Goal: Task Accomplishment & Management: Manage account settings

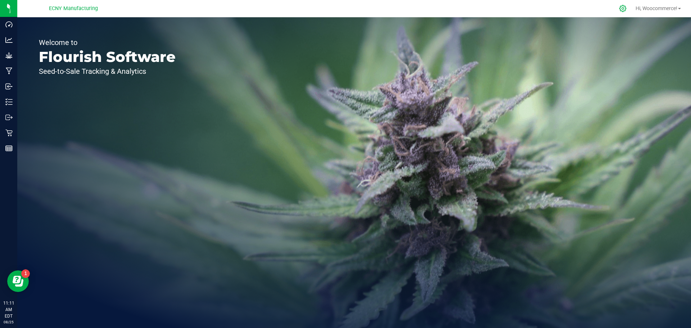
click at [619, 12] on icon at bounding box center [623, 9] width 8 height 8
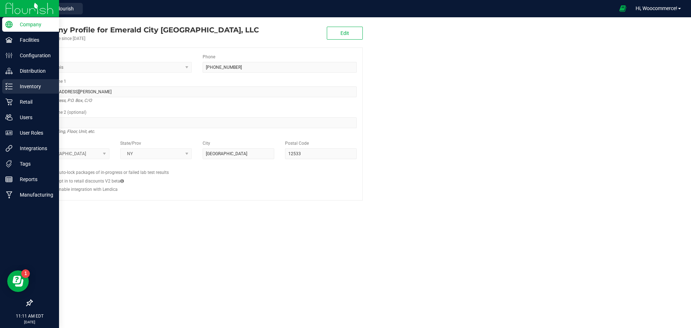
click at [17, 86] on p "Inventory" at bounding box center [34, 86] width 43 height 9
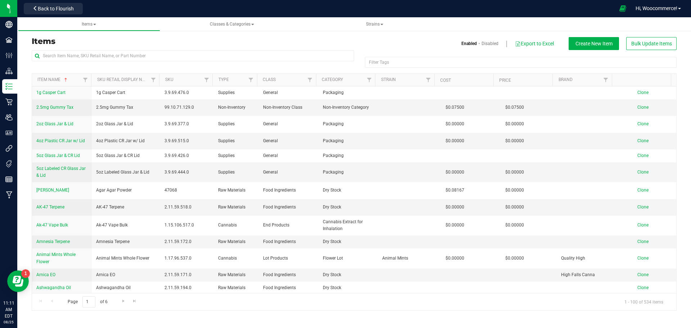
click at [132, 48] on div "Items Enabled Disabled Export to Excel Create New Item Bulk Update Items" at bounding box center [354, 43] width 656 height 13
click at [113, 51] on input "text" at bounding box center [193, 55] width 323 height 11
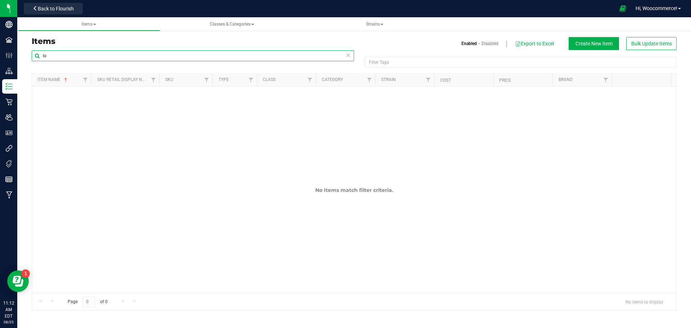
type input "l"
type input "m"
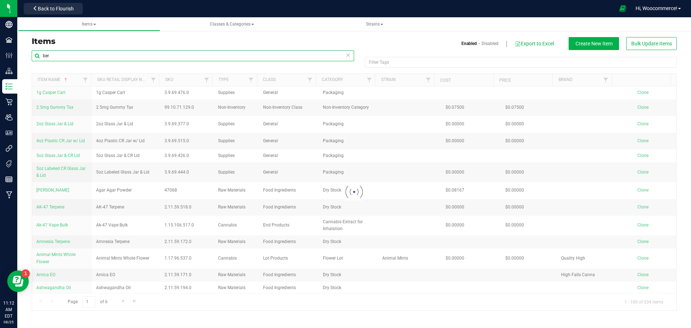
click at [125, 55] on input "ber" at bounding box center [193, 55] width 323 height 11
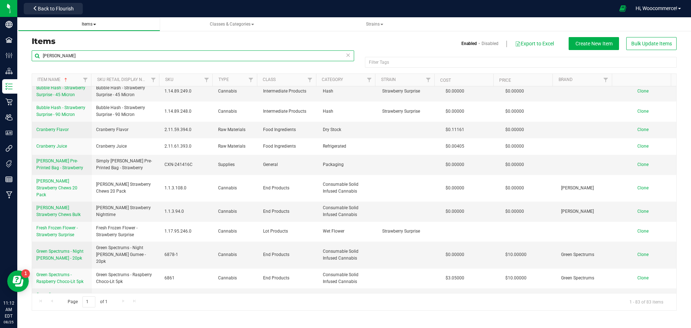
scroll to position [215, 0]
drag, startPoint x: 75, startPoint y: 55, endPoint x: 46, endPoint y: 57, distance: 28.5
click at [46, 57] on input "berry" at bounding box center [193, 55] width 323 height 11
type input "b"
type input "bulk"
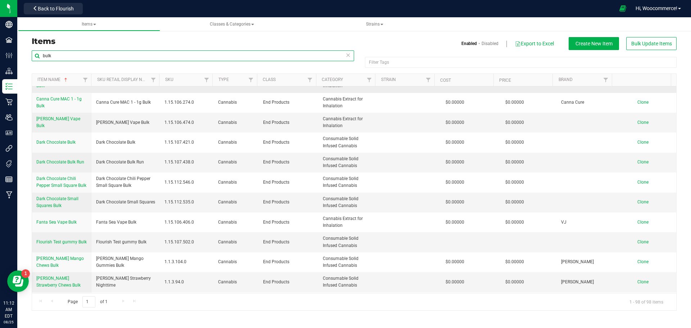
scroll to position [266, 0]
click at [87, 76] on link "Filter" at bounding box center [85, 80] width 12 height 12
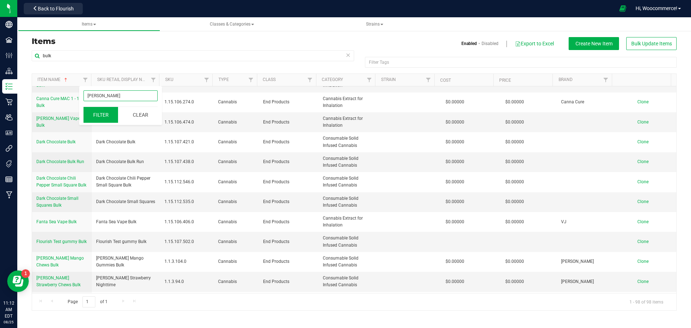
type input "berry"
click at [105, 122] on button "Filter" at bounding box center [101, 115] width 35 height 16
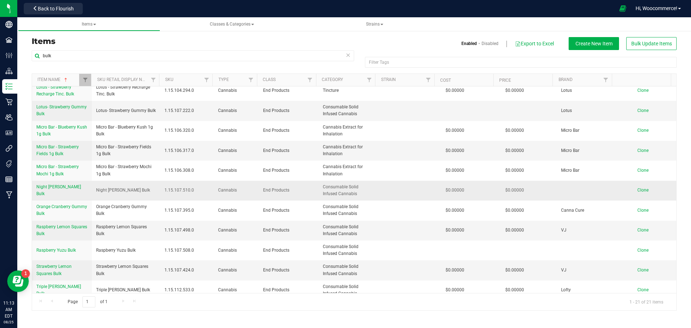
scroll to position [233, 0]
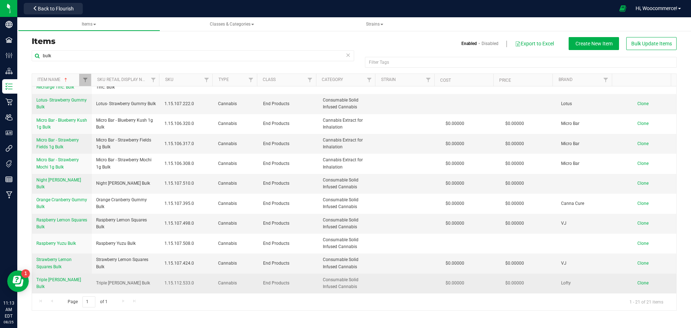
click at [62, 285] on span "Triple Berry Bulk" at bounding box center [58, 283] width 45 height 12
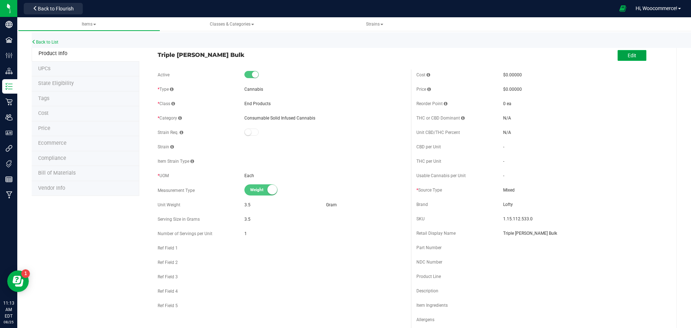
click at [630, 51] on button "Edit" at bounding box center [632, 55] width 29 height 11
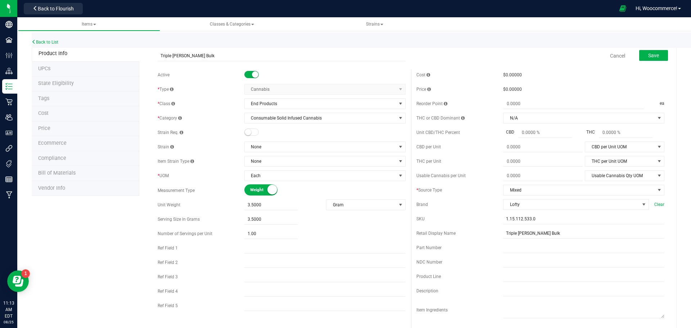
drag, startPoint x: 169, startPoint y: 55, endPoint x: 148, endPoint y: 57, distance: 21.7
type input "Mixed Berry Bulk"
click at [656, 59] on button "Save" at bounding box center [653, 55] width 29 height 11
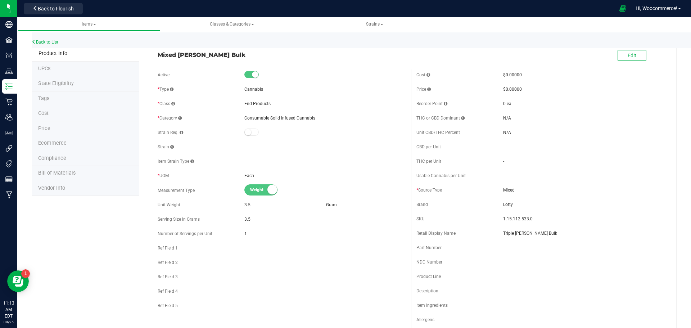
click at [41, 176] on span "Bill of Materials" at bounding box center [56, 173] width 37 height 6
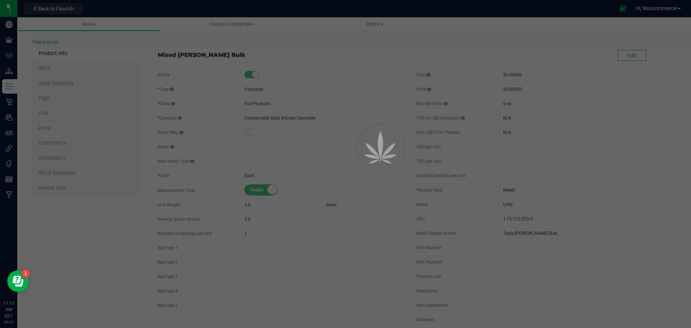
select select "227"
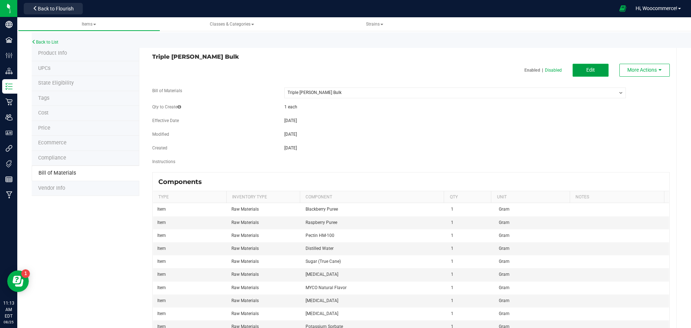
click at [592, 68] on button "Edit" at bounding box center [591, 70] width 36 height 13
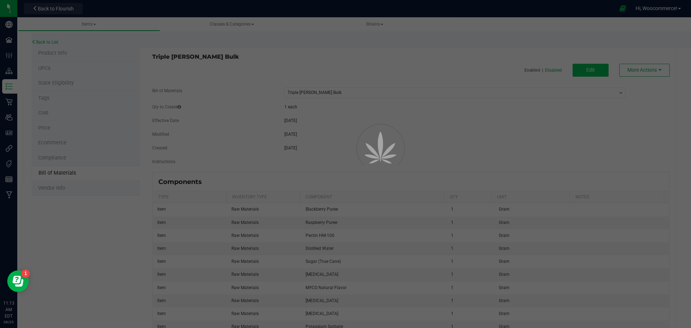
select select "227"
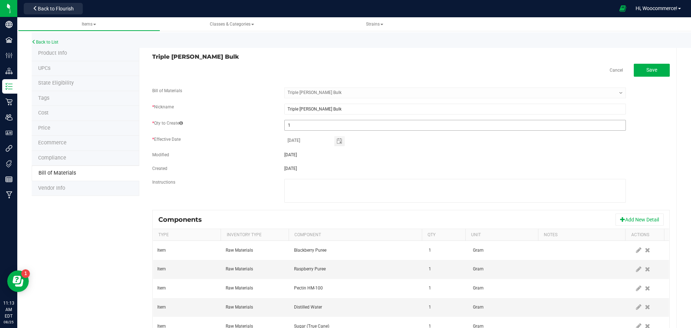
click at [316, 121] on input "1" at bounding box center [455, 125] width 341 height 10
click at [381, 129] on input "1" at bounding box center [455, 125] width 341 height 10
click at [388, 159] on div "Modified 08/01/2025" at bounding box center [411, 156] width 528 height 8
click at [322, 125] on input "10097" at bounding box center [455, 125] width 341 height 10
type input "10,096"
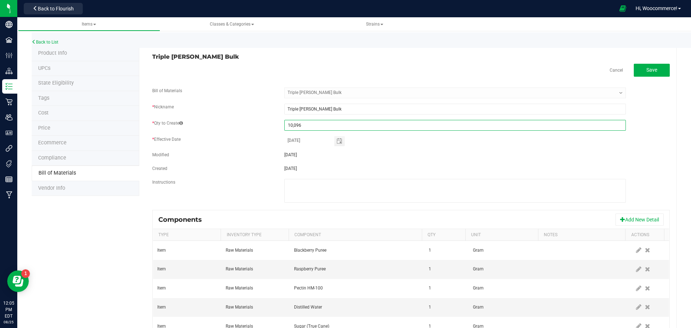
click at [386, 169] on div "08/01/2025" at bounding box center [455, 168] width 352 height 6
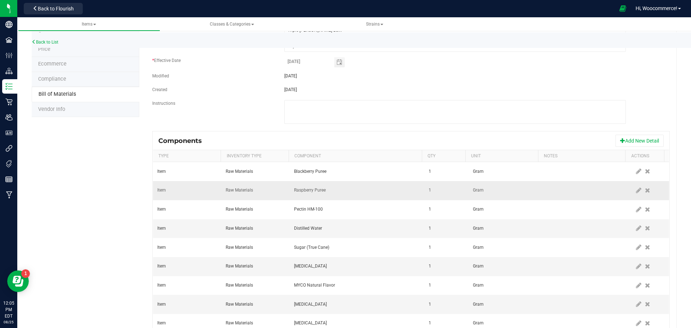
scroll to position [79, 0]
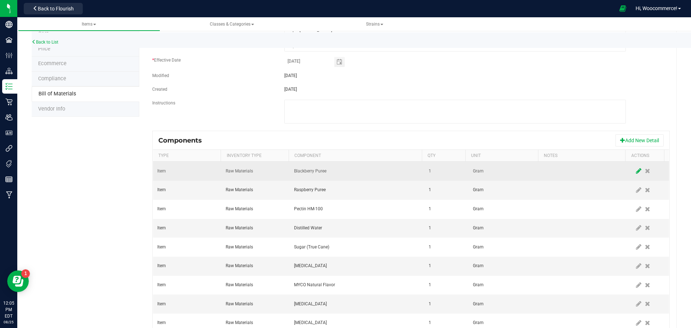
click at [636, 170] on icon at bounding box center [638, 171] width 5 height 6
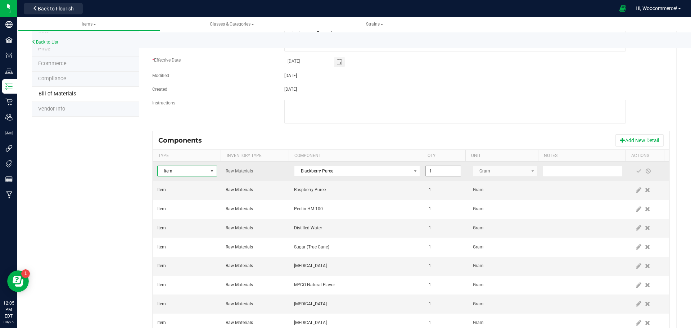
click at [432, 173] on input "1" at bounding box center [443, 171] width 35 height 10
click at [442, 162] on td "1.0000" at bounding box center [446, 171] width 44 height 19
click at [443, 166] on input "1" at bounding box center [443, 171] width 35 height 10
type input "3,533.7000"
click at [634, 172] on span at bounding box center [638, 170] width 9 height 13
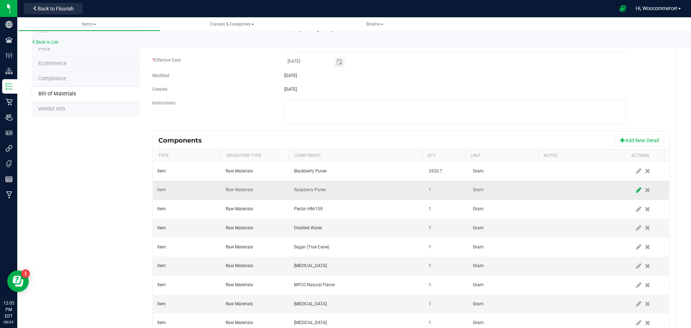
click at [636, 188] on icon at bounding box center [638, 190] width 5 height 6
click at [440, 188] on input "1" at bounding box center [443, 190] width 35 height 10
type input "5,028.4551"
click at [636, 190] on span at bounding box center [639, 190] width 6 height 6
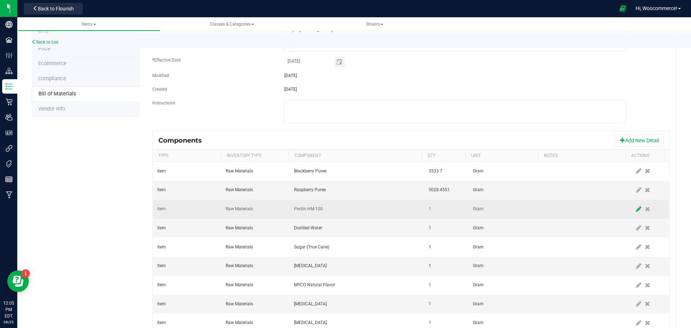
click at [636, 208] on icon at bounding box center [638, 209] width 5 height 6
click at [432, 209] on input "1" at bounding box center [443, 209] width 35 height 10
type input "1,236.7950"
click at [636, 208] on span at bounding box center [639, 209] width 6 height 6
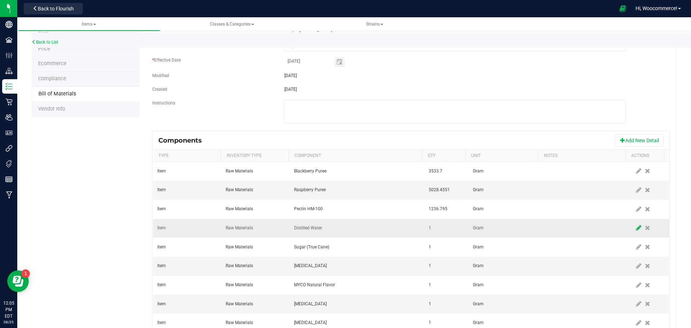
click at [636, 226] on icon at bounding box center [638, 228] width 5 height 6
click at [456, 224] on td "1.0000" at bounding box center [446, 228] width 44 height 19
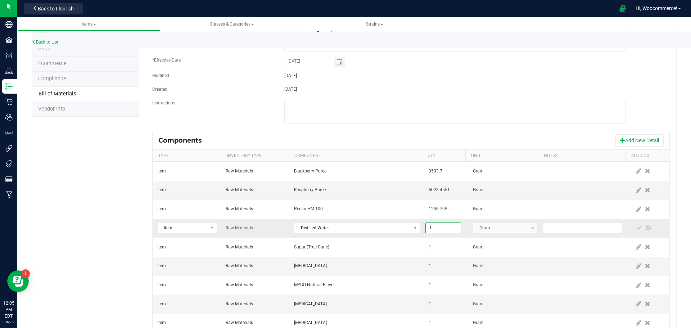
click at [444, 226] on input "1" at bounding box center [443, 228] width 35 height 10
type input "2,106.0852"
click at [634, 227] on span at bounding box center [638, 228] width 9 height 13
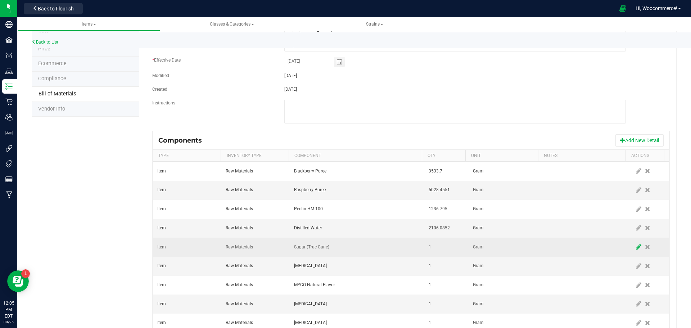
click at [634, 245] on span at bounding box center [638, 246] width 9 height 13
click at [442, 246] on input "1" at bounding box center [443, 247] width 35 height 10
type input "15,548.2800"
click at [636, 249] on span at bounding box center [639, 247] width 6 height 6
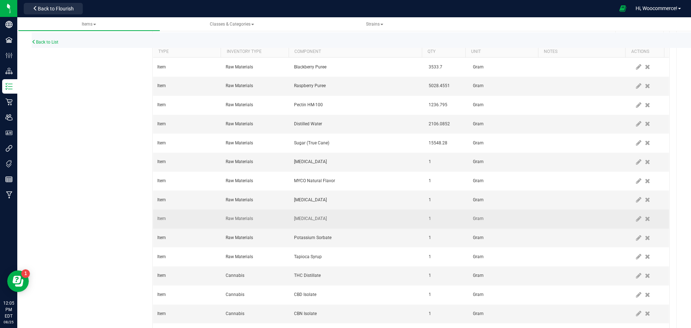
scroll to position [187, 0]
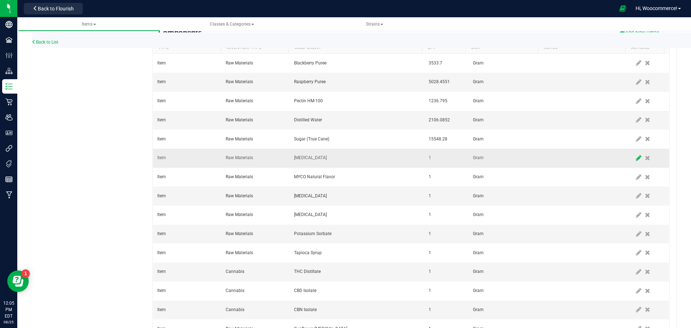
click at [636, 158] on icon at bounding box center [638, 158] width 5 height 6
click at [443, 159] on input "1" at bounding box center [443, 158] width 35 height 10
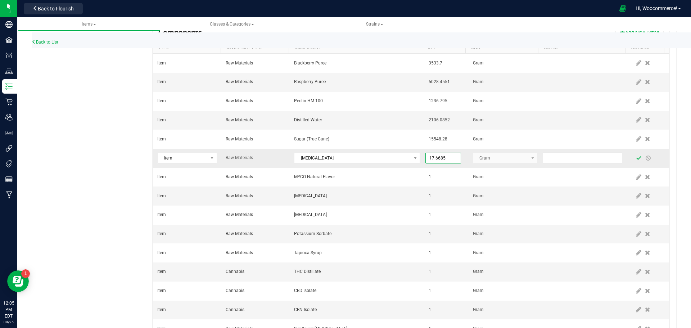
type input "17.6685"
click at [636, 157] on span at bounding box center [639, 158] width 6 height 6
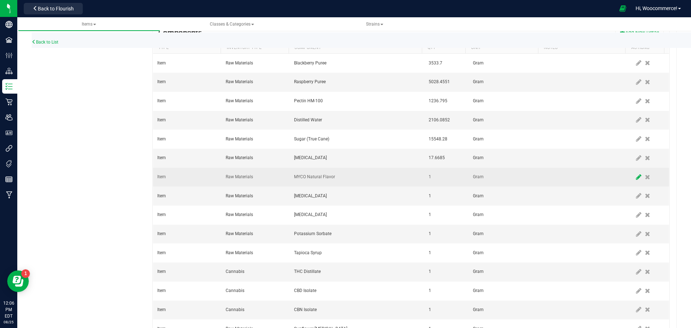
click at [636, 175] on icon at bounding box center [638, 177] width 5 height 6
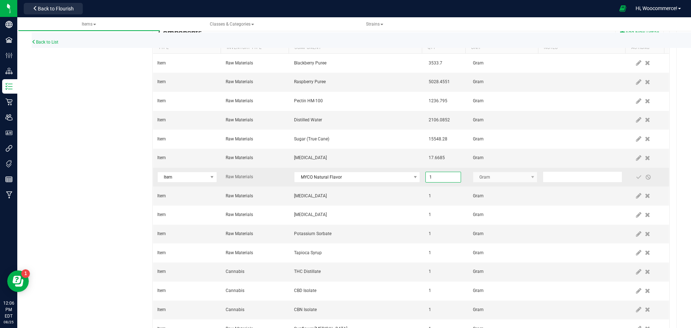
click at [428, 174] on input "1" at bounding box center [443, 177] width 35 height 10
type input "106.0110"
click at [636, 179] on span at bounding box center [639, 177] width 6 height 6
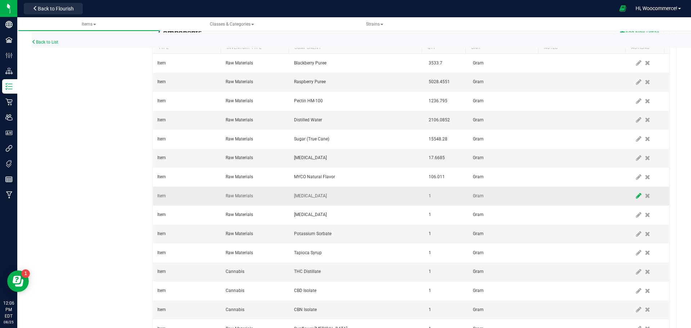
click at [636, 197] on icon at bounding box center [638, 196] width 5 height 6
click at [429, 196] on input "1" at bounding box center [443, 196] width 35 height 10
type input "35.3370"
click at [636, 199] on span at bounding box center [639, 196] width 6 height 6
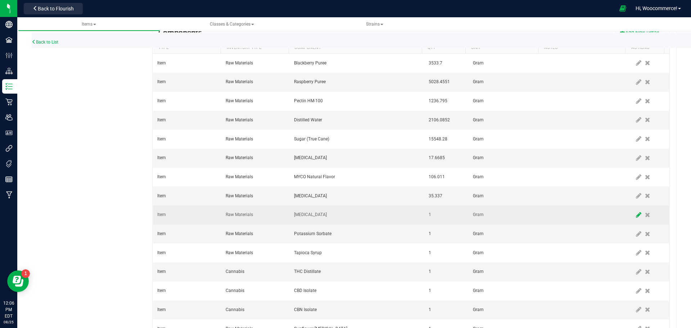
click at [634, 218] on span at bounding box center [638, 214] width 9 height 13
click at [437, 211] on input "1" at bounding box center [443, 215] width 35 height 10
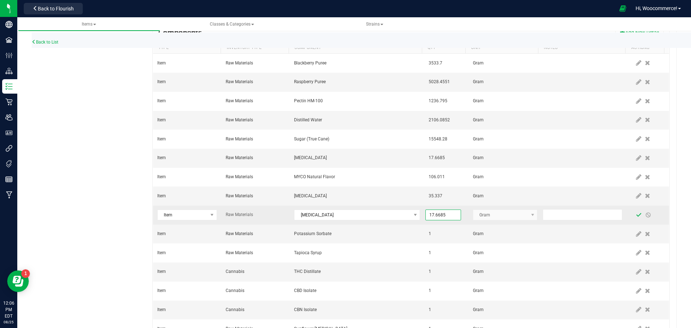
type input "17.6685"
click at [636, 215] on span at bounding box center [639, 215] width 6 height 6
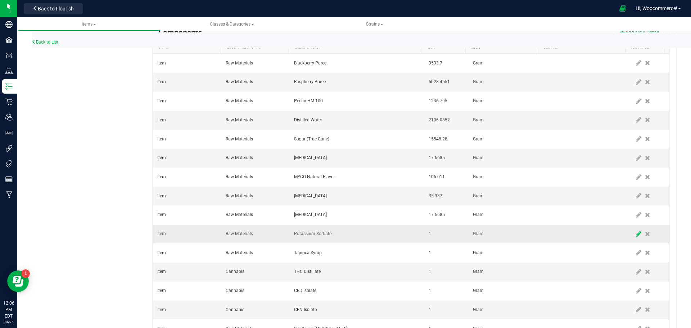
click at [636, 231] on icon at bounding box center [638, 234] width 5 height 6
click at [433, 235] on input "1" at bounding box center [443, 234] width 35 height 10
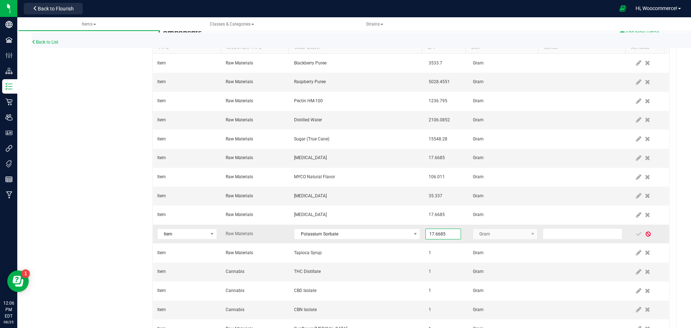
type input "17.6685"
click at [644, 235] on span at bounding box center [648, 233] width 9 height 13
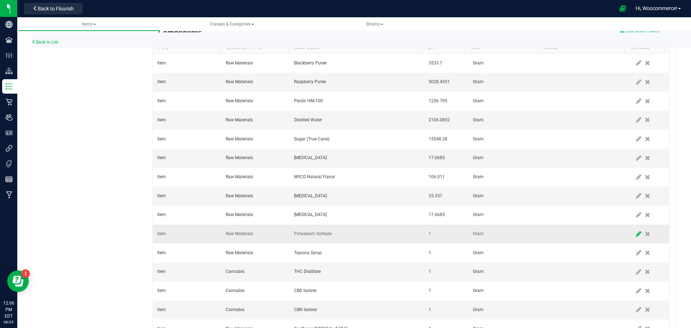
click at [636, 235] on icon at bounding box center [638, 234] width 5 height 6
click at [447, 234] on input "1" at bounding box center [443, 234] width 35 height 10
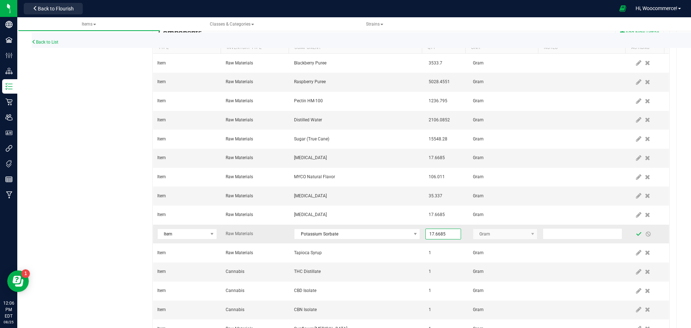
type input "17.6685"
click at [636, 235] on span at bounding box center [639, 234] width 6 height 6
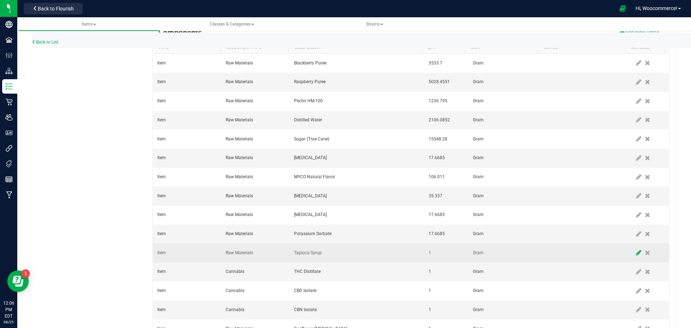
click at [634, 255] on span at bounding box center [638, 252] width 9 height 13
click at [451, 252] on input "1" at bounding box center [443, 253] width 35 height 10
type input "4"
type input "7,067.4000"
click at [636, 254] on span at bounding box center [639, 253] width 6 height 6
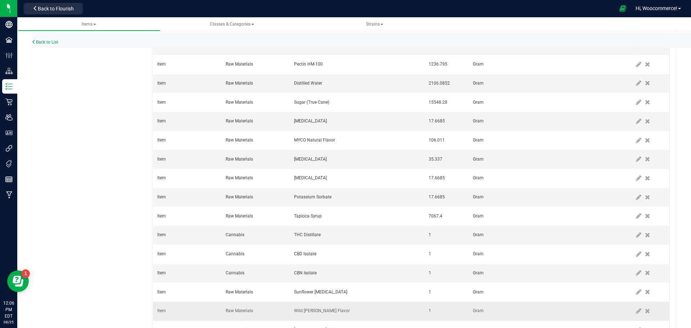
scroll to position [295, 0]
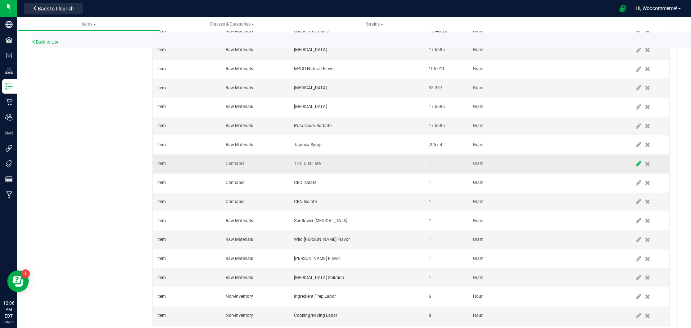
click at [636, 164] on icon at bounding box center [638, 164] width 5 height 6
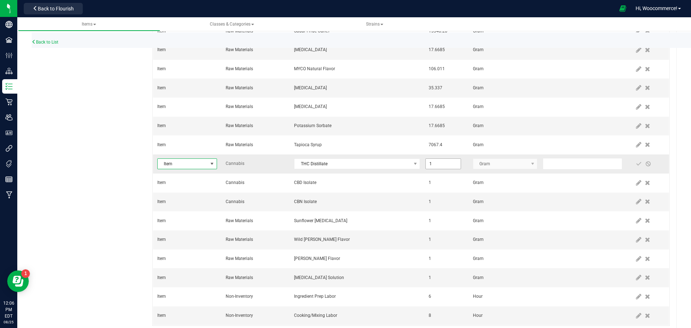
click at [436, 163] on input "1" at bounding box center [443, 164] width 35 height 10
type input "77.7414"
click at [634, 163] on span at bounding box center [638, 163] width 9 height 13
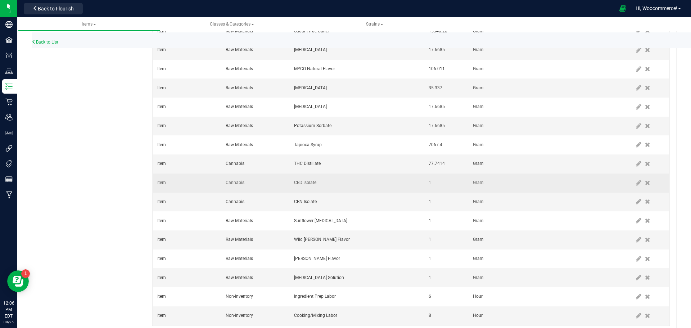
click at [630, 184] on td at bounding box center [649, 182] width 39 height 19
click at [636, 184] on icon at bounding box center [638, 183] width 5 height 6
click at [444, 182] on input "1" at bounding box center [443, 183] width 35 height 10
type input "113.0784"
click at [636, 182] on span at bounding box center [639, 183] width 6 height 6
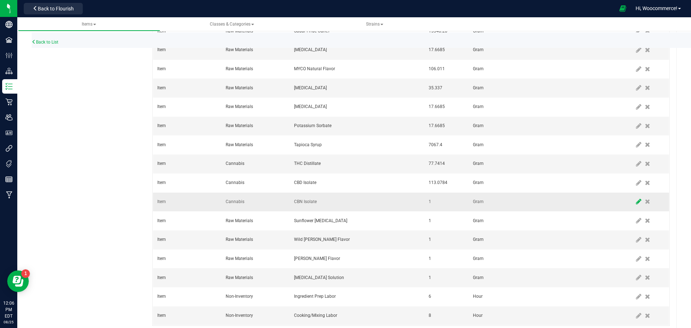
click at [636, 199] on icon at bounding box center [638, 201] width 5 height 6
click at [440, 202] on input "1" at bounding box center [443, 202] width 35 height 10
type input "113.0784"
click at [636, 202] on span at bounding box center [639, 202] width 6 height 6
click at [630, 232] on td at bounding box center [649, 239] width 39 height 19
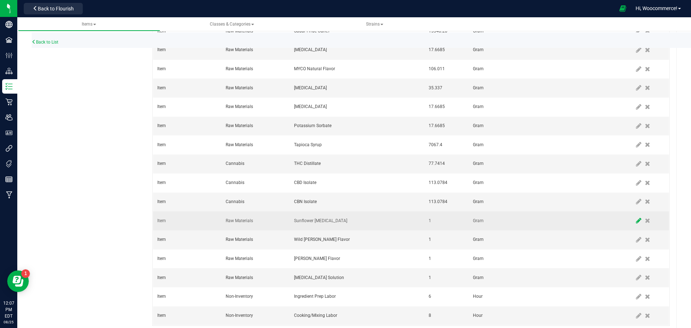
click at [634, 225] on span at bounding box center [638, 220] width 9 height 13
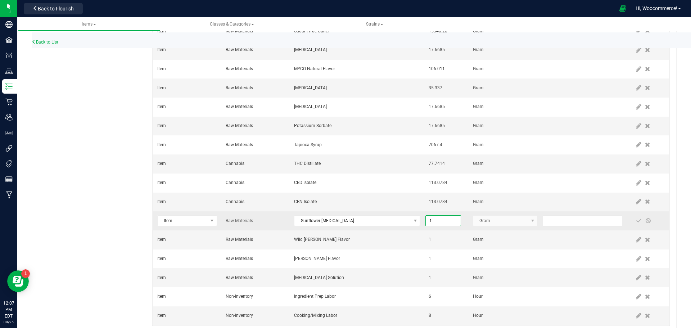
click at [428, 225] on input "1" at bounding box center [443, 221] width 35 height 10
type input "35.3370"
click at [630, 221] on td at bounding box center [649, 220] width 39 height 19
click at [636, 221] on span at bounding box center [639, 221] width 6 height 6
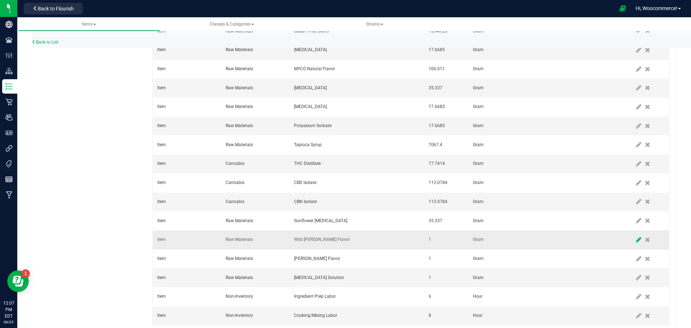
click at [634, 239] on span at bounding box center [638, 239] width 9 height 13
click at [448, 238] on input "1" at bounding box center [443, 240] width 35 height 10
type input "70.6740"
click at [636, 241] on span at bounding box center [639, 240] width 6 height 6
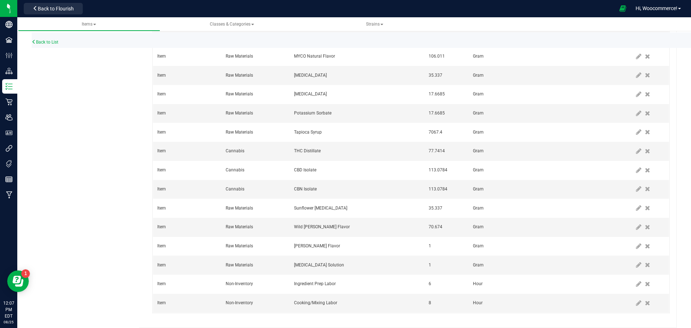
scroll to position [315, 0]
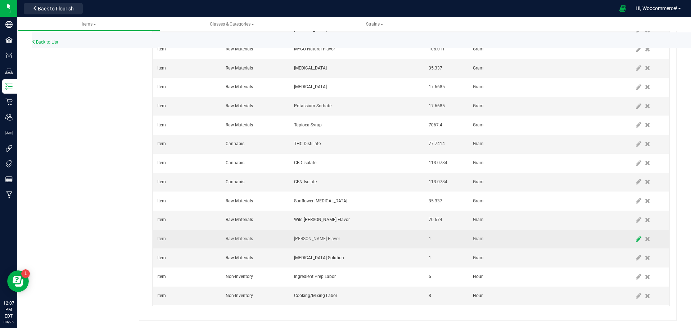
click at [634, 241] on span at bounding box center [638, 239] width 9 height 13
click at [442, 242] on input "1" at bounding box center [443, 239] width 35 height 10
type input "176.6850"
click at [636, 242] on span at bounding box center [639, 239] width 6 height 6
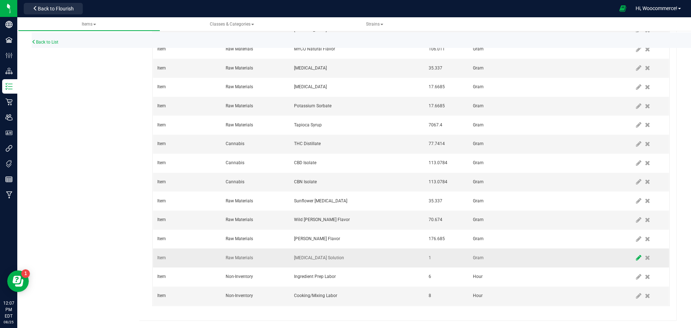
click at [634, 253] on span at bounding box center [638, 257] width 9 height 13
click at [428, 260] on input "1" at bounding box center [443, 258] width 35 height 10
type input "35.3370"
click at [636, 256] on span at bounding box center [639, 258] width 6 height 6
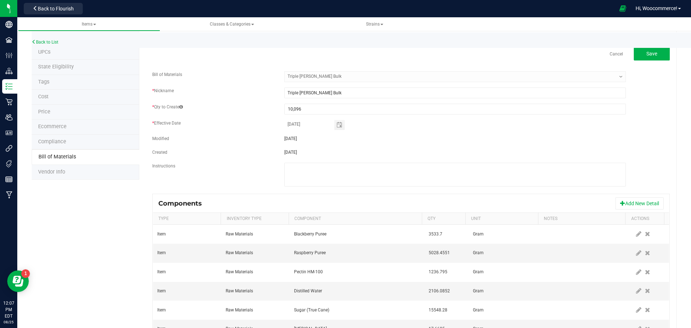
scroll to position [0, 0]
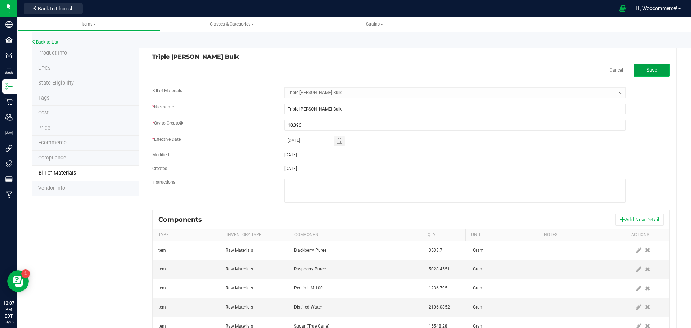
click at [647, 71] on span "Save" at bounding box center [651, 70] width 11 height 6
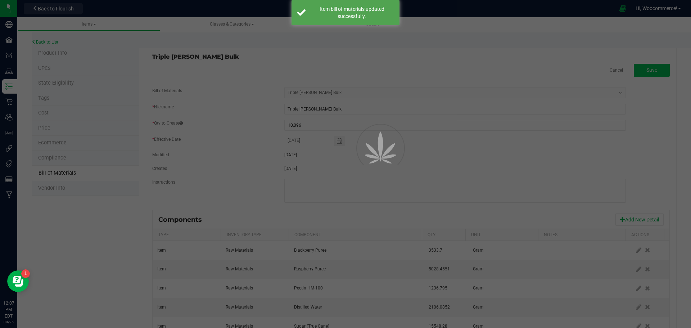
select select "227"
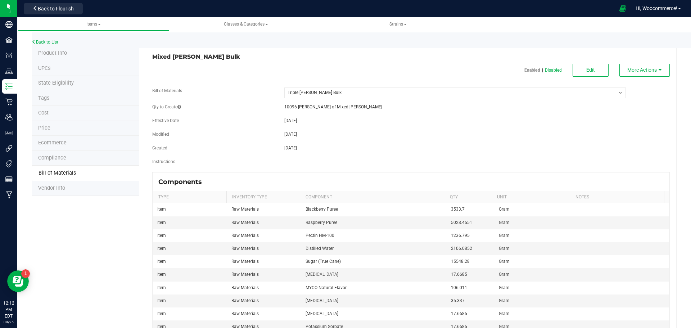
click at [47, 41] on link "Back to List" at bounding box center [45, 42] width 27 height 5
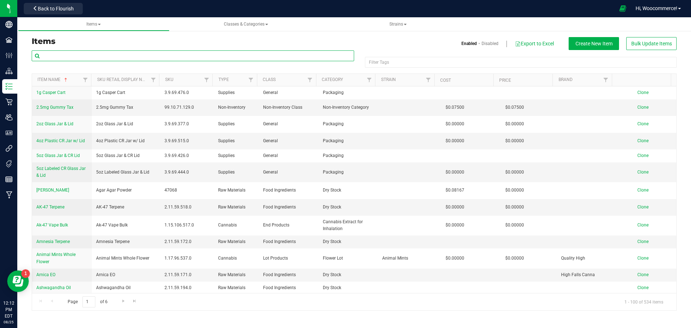
click at [103, 50] on input "text" at bounding box center [193, 55] width 323 height 11
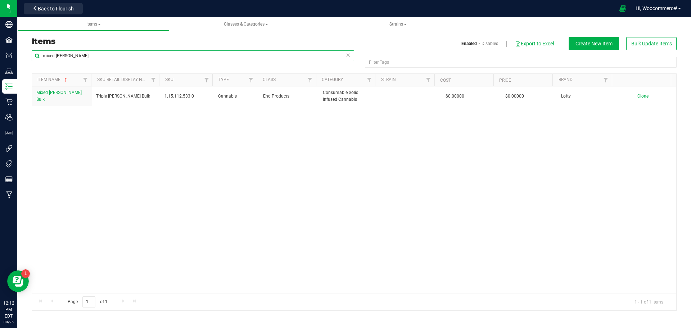
type input "mixed berry"
click at [233, 193] on div "Mixed Berry Bulk Triple Berry Bulk 1.15.112.533.0 Cannabis End Products Consuma…" at bounding box center [354, 189] width 644 height 207
click at [587, 45] on span "Create New Item" at bounding box center [594, 44] width 37 height 6
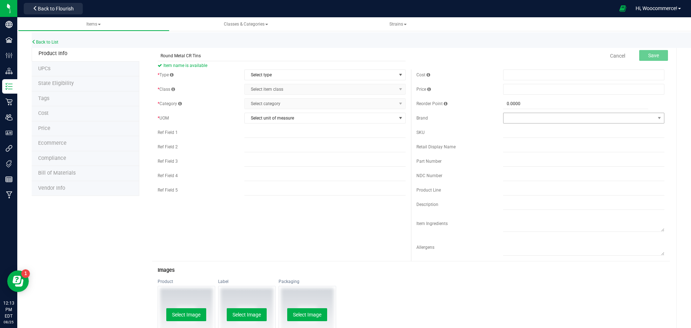
type input "Round Metal CR Tins"
click at [520, 122] on span at bounding box center [580, 118] width 152 height 10
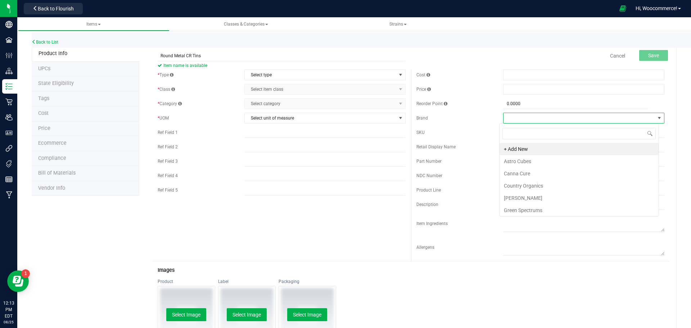
scroll to position [11, 160]
type input "lof"
click at [524, 159] on li "Lofty" at bounding box center [579, 161] width 159 height 12
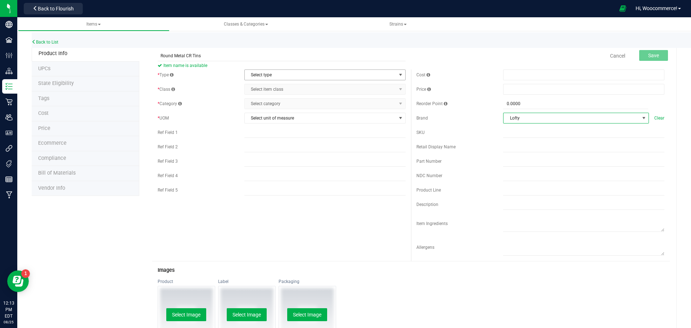
click at [298, 71] on span "Select type" at bounding box center [321, 75] width 152 height 10
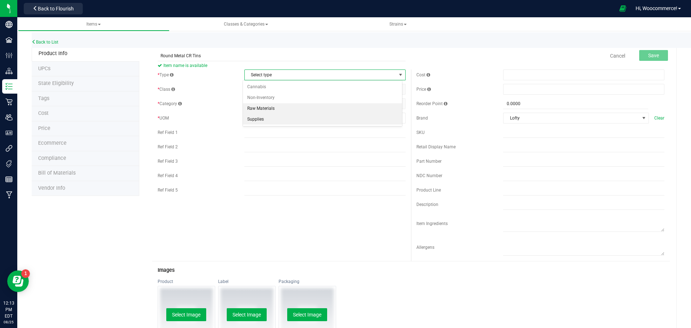
drag, startPoint x: 262, startPoint y: 116, endPoint x: 268, endPoint y: 104, distance: 13.8
click at [262, 117] on li "Supplies" at bounding box center [322, 119] width 159 height 11
click at [270, 91] on span "Select item class" at bounding box center [321, 89] width 152 height 10
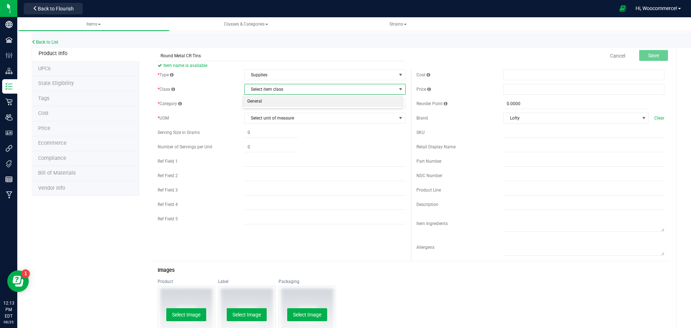
click at [263, 102] on li "General" at bounding box center [322, 101] width 159 height 11
click at [263, 101] on span "Select category" at bounding box center [321, 104] width 152 height 10
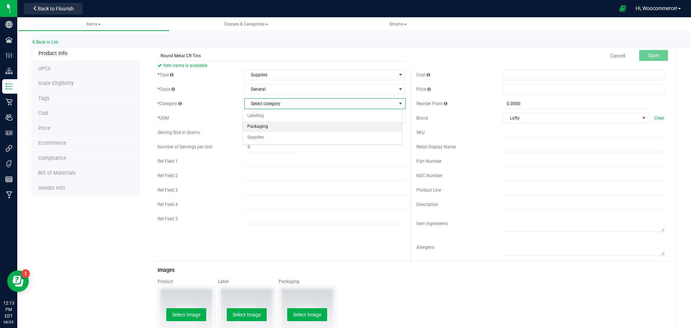
click at [267, 127] on li "Packaging" at bounding box center [322, 126] width 159 height 11
click at [268, 121] on span "Select unit of measure" at bounding box center [321, 118] width 152 height 10
click at [268, 134] on li "Each" at bounding box center [322, 130] width 159 height 11
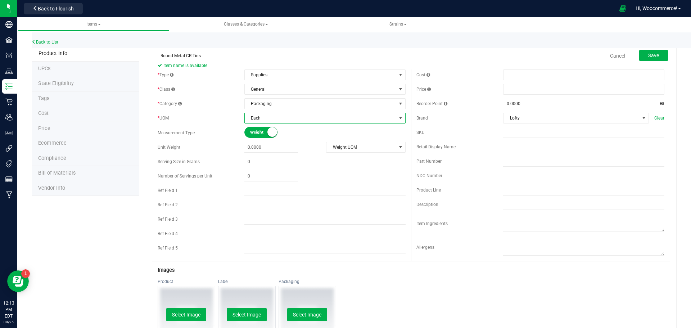
click at [201, 57] on input "Round Metal CR Tins" at bounding box center [282, 55] width 248 height 11
type input "Round Metal CR Tins w/ Lids"
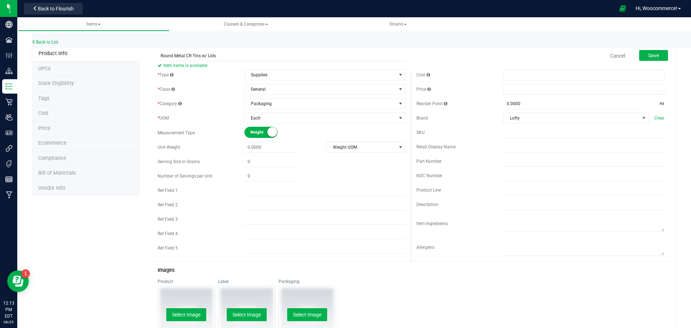
click at [631, 58] on div "Save" at bounding box center [648, 56] width 40 height 15
click at [639, 58] on button "Save" at bounding box center [653, 55] width 29 height 11
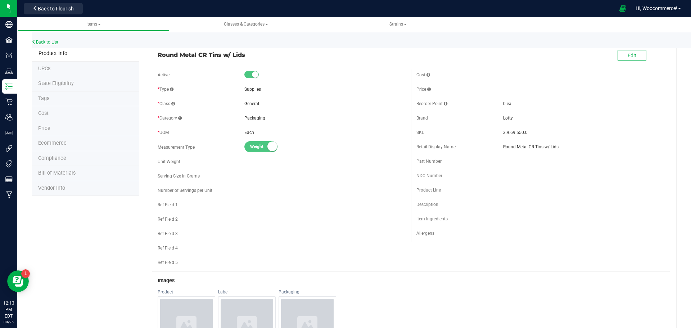
click at [46, 44] on link "Back to List" at bounding box center [45, 42] width 27 height 5
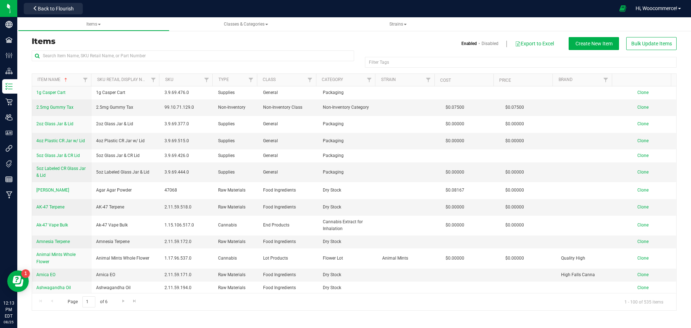
click at [123, 62] on div at bounding box center [193, 58] width 323 height 17
click at [125, 60] on input "text" at bounding box center [193, 55] width 323 height 11
type input "mixed berry"
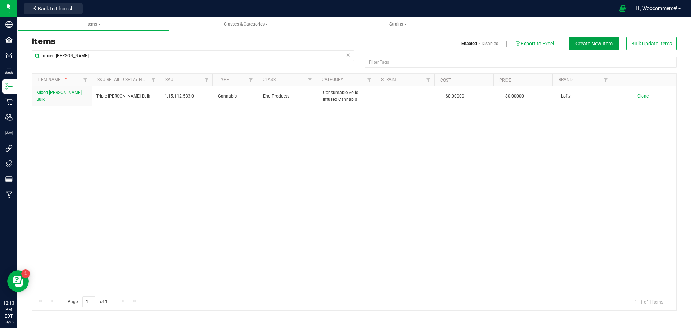
click at [616, 41] on button "Create New Item" at bounding box center [594, 43] width 50 height 13
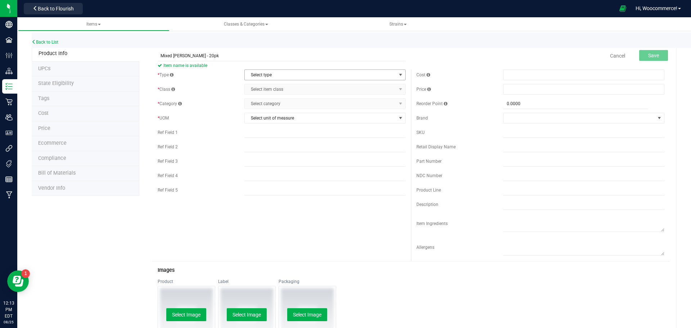
type input "Mixed [PERSON_NAME] - 20pk"
click at [259, 77] on span "Select type" at bounding box center [321, 75] width 152 height 10
click at [269, 86] on li "Cannabis" at bounding box center [322, 87] width 159 height 11
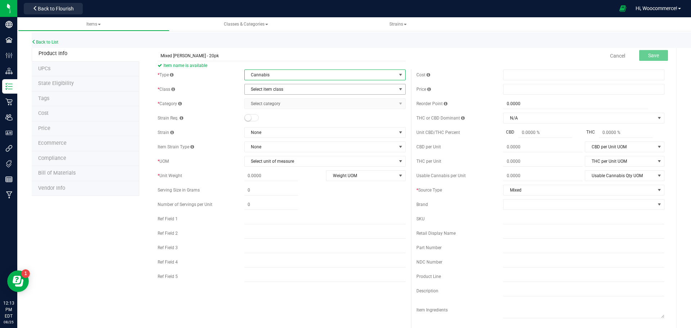
click at [269, 91] on span "Select item class" at bounding box center [321, 89] width 152 height 10
click at [268, 113] on li "End Products" at bounding box center [322, 112] width 159 height 11
click at [268, 104] on span "Select category" at bounding box center [321, 104] width 152 height 10
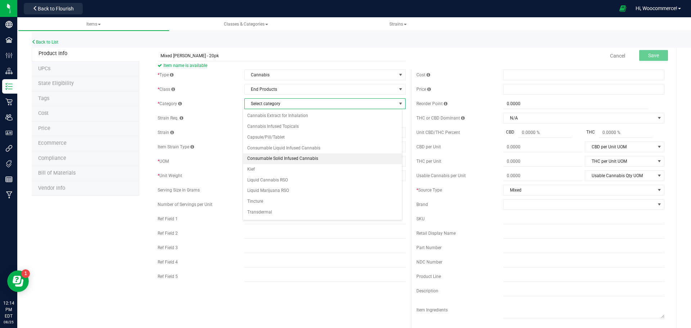
click at [269, 156] on li "Consumable Solid Infused Cannabis" at bounding box center [322, 158] width 159 height 11
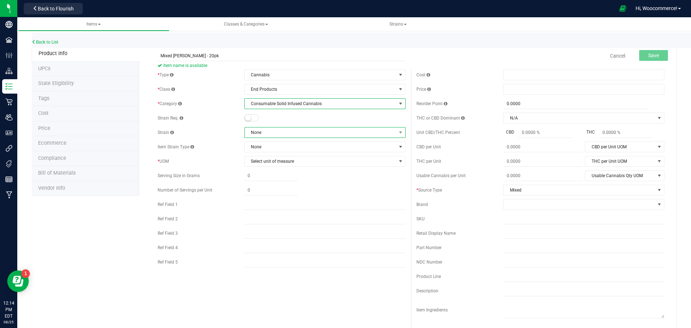
click at [276, 135] on span "None" at bounding box center [321, 132] width 152 height 10
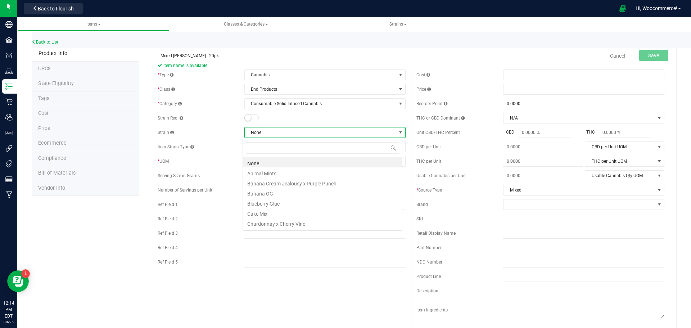
scroll to position [11, 160]
click at [215, 148] on div "Item Strain Type" at bounding box center [201, 147] width 87 height 6
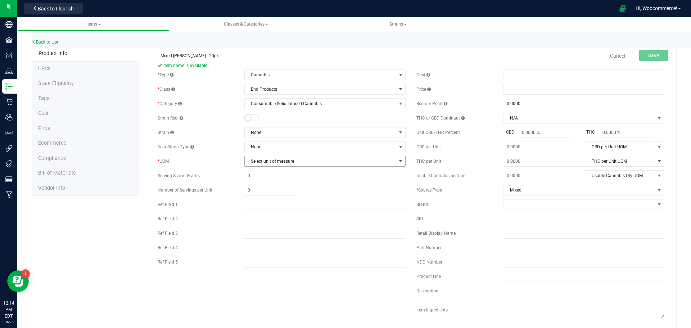
click at [253, 161] on span "Select unit of measure" at bounding box center [321, 161] width 152 height 10
click at [254, 174] on li "Each" at bounding box center [322, 173] width 159 height 11
click at [358, 186] on span "Weight UOM" at bounding box center [361, 190] width 70 height 10
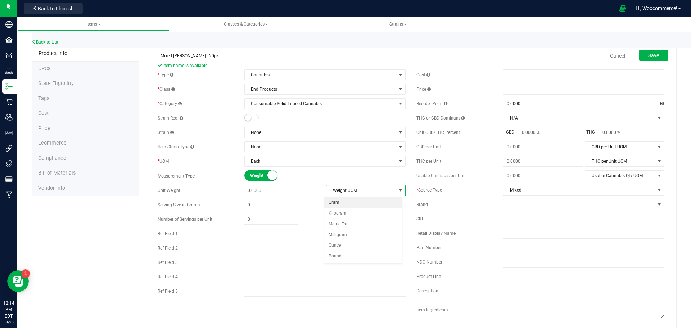
click at [345, 204] on li "Gram" at bounding box center [363, 202] width 78 height 11
click at [296, 197] on div "* Type Cannabis Select type Cannabis Non-Inventory Raw Materials Supplies * Cla…" at bounding box center [281, 184] width 259 height 231
click at [289, 192] on span at bounding box center [271, 190] width 54 height 10
type input "70"
type input "70.0000"
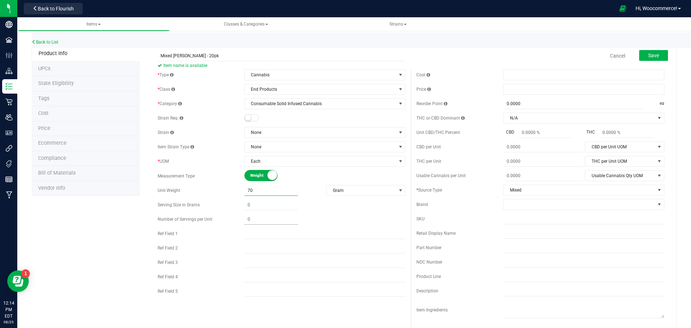
click at [295, 224] on span at bounding box center [271, 219] width 54 height 10
click at [274, 208] on span at bounding box center [271, 205] width 54 height 10
type input "3.5"
type input "3.5000"
click at [273, 214] on span at bounding box center [271, 219] width 54 height 10
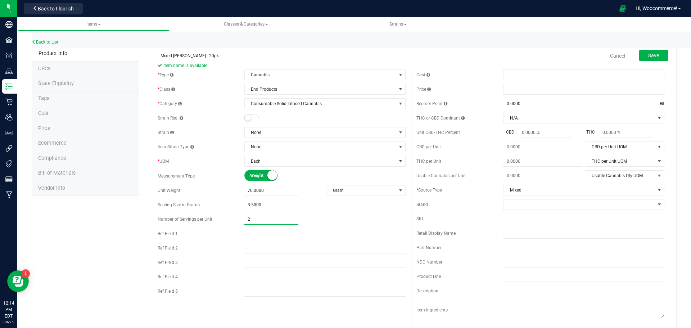
type input "20"
type input "20.00"
click at [348, 220] on div "20.00 20" at bounding box center [324, 219] width 161 height 10
click at [648, 55] on span "Save" at bounding box center [653, 56] width 11 height 6
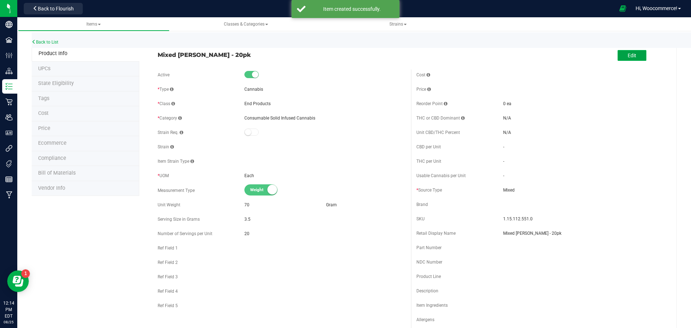
click at [628, 55] on span "Edit" at bounding box center [632, 56] width 9 height 6
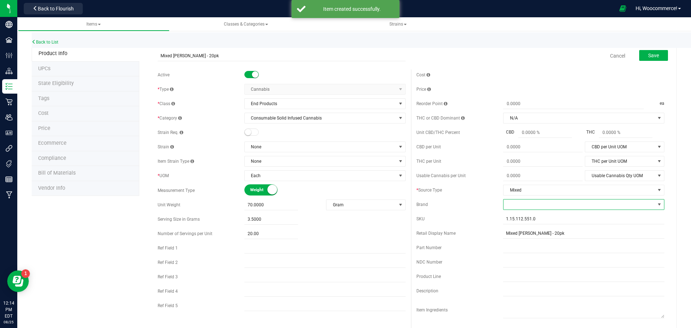
click at [519, 204] on span at bounding box center [580, 204] width 152 height 10
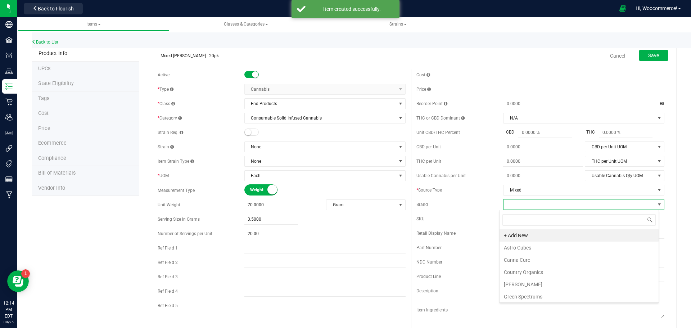
scroll to position [11, 160]
type input "loft"
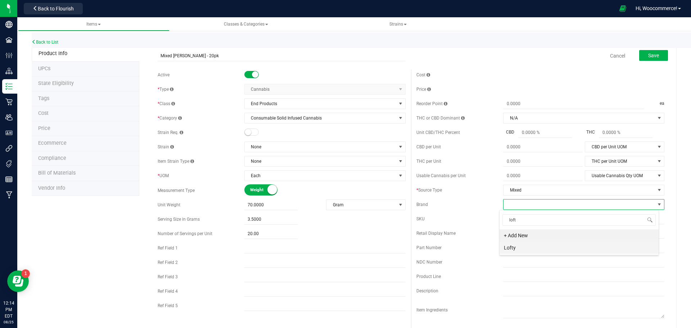
click at [524, 247] on li "Lofty" at bounding box center [579, 248] width 159 height 12
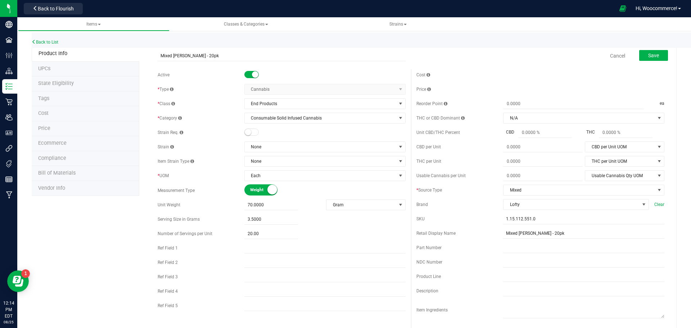
click at [646, 63] on div "Cancel Save" at bounding box center [540, 56] width 259 height 18
click at [646, 59] on button "Save" at bounding box center [653, 55] width 29 height 11
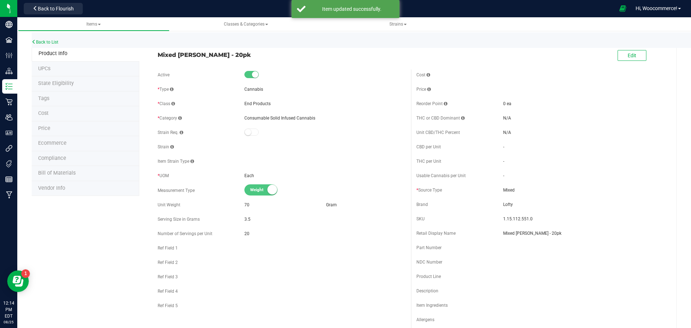
click at [60, 170] on span "Bill of Materials" at bounding box center [56, 173] width 37 height 6
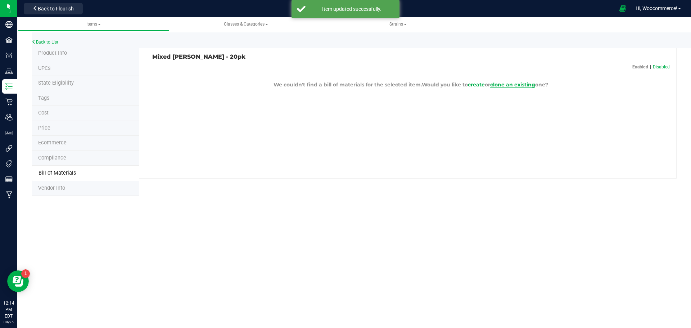
click at [499, 84] on span "clone an existing" at bounding box center [512, 84] width 45 height 6
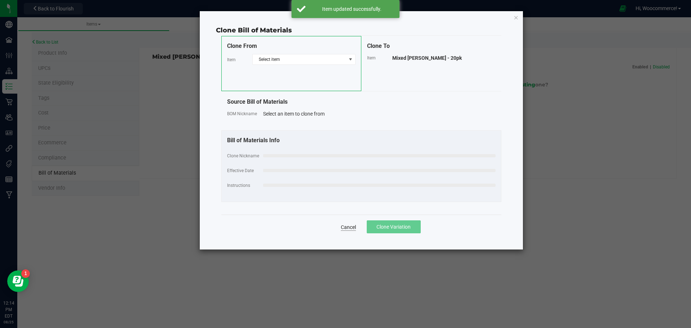
click at [341, 228] on link "Cancel" at bounding box center [348, 227] width 15 height 7
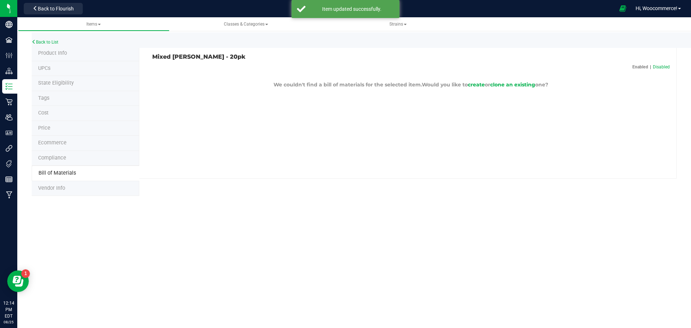
click at [476, 81] on span "Would you like to create or clone an existing one?" at bounding box center [485, 84] width 126 height 6
click at [475, 83] on span "create" at bounding box center [476, 84] width 17 height 6
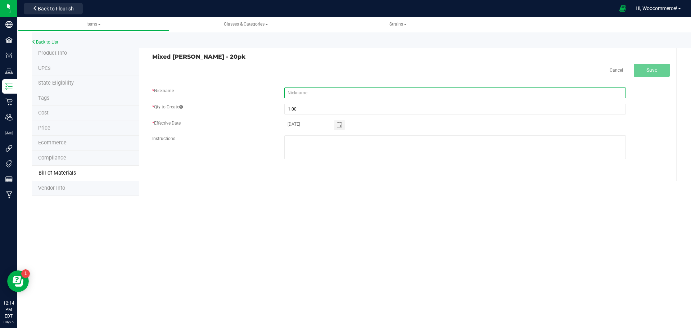
click at [332, 98] on input "text" at bounding box center [455, 92] width 342 height 11
type input "Mixed [PERSON_NAME] - 20pk"
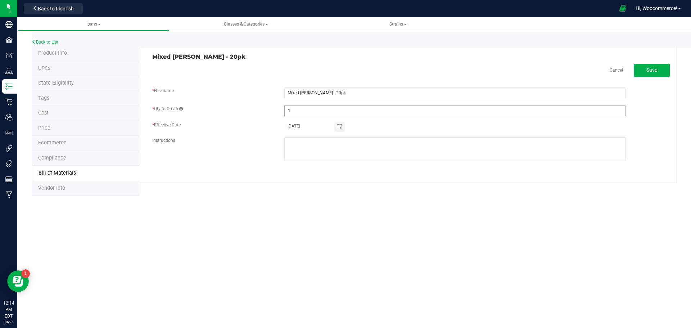
click at [329, 111] on fieldset "* Nickname Mixed Berry - 20pk * Qty to Create 1 * Effective Date 08/25/2025 Ins…" at bounding box center [411, 127] width 518 height 81
type input "501.00"
click at [524, 305] on div "Items Classes & Categories Strains Back to List Product Info UPCs State Eligibi…" at bounding box center [354, 172] width 674 height 311
click at [655, 67] on span "Save" at bounding box center [651, 70] width 11 height 6
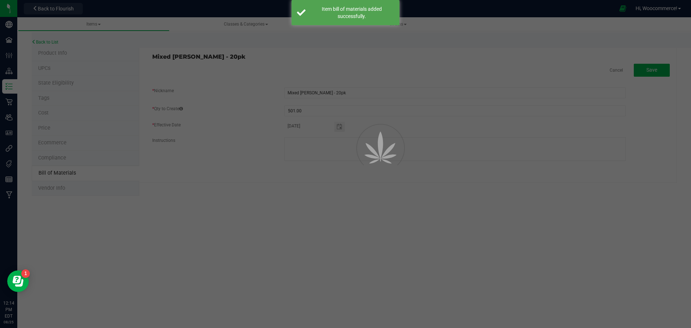
select select "235"
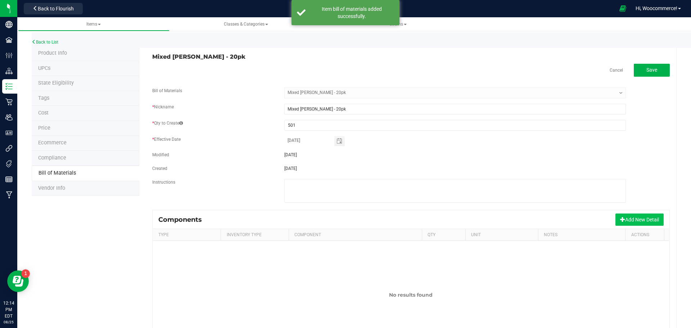
click at [640, 224] on button "Add New Detail" at bounding box center [640, 219] width 48 height 12
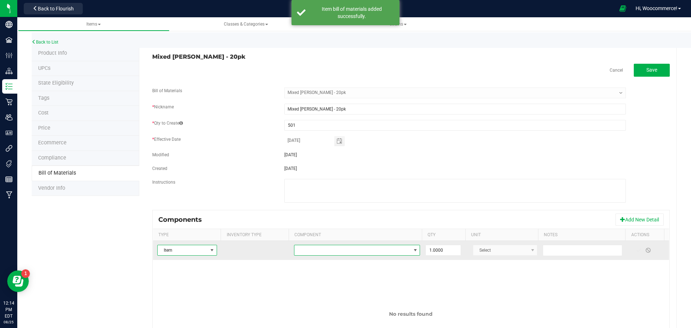
click at [314, 251] on span "NO DATA FOUND" at bounding box center [352, 250] width 116 height 10
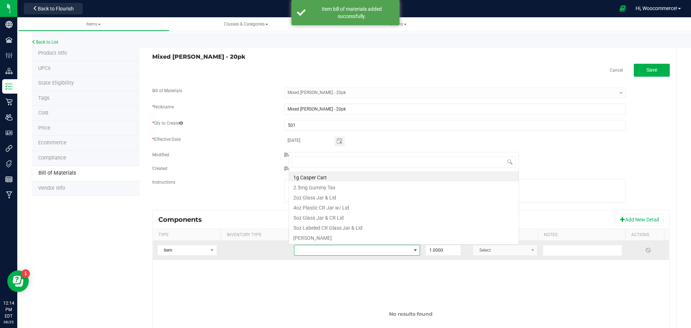
scroll to position [11, 122]
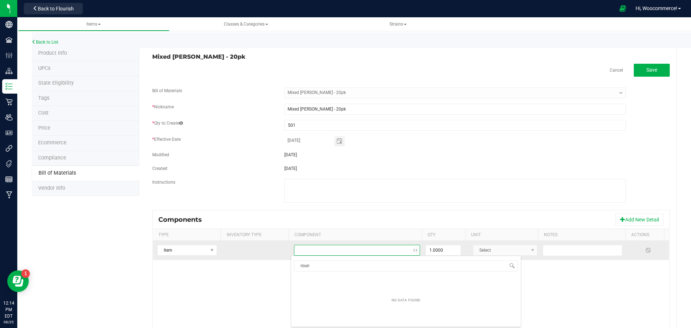
type input "round"
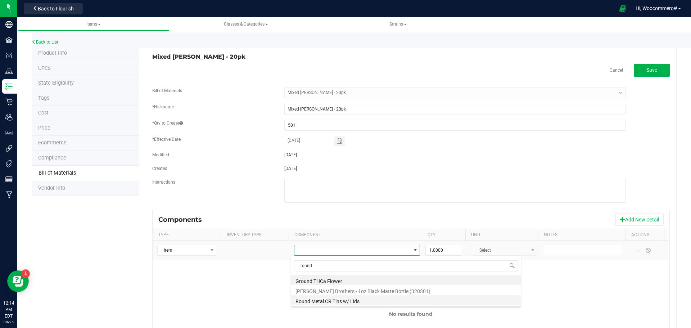
click at [341, 299] on li "Round Metal CR Tins w/ Lids" at bounding box center [406, 300] width 230 height 10
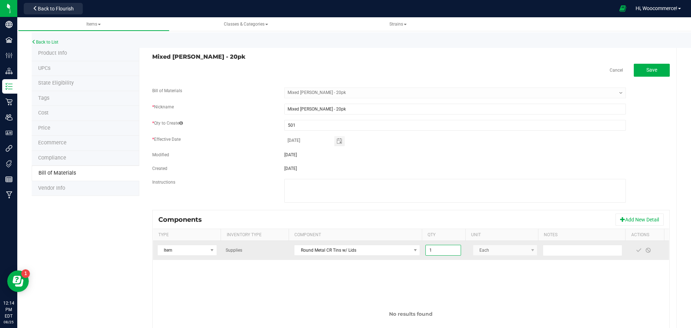
click at [443, 249] on input "1" at bounding box center [443, 250] width 35 height 10
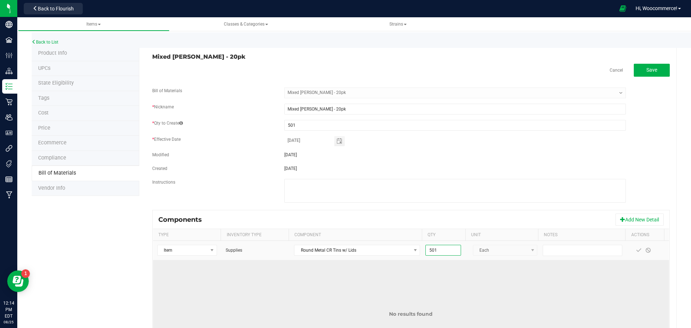
type input "501.0000"
click at [469, 286] on td "No results found" at bounding box center [411, 314] width 516 height 108
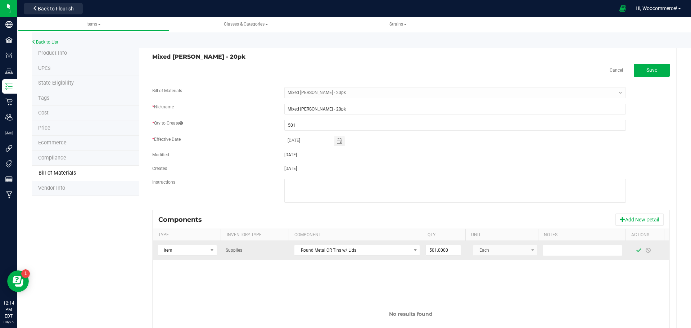
click at [634, 252] on span at bounding box center [638, 250] width 9 height 13
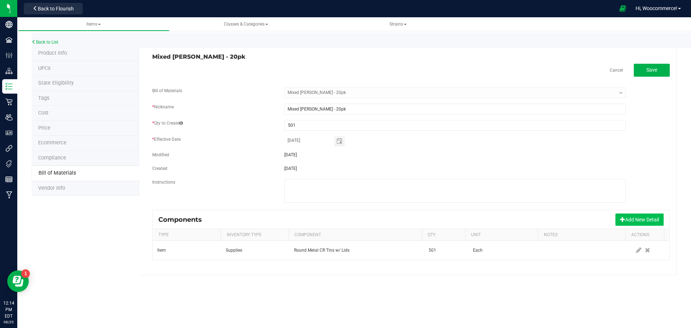
click at [626, 222] on button "Add New Detail" at bounding box center [640, 219] width 48 height 12
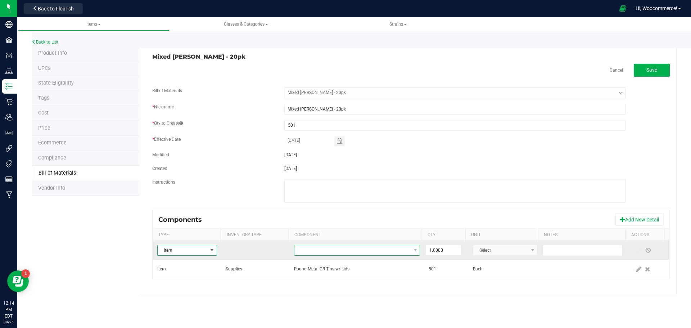
click at [325, 248] on span "NO DATA FOUND" at bounding box center [352, 250] width 116 height 10
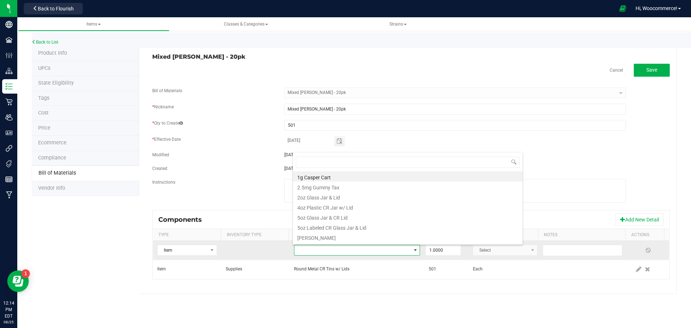
scroll to position [11, 123]
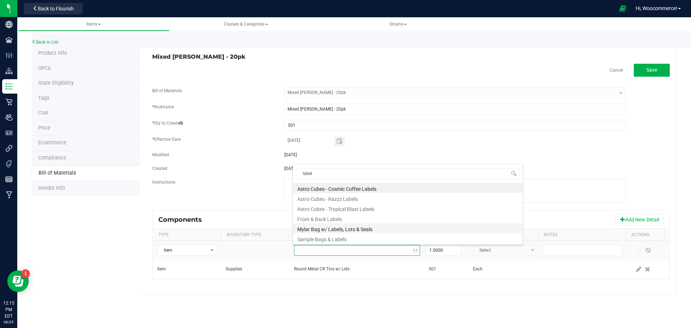
type input "label,"
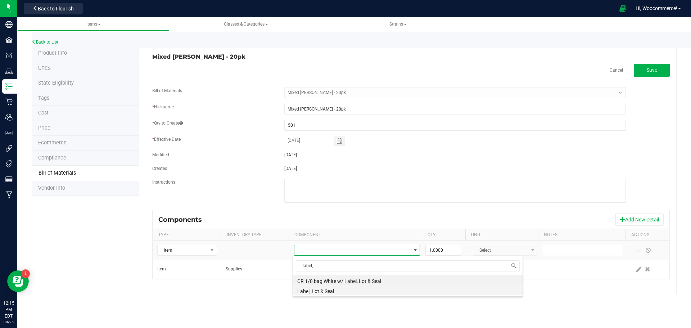
click at [316, 293] on li "Label, Lot & Seal" at bounding box center [408, 290] width 230 height 10
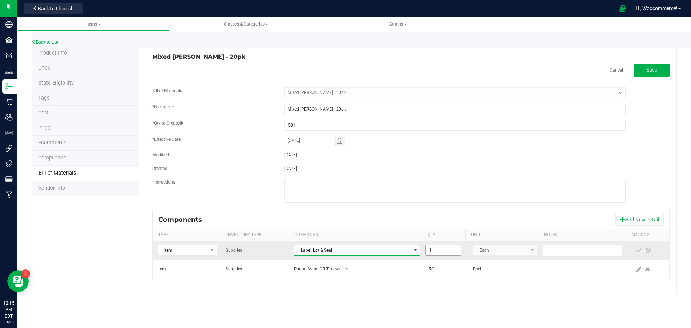
click at [440, 247] on input "1" at bounding box center [443, 250] width 35 height 10
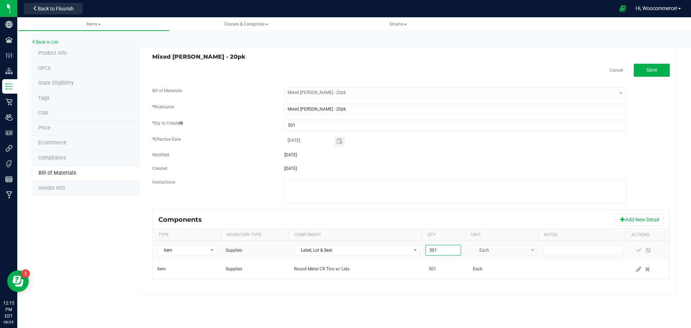
type input "501.0000"
drag, startPoint x: 482, startPoint y: 299, endPoint x: 561, endPoint y: 285, distance: 80.5
click at [482, 300] on div "Back to List Product Info UPCs State Eligibility Tags Cost Price Ecommerce Comp…" at bounding box center [354, 161] width 674 height 280
click at [635, 246] on span at bounding box center [638, 250] width 9 height 13
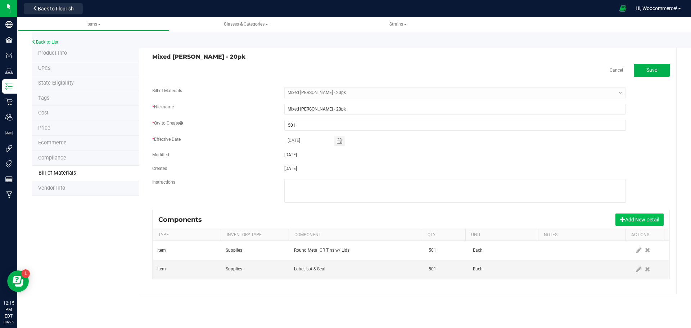
click at [624, 222] on button "Add New Detail" at bounding box center [640, 219] width 48 height 12
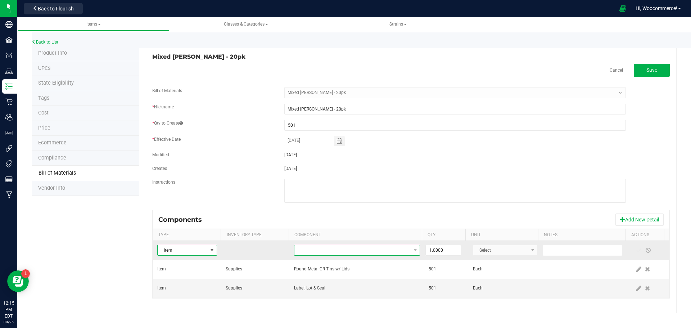
click at [294, 250] on span "NO DATA FOUND" at bounding box center [352, 250] width 116 height 10
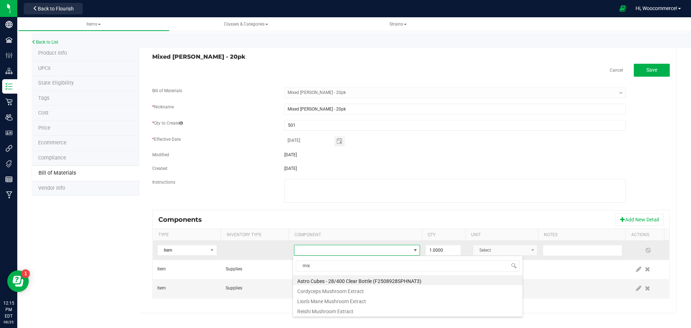
scroll to position [0, 0]
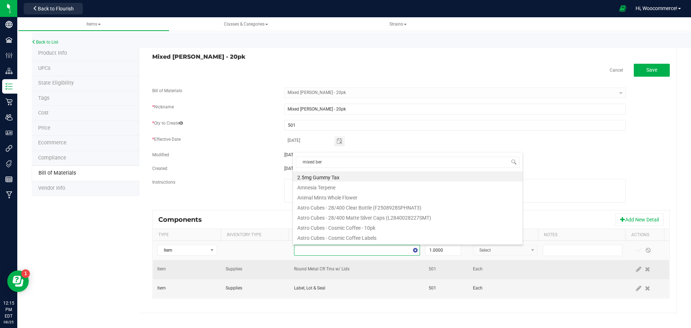
type input "mixed berr"
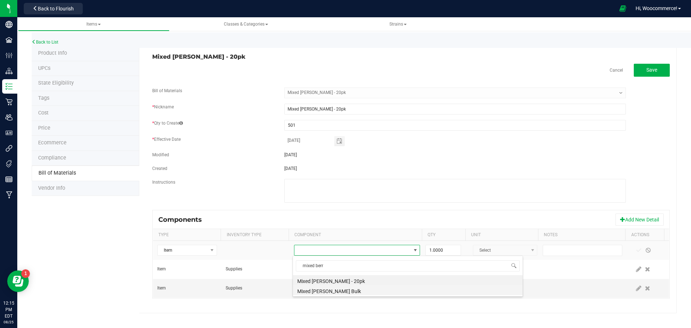
click at [328, 290] on li "Mixed Berry Bulk" at bounding box center [408, 290] width 230 height 10
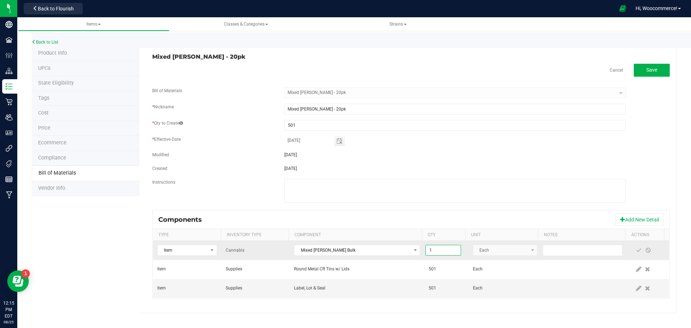
click at [437, 251] on input "1" at bounding box center [443, 250] width 35 height 10
type input "10,020.0000"
click at [634, 250] on span at bounding box center [638, 250] width 9 height 13
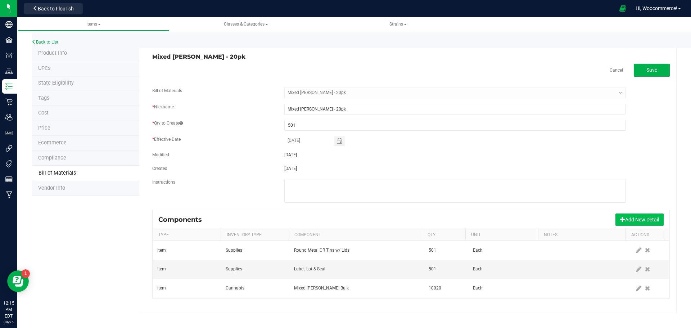
click at [626, 215] on button "Add New Detail" at bounding box center [640, 219] width 48 height 12
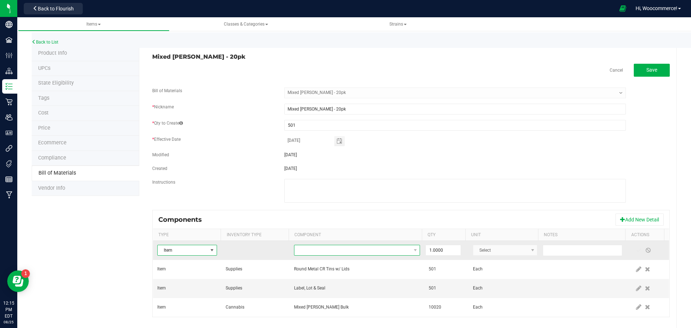
click at [364, 248] on span "NO DATA FOUND" at bounding box center [352, 250] width 116 height 10
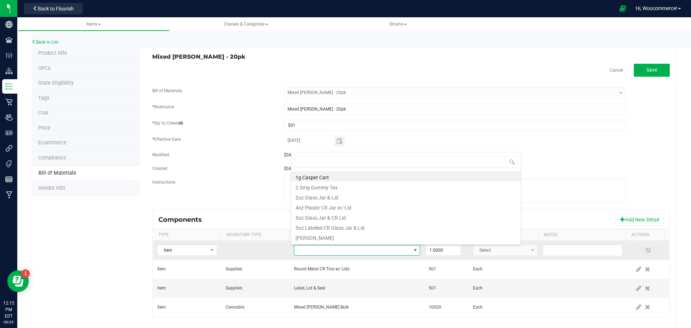
scroll to position [11, 122]
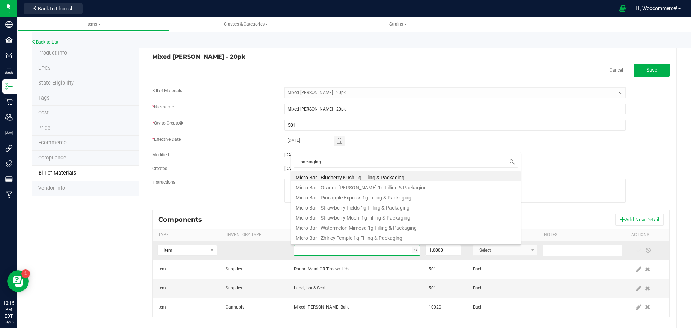
type input "packaging l"
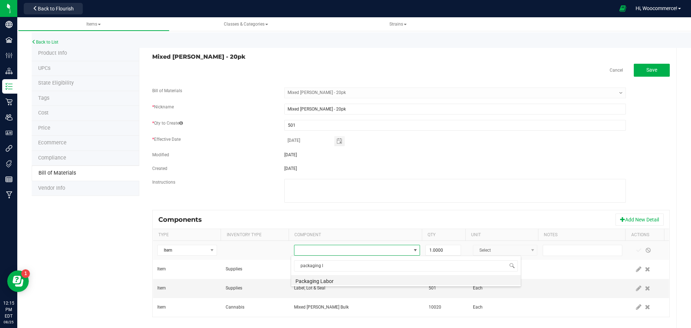
click at [343, 281] on li "Packaging Labor" at bounding box center [406, 280] width 230 height 10
click at [428, 254] on input "1" at bounding box center [443, 250] width 35 height 10
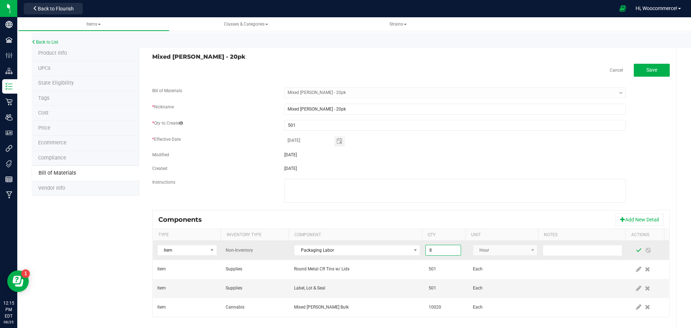
type input "8.0000"
click at [636, 252] on span at bounding box center [639, 250] width 6 height 6
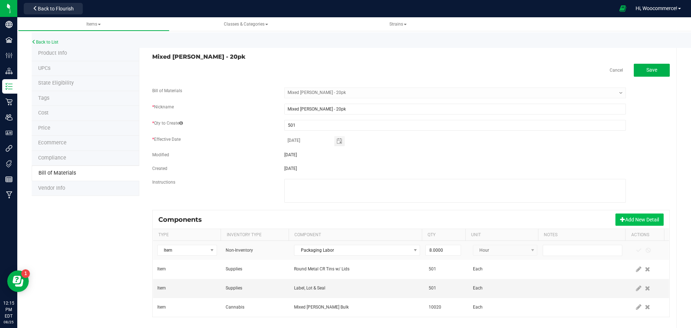
click at [624, 219] on button "Add New Detail" at bounding box center [640, 219] width 48 height 12
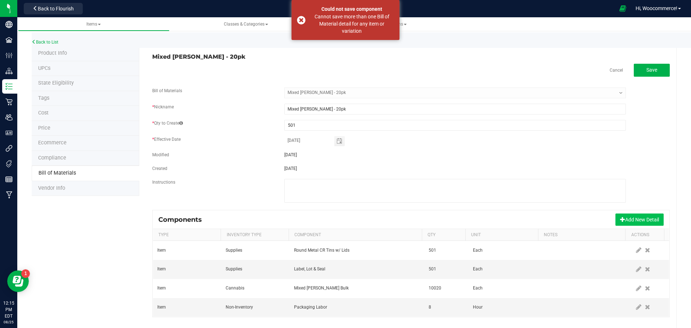
click at [626, 218] on button "Add New Detail" at bounding box center [640, 219] width 48 height 12
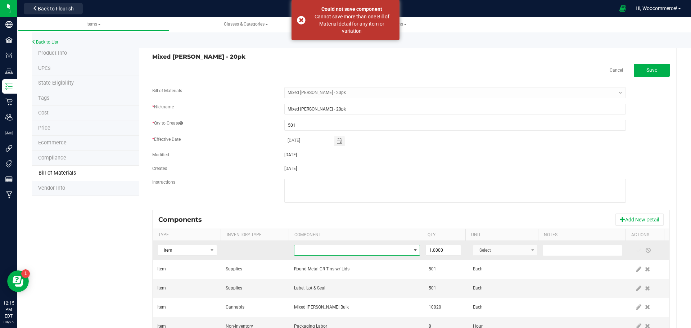
click at [363, 251] on span "NO DATA FOUND" at bounding box center [352, 250] width 116 height 10
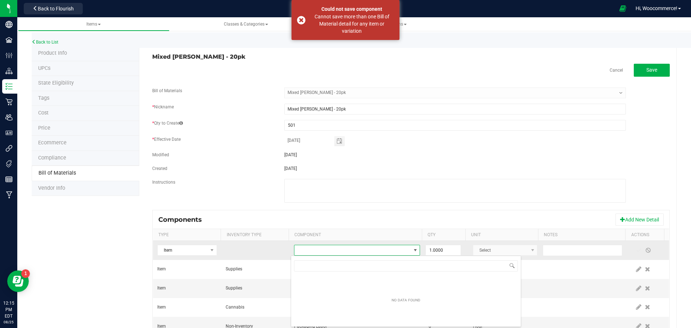
type input ";"
type input "labeling"
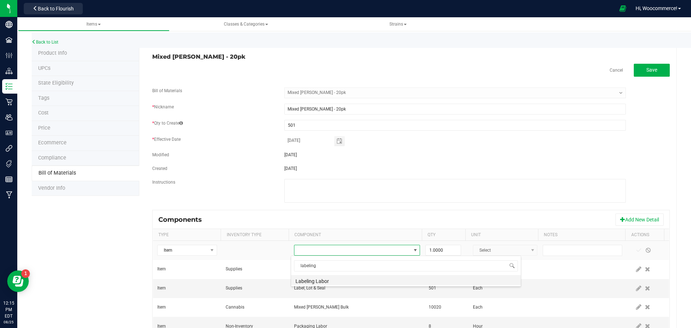
drag, startPoint x: 345, startPoint y: 280, endPoint x: 351, endPoint y: 277, distance: 6.4
click at [345, 280] on li "Labeling Labor" at bounding box center [406, 280] width 230 height 10
click at [437, 252] on input "1" at bounding box center [443, 250] width 35 height 10
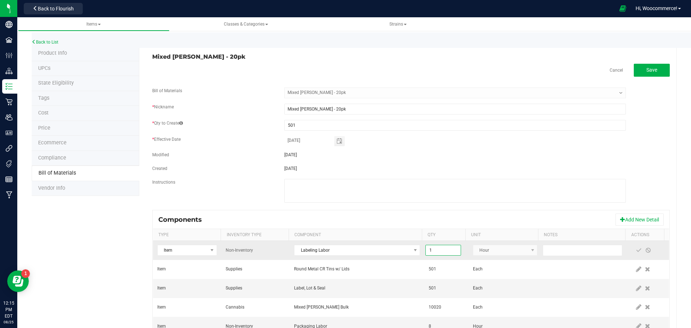
type input "6"
type input "8.0000"
click at [636, 250] on span at bounding box center [639, 250] width 6 height 6
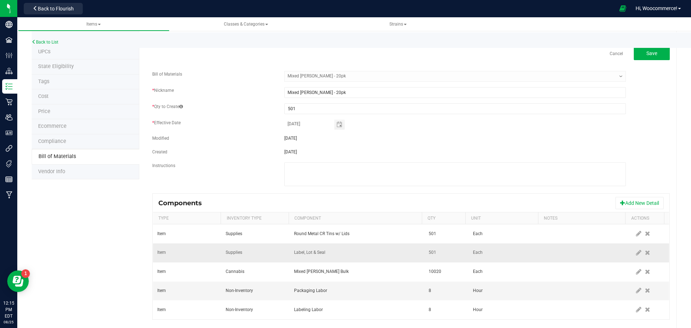
scroll to position [30, 0]
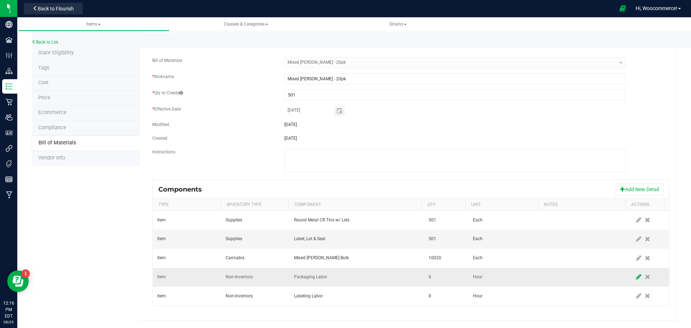
click at [636, 280] on icon at bounding box center [638, 277] width 5 height 6
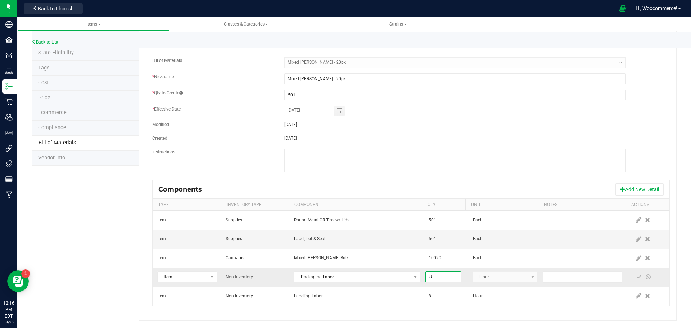
click at [426, 280] on input "8" at bounding box center [443, 277] width 35 height 10
type input "6.0000"
click at [636, 275] on span at bounding box center [639, 277] width 6 height 6
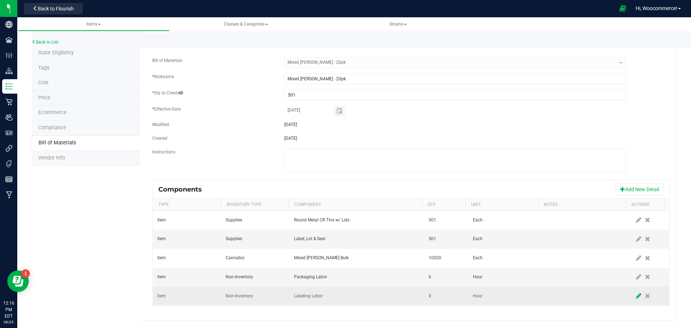
click at [636, 297] on icon at bounding box center [638, 296] width 5 height 6
click at [447, 296] on input "8" at bounding box center [443, 296] width 35 height 10
type input "7.0000"
click at [634, 297] on span at bounding box center [638, 295] width 9 height 13
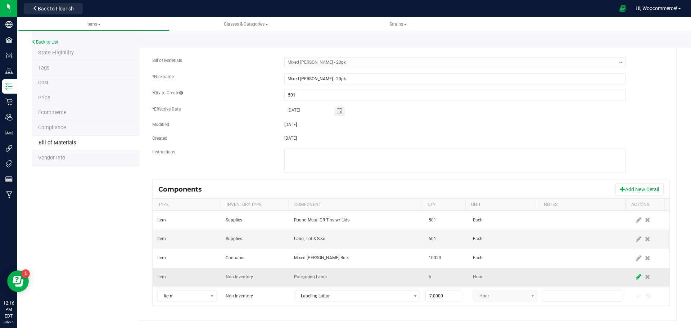
click at [634, 274] on span at bounding box center [638, 277] width 9 height 13
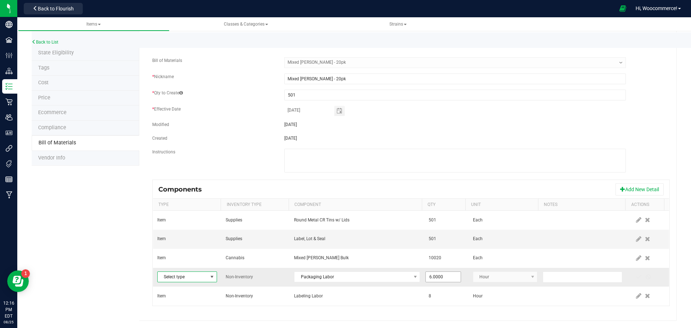
type input "6"
click at [441, 281] on input at bounding box center [443, 277] width 35 height 10
type input "1"
click at [636, 279] on icon at bounding box center [638, 277] width 5 height 6
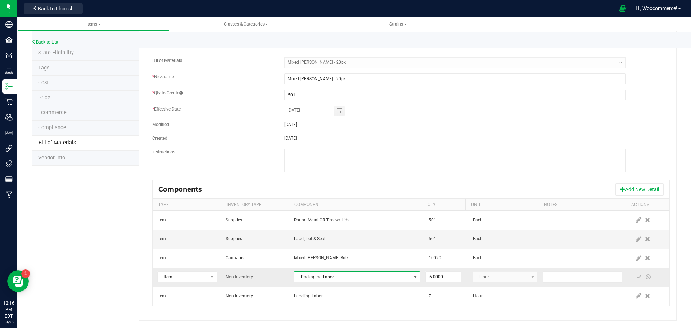
click at [412, 276] on span "NO DATA FOUND" at bounding box center [415, 277] width 9 height 10
click at [430, 276] on input "6" at bounding box center [443, 277] width 35 height 10
type input "8.0000"
click at [636, 278] on span at bounding box center [639, 277] width 6 height 6
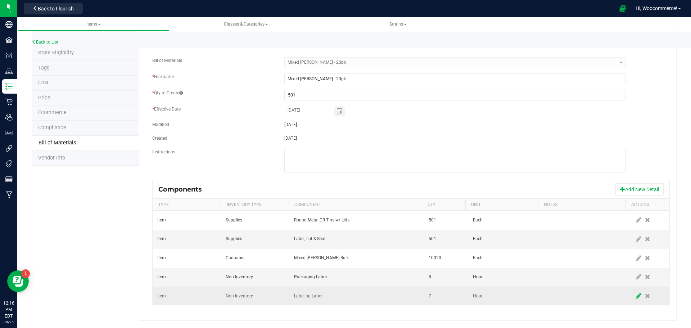
click at [636, 294] on icon at bounding box center [638, 296] width 5 height 6
click at [435, 295] on input "7" at bounding box center [443, 296] width 35 height 10
type input "8.0000"
click at [636, 296] on span at bounding box center [639, 296] width 6 height 6
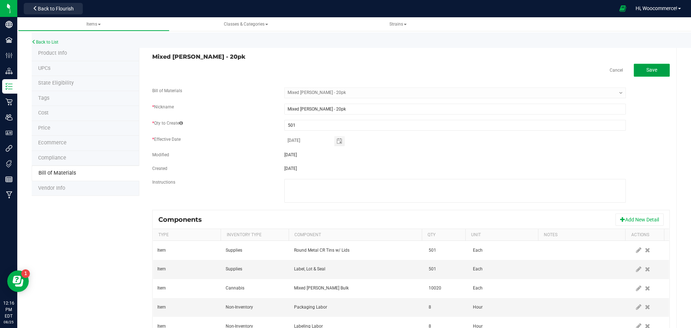
click at [650, 68] on span "Save" at bounding box center [651, 70] width 11 height 6
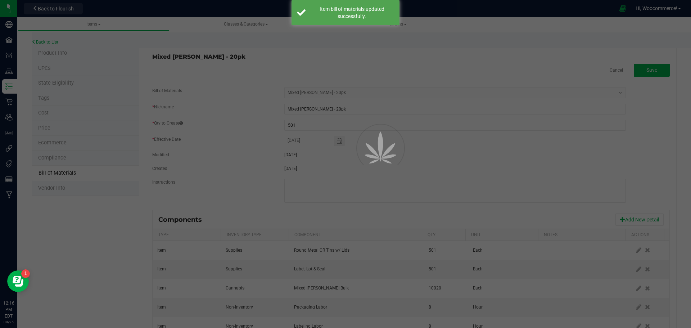
select select "235"
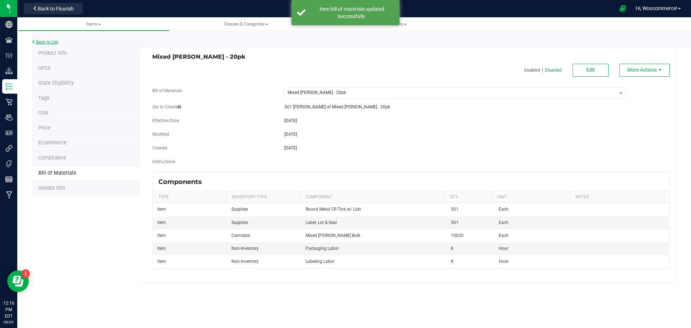
click at [38, 44] on link "Back to List" at bounding box center [45, 42] width 27 height 5
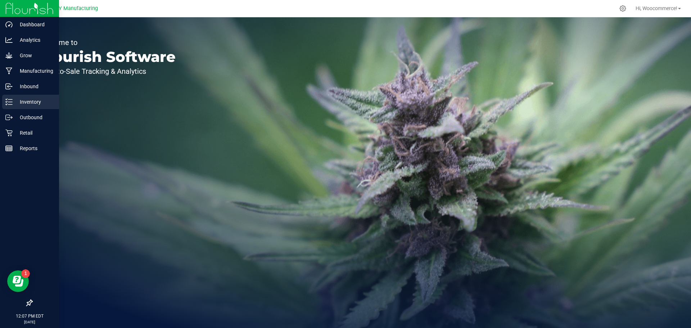
click at [18, 107] on div "Inventory" at bounding box center [30, 102] width 57 height 14
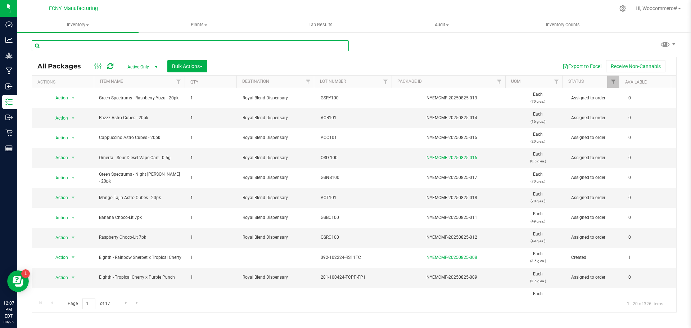
click at [107, 46] on input "text" at bounding box center [190, 45] width 317 height 11
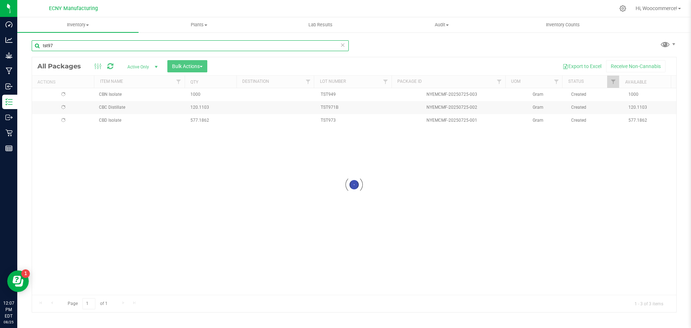
type input "tst973"
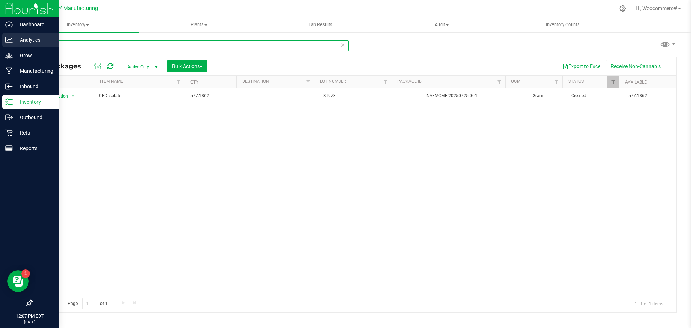
drag, startPoint x: 81, startPoint y: 48, endPoint x: 6, endPoint y: 48, distance: 75.2
click at [6, 48] on div "Dashboard Analytics Grow Manufacturing Inbound Inventory Outbound Retail Report…" at bounding box center [345, 164] width 691 height 328
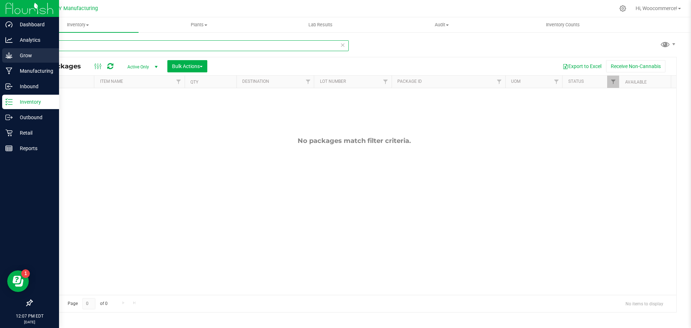
drag, startPoint x: 101, startPoint y: 48, endPoint x: 0, endPoint y: 49, distance: 101.1
click at [0, 49] on div "Dashboard Analytics Grow Manufacturing Inbound Inventory Outbound Retail Report…" at bounding box center [345, 164] width 691 height 328
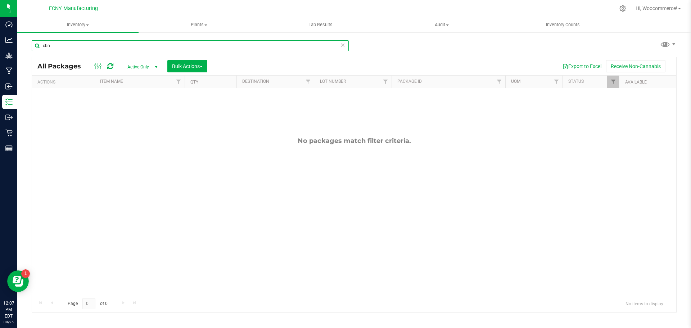
type input "cbn"
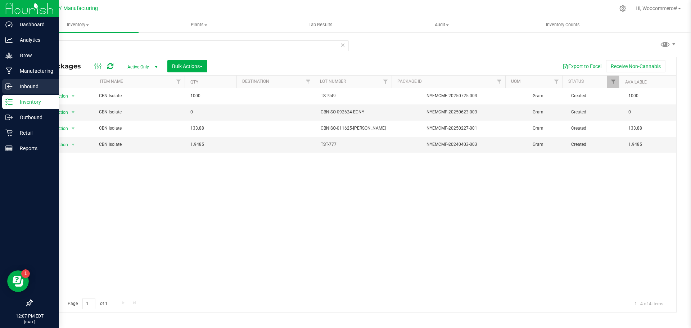
click at [32, 86] on p "Inbound" at bounding box center [34, 86] width 43 height 9
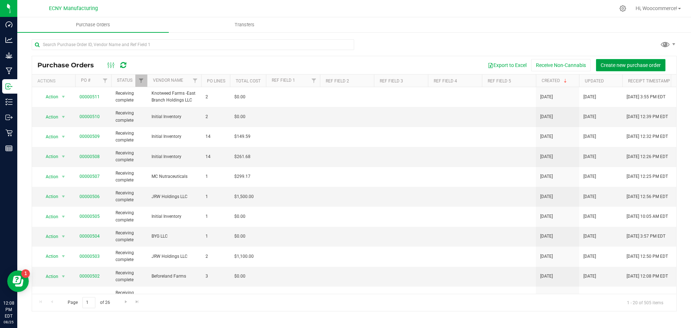
click at [616, 66] on span "Create new purchase order" at bounding box center [631, 65] width 60 height 6
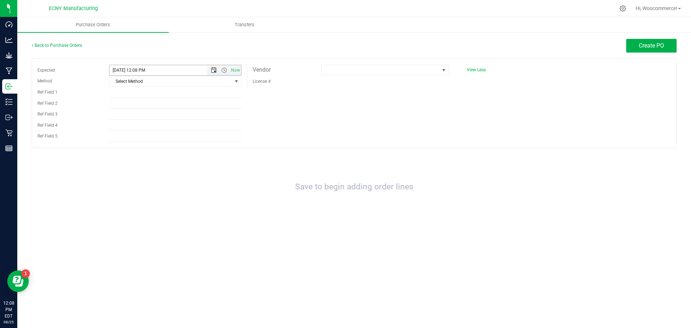
click at [215, 69] on span "Open the date view" at bounding box center [214, 70] width 6 height 6
click at [114, 87] on link "August 2025" at bounding box center [147, 83] width 77 height 11
click at [154, 128] on link "Jul" at bounding box center [156, 124] width 18 height 18
click at [152, 131] on link "16" at bounding box center [147, 131] width 10 height 11
type input "7/16/2025 12:08 PM"
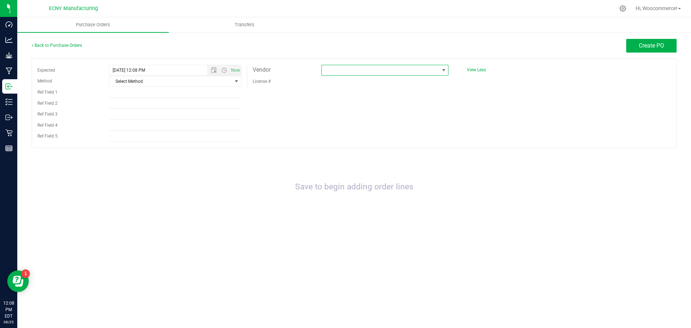
click at [416, 68] on span at bounding box center [380, 70] width 117 height 10
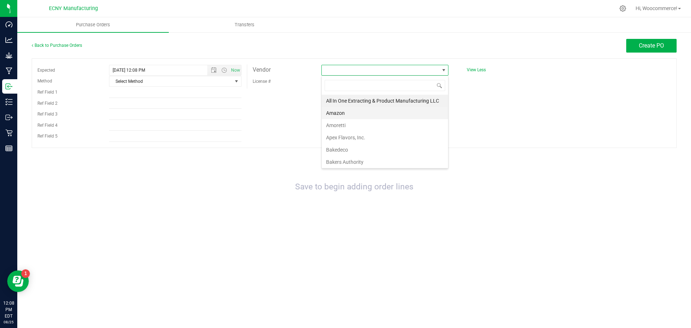
scroll to position [11, 127]
type input "mc"
click at [348, 100] on li "MC Nutraceuticals" at bounding box center [385, 101] width 126 height 12
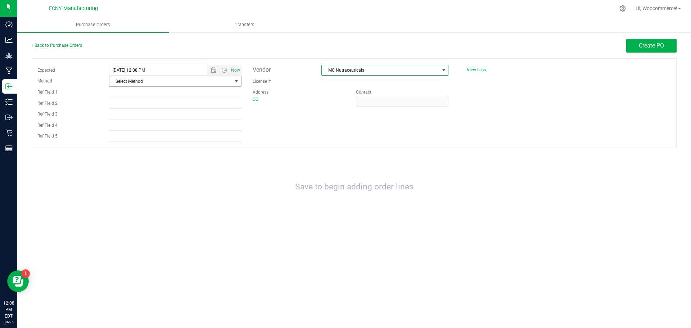
click at [147, 81] on span "Select Method" at bounding box center [170, 81] width 123 height 10
click at [129, 101] on li "UPS" at bounding box center [175, 104] width 132 height 11
click at [649, 50] on button "Create PO" at bounding box center [651, 46] width 50 height 14
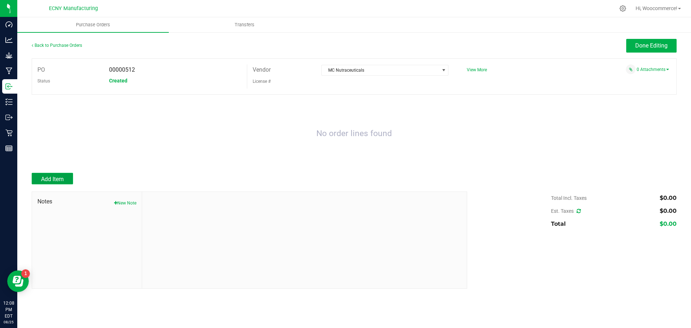
drag, startPoint x: 55, startPoint y: 177, endPoint x: 68, endPoint y: 160, distance: 21.4
click at [55, 177] on span "Add Item" at bounding box center [52, 179] width 23 height 7
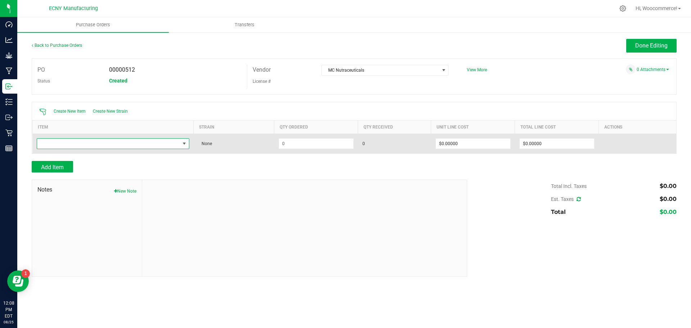
click at [85, 142] on span "NO DATA FOUND" at bounding box center [108, 144] width 143 height 10
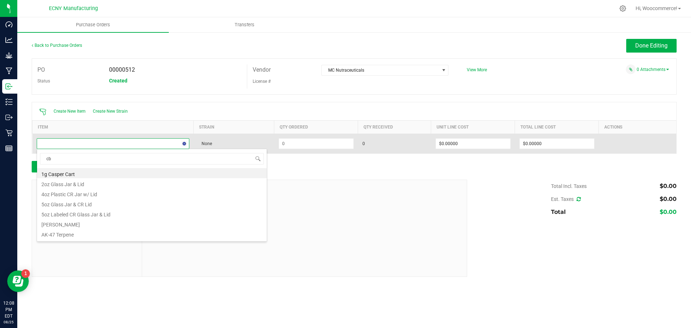
type input "cbn"
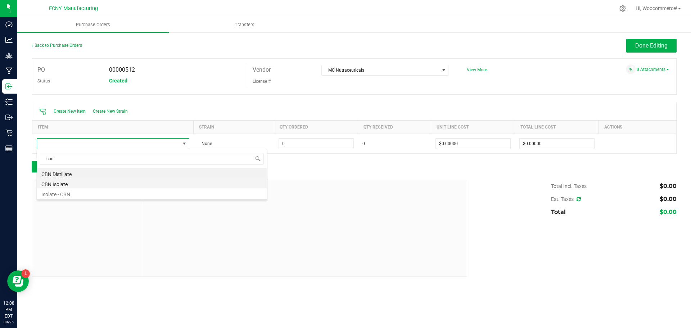
click at [79, 181] on li "CBN Isolate" at bounding box center [152, 183] width 230 height 10
type input "$2.10000"
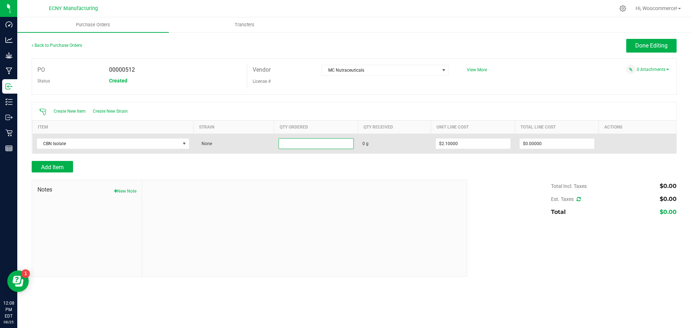
click at [300, 144] on input at bounding box center [316, 144] width 75 height 10
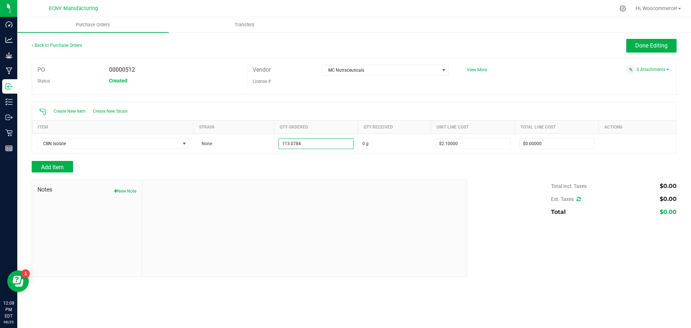
type input "113.0784 g"
click at [315, 162] on div "Add Item" at bounding box center [247, 167] width 430 height 12
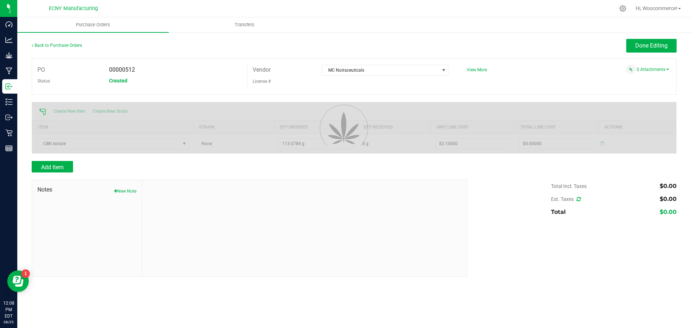
type input "$237.46464"
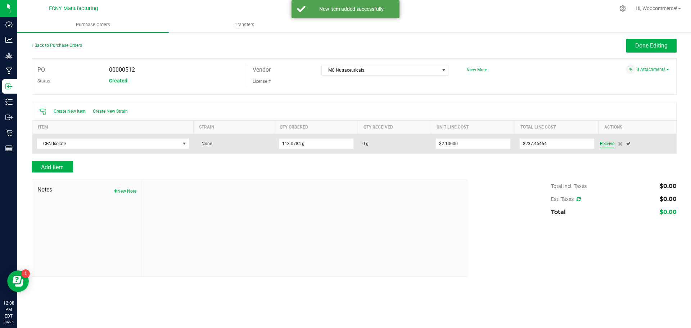
click at [606, 144] on span "Receive" at bounding box center [607, 143] width 14 height 9
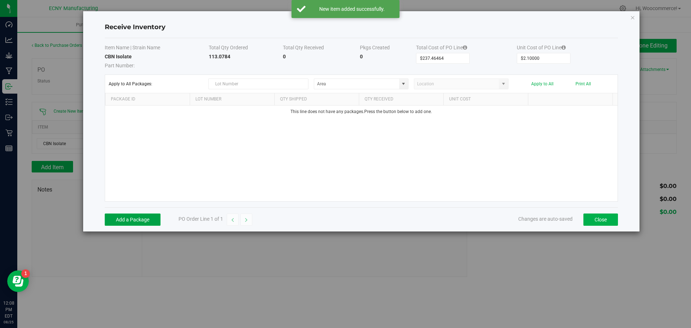
drag, startPoint x: 124, startPoint y: 220, endPoint x: 145, endPoint y: 195, distance: 32.7
click at [125, 219] on button "Add a Package" at bounding box center [133, 219] width 56 height 12
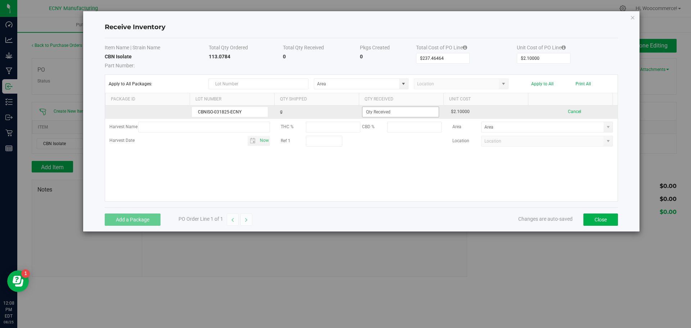
type input "CBNISO-031825-ECNY"
click at [385, 109] on input at bounding box center [400, 112] width 76 height 10
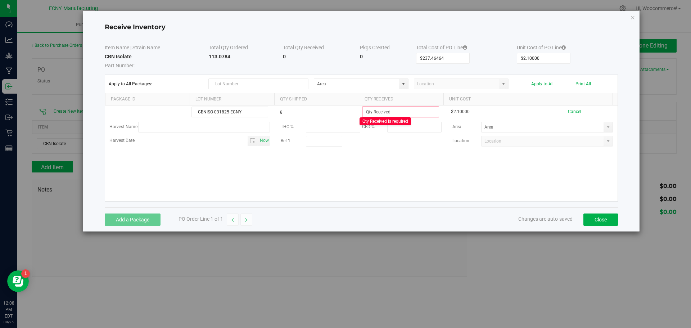
drag, startPoint x: 248, startPoint y: 55, endPoint x: 203, endPoint y: 59, distance: 45.5
click at [203, 59] on tr "CBN Isolate Part Number: 113.0784 0 0 $237.46464 $2.10000" at bounding box center [361, 61] width 513 height 16
copy tr "Part Number: 113.0784"
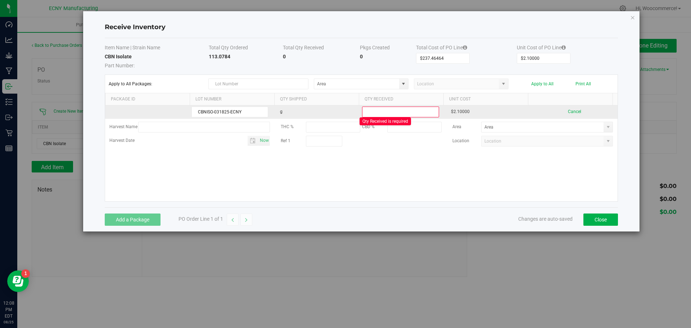
click at [403, 109] on input at bounding box center [400, 112] width 76 height 10
paste input
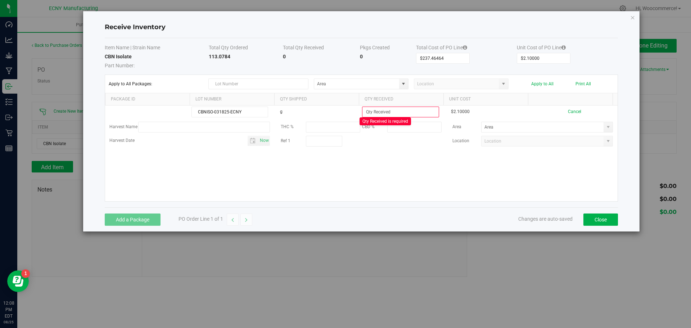
drag, startPoint x: 235, startPoint y: 55, endPoint x: 202, endPoint y: 56, distance: 33.1
click at [202, 56] on tr "CBN Isolate Part Number: 113.0784 0 0 $237.46464 $2.10000" at bounding box center [361, 61] width 513 height 16
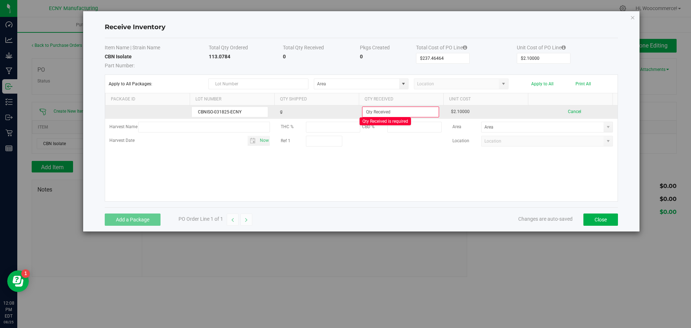
copy tr "Part Number: 113.0784"
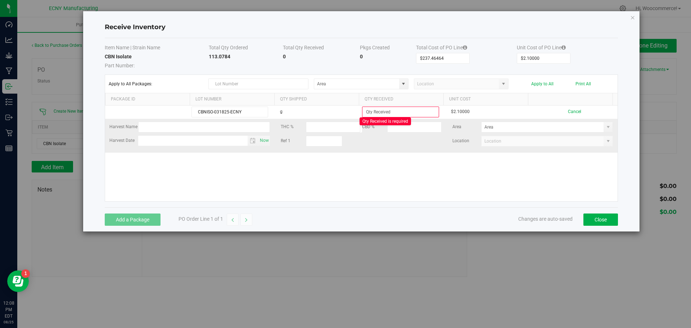
click at [422, 141] on div "Ref 1" at bounding box center [361, 141] width 161 height 11
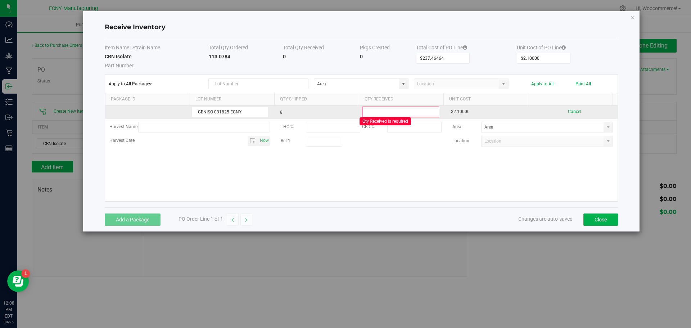
click at [415, 110] on input at bounding box center [400, 112] width 76 height 10
paste input
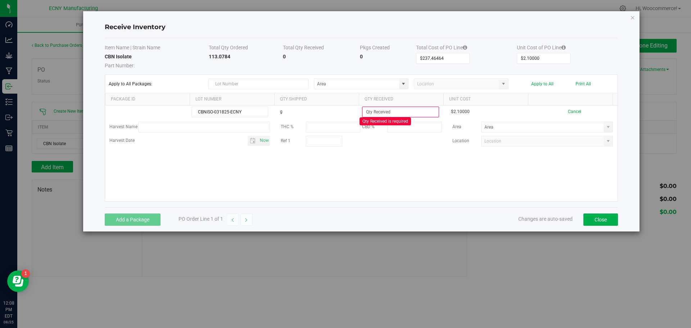
drag, startPoint x: 209, startPoint y: 55, endPoint x: 234, endPoint y: 57, distance: 25.3
click at [234, 57] on tr "CBN Isolate Part Number: 113.0784 0 0 $237.46464 $2.10000" at bounding box center [361, 61] width 513 height 16
click at [234, 57] on td "113.0784" at bounding box center [246, 61] width 74 height 16
drag, startPoint x: 235, startPoint y: 57, endPoint x: 213, endPoint y: 58, distance: 21.2
click at [213, 58] on td "113.0784" at bounding box center [246, 61] width 74 height 16
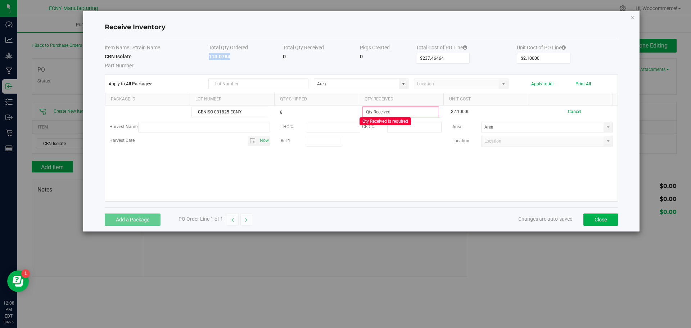
copy strong "113.0784"
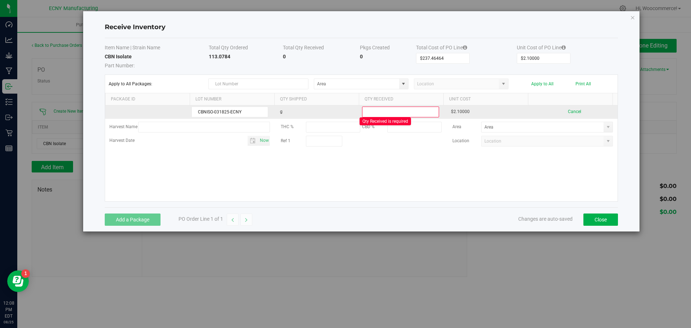
click at [418, 112] on input at bounding box center [400, 112] width 76 height 10
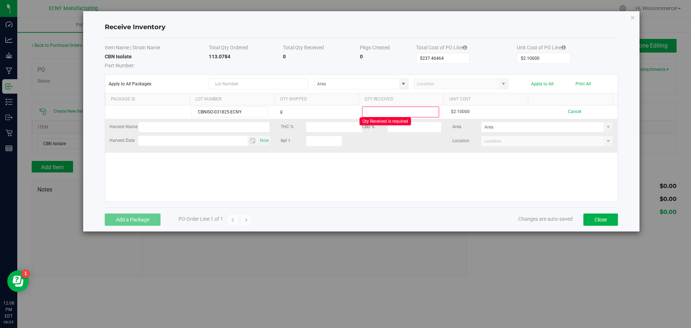
paste input "113.0784"
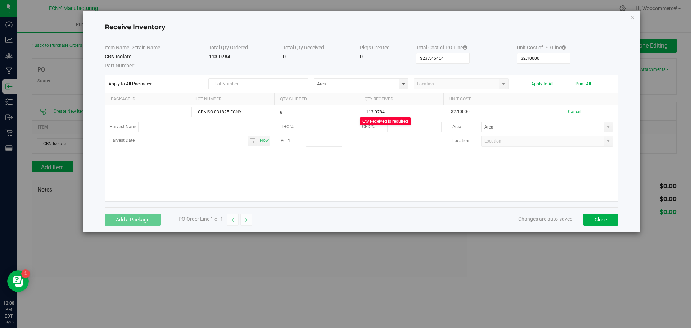
type input "113.0784 g"
click at [415, 161] on kendo-grid-list "CBNISO-031825-ECNY g 113.0784 g Qty Received is required $2.10000 Cancel Harves…" at bounding box center [361, 153] width 513 height 96
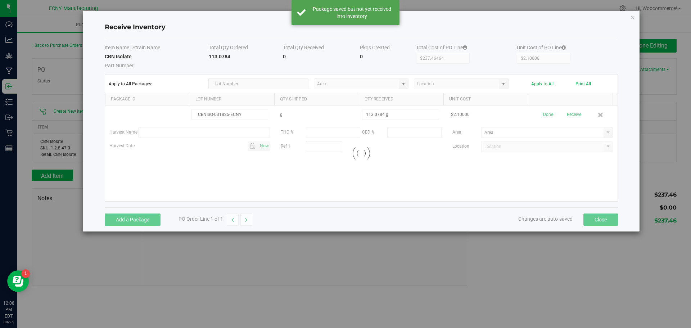
click at [567, 114] on div at bounding box center [361, 153] width 513 height 96
click at [567, 115] on button "Receive" at bounding box center [574, 114] width 14 height 13
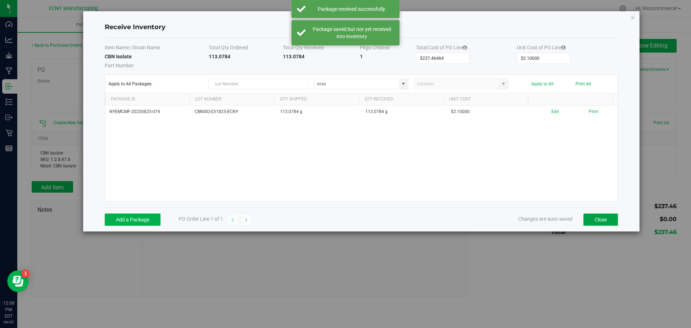
click at [613, 215] on button "Close" at bounding box center [600, 219] width 35 height 12
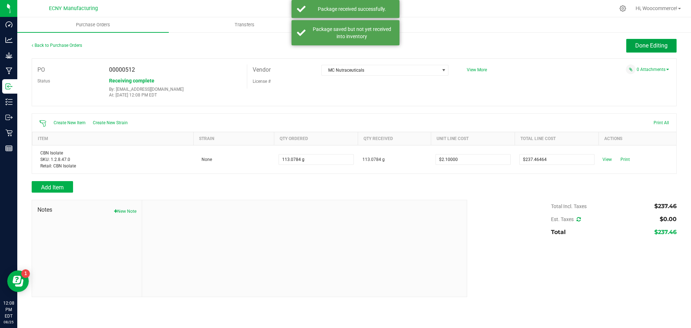
click at [648, 51] on button "Done Editing" at bounding box center [651, 46] width 50 height 14
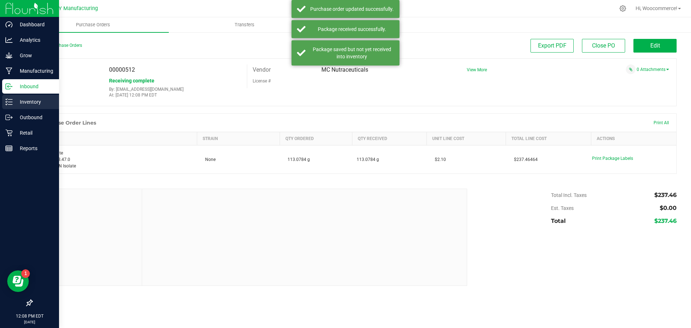
click at [16, 105] on p "Inventory" at bounding box center [34, 102] width 43 height 9
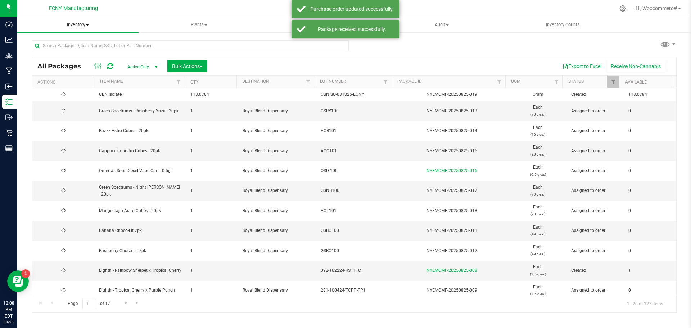
click at [71, 26] on span "Inventory" at bounding box center [77, 25] width 121 height 6
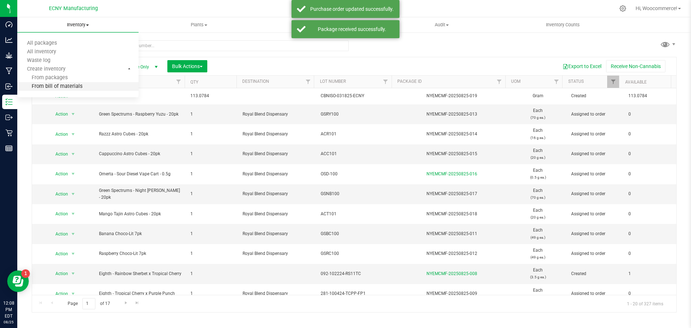
click at [60, 85] on span "From bill of materials" at bounding box center [49, 87] width 65 height 6
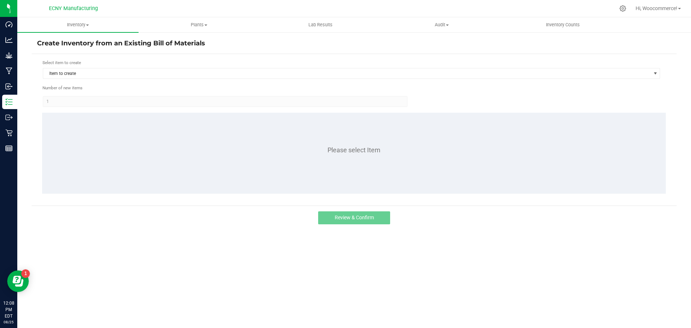
click at [145, 66] on div "Select item to create Item to create" at bounding box center [351, 69] width 618 height 20
click at [152, 75] on span "Item to create" at bounding box center [347, 73] width 608 height 10
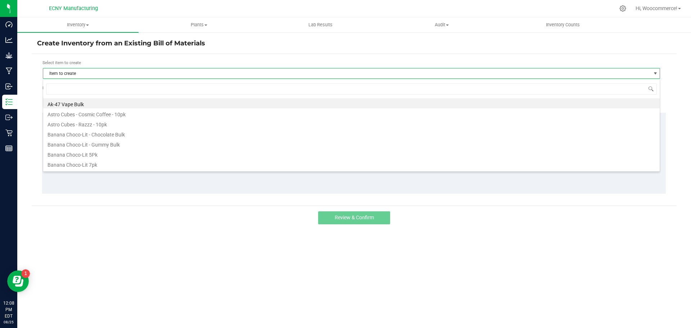
scroll to position [11, 617]
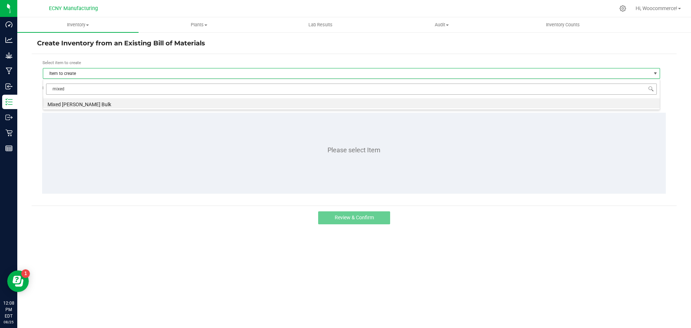
type input "mixed"
click at [150, 110] on form "Select item to create Item to create Number of new items 1 Please select Item" at bounding box center [354, 129] width 634 height 141
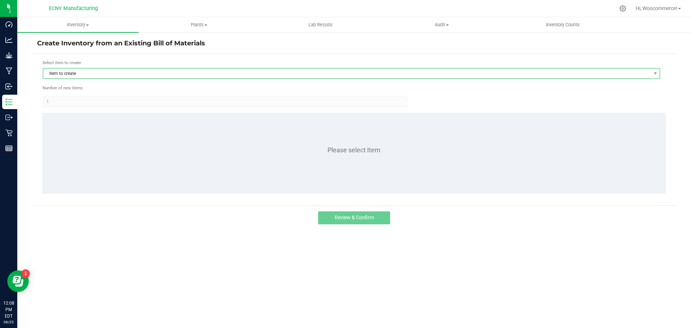
click at [100, 79] on span "Item to create" at bounding box center [351, 73] width 617 height 11
type input "mixed"
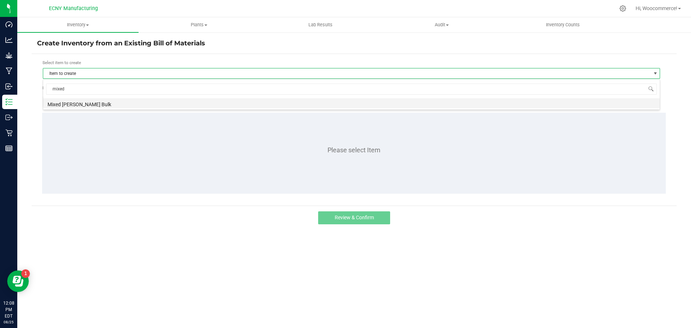
drag, startPoint x: 90, startPoint y: 93, endPoint x: 90, endPoint y: 103, distance: 10.4
click at [89, 98] on div "mixed Mixed Berry Bulk" at bounding box center [351, 94] width 617 height 31
click at [90, 103] on li "Mixed Berry Bulk" at bounding box center [351, 103] width 617 height 10
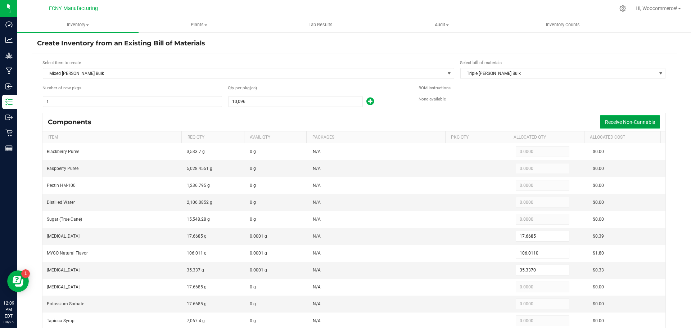
click at [634, 127] on button "Receive Non-Cannabis" at bounding box center [630, 121] width 60 height 13
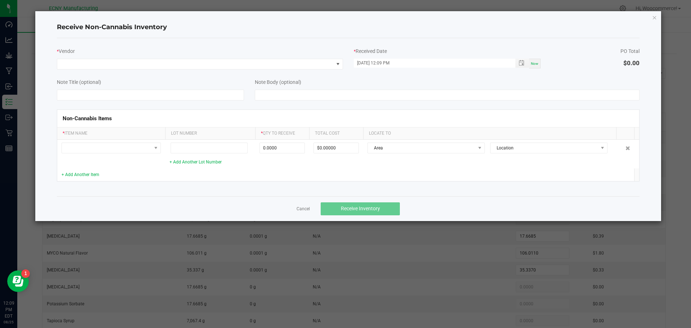
click at [227, 71] on div "* Vendor * Received Date 08/25/2025 12:09 PM Now PO Total $0.00 Note Title (opt…" at bounding box center [348, 117] width 583 height 158
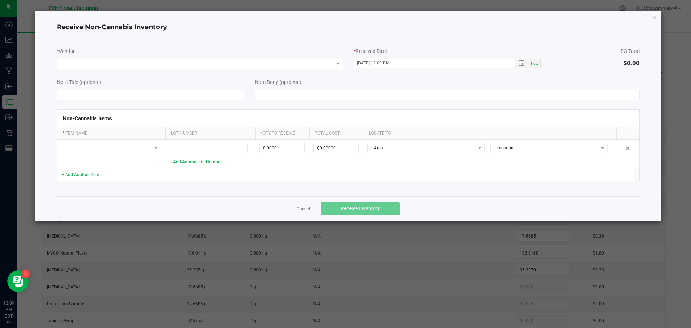
click at [224, 68] on span at bounding box center [195, 64] width 276 height 10
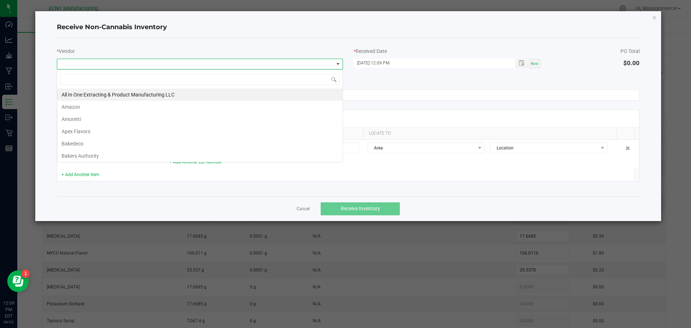
scroll to position [11, 286]
type input "ini"
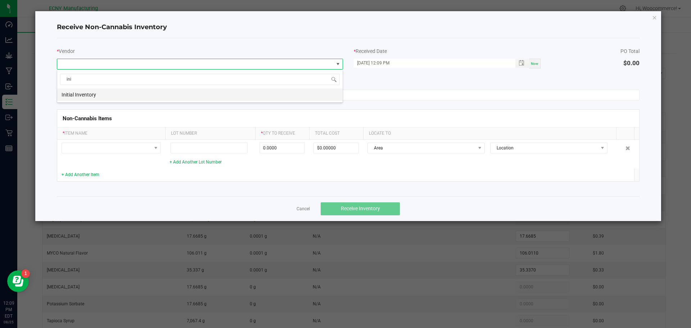
click at [130, 95] on li "Initial Inventory" at bounding box center [199, 95] width 285 height 12
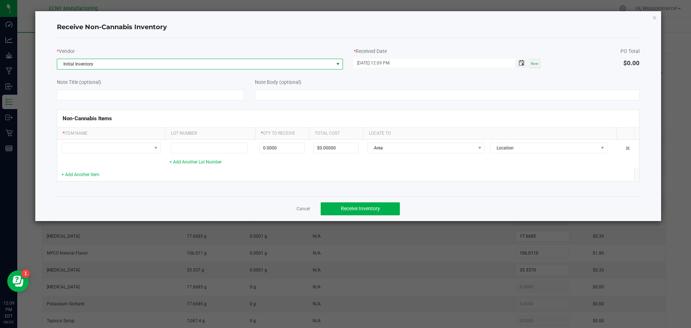
click at [519, 65] on span "Toggle popup" at bounding box center [522, 63] width 6 height 6
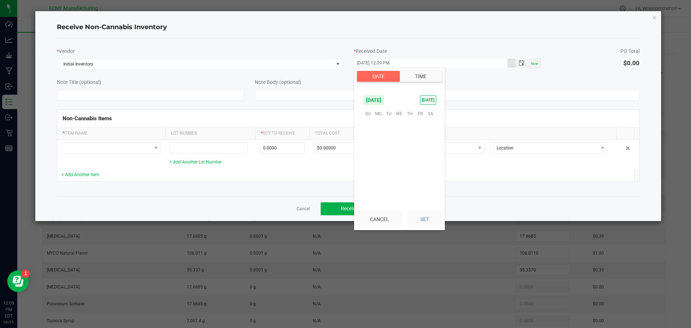
scroll to position [10, 0]
click at [384, 96] on span "August 2025" at bounding box center [374, 100] width 22 height 11
click at [387, 129] on span "Jul" at bounding box center [384, 130] width 15 height 15
click at [394, 149] on span "16" at bounding box center [399, 146] width 10 height 11
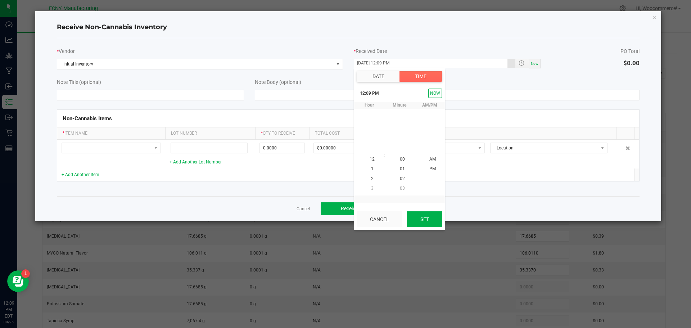
scroll to position [10, 0]
click at [432, 228] on div "Cancel Set" at bounding box center [399, 219] width 91 height 22
click at [432, 225] on button "Set" at bounding box center [424, 219] width 35 height 16
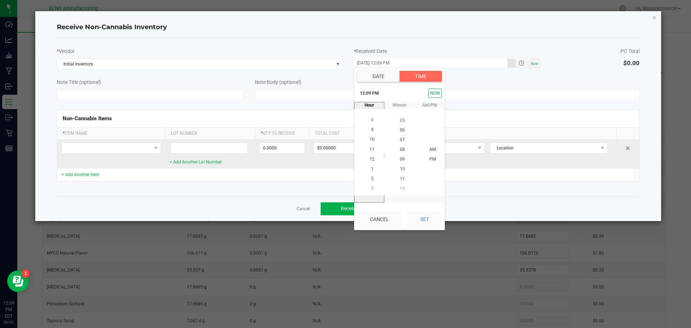
type input "07/16/2025 12:09 PM"
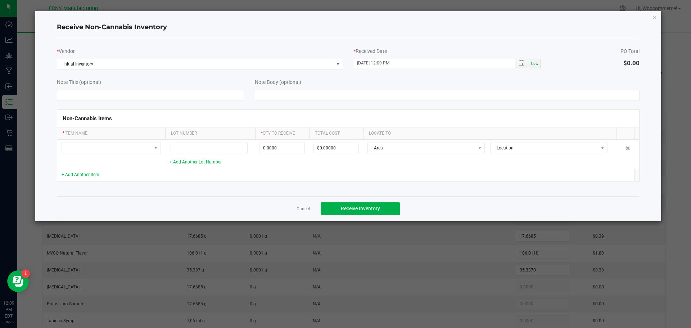
click at [146, 114] on div "Non-Cannabis Items" at bounding box center [348, 118] width 582 height 17
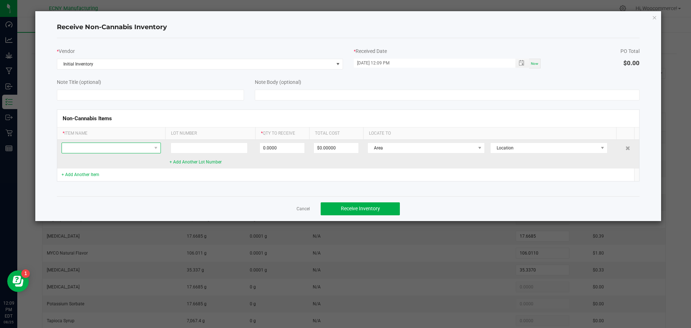
click at [128, 150] on span at bounding box center [107, 148] width 90 height 10
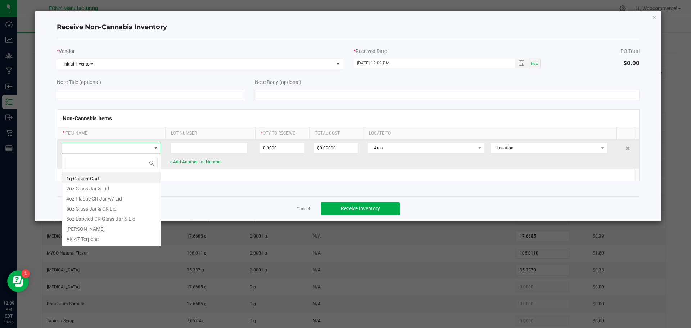
scroll to position [11, 99]
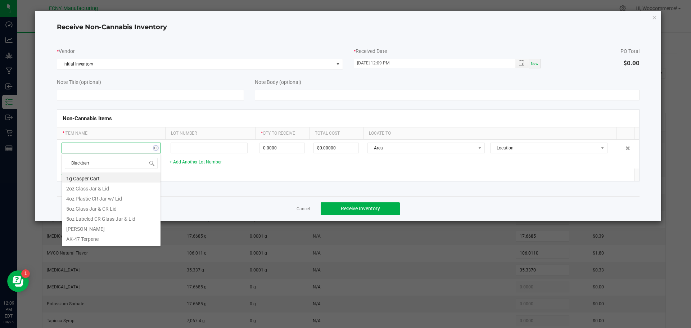
type input "Blackberry"
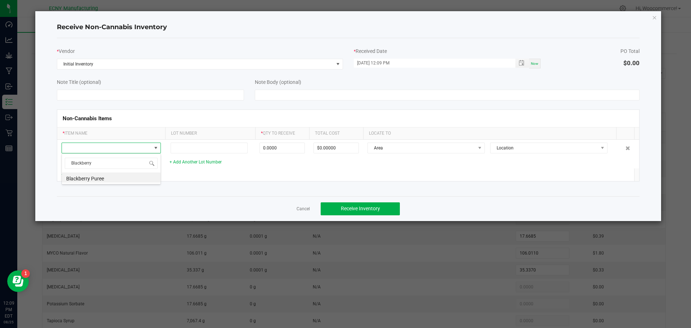
click at [117, 170] on span "Blackberry" at bounding box center [111, 163] width 99 height 17
click at [118, 174] on li "Blackberry Puree" at bounding box center [111, 177] width 99 height 10
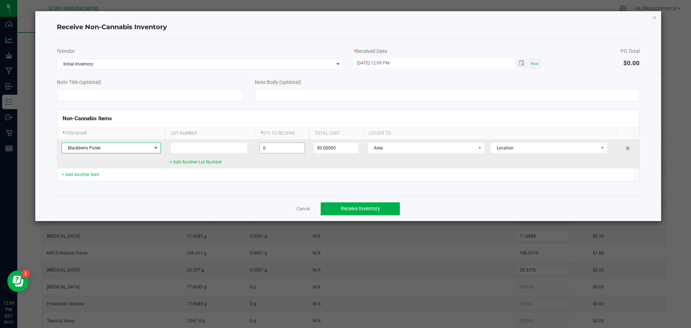
click at [271, 146] on input "0" at bounding box center [282, 148] width 45 height 10
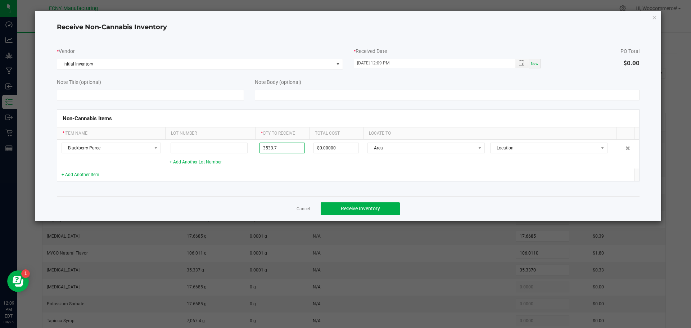
type input "3533.7000 g"
type input "$81.84049"
click at [84, 177] on div "+ Add Another Item" at bounding box center [111, 174] width 99 height 7
click at [84, 176] on link "+ Add Another Item" at bounding box center [81, 174] width 38 height 5
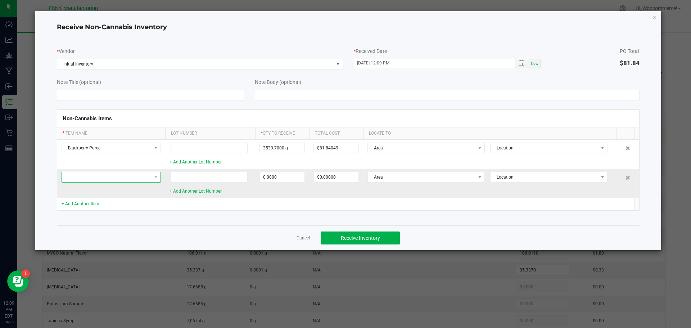
click at [84, 177] on span at bounding box center [107, 177] width 90 height 10
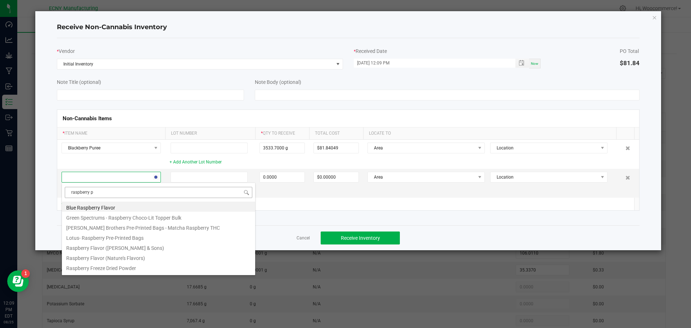
type input "raspberry pu"
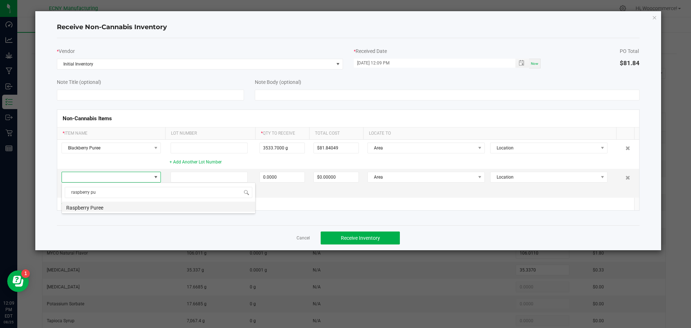
click at [122, 208] on li "Raspberry Puree" at bounding box center [159, 207] width 194 height 10
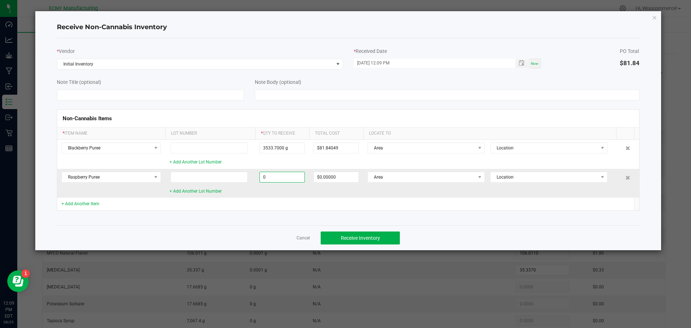
click at [281, 178] on input "0" at bounding box center [282, 177] width 45 height 10
type input "5028.4551 g"
type input "$87.14313"
click at [216, 222] on div "* Vendor Initial Inventory * Received Date 07/16/2025 12:09 PM Now PO Total $81…" at bounding box center [348, 131] width 583 height 187
click at [82, 207] on div "+ Add Another Item" at bounding box center [111, 203] width 99 height 7
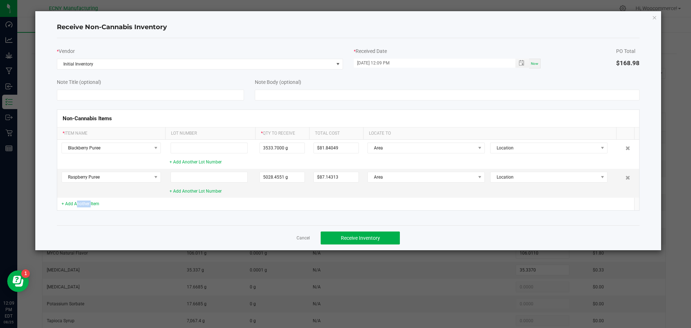
click at [82, 207] on div "+ Add Another Item" at bounding box center [111, 203] width 99 height 7
click at [82, 203] on link "+ Add Another Item" at bounding box center [81, 203] width 38 height 5
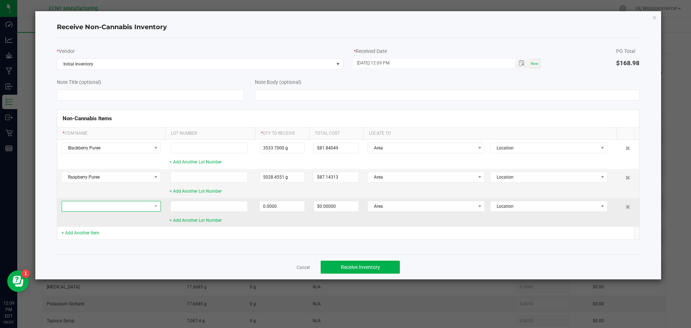
click at [82, 203] on span at bounding box center [107, 206] width 90 height 10
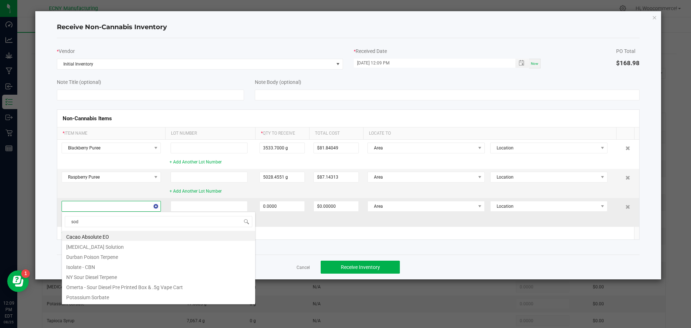
type input "sodi"
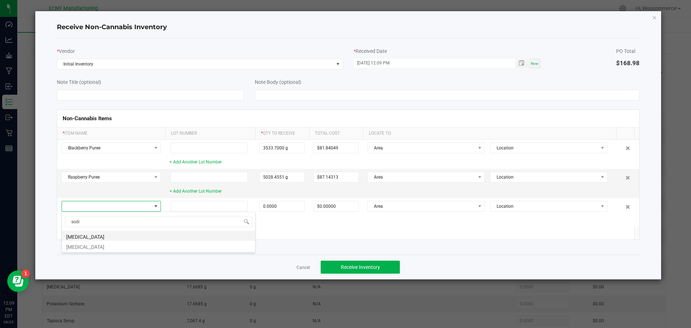
click at [108, 233] on li "Sodium Benzoate" at bounding box center [159, 236] width 194 height 10
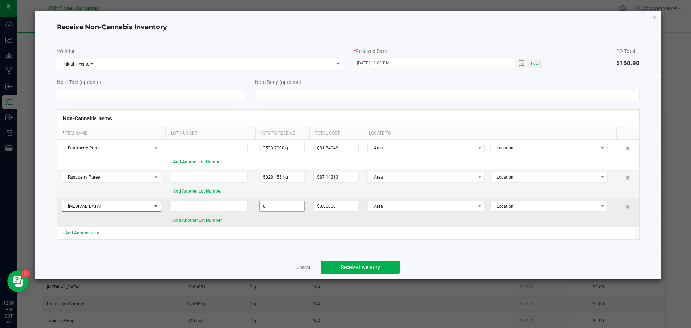
click at [303, 204] on input "0" at bounding box center [282, 206] width 45 height 10
click at [292, 205] on input "0" at bounding box center [282, 206] width 45 height 10
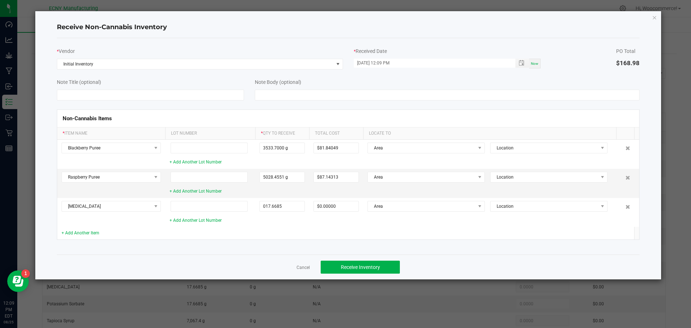
type input "17.6685 g"
click at [267, 233] on td at bounding box center [282, 233] width 54 height 13
click at [76, 234] on link "+ Add Another Item" at bounding box center [81, 232] width 38 height 5
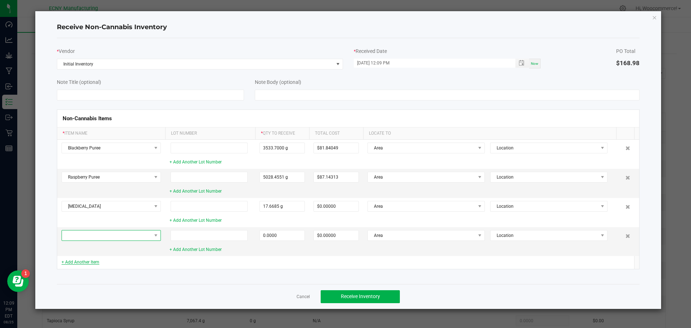
click at [76, 234] on span at bounding box center [107, 235] width 90 height 10
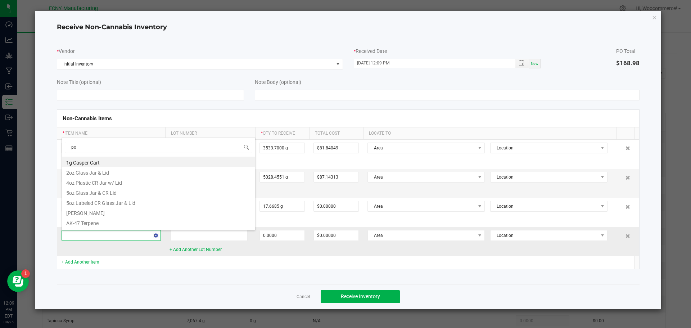
type input "pot"
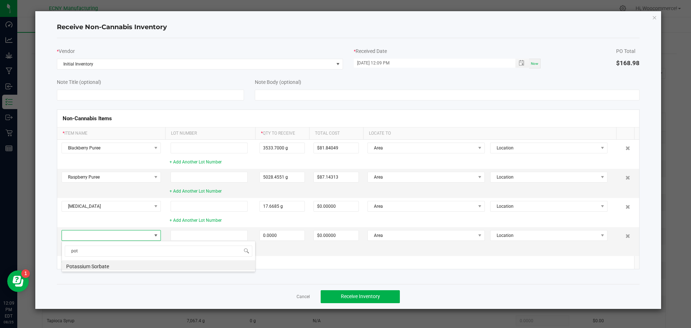
click at [87, 267] on li "Potassium Sorbate" at bounding box center [159, 265] width 194 height 10
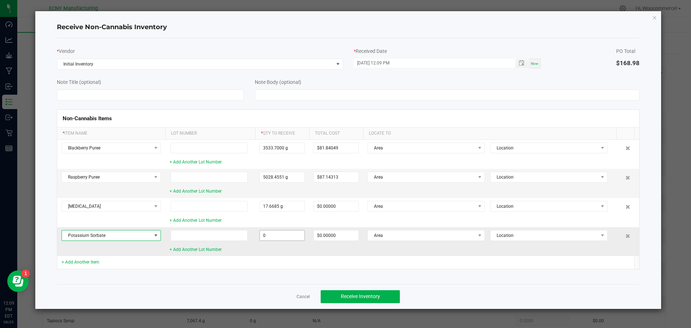
click at [270, 235] on input "0" at bounding box center [282, 235] width 45 height 10
click at [267, 269] on div "Non-Cannabis Items * Item Name Lot Number * Qty to Receive Total Cost Locate To…" at bounding box center [348, 189] width 594 height 178
click at [278, 236] on input "17.66858" at bounding box center [282, 235] width 45 height 10
type input "17.6685 g"
click at [301, 272] on div "Non-Cannabis Items * Item Name Lot Number * Qty to Receive Total Cost Locate To…" at bounding box center [348, 189] width 594 height 178
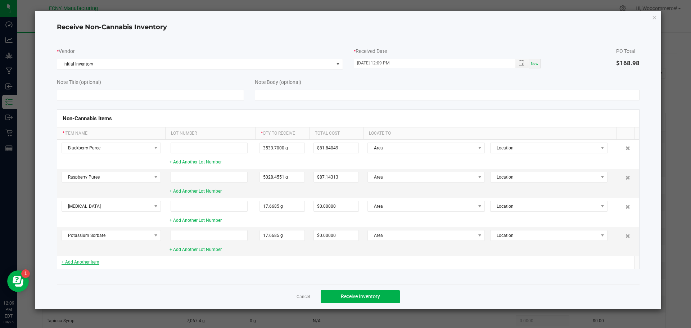
click at [97, 262] on link "+ Add Another Item" at bounding box center [81, 262] width 38 height 5
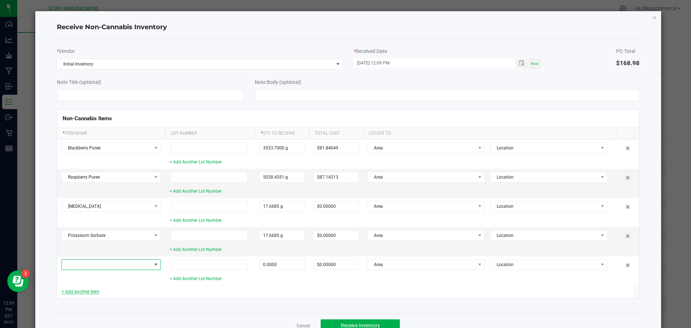
click at [97, 262] on span at bounding box center [107, 265] width 90 height 10
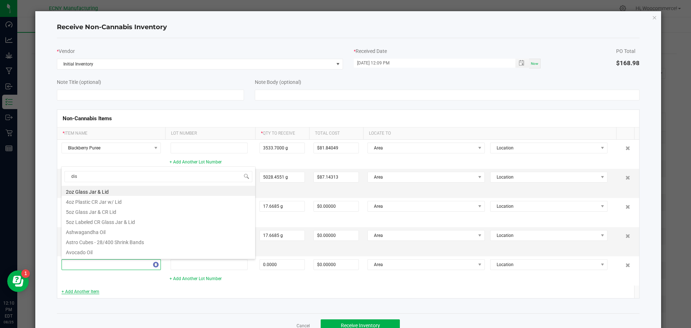
type input "dist"
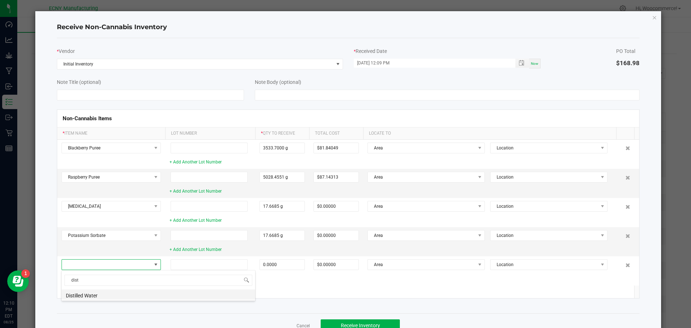
click at [91, 290] on li "Distilled Water" at bounding box center [159, 294] width 194 height 10
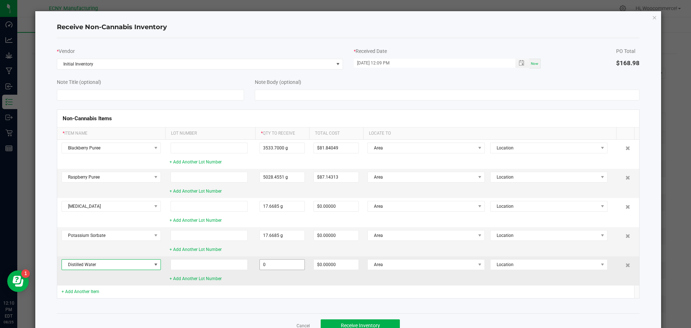
click at [273, 263] on input "0" at bounding box center [282, 265] width 45 height 10
type input "2106.0852 g"
click at [285, 281] on td "2106.0852 g" at bounding box center [282, 270] width 54 height 29
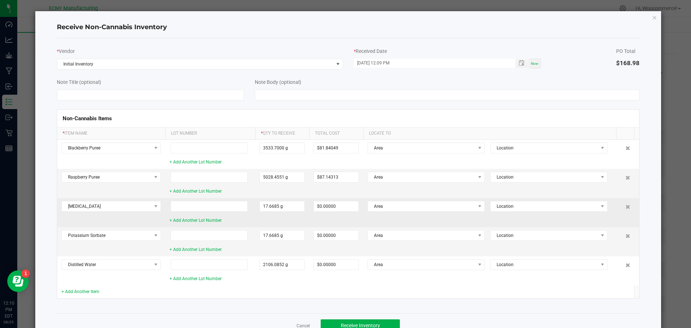
scroll to position [21, 0]
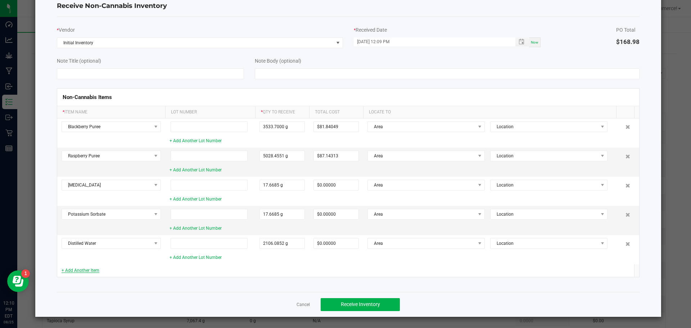
click at [67, 272] on link "+ Add Another Item" at bounding box center [81, 270] width 38 height 5
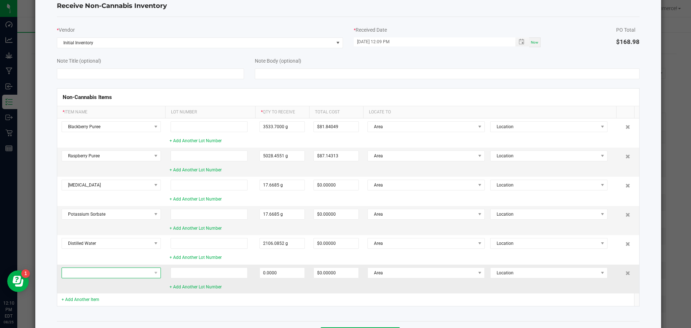
click at [68, 272] on span at bounding box center [107, 273] width 90 height 10
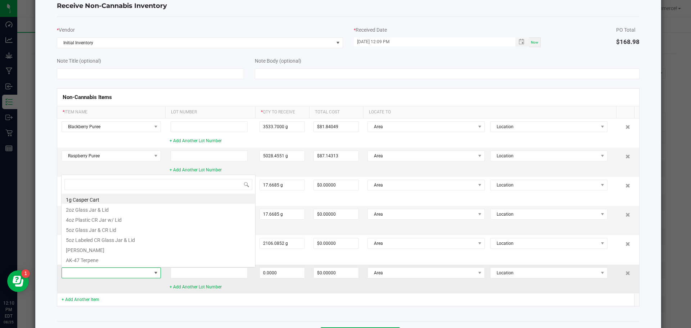
scroll to position [11, 99]
type input "pecti"
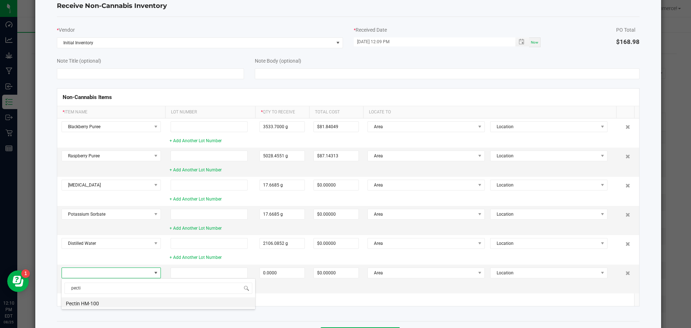
click at [83, 307] on li "Pectin HM-100" at bounding box center [159, 302] width 194 height 10
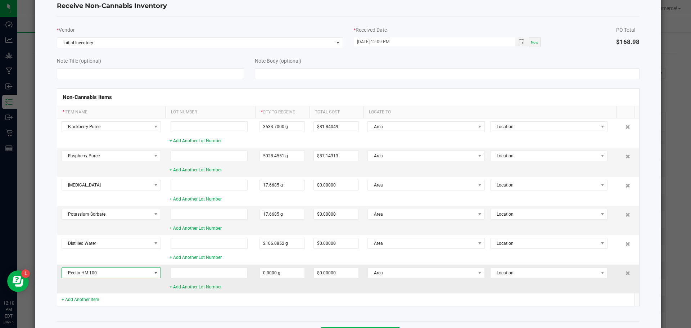
click at [256, 271] on td "0.0000 g" at bounding box center [282, 279] width 54 height 29
type input "1236.7950 g"
type input "$25.67586"
click at [310, 287] on td "$25.67586" at bounding box center [336, 279] width 54 height 29
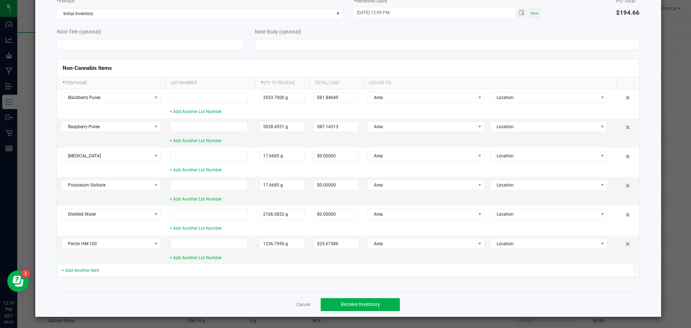
click at [71, 267] on div "+ Add Another Item" at bounding box center [111, 270] width 99 height 7
click at [71, 268] on link "+ Add Another Item" at bounding box center [81, 270] width 38 height 5
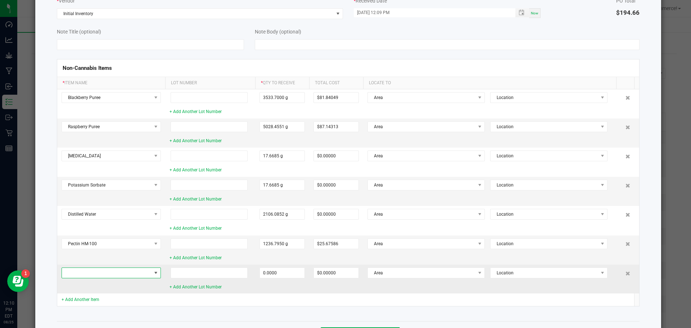
click at [70, 271] on span at bounding box center [107, 273] width 90 height 10
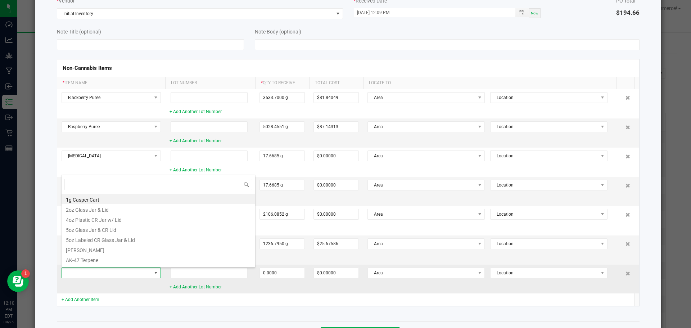
scroll to position [11, 99]
type input "s"
click at [70, 272] on span at bounding box center [107, 273] width 90 height 10
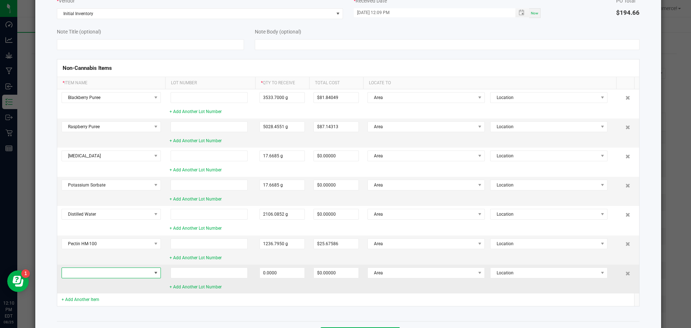
click at [70, 272] on span at bounding box center [107, 273] width 90 height 10
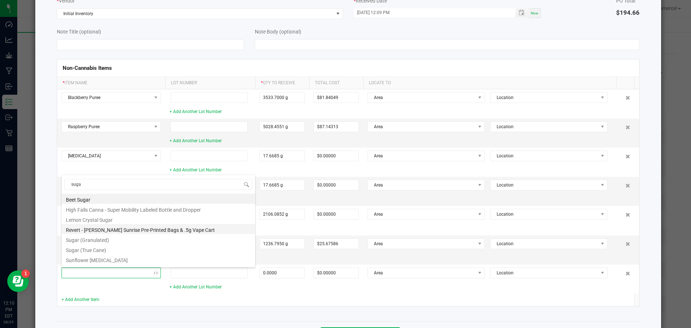
type input "sugar"
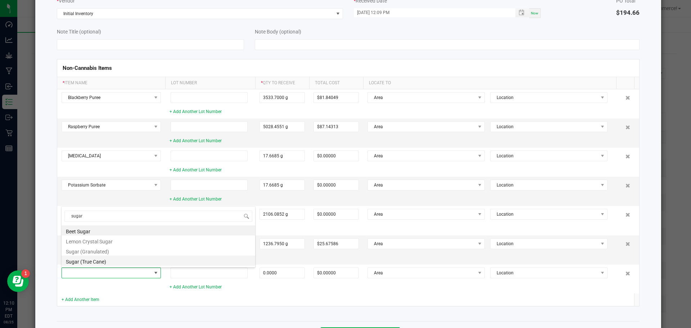
click at [78, 263] on li "Sugar (True Cane)" at bounding box center [159, 261] width 194 height 10
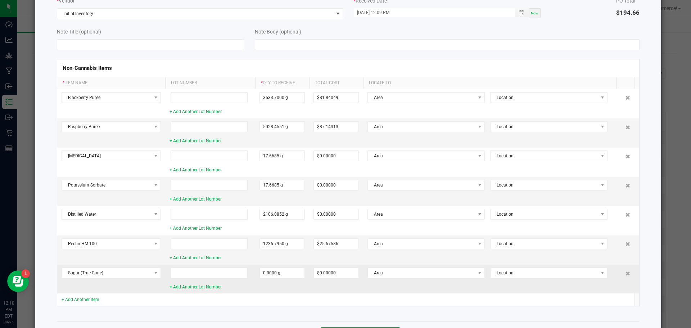
click at [284, 267] on td "0.0000 g" at bounding box center [282, 279] width 54 height 29
click at [284, 268] on input "0" at bounding box center [282, 273] width 45 height 10
type input "15548.2800 g"
type input "$29.38625"
click at [260, 289] on td "15548.2800 g" at bounding box center [282, 279] width 54 height 29
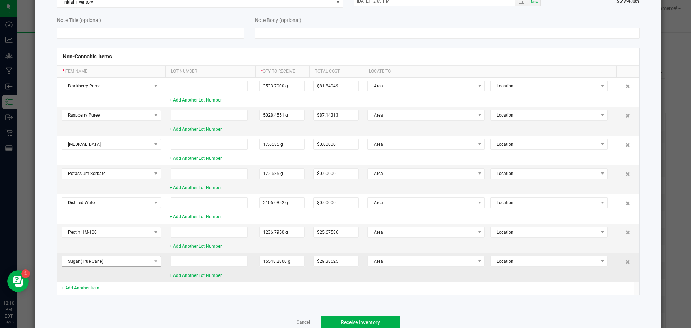
scroll to position [80, 0]
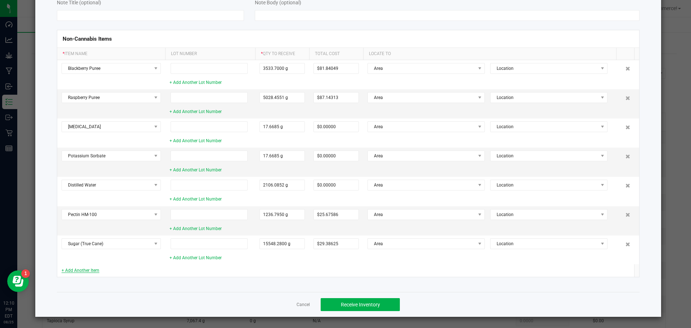
click at [79, 270] on link "+ Add Another Item" at bounding box center [81, 270] width 38 height 5
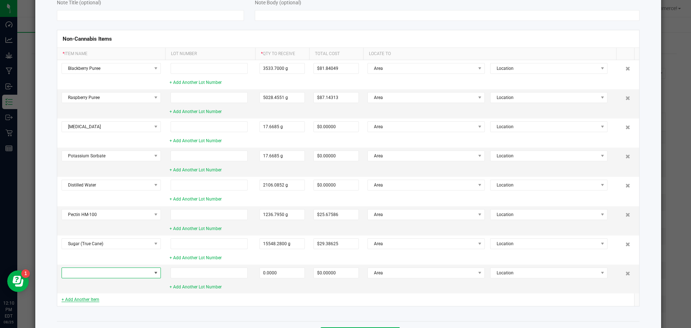
click at [79, 270] on span at bounding box center [107, 273] width 90 height 10
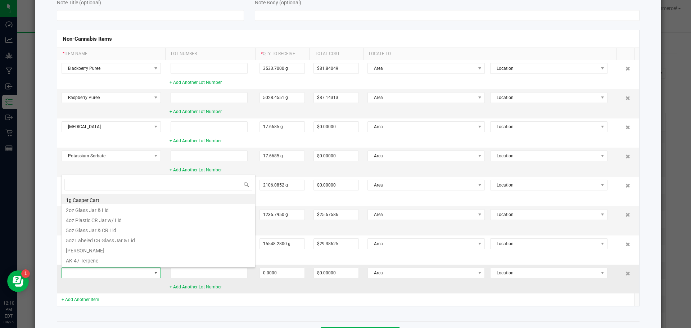
scroll to position [11, 99]
type input "sodi"
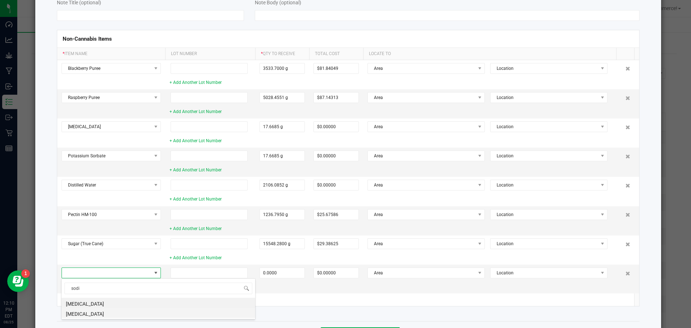
click at [95, 310] on li "Sodium Citrate" at bounding box center [159, 313] width 194 height 10
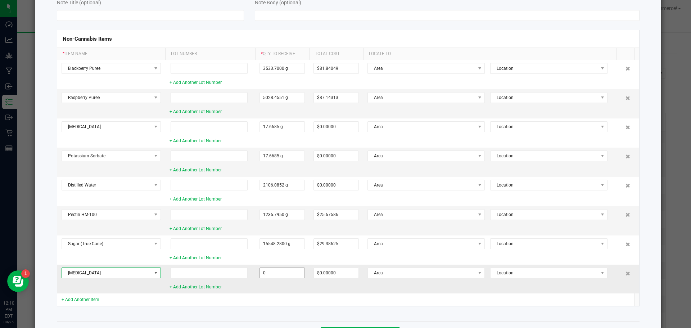
click at [287, 272] on input "0" at bounding box center [282, 273] width 45 height 10
type input "17.6685 g"
type input "$0.38906"
click at [305, 287] on td "17.6685 g" at bounding box center [282, 279] width 54 height 29
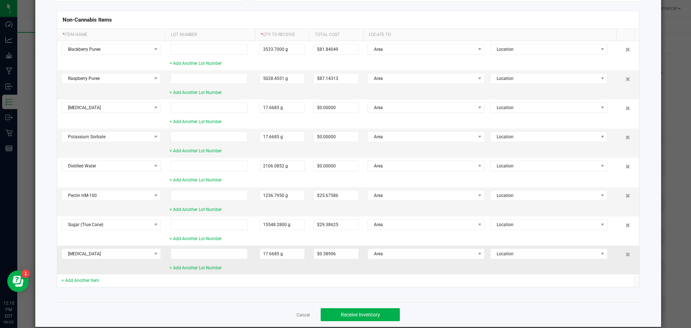
scroll to position [109, 0]
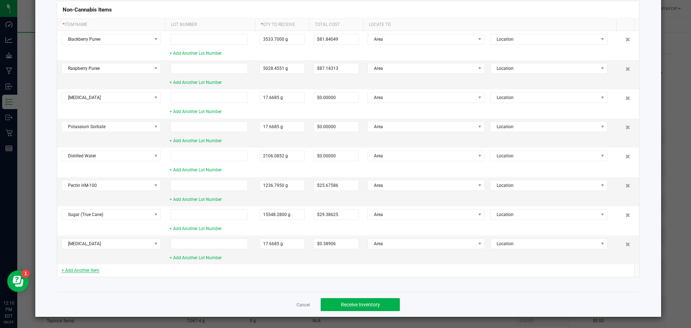
click at [95, 268] on link "+ Add Another Item" at bounding box center [81, 270] width 38 height 5
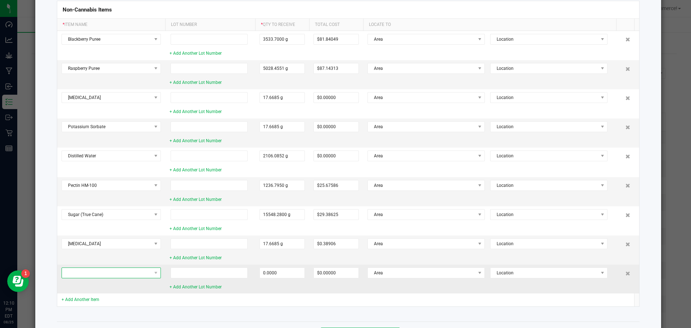
click at [95, 275] on span at bounding box center [107, 273] width 90 height 10
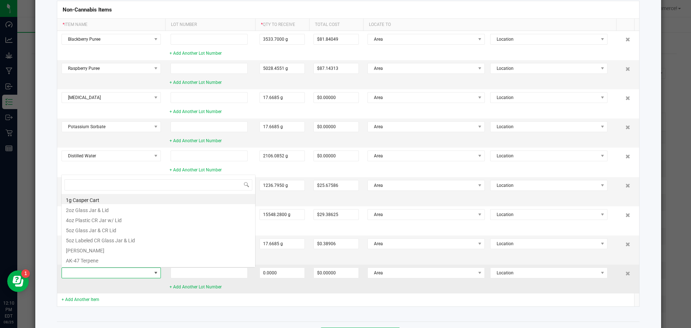
scroll to position [11, 99]
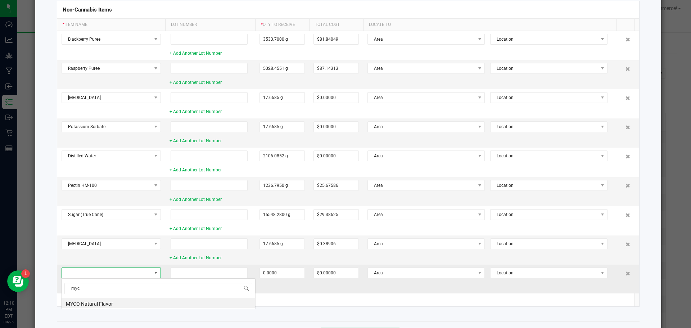
type input "myco"
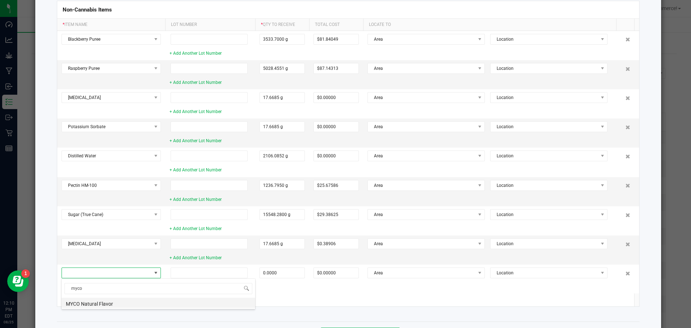
drag, startPoint x: 105, startPoint y: 303, endPoint x: 294, endPoint y: 279, distance: 190.1
click at [105, 303] on li "MYCO Natural Flavor" at bounding box center [159, 303] width 194 height 10
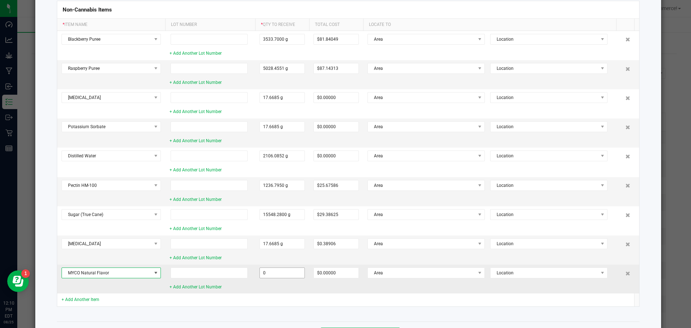
click at [272, 269] on input "0" at bounding box center [282, 273] width 45 height 10
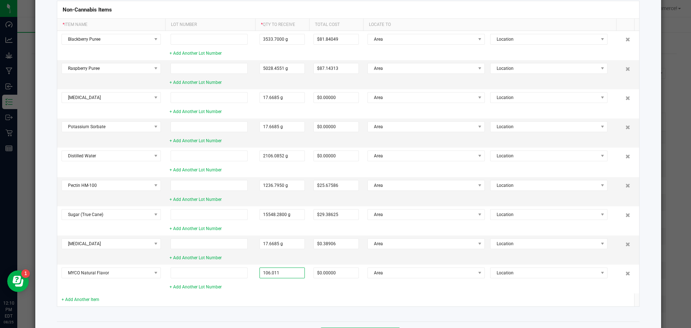
type input "106.0110 g"
type input "$1.80219"
click at [306, 296] on td at bounding box center [282, 299] width 54 height 13
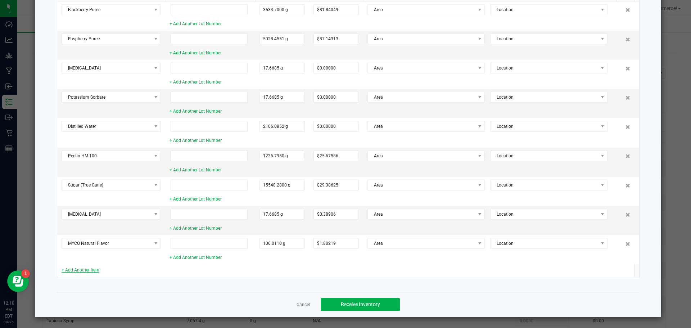
click at [98, 269] on link "+ Add Another Item" at bounding box center [81, 269] width 38 height 5
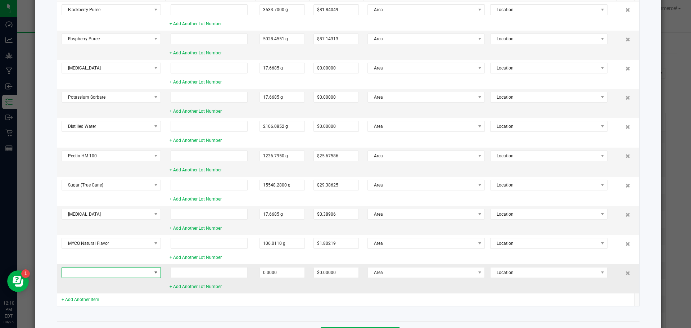
click at [100, 271] on span at bounding box center [107, 272] width 90 height 10
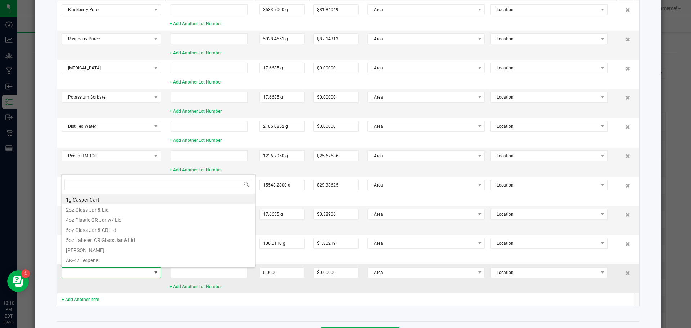
scroll to position [11, 99]
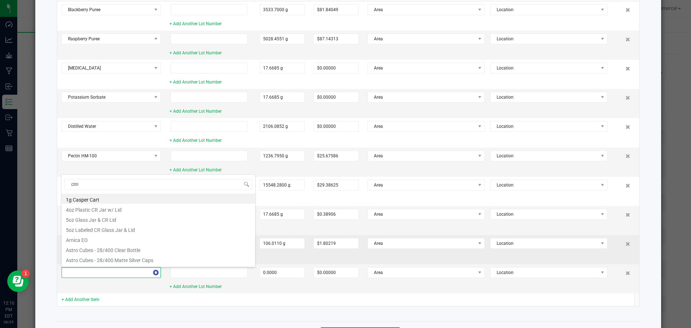
type input "citric"
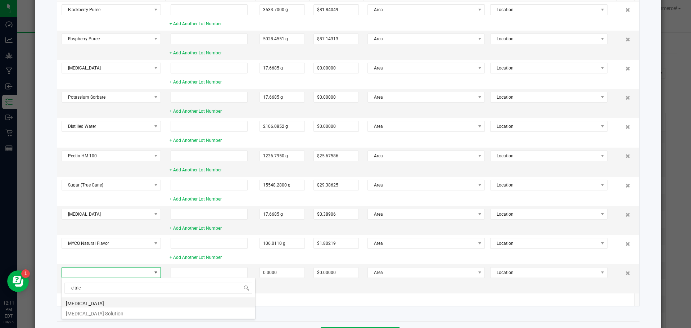
click at [83, 301] on li "Citric Acid" at bounding box center [159, 302] width 194 height 10
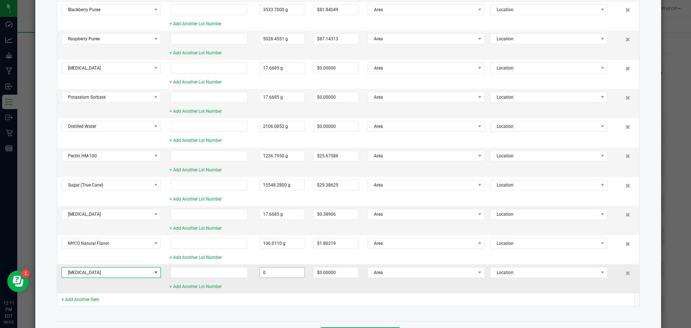
click at [282, 274] on input "0" at bounding box center [282, 272] width 45 height 10
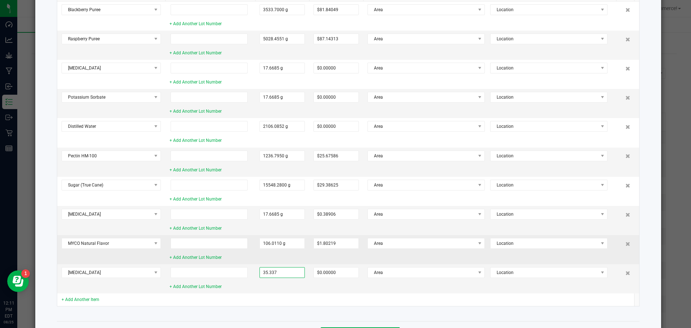
type input "35.3370 g"
type input "$0.33358"
click at [247, 254] on div "+ Add Another Lot Number" at bounding box center [210, 257] width 81 height 7
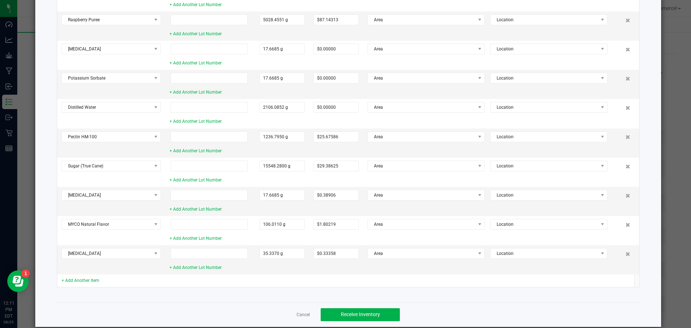
scroll to position [167, 0]
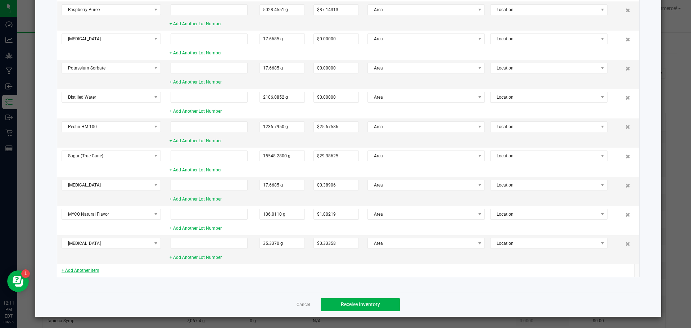
click at [73, 270] on link "+ Add Another Item" at bounding box center [81, 270] width 38 height 5
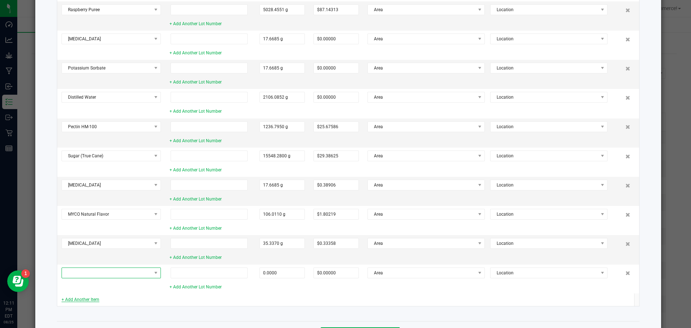
click at [73, 270] on span at bounding box center [107, 273] width 90 height 10
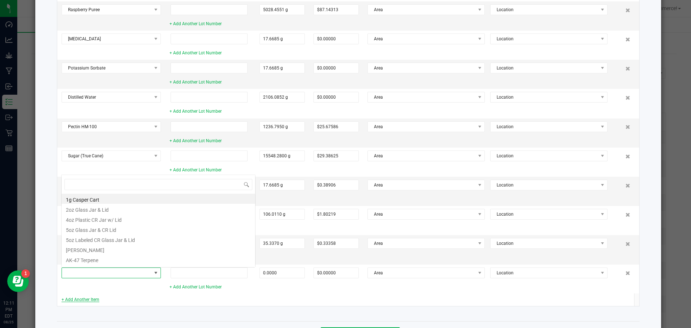
scroll to position [11, 99]
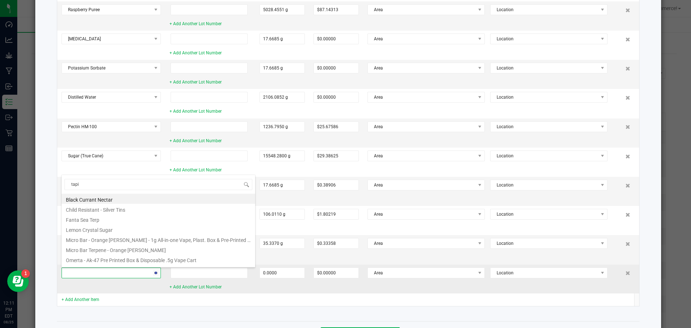
type input "tapio"
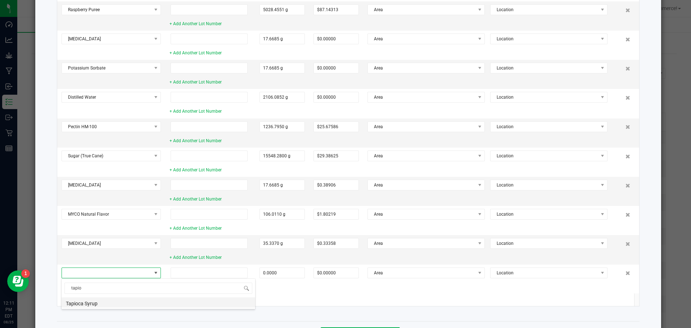
click at [87, 301] on li "Tapioca Syrup" at bounding box center [159, 302] width 194 height 10
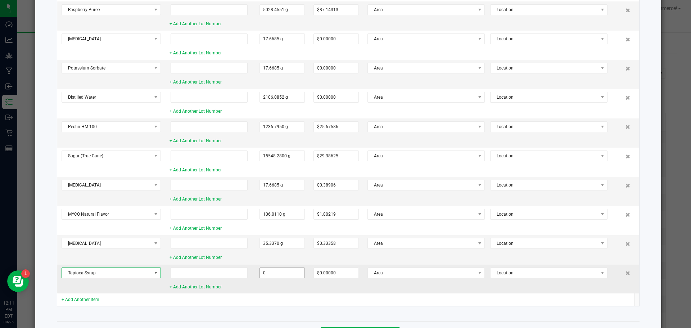
click at [269, 271] on input "0" at bounding box center [282, 273] width 45 height 10
type input "7067.4000 g"
type input "$54.98437"
click at [290, 287] on td "7067.4000 g" at bounding box center [282, 279] width 54 height 29
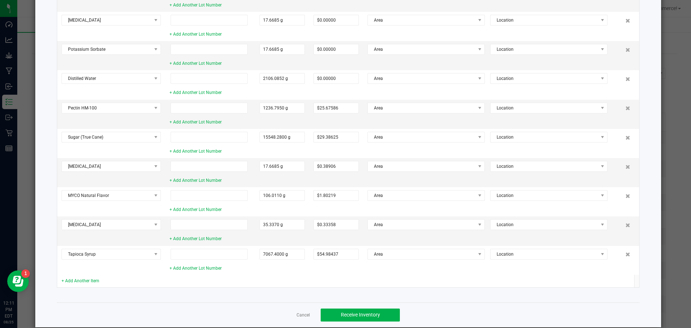
scroll to position [197, 0]
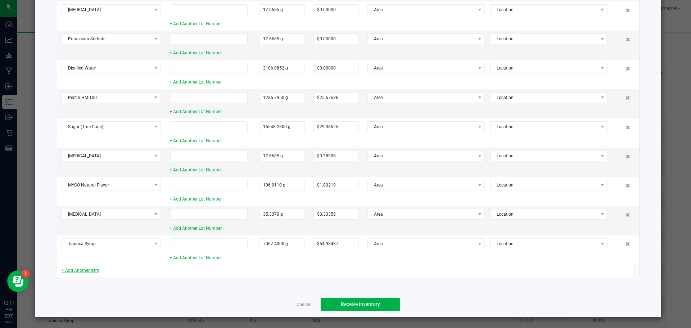
click at [91, 270] on link "+ Add Another Item" at bounding box center [81, 270] width 38 height 5
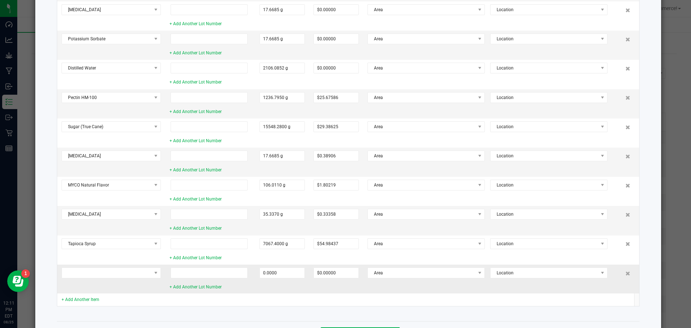
click at [92, 284] on td at bounding box center [111, 279] width 108 height 29
click at [85, 276] on span at bounding box center [107, 273] width 90 height 10
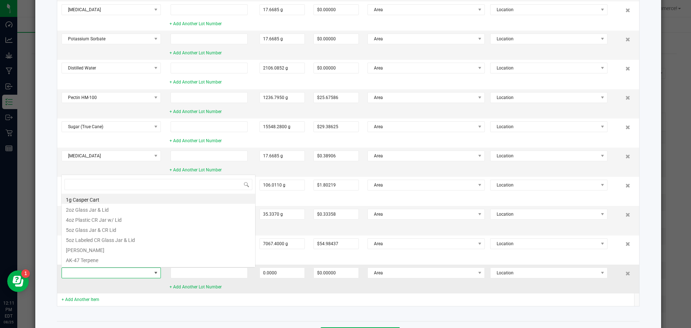
scroll to position [11, 99]
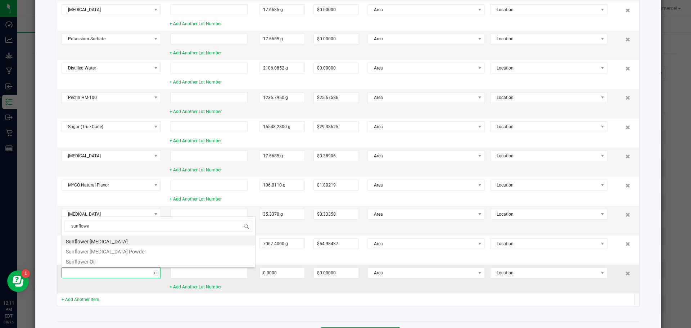
type input "sunflower"
click at [91, 238] on li "Sunflower Lecithin" at bounding box center [159, 240] width 194 height 10
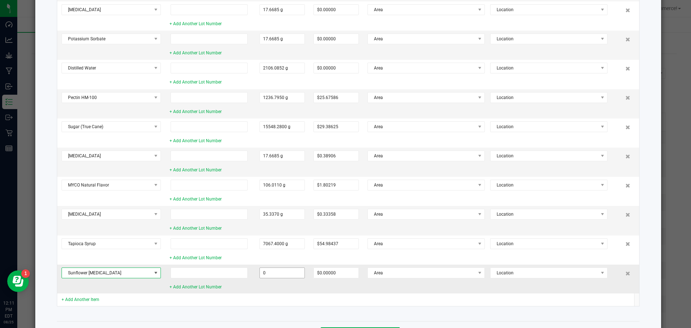
click at [296, 273] on input "0" at bounding box center [282, 273] width 45 height 10
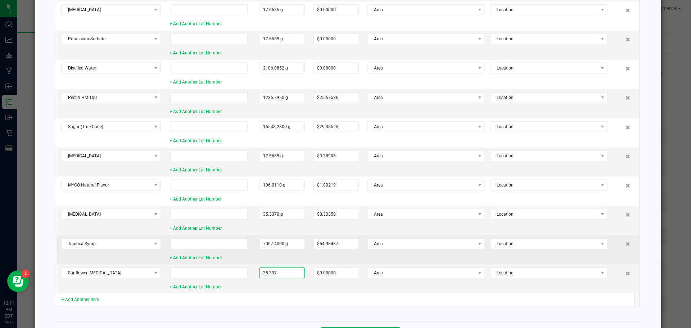
type input "35.3370 g"
type input "$0.94915"
click at [255, 259] on td "7067.4000 g" at bounding box center [282, 249] width 54 height 29
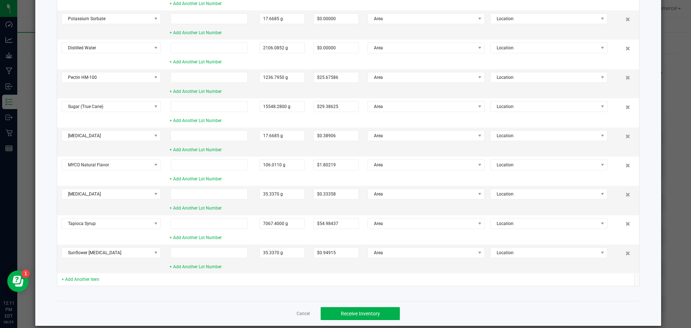
scroll to position [226, 0]
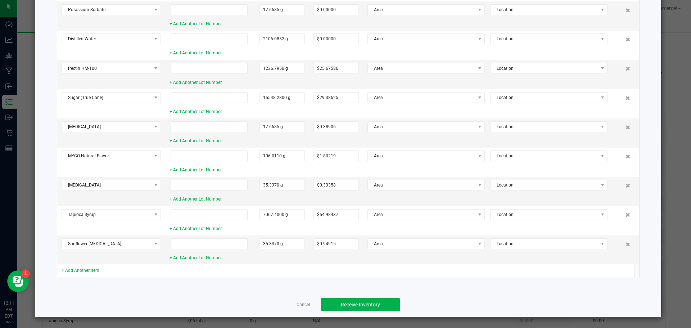
click at [98, 267] on div "+ Add Another Item" at bounding box center [111, 270] width 99 height 7
click at [95, 268] on link "+ Add Another Item" at bounding box center [81, 270] width 38 height 5
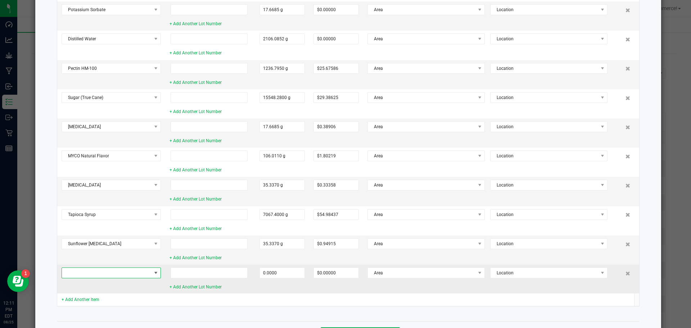
click at [95, 273] on span at bounding box center [107, 273] width 90 height 10
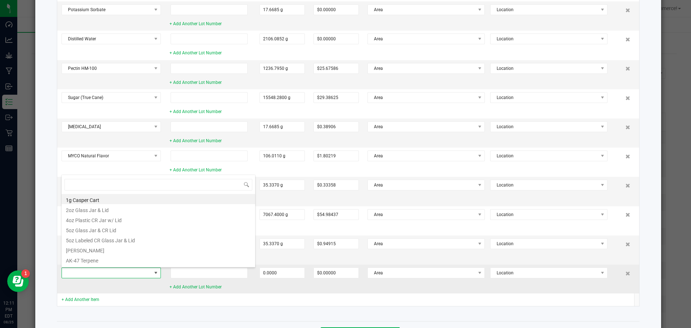
scroll to position [11, 99]
type input "wild"
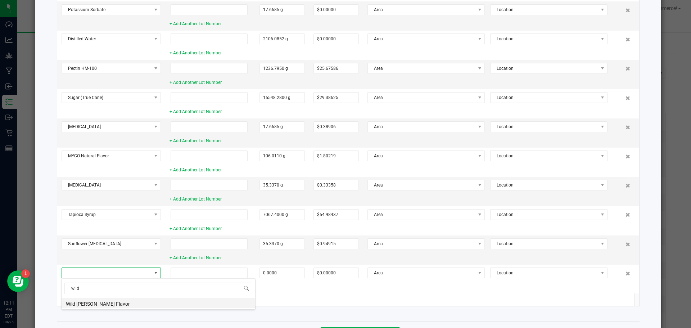
click at [103, 299] on li "Wild Berry Flavor" at bounding box center [159, 303] width 194 height 10
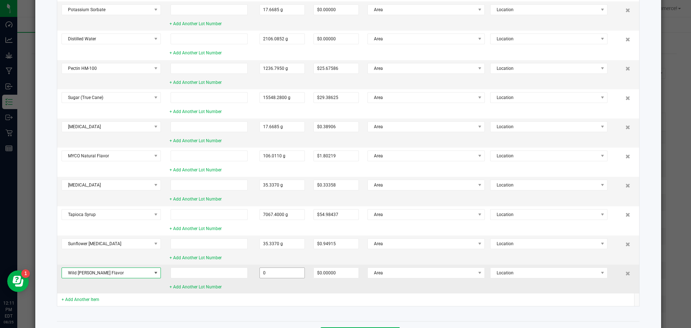
click at [267, 276] on input "0" at bounding box center [282, 273] width 45 height 10
type input "70.6740 g"
type input "$7.88793"
click at [257, 288] on td "70.6740 g" at bounding box center [282, 279] width 54 height 29
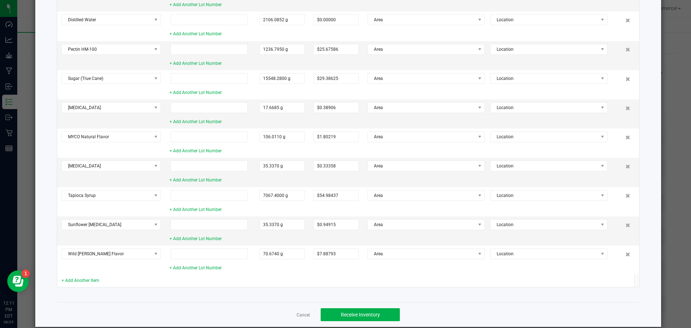
scroll to position [255, 0]
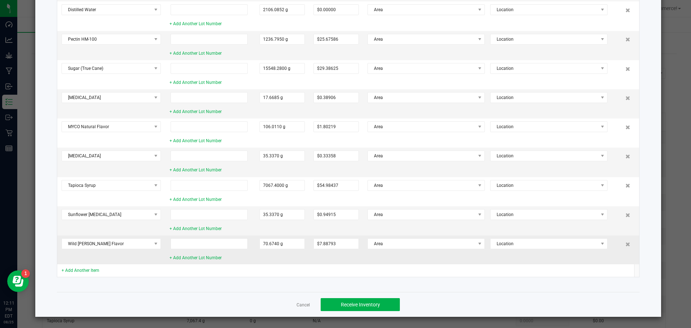
click at [90, 261] on td "Wild Berry Flavor" at bounding box center [111, 249] width 108 height 29
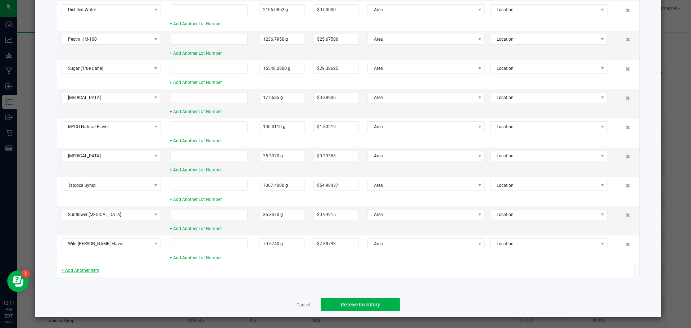
click at [93, 269] on link "+ Add Another Item" at bounding box center [81, 270] width 38 height 5
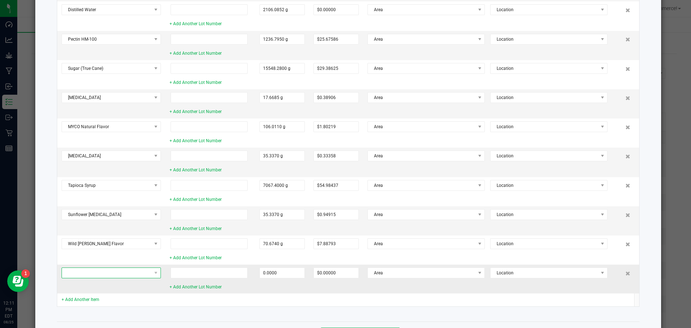
click at [94, 271] on span at bounding box center [107, 273] width 90 height 10
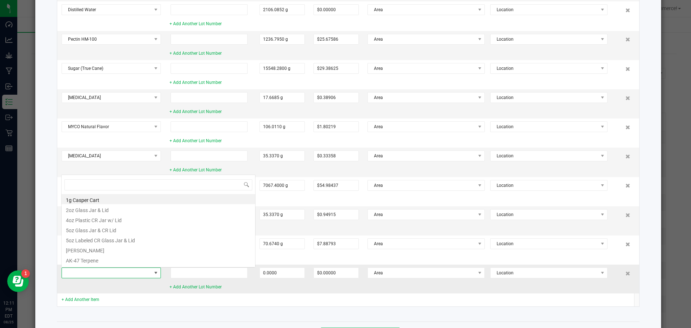
scroll to position [11, 99]
type input "berry f"
click at [90, 199] on li "[PERSON_NAME] Flavor" at bounding box center [159, 199] width 194 height 10
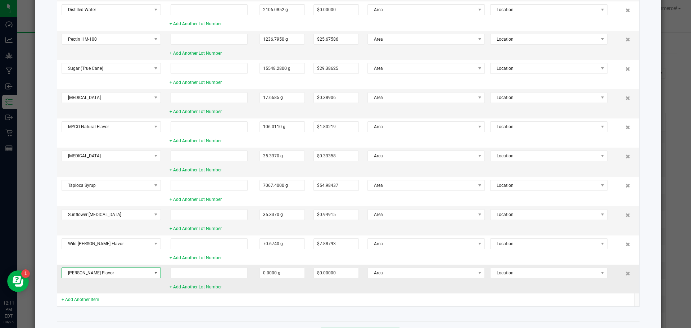
click at [297, 281] on td "0.0000 g" at bounding box center [282, 279] width 54 height 29
click at [294, 276] on input "0" at bounding box center [282, 273] width 45 height 10
type input "176.6850 g"
type input "$19.71981"
click at [300, 293] on td "176.6850 g" at bounding box center [282, 279] width 54 height 29
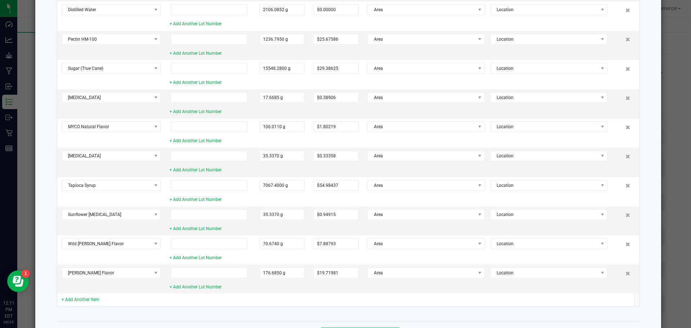
scroll to position [284, 0]
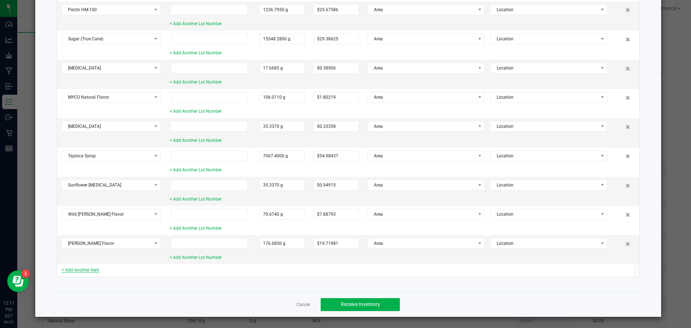
click at [76, 269] on link "+ Add Another Item" at bounding box center [81, 269] width 38 height 5
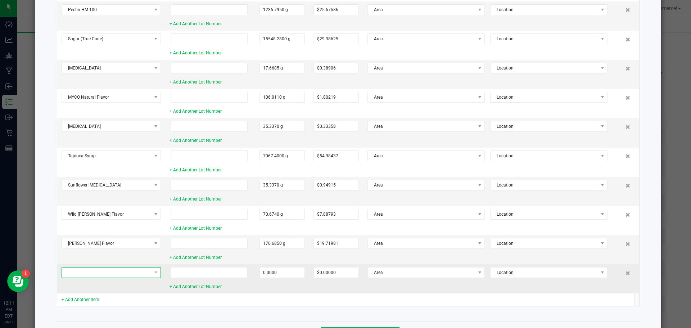
click at [76, 270] on span at bounding box center [107, 272] width 90 height 10
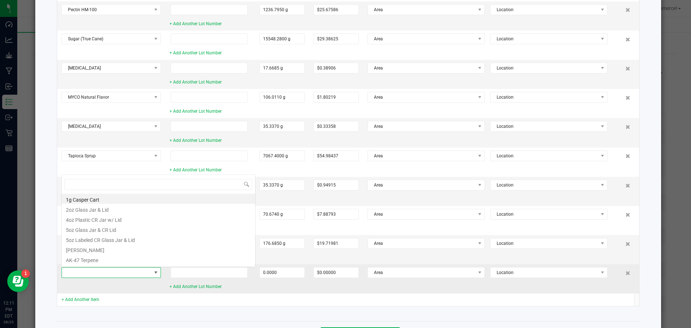
scroll to position [11, 99]
type input "5"
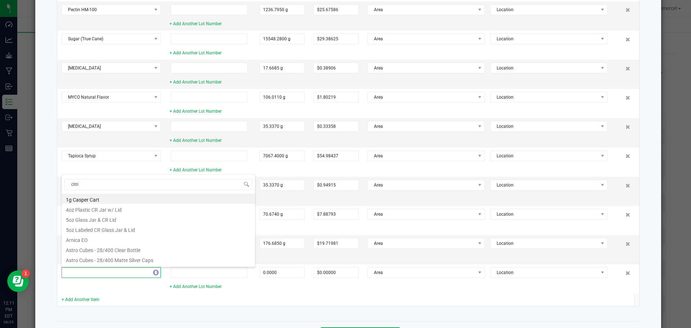
type input "citric"
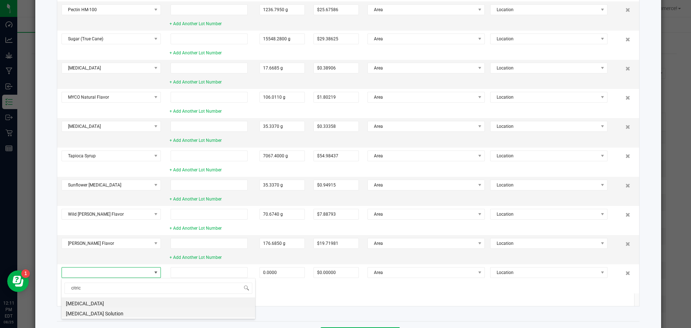
click at [86, 315] on li "Citric Acid Solution" at bounding box center [159, 312] width 194 height 10
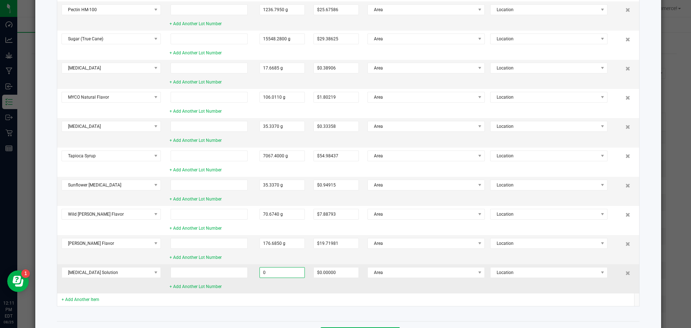
click at [280, 270] on input "0" at bounding box center [282, 272] width 45 height 10
type input "35.3370 g"
click at [337, 291] on td "$0.00000" at bounding box center [336, 278] width 54 height 29
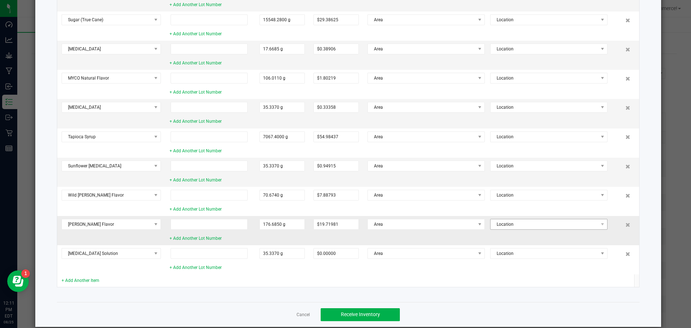
scroll to position [314, 0]
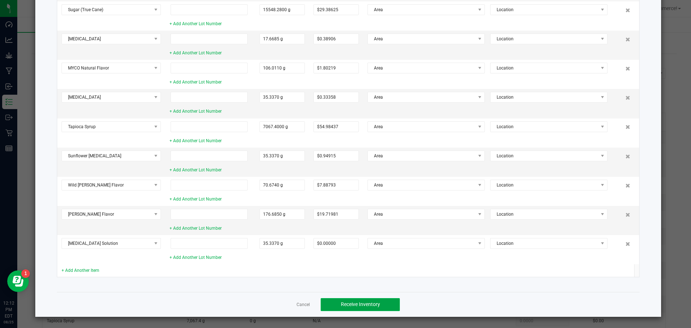
click at [344, 300] on button "Receive Inventory" at bounding box center [360, 304] width 79 height 13
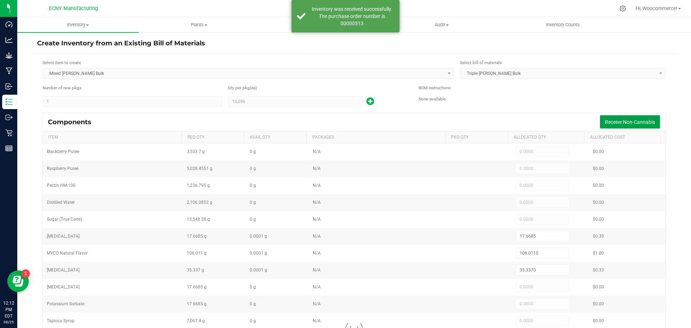
type input "3,533.7000"
type input "5,028.4551"
type input "1,236.7950"
type input "2,106.0852"
type input "15,548.2800"
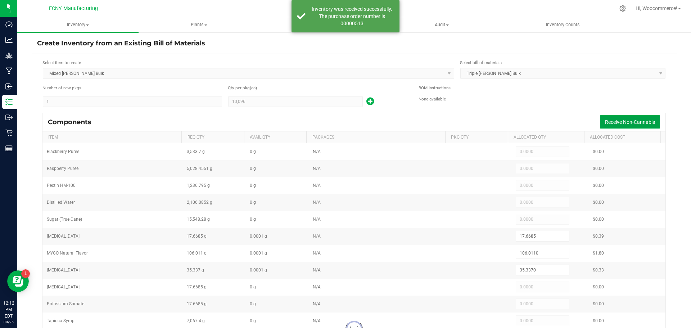
type input "17.6685"
type input "7,067.4000"
type input "70.6740"
type input "176.6850"
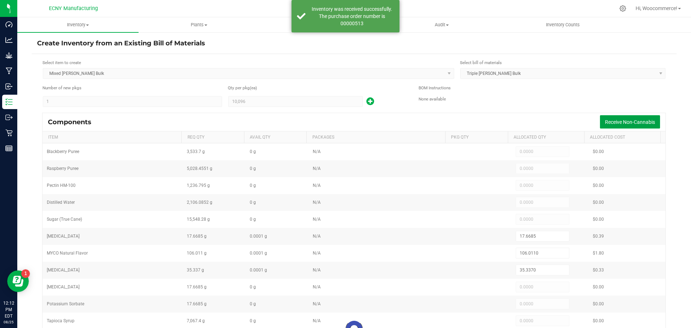
type input "35.3370"
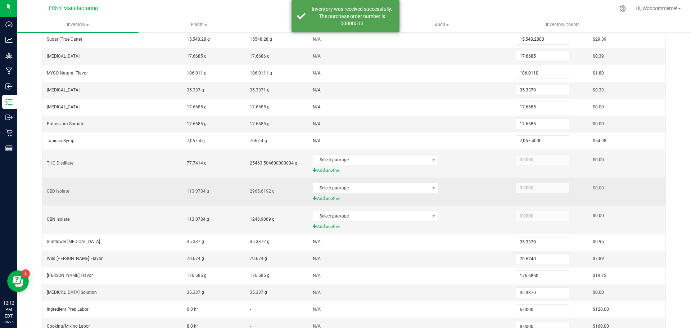
scroll to position [223, 0]
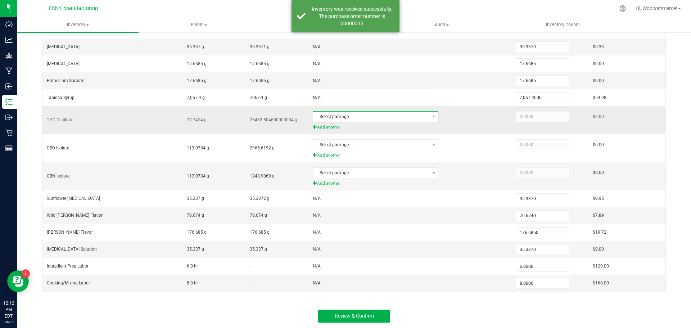
click at [351, 115] on span "Select package" at bounding box center [371, 117] width 116 height 10
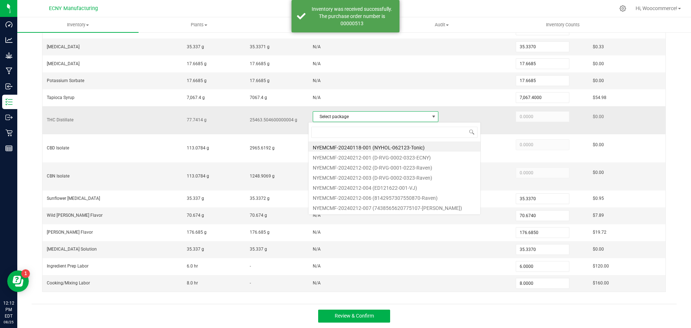
scroll to position [11, 123]
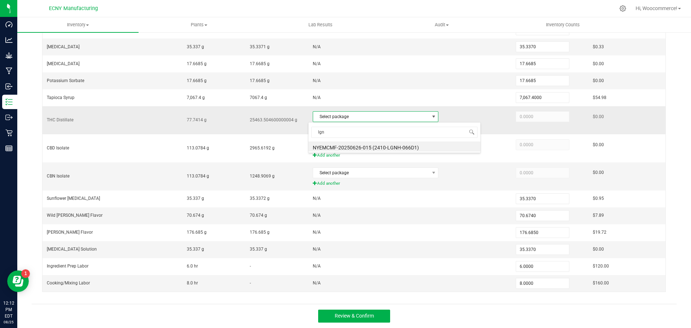
type input "lgnh"
click at [373, 146] on li "NYEMCMF-20250626-015 (2410-LGNH-066D1)" at bounding box center [394, 146] width 172 height 10
type input "77.7414"
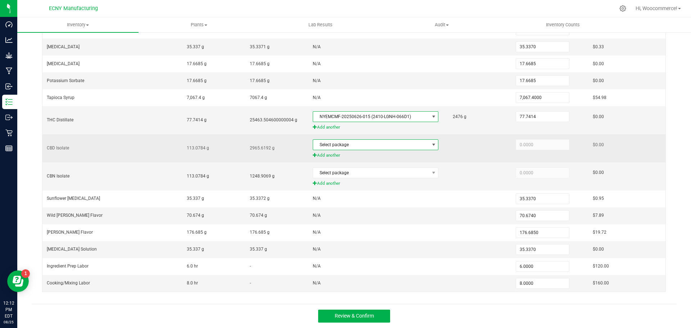
click at [421, 142] on span "Select package" at bounding box center [371, 145] width 116 height 10
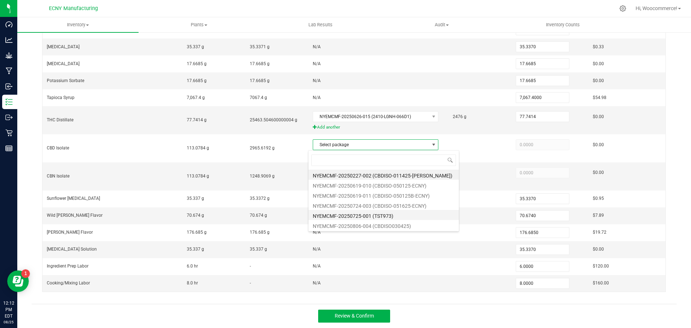
click at [409, 217] on li "NYEMCMF-20250725-001 (TST973)" at bounding box center [383, 215] width 150 height 10
type input "113.0784"
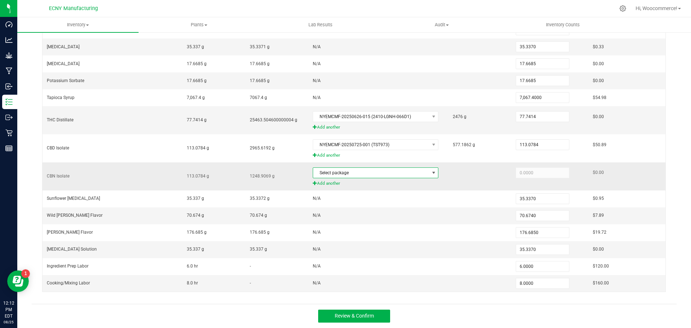
click at [356, 171] on span "Select package" at bounding box center [371, 173] width 116 height 10
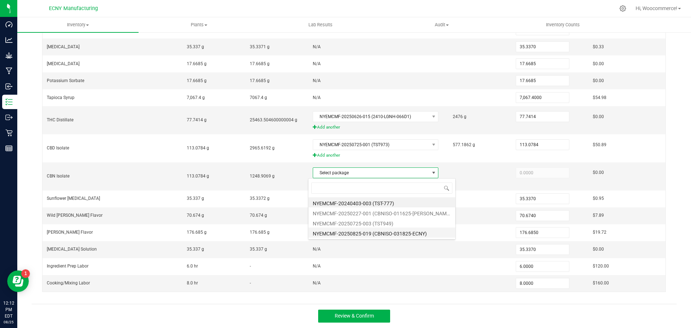
click at [392, 232] on li "NYEMCMF-20250825-019 (CBNISO-031825-ECNY)" at bounding box center [381, 232] width 147 height 10
type input "113.0784"
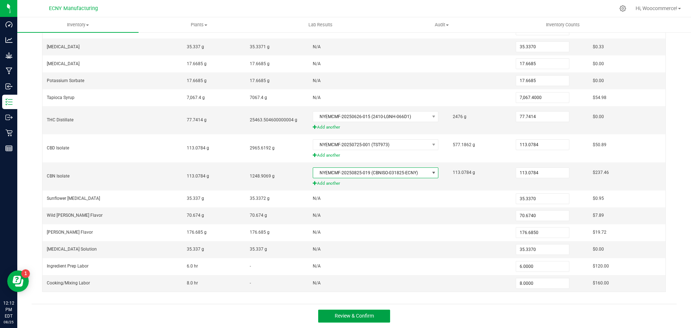
click at [323, 317] on button "Review & Confirm" at bounding box center [354, 316] width 72 height 13
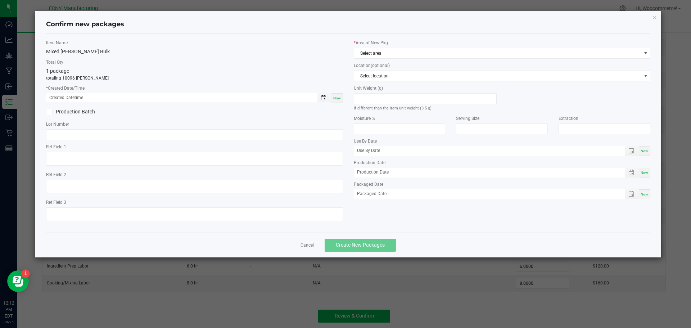
click at [325, 99] on span "Toggle popup" at bounding box center [324, 98] width 6 height 6
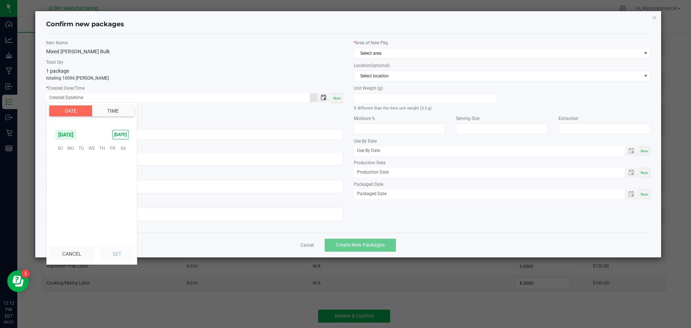
scroll to position [116659, 0]
click at [80, 141] on kendo-calendar-header "August 2025 TODAY" at bounding box center [91, 134] width 85 height 17
click at [77, 135] on span "[DATE]" at bounding box center [66, 134] width 22 height 11
click at [80, 167] on span "Jul" at bounding box center [77, 165] width 15 height 15
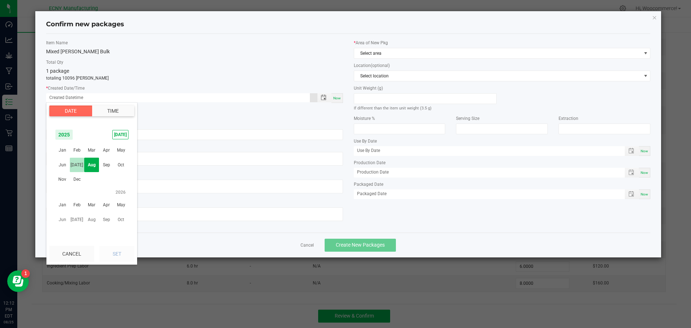
scroll to position [116582, 0]
click at [96, 205] on span "30" at bounding box center [91, 203] width 10 height 11
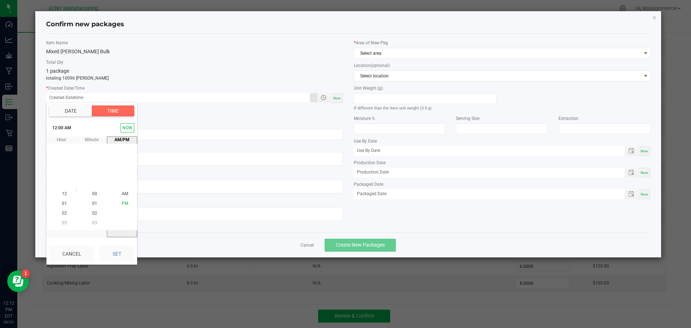
click at [120, 197] on li "AM" at bounding box center [124, 194] width 17 height 10
click at [122, 204] on span "PM" at bounding box center [125, 203] width 6 height 5
click at [64, 224] on span "03" at bounding box center [64, 223] width 5 height 5
click at [64, 224] on span "06" at bounding box center [64, 223] width 5 height 5
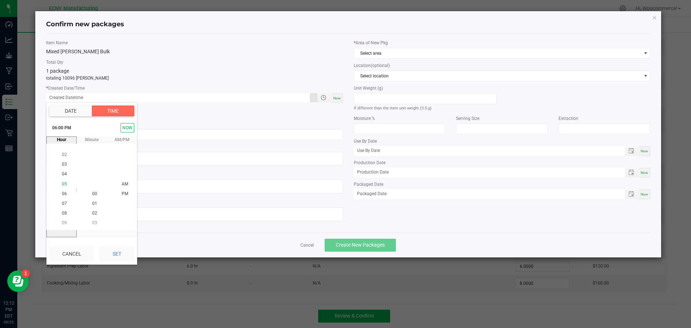
click at [63, 182] on span "05" at bounding box center [64, 183] width 5 height 5
click at [130, 248] on button "Set" at bounding box center [116, 254] width 35 height 16
type input "07/30/2025 05:00 PM"
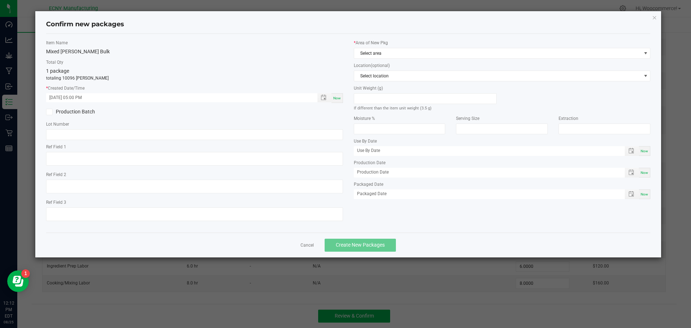
click at [138, 128] on div "Lot Number" at bounding box center [194, 130] width 297 height 19
click at [136, 131] on input "text" at bounding box center [194, 134] width 297 height 11
type input "LNB100"
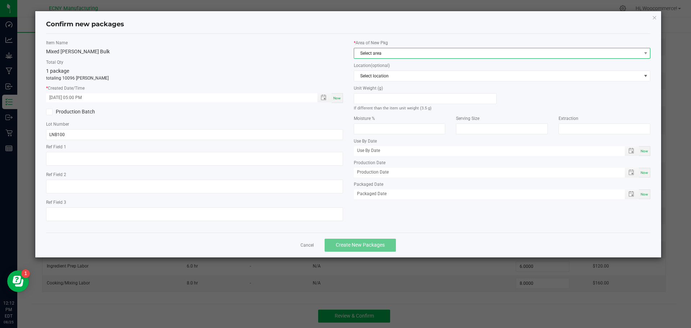
click at [416, 56] on span "Select area" at bounding box center [497, 53] width 287 height 10
click at [378, 82] on li "Storage Room 1" at bounding box center [502, 83] width 296 height 10
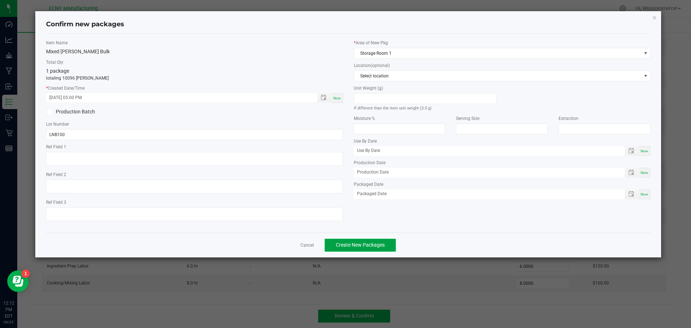
click at [356, 242] on button "Create New Packages" at bounding box center [360, 245] width 71 height 13
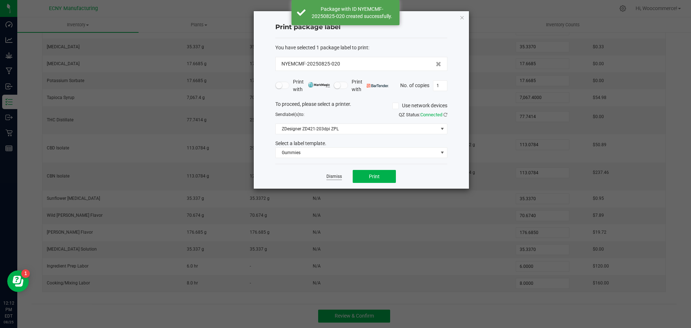
click at [330, 179] on link "Dismiss" at bounding box center [333, 176] width 15 height 6
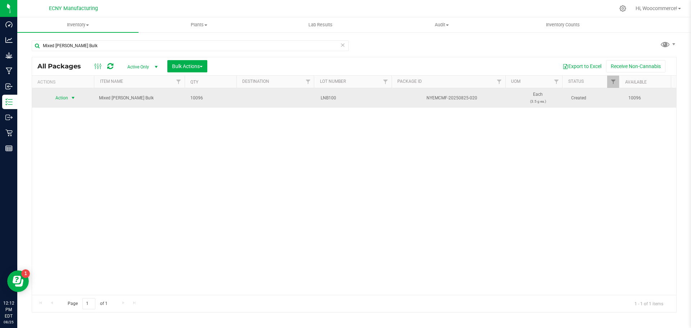
click at [69, 100] on span "select" at bounding box center [73, 98] width 9 height 10
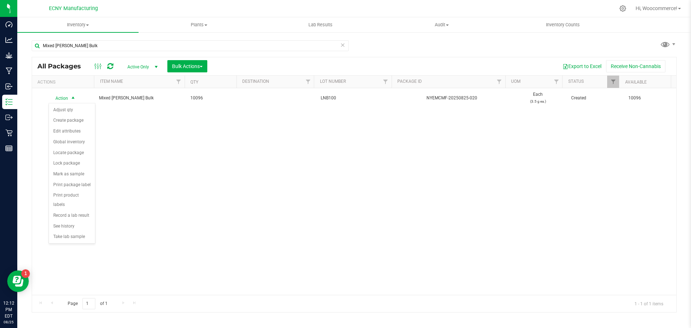
click at [185, 191] on div "Action Action Adjust qty Create package Edit attributes Global inventory Locate…" at bounding box center [354, 191] width 644 height 207
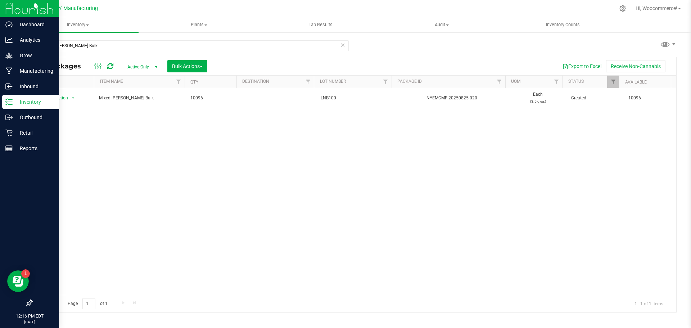
click at [23, 100] on p "Inventory" at bounding box center [34, 102] width 43 height 9
click at [23, 90] on p "Inbound" at bounding box center [34, 86] width 43 height 9
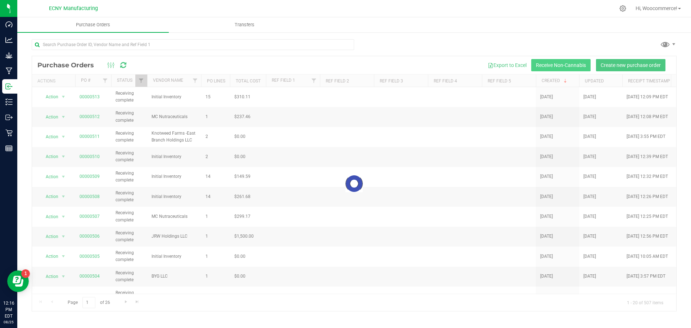
click at [564, 65] on button "Receive Non-Cannabis" at bounding box center [560, 65] width 59 height 12
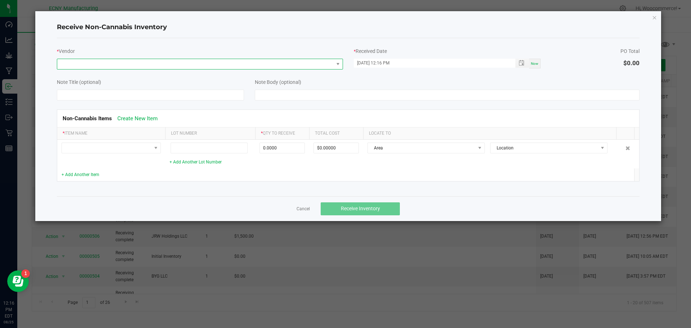
click at [157, 66] on span at bounding box center [195, 64] width 276 height 10
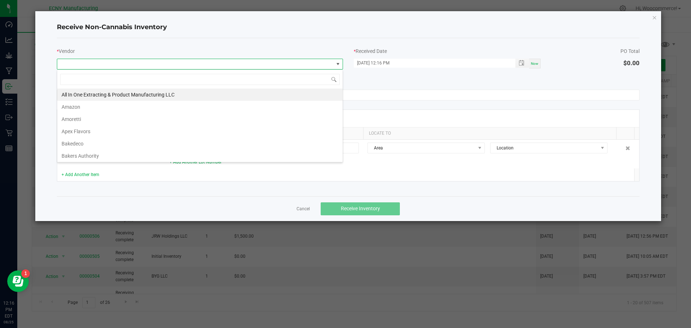
scroll to position [11, 286]
type input "ini"
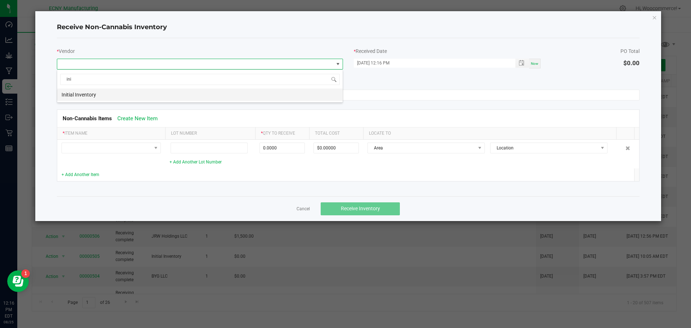
click at [108, 94] on li "Initial Inventory" at bounding box center [199, 95] width 285 height 12
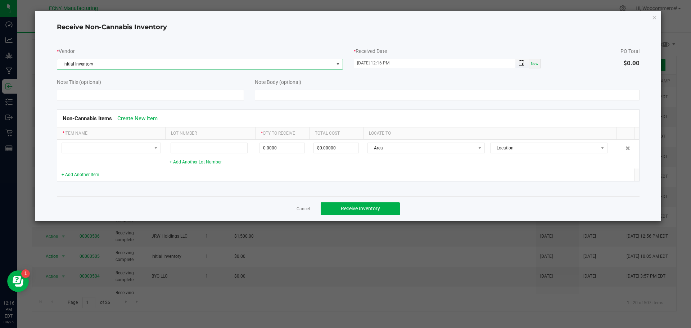
click at [522, 64] on span "Toggle popup" at bounding box center [522, 63] width 6 height 6
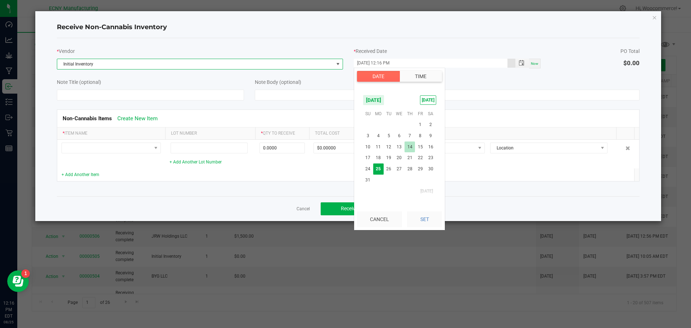
scroll to position [10, 0]
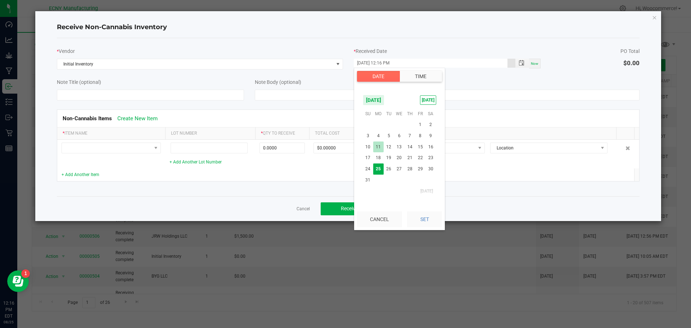
click at [379, 148] on span "11" at bounding box center [378, 146] width 10 height 11
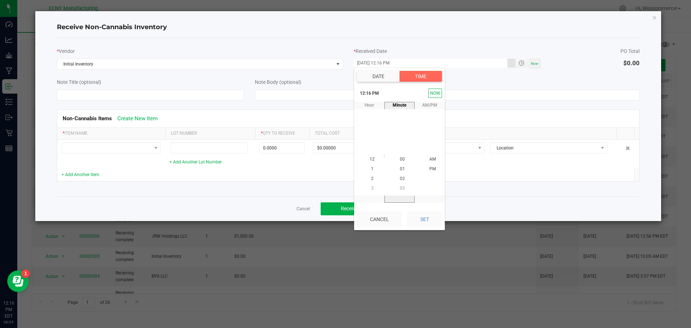
scroll to position [0, 0]
click at [449, 229] on ngb-modal-window "Receive Non-Cannabis Inventory * Vendor Initial Inventory * Received Date 08/25…" at bounding box center [348, 164] width 697 height 328
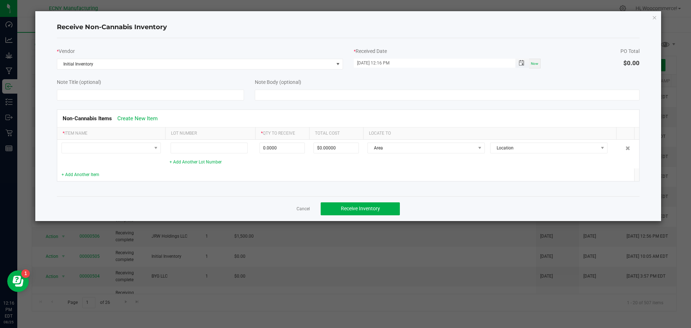
click at [517, 62] on span "Toggle popup" at bounding box center [521, 63] width 12 height 6
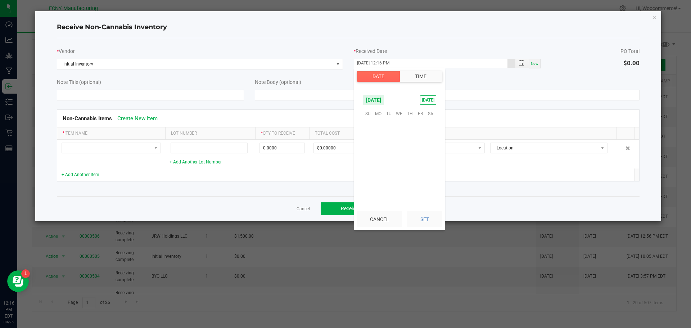
scroll to position [10, 0]
click at [374, 146] on span "11" at bounding box center [378, 146] width 10 height 11
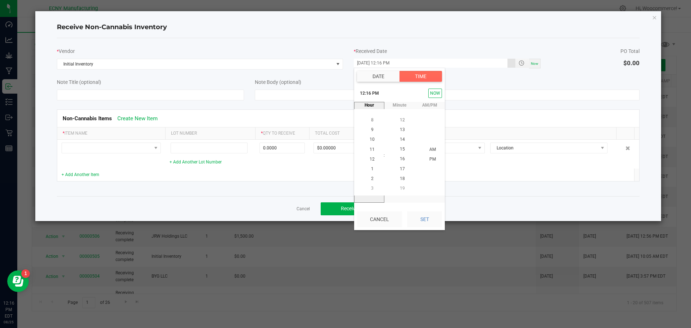
click at [418, 202] on div "AM/PM AM PM" at bounding box center [430, 152] width 30 height 101
click at [421, 218] on button "Set" at bounding box center [424, 219] width 35 height 16
type input "08/11/2025 12:16 PM"
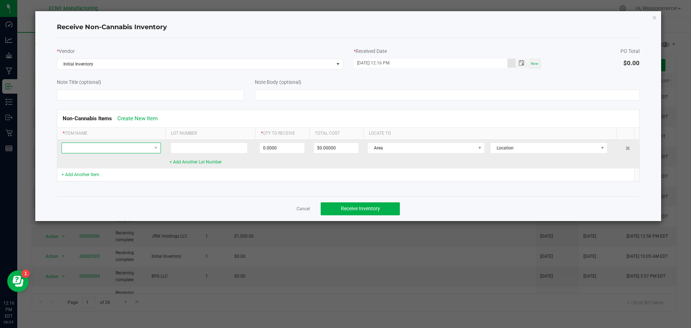
click at [126, 149] on span at bounding box center [107, 148] width 90 height 10
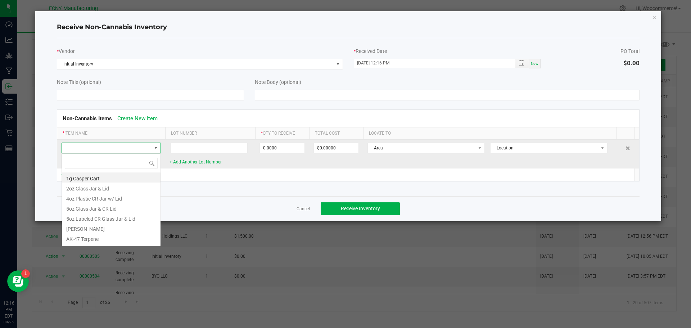
scroll to position [11, 99]
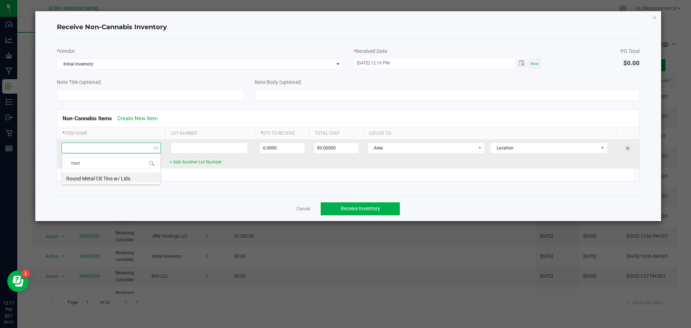
type input "round"
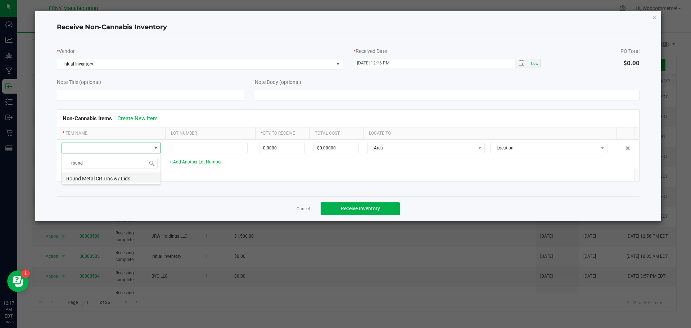
click at [105, 180] on li "Round Metal CR Tins w/ Lids" at bounding box center [111, 177] width 99 height 10
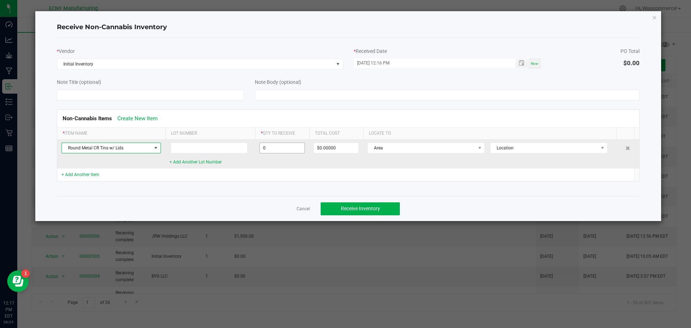
click at [296, 146] on input "0" at bounding box center [282, 148] width 45 height 10
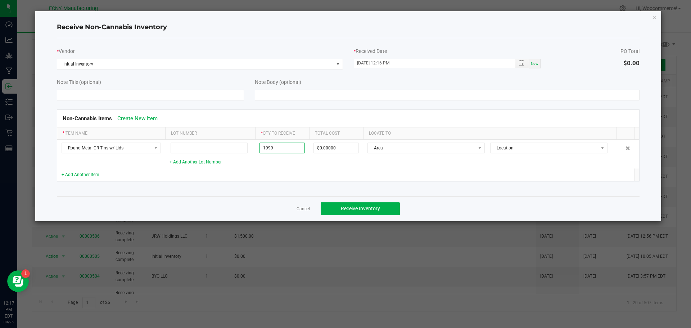
type input "1999 ea"
drag, startPoint x: 183, startPoint y: 185, endPoint x: 159, endPoint y: 185, distance: 23.4
click at [180, 185] on div "Non-Cannabis Items Create New Item * Item Name Lot Number * Qty to Receive Tota…" at bounding box center [348, 145] width 594 height 90
click at [67, 175] on link "+ Add Another Item" at bounding box center [81, 174] width 38 height 5
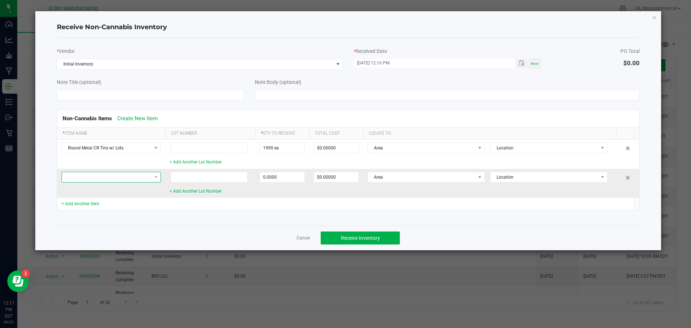
click at [78, 175] on span at bounding box center [107, 177] width 90 height 10
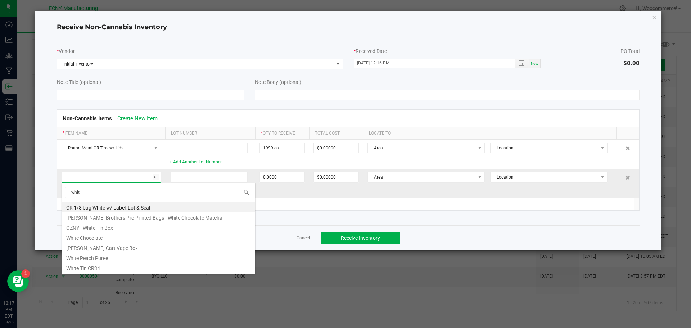
type input "white"
click at [99, 270] on li "White Tin CR34" at bounding box center [159, 267] width 194 height 10
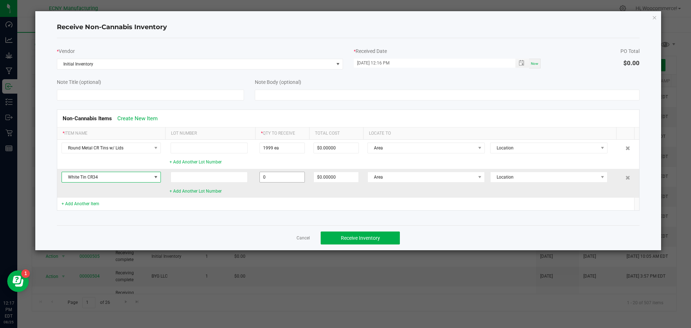
click at [266, 176] on input "0" at bounding box center [282, 177] width 45 height 10
type input "2599 ea"
click at [296, 204] on td at bounding box center [282, 204] width 54 height 13
click at [239, 180] on input at bounding box center [209, 177] width 77 height 11
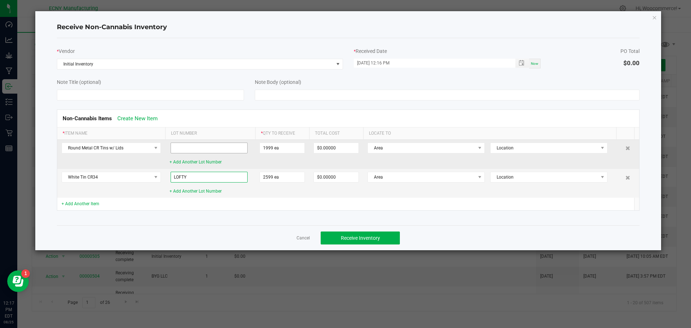
type input "LOFTY"
click at [227, 150] on input at bounding box center [209, 148] width 77 height 11
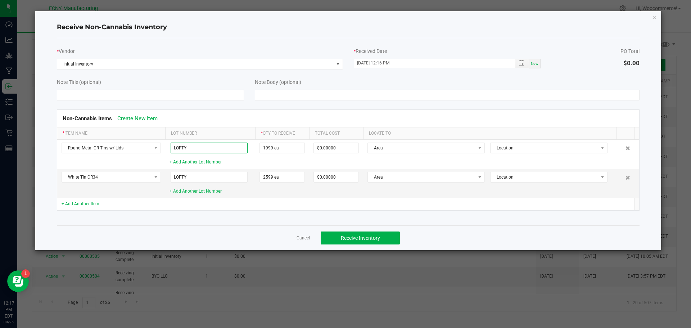
type input "LOFTY"
click at [345, 216] on div "Non-Cannabis Items Create New Item * Item Name Lot Number * Qty to Receive Tota…" at bounding box center [348, 159] width 594 height 119
click at [356, 235] on span "Receive Inventory" at bounding box center [360, 238] width 39 height 6
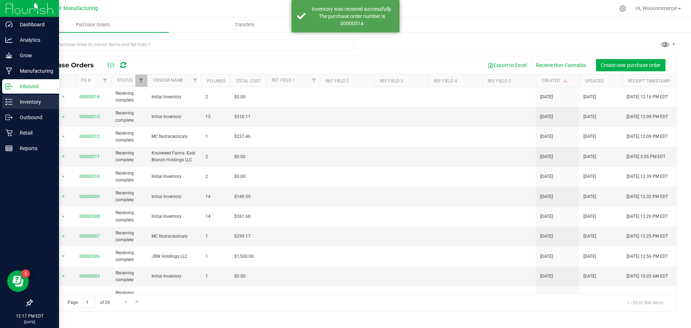
click at [9, 106] on div "Inventory" at bounding box center [30, 102] width 57 height 14
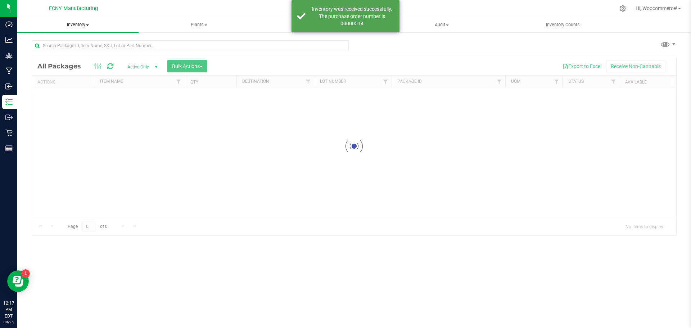
click at [81, 20] on uib-tab-heading "Inventory All packages All inventory Waste log Create inventory" at bounding box center [77, 24] width 121 height 15
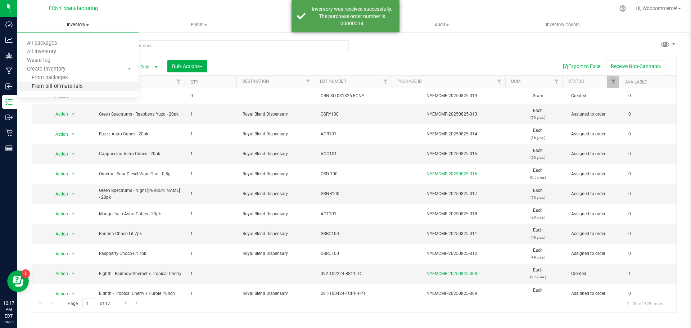
click at [58, 84] on span "From bill of materials" at bounding box center [49, 87] width 65 height 6
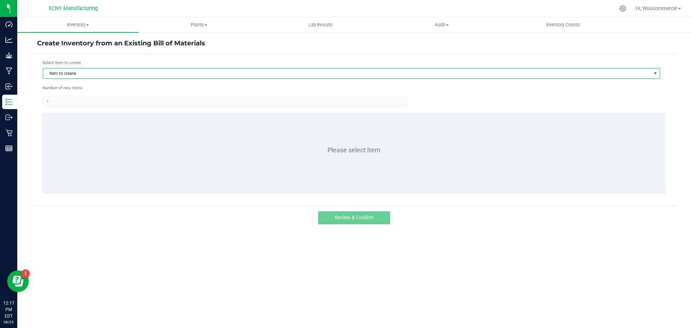
click at [197, 73] on span "Item to create" at bounding box center [347, 73] width 608 height 10
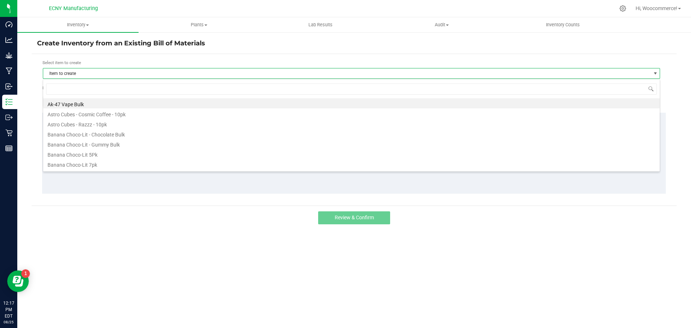
scroll to position [11, 617]
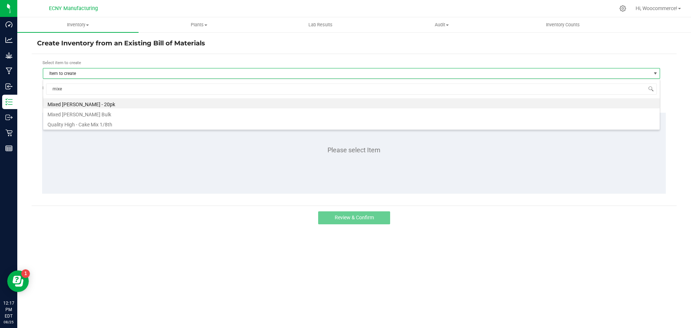
type input "mixed"
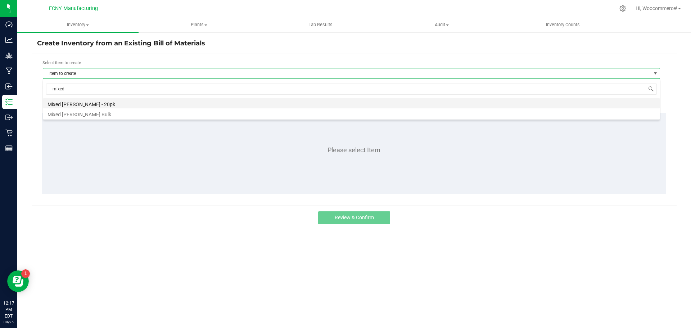
click at [90, 104] on li "Mixed [PERSON_NAME] - 20pk" at bounding box center [351, 103] width 617 height 10
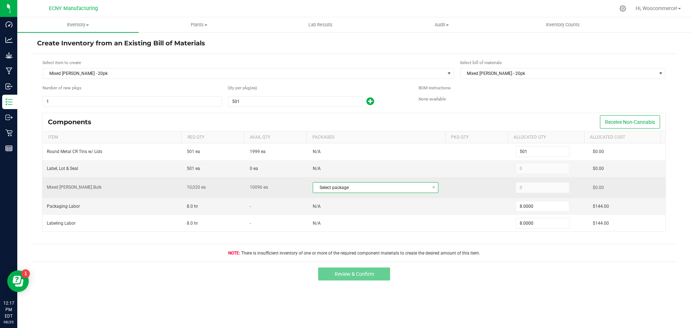
click at [347, 185] on span "Select package" at bounding box center [371, 187] width 116 height 10
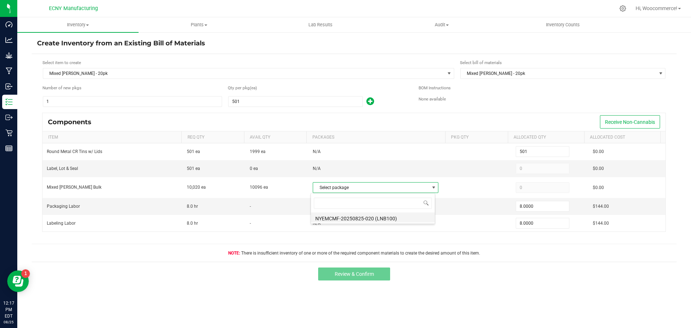
click at [365, 220] on li "NYEMCMF-20250825-020 (LNB100)" at bounding box center [373, 217] width 124 height 10
type input "10,020"
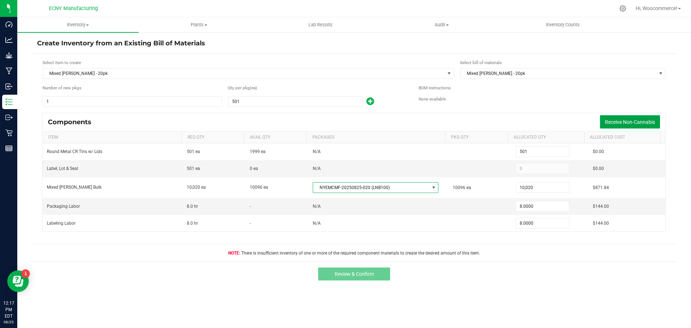
click at [623, 117] on button "Receive Non-Cannabis" at bounding box center [630, 121] width 60 height 13
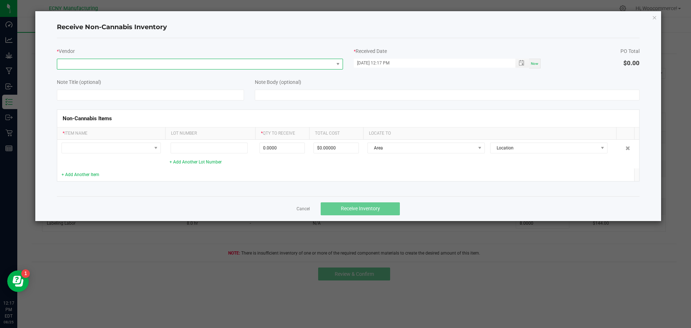
click at [204, 64] on span at bounding box center [195, 64] width 276 height 10
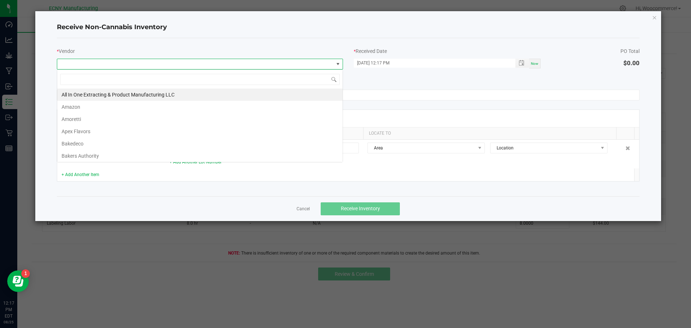
scroll to position [11, 286]
type input "ini"
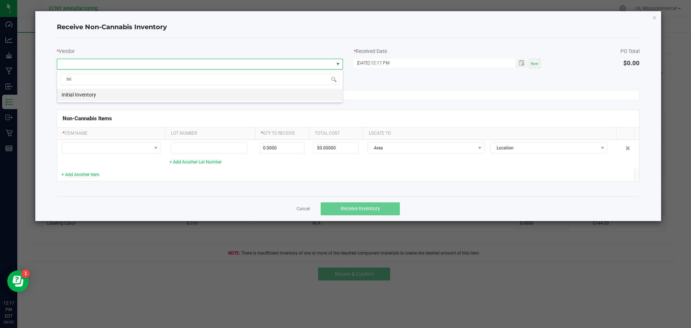
click at [133, 100] on li "Initial Inventory" at bounding box center [199, 95] width 285 height 12
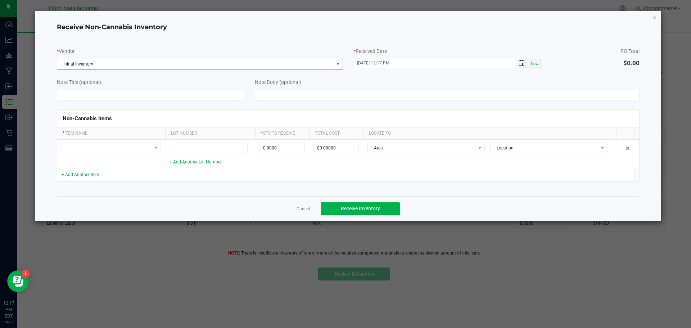
click at [521, 62] on span "Toggle popup" at bounding box center [522, 63] width 6 height 6
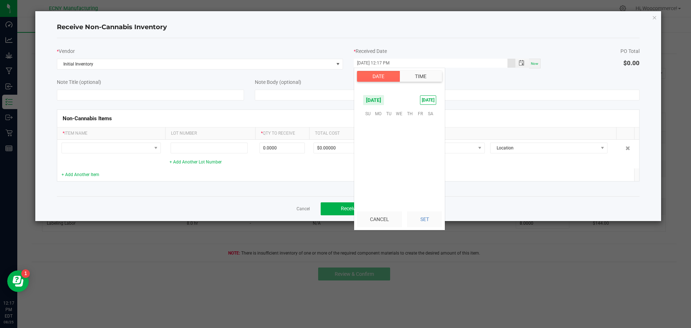
scroll to position [10, 0]
click at [380, 148] on span "11" at bounding box center [378, 146] width 10 height 11
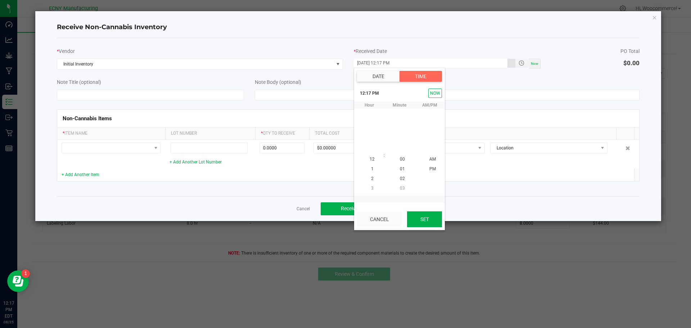
scroll to position [0, 0]
click at [418, 223] on button "Set" at bounding box center [424, 219] width 35 height 16
type input "08/11/2025 12:17 PM"
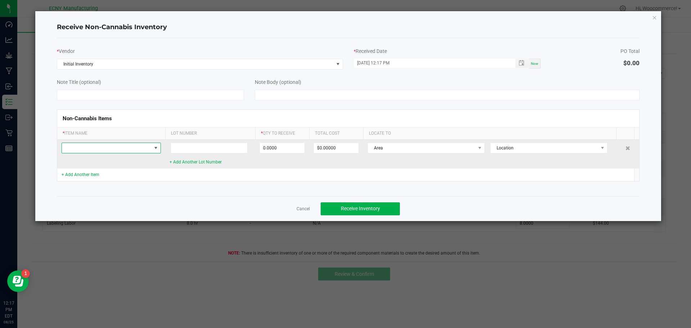
click at [139, 153] on span at bounding box center [111, 148] width 99 height 11
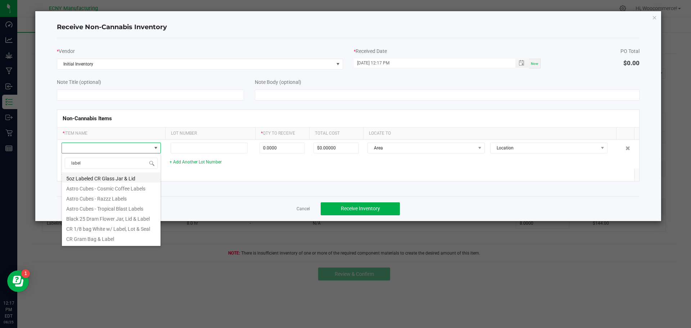
type input "label,"
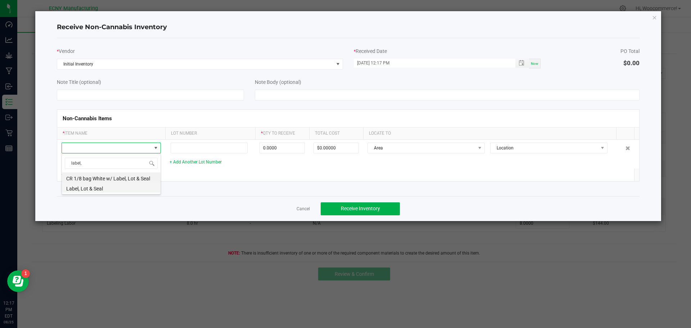
click at [100, 189] on li "Label, Lot & Seal" at bounding box center [111, 187] width 99 height 10
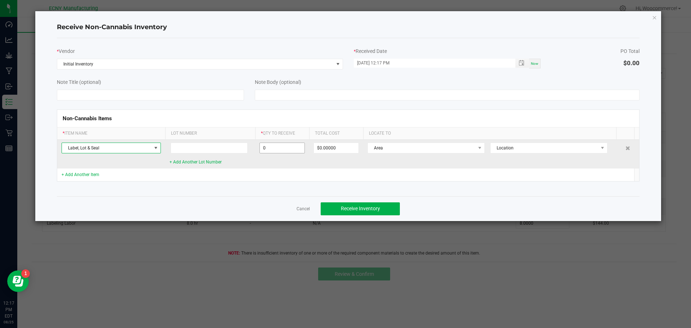
click at [273, 150] on input "0" at bounding box center [282, 148] width 45 height 10
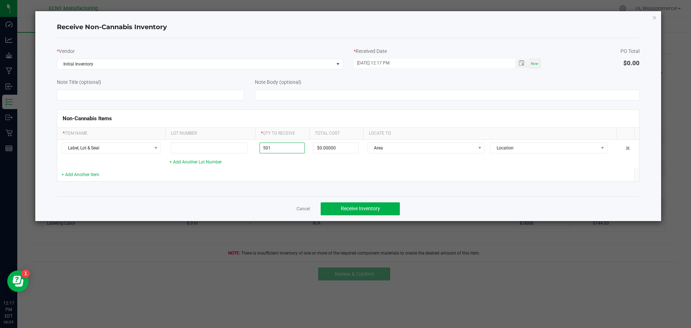
type input "501 ea"
click at [303, 184] on div "Non-Cannabis Items * Item Name Lot Number * Qty to Receive Total Cost Locate To…" at bounding box center [348, 145] width 594 height 90
click at [351, 215] on button "Receive Inventory" at bounding box center [360, 208] width 79 height 13
type input "501"
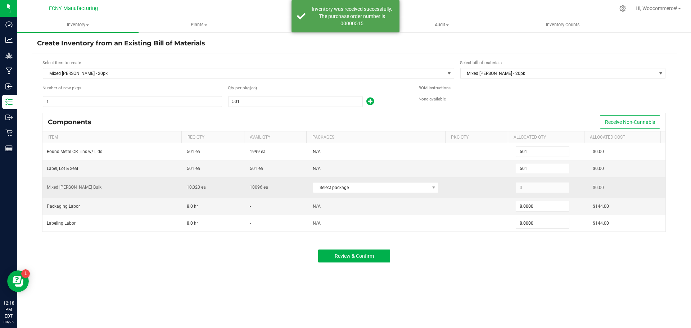
click at [317, 181] on div "Select package" at bounding box center [378, 187] width 131 height 15
click at [319, 187] on span "Select package" at bounding box center [371, 187] width 116 height 10
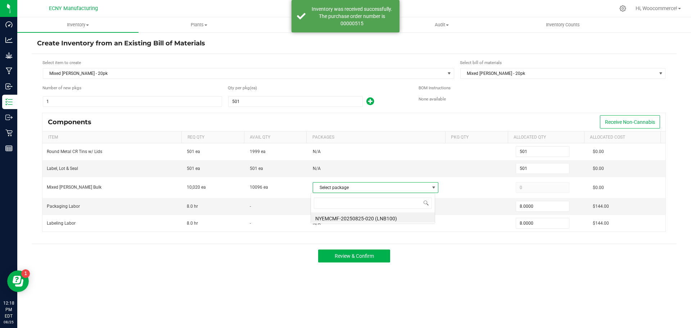
scroll to position [11, 124]
click at [343, 216] on li "NYEMCMF-20250825-020 (LNB100)" at bounding box center [373, 217] width 124 height 10
type input "10,020"
click at [487, 272] on div "Inventory All packages All inventory Waste log Create inventory Plants All plan…" at bounding box center [354, 172] width 674 height 311
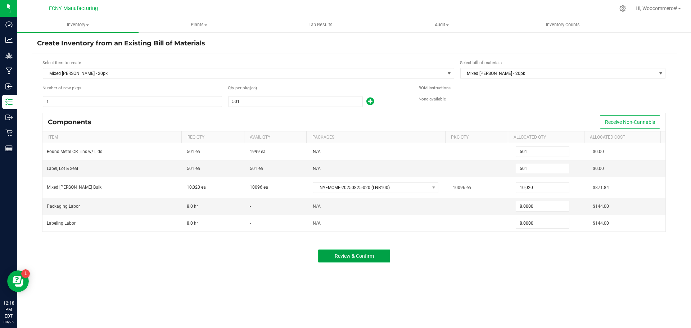
click at [372, 257] on span "Review & Confirm" at bounding box center [354, 256] width 39 height 6
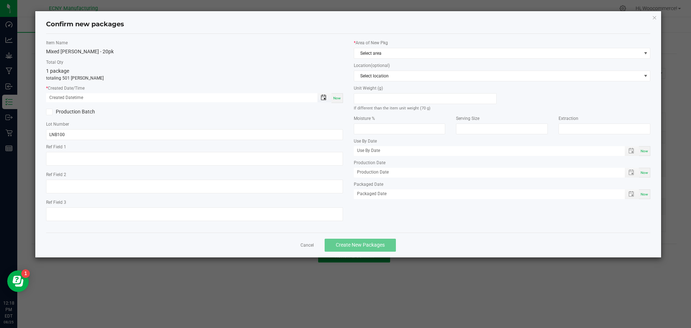
click at [324, 96] on span "Toggle popup" at bounding box center [324, 98] width 6 height 6
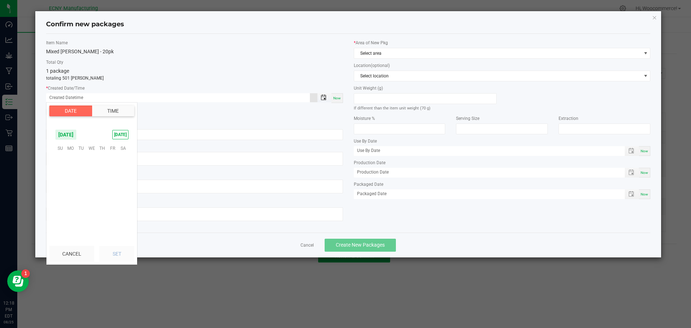
scroll to position [116659, 0]
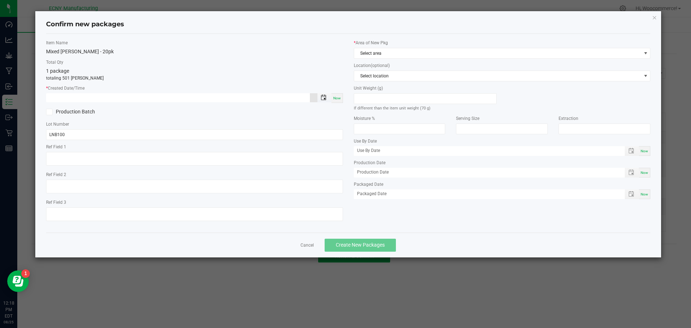
type input "month/day/year hour:minute AM"
click at [325, 100] on span "Toggle popup" at bounding box center [324, 98] width 6 height 6
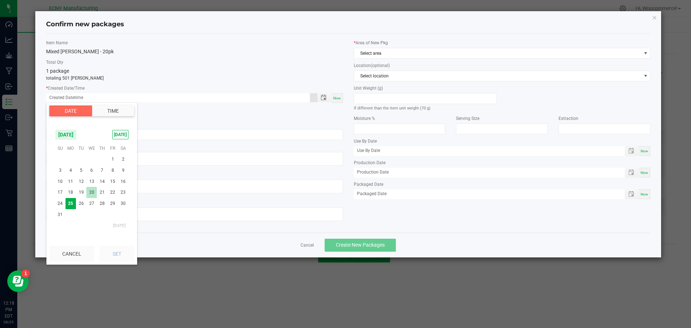
click at [93, 188] on span "20" at bounding box center [91, 192] width 10 height 11
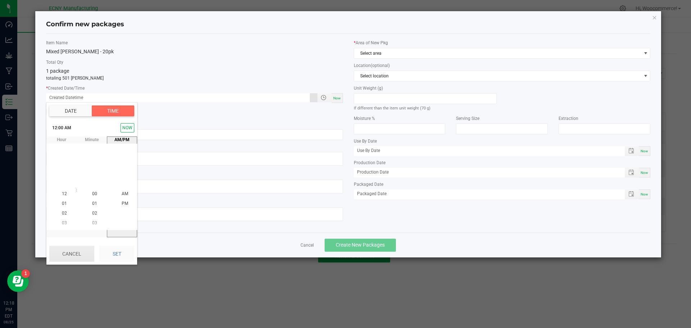
click at [88, 254] on button "Cancel" at bounding box center [71, 254] width 45 height 16
type input "month/day/year hour:minute AM"
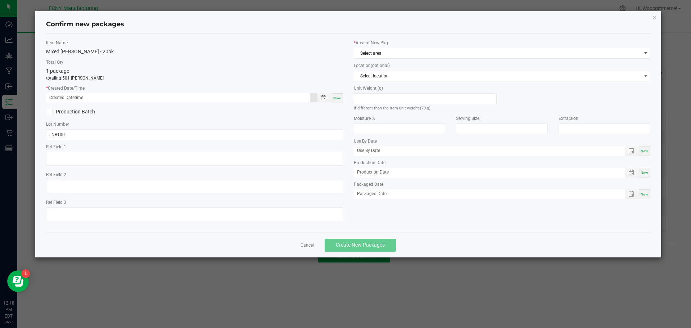
click at [334, 96] on span "Now" at bounding box center [337, 98] width 8 height 4
click at [321, 100] on span "Toggle popup" at bounding box center [324, 98] width 6 height 6
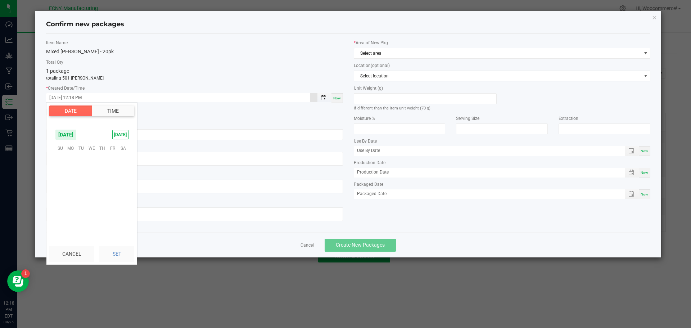
scroll to position [10, 0]
click at [94, 193] on span "20" at bounding box center [91, 192] width 10 height 11
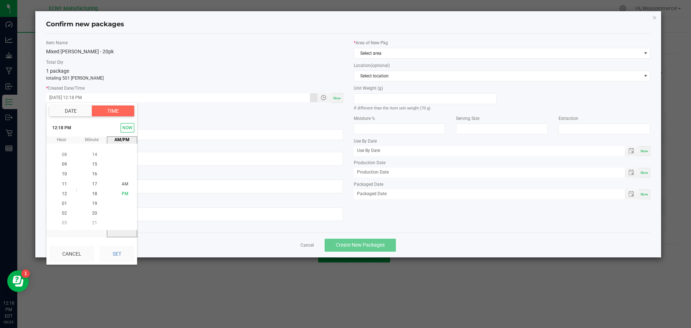
click at [118, 195] on li "PM" at bounding box center [124, 194] width 17 height 10
click at [115, 253] on button "Set" at bounding box center [116, 254] width 35 height 16
type input "08/20/2025 12:18 PM"
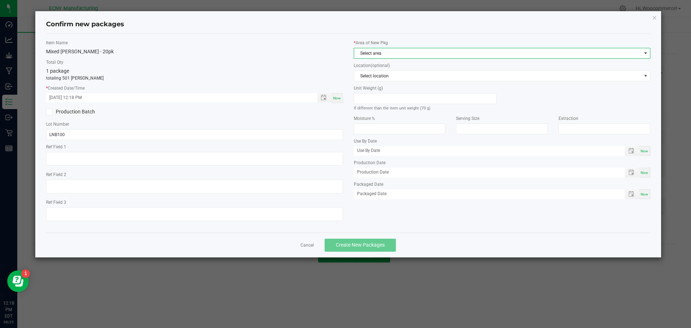
click at [396, 55] on span "Select area" at bounding box center [497, 53] width 287 height 10
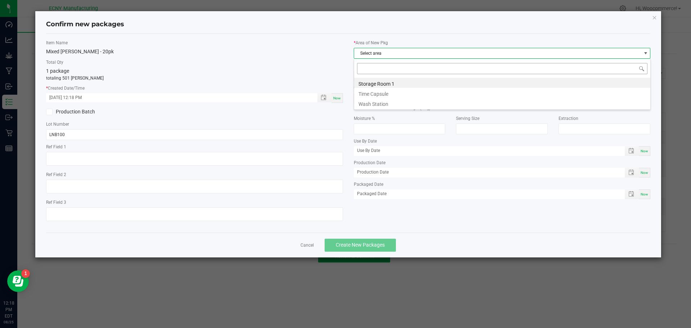
scroll to position [11, 297]
click at [377, 93] on li "Time Capsule" at bounding box center [502, 93] width 296 height 10
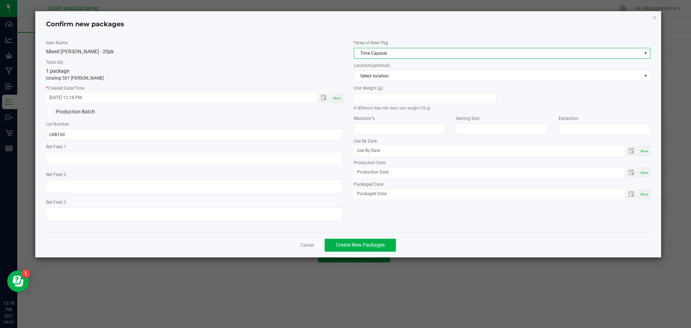
click at [368, 54] on span "Time Capsule" at bounding box center [497, 53] width 287 height 10
click at [362, 85] on li "Storage Room 1" at bounding box center [502, 83] width 296 height 10
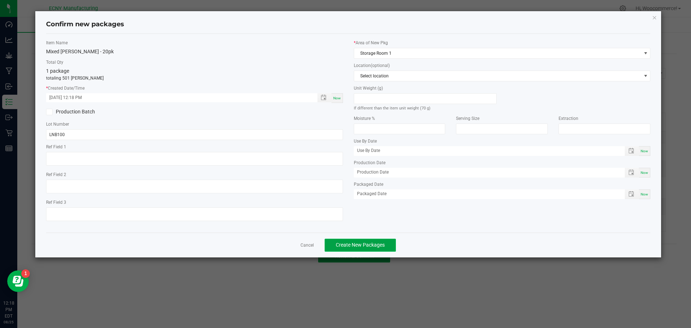
click at [366, 248] on button "Create New Packages" at bounding box center [360, 245] width 71 height 13
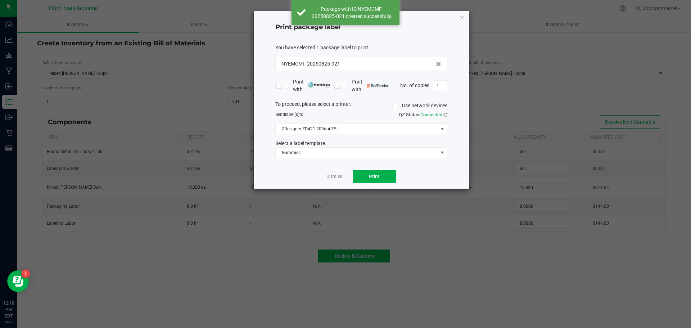
click at [331, 173] on app-cancel-button "Dismiss" at bounding box center [333, 177] width 15 height 8
click at [332, 175] on link "Dismiss" at bounding box center [333, 176] width 15 height 6
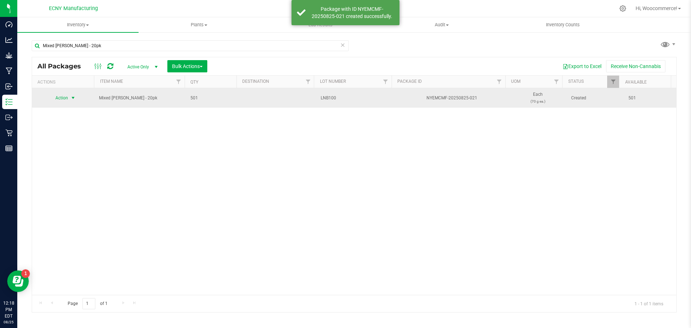
click at [57, 99] on span "Action" at bounding box center [58, 98] width 19 height 10
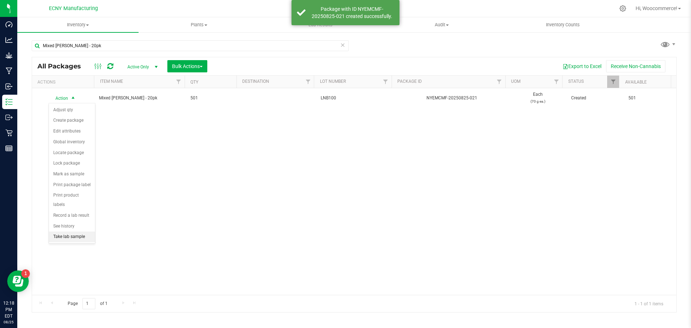
click at [71, 231] on li "Take lab sample" at bounding box center [72, 236] width 46 height 11
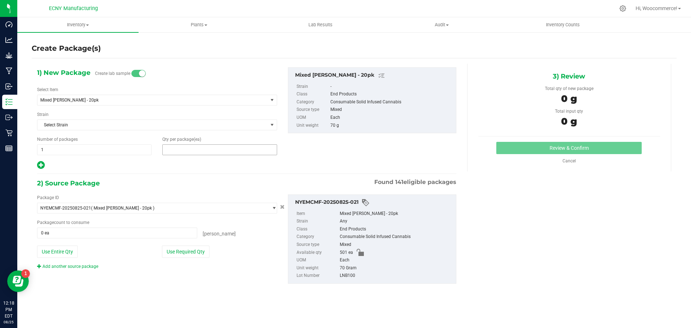
click at [174, 148] on span at bounding box center [219, 149] width 114 height 11
type input "3"
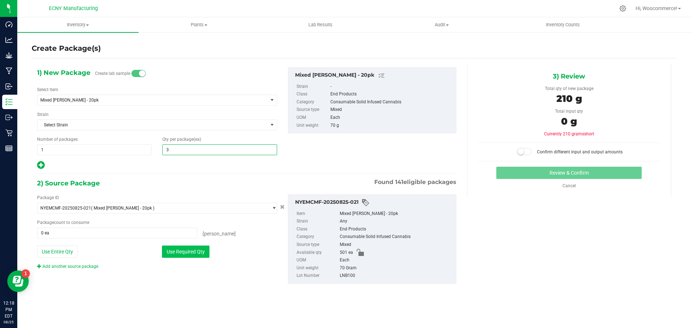
type input "3"
click at [178, 247] on button "Use Required Qty" at bounding box center [186, 251] width 48 height 12
type input "3 ea"
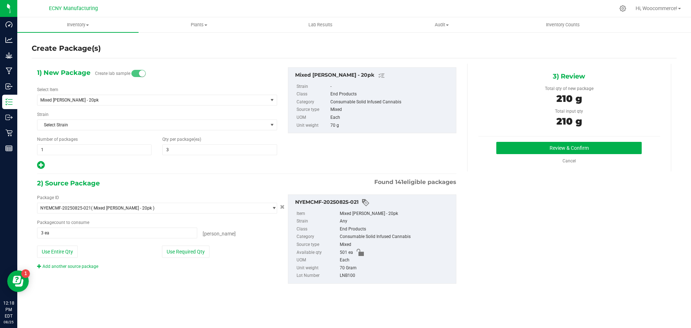
click at [510, 140] on div "3) Review Total qty of new package 210 g Total input qty 210 g Review & Confirm" at bounding box center [569, 118] width 204 height 108
click at [505, 153] on button "Review & Confirm" at bounding box center [568, 148] width 145 height 12
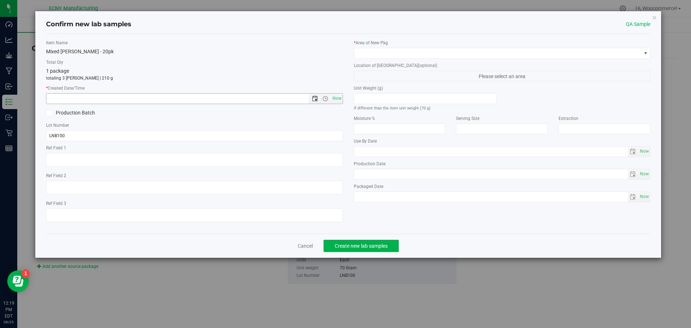
click at [313, 98] on span "Open the date view" at bounding box center [315, 99] width 6 height 6
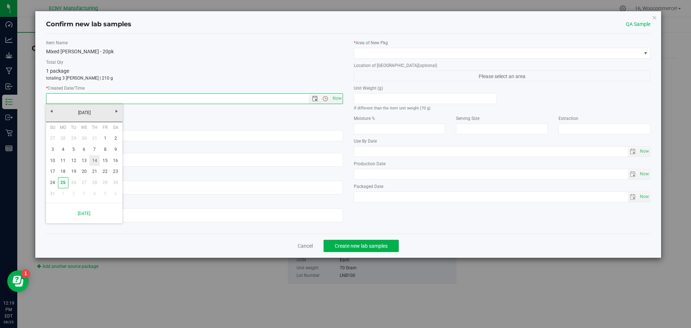
click at [98, 159] on link "14" at bounding box center [94, 160] width 10 height 11
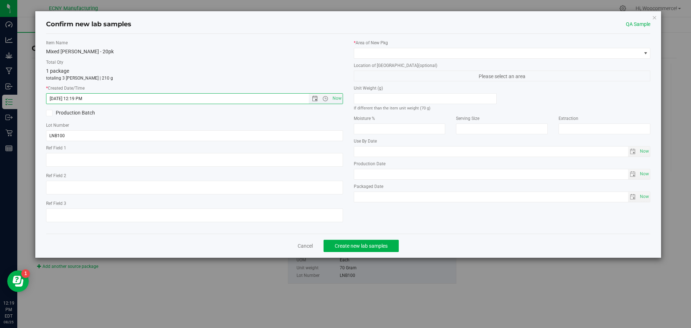
click at [81, 99] on input "8/14/2025 12:19 PM" at bounding box center [183, 99] width 275 height 10
drag, startPoint x: 94, startPoint y: 97, endPoint x: 75, endPoint y: 99, distance: 18.8
click at [75, 99] on input "8/14/2025 12:19 PM" at bounding box center [183, 99] width 275 height 10
type input "[DATE] 11:00 AM"
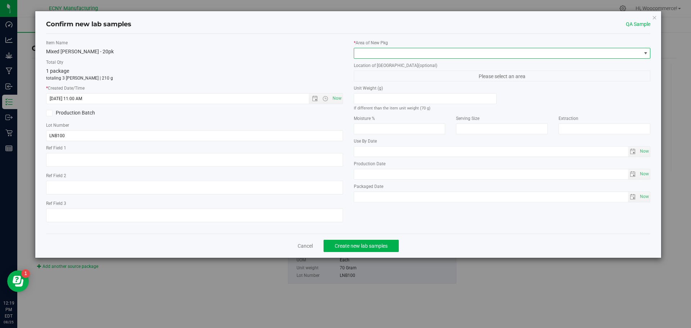
click at [375, 48] on span at bounding box center [502, 53] width 297 height 11
click at [360, 84] on li "Storage Room 1" at bounding box center [502, 83] width 296 height 10
click at [358, 242] on button "Create new lab samples" at bounding box center [361, 246] width 75 height 12
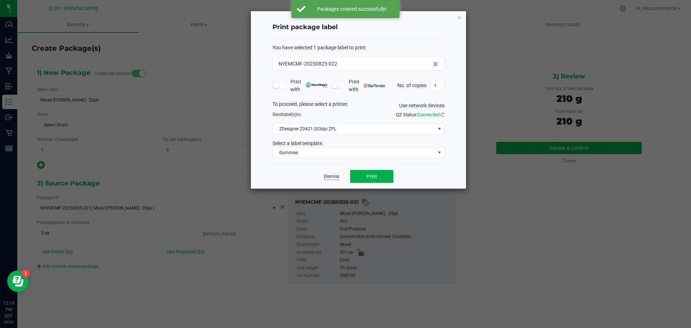
click at [327, 179] on link "Dismiss" at bounding box center [331, 176] width 15 height 6
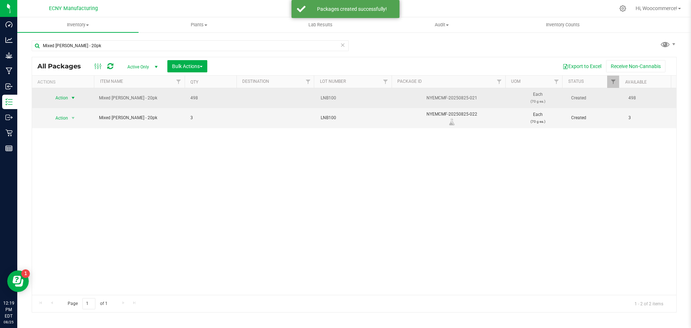
click at [59, 98] on span "Action" at bounding box center [58, 98] width 19 height 10
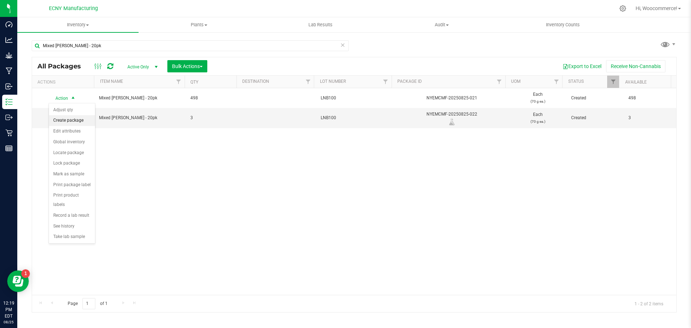
click at [70, 119] on li "Create package" at bounding box center [72, 120] width 46 height 11
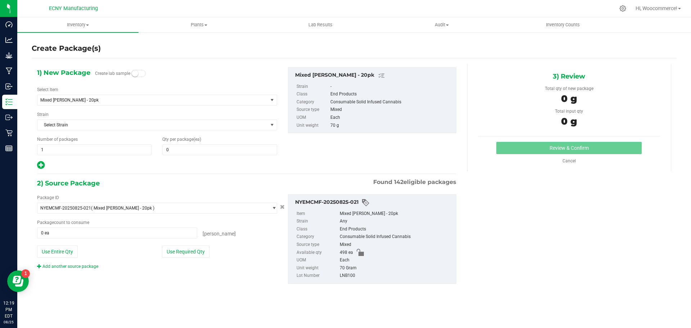
click at [253, 143] on div "Qty per package (ea) 0 0" at bounding box center [219, 145] width 125 height 19
click at [248, 147] on span at bounding box center [219, 149] width 114 height 11
type input "2"
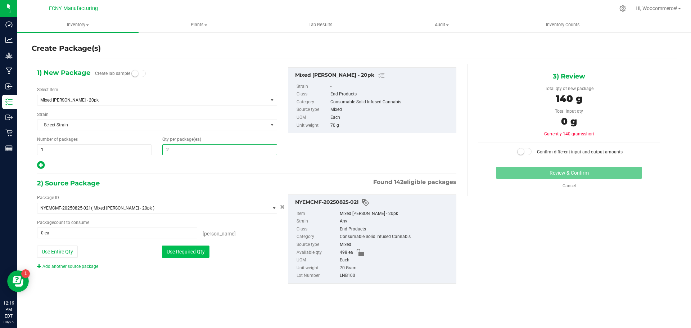
type input "2"
click at [190, 254] on button "Use Required Qty" at bounding box center [186, 251] width 48 height 12
type input "2 ea"
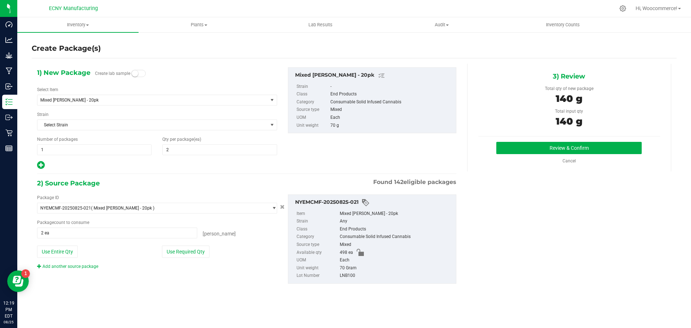
click at [521, 139] on div "3) Review Total qty of new package 140 g Total input qty 140 g Review & Confirm" at bounding box center [569, 118] width 204 height 108
click at [501, 154] on div "Review & Confirm Cancel" at bounding box center [569, 153] width 182 height 22
click at [513, 145] on button "Review & Confirm" at bounding box center [568, 148] width 145 height 12
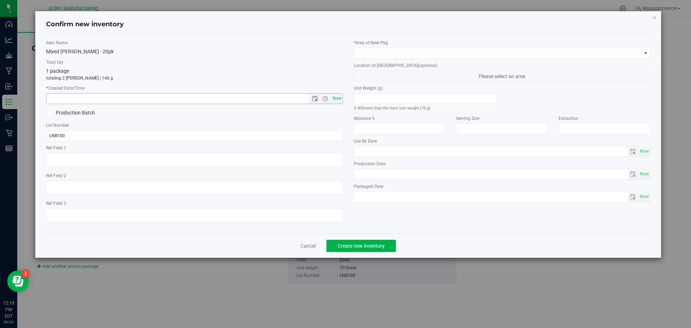
click at [341, 99] on span "Now" at bounding box center [337, 98] width 12 height 10
type input "8/25/2025 12:19 PM"
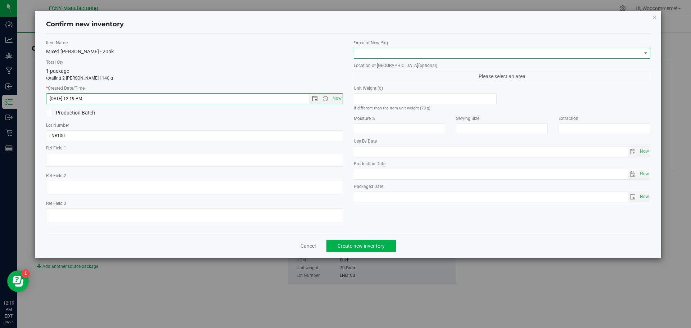
click at [370, 50] on span at bounding box center [497, 53] width 287 height 10
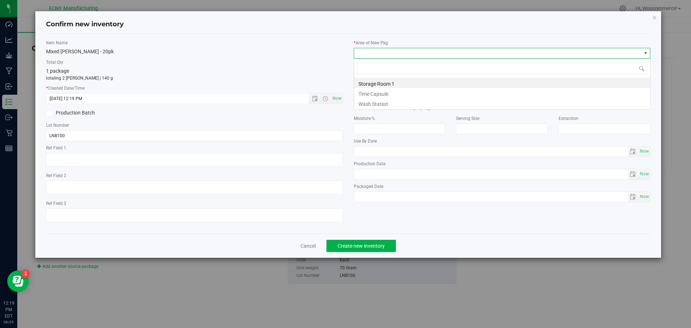
scroll to position [11, 297]
click at [361, 93] on li "Time Capsule" at bounding box center [502, 93] width 296 height 10
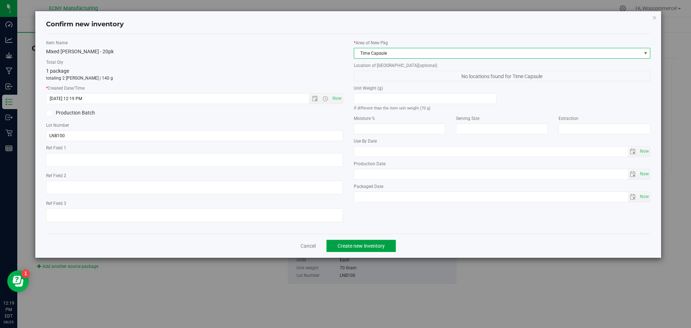
click at [353, 243] on span "Create new inventory" at bounding box center [361, 246] width 47 height 6
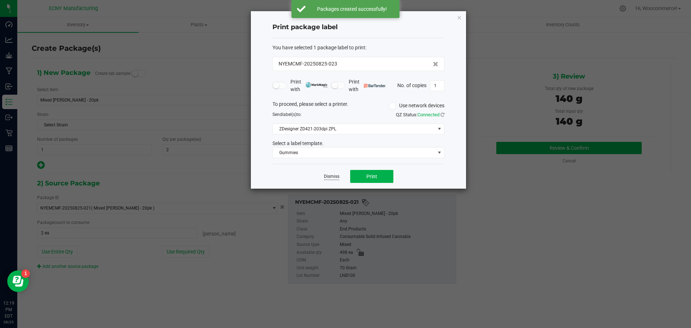
click at [328, 178] on link "Dismiss" at bounding box center [331, 176] width 15 height 6
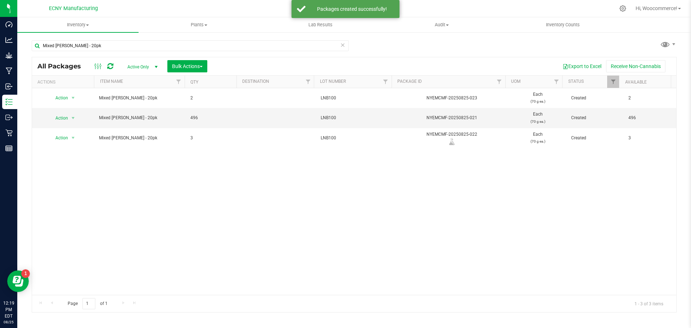
click at [253, 187] on div "Action Action Adjust qty Create package Edit attributes Global inventory Locate…" at bounding box center [354, 191] width 644 height 207
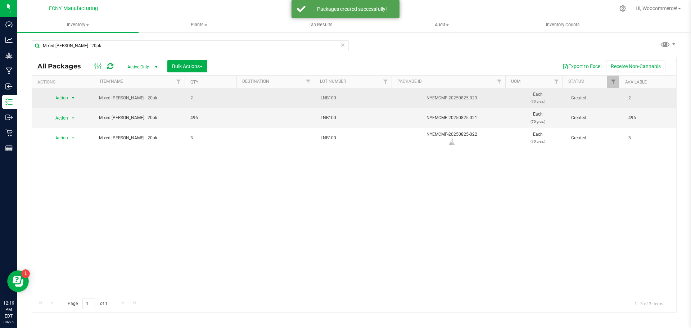
click at [71, 101] on span "select" at bounding box center [73, 98] width 6 height 6
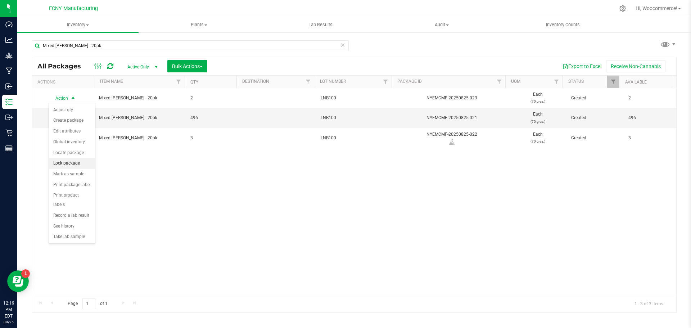
click at [71, 164] on li "Lock package" at bounding box center [72, 163] width 46 height 11
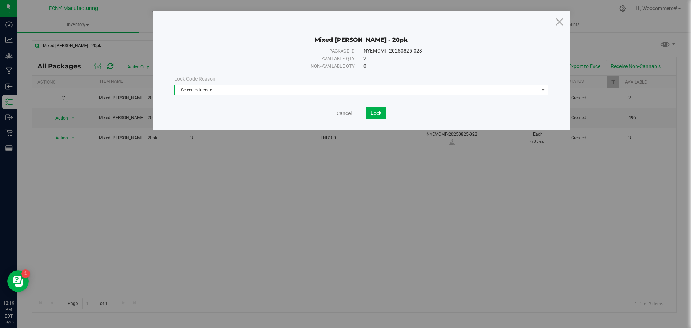
click at [328, 89] on span "Select lock code" at bounding box center [357, 90] width 364 height 10
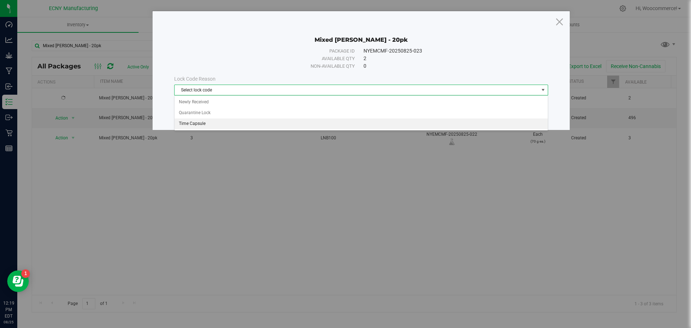
click at [277, 122] on li "Time Capsule" at bounding box center [361, 123] width 373 height 11
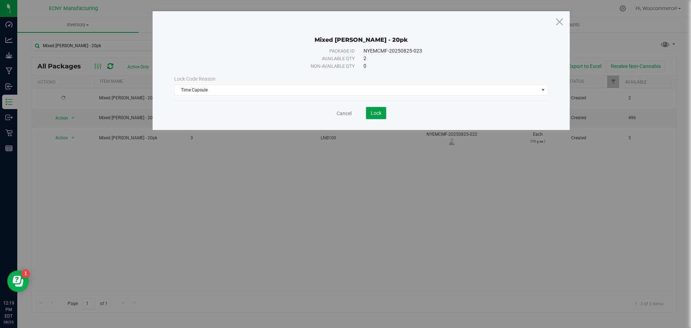
click at [376, 111] on span "Lock" at bounding box center [376, 113] width 11 height 6
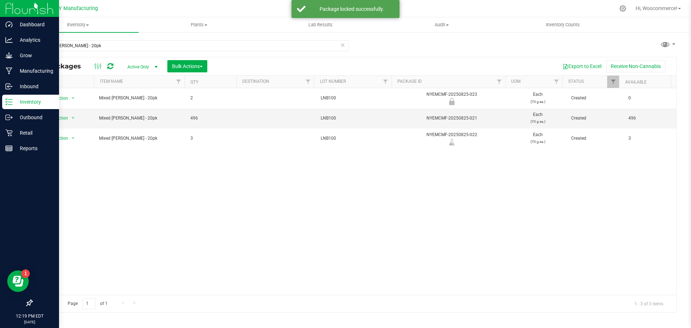
click at [7, 104] on icon at bounding box center [6, 104] width 1 height 1
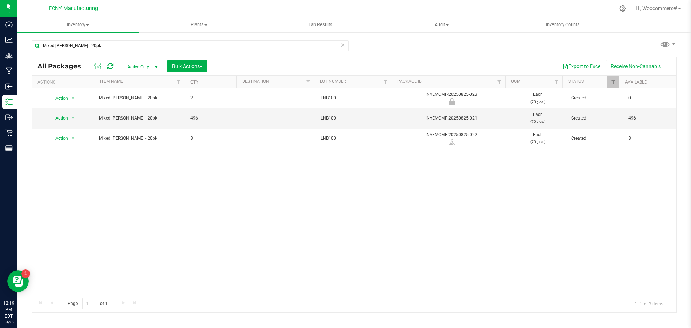
click at [92, 55] on div "Mixed [PERSON_NAME] - 20pk" at bounding box center [190, 48] width 317 height 17
click at [342, 46] on icon at bounding box center [342, 44] width 5 height 9
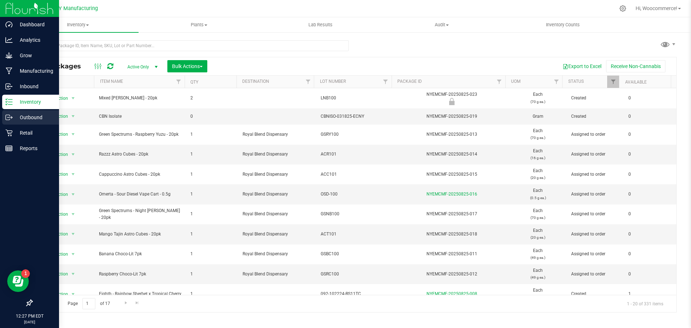
click at [16, 112] on div "Outbound" at bounding box center [30, 117] width 57 height 14
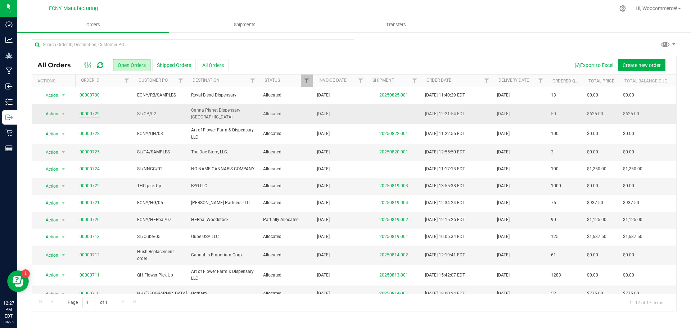
click at [87, 111] on link "00000729" at bounding box center [90, 114] width 20 height 7
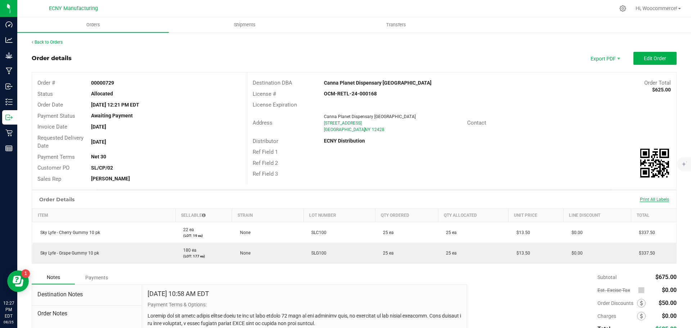
click at [657, 199] on span "Print All Labels" at bounding box center [654, 199] width 29 height 5
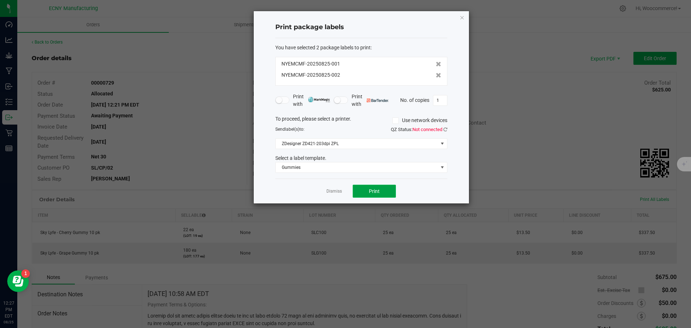
click at [381, 189] on button "Print" at bounding box center [374, 191] width 43 height 13
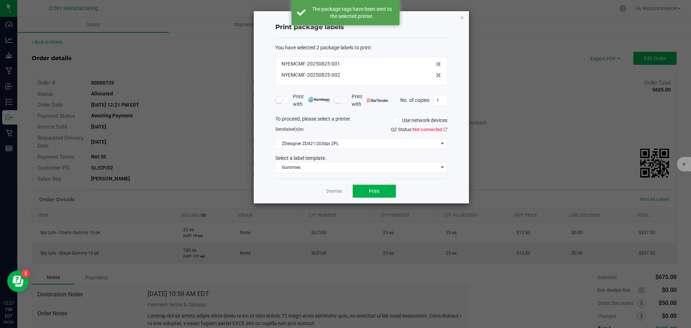
click at [335, 188] on app-cancel-button "Dismiss" at bounding box center [333, 192] width 15 height 8
click at [332, 190] on link "Dismiss" at bounding box center [333, 191] width 15 height 6
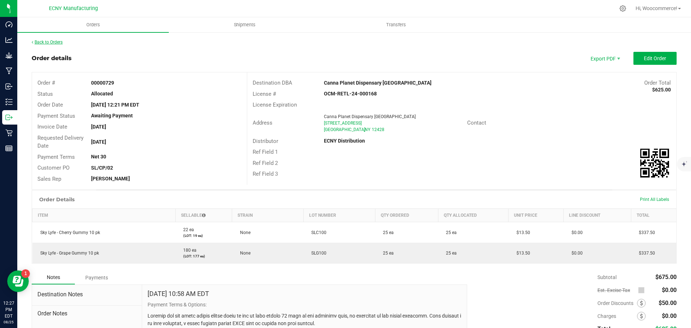
click at [48, 40] on link "Back to Orders" at bounding box center [47, 42] width 31 height 5
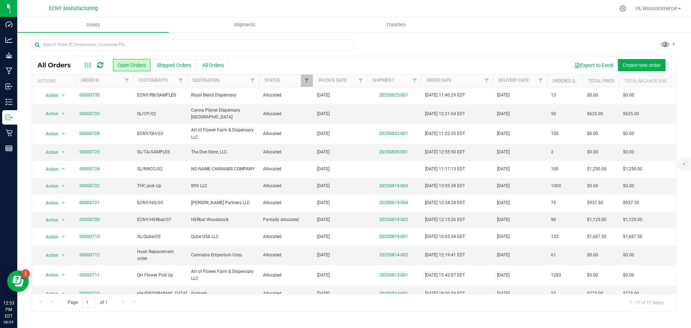
click at [246, 72] on div "All Orders Open Orders Shipped Orders All Orders Export to Excel Create new ord…" at bounding box center [354, 65] width 644 height 18
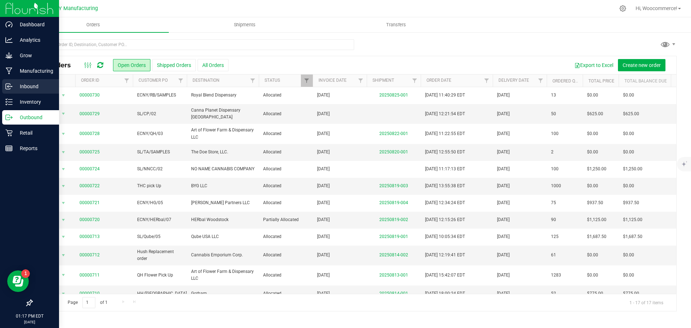
click at [12, 88] on icon at bounding box center [8, 86] width 7 height 7
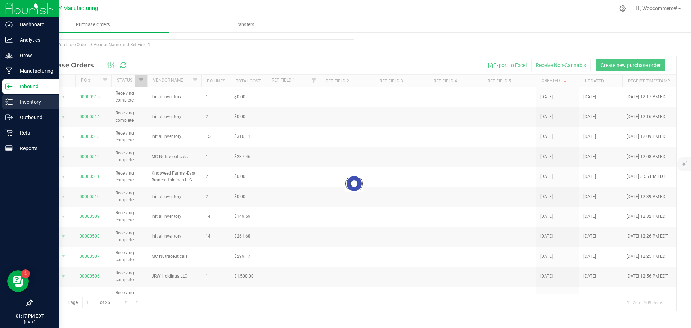
click at [11, 105] on div "Inventory" at bounding box center [30, 102] width 57 height 14
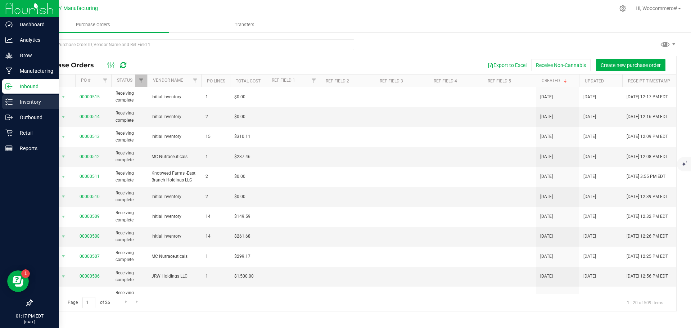
click at [14, 98] on p "Inventory" at bounding box center [34, 102] width 43 height 9
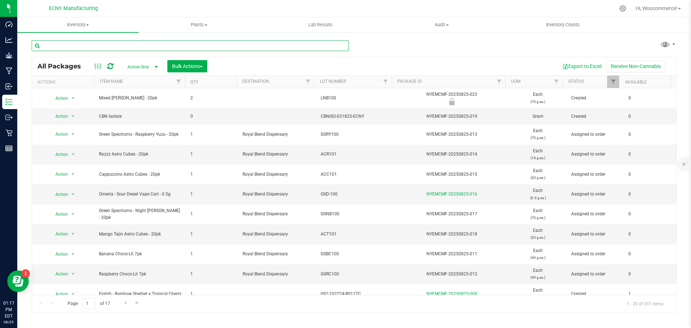
click at [106, 47] on input "text" at bounding box center [190, 45] width 317 height 11
click at [106, 47] on input "CB" at bounding box center [190, 45] width 317 height 11
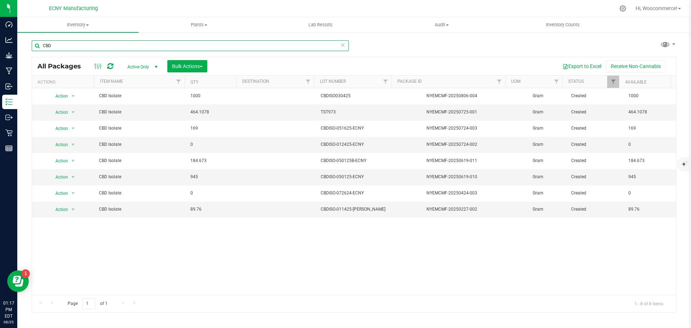
click at [150, 49] on input "CBD" at bounding box center [190, 45] width 317 height 11
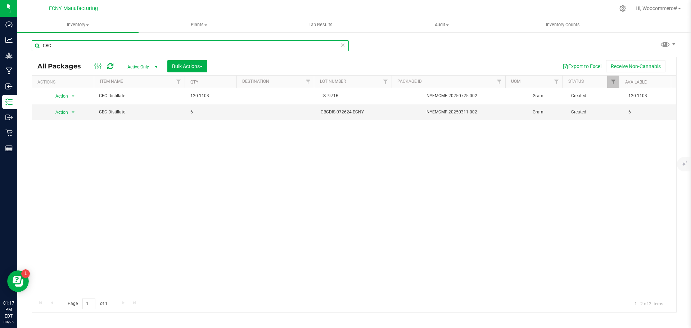
click at [111, 48] on input "CBC" at bounding box center [190, 45] width 317 height 11
type input "C"
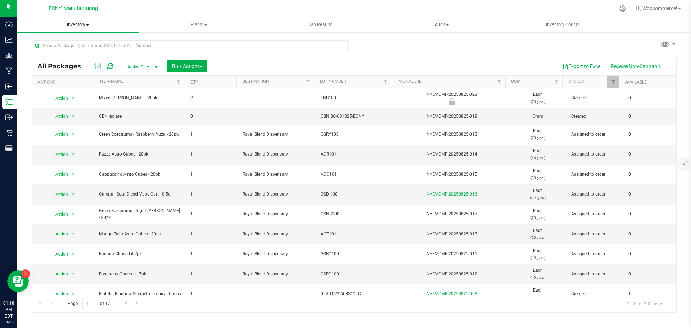
click at [80, 22] on span "Inventory" at bounding box center [77, 25] width 121 height 6
click at [42, 85] on span "From bill of materials" at bounding box center [49, 87] width 65 height 6
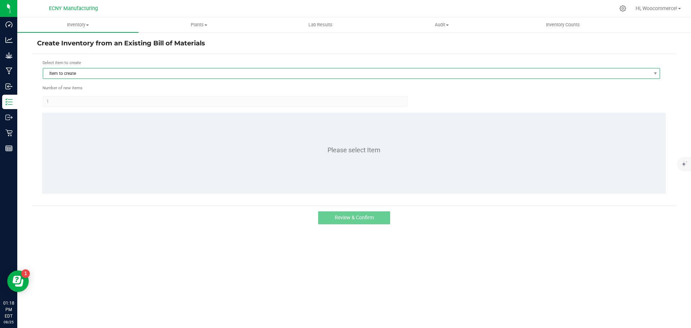
click at [66, 76] on span "Item to create" at bounding box center [347, 73] width 608 height 10
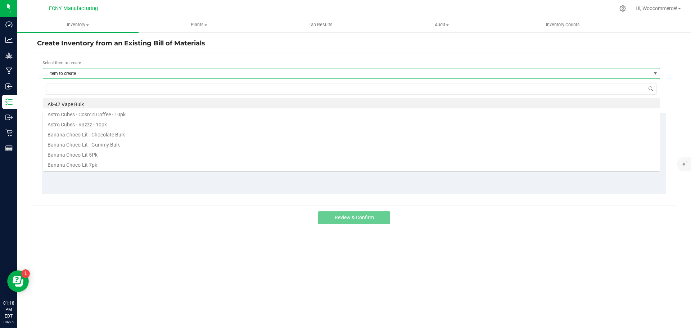
scroll to position [11, 617]
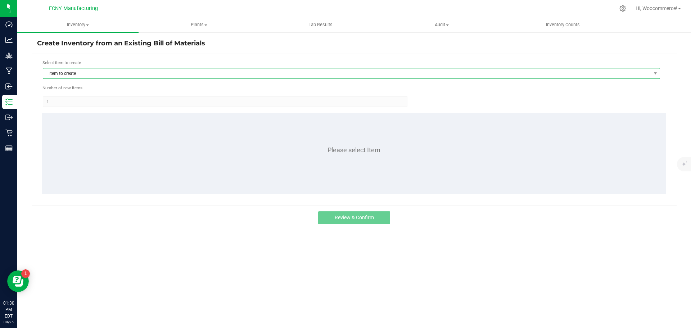
click at [66, 76] on span "Item to create" at bounding box center [347, 73] width 608 height 10
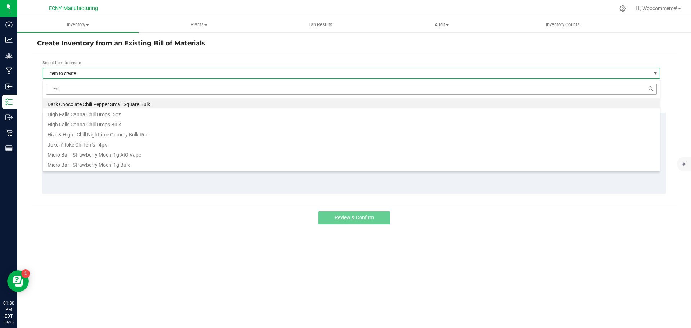
type input "chili"
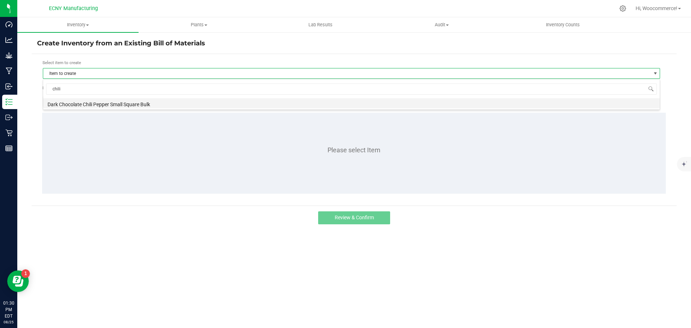
click at [66, 102] on li "Dark Chocolate Chili Pepper Small Square Bulk" at bounding box center [351, 103] width 617 height 10
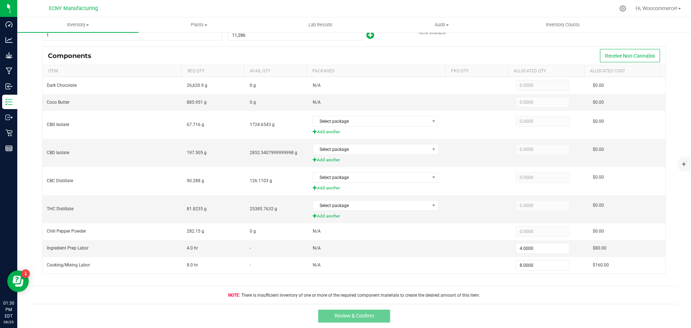
scroll to position [55, 0]
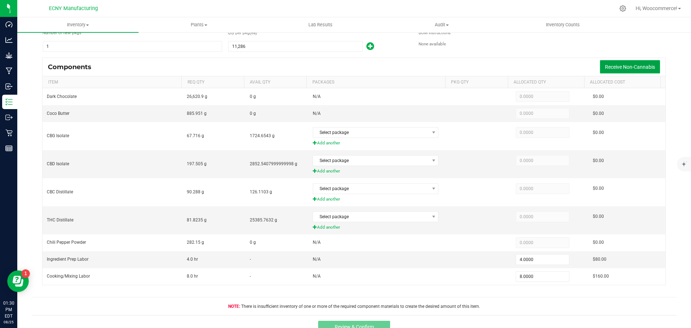
click at [627, 65] on span "Receive Non-Cannabis" at bounding box center [630, 67] width 50 height 6
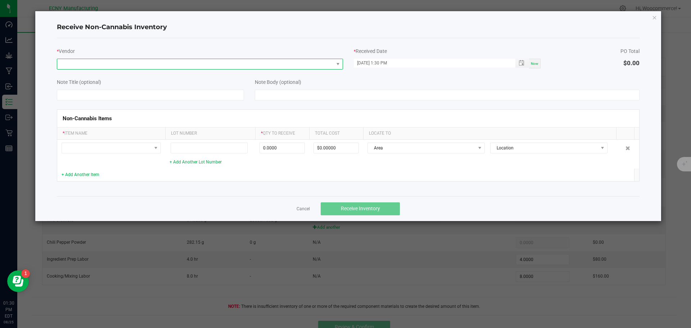
click at [334, 64] on span at bounding box center [337, 64] width 9 height 10
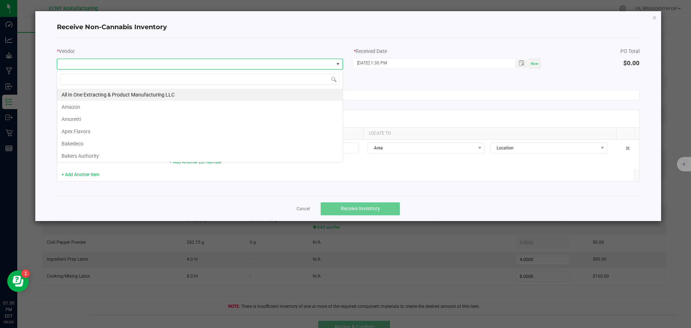
scroll to position [11, 286]
type input "ini"
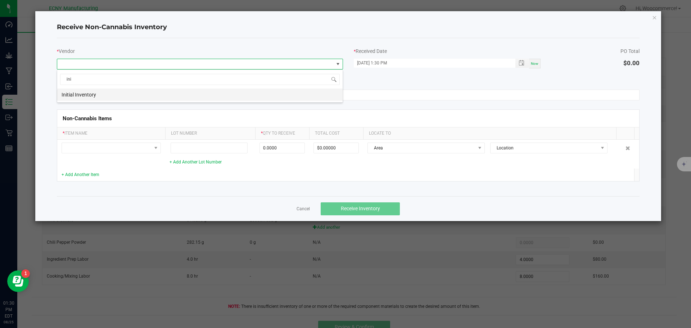
click at [277, 97] on li "Initial Inventory" at bounding box center [199, 95] width 285 height 12
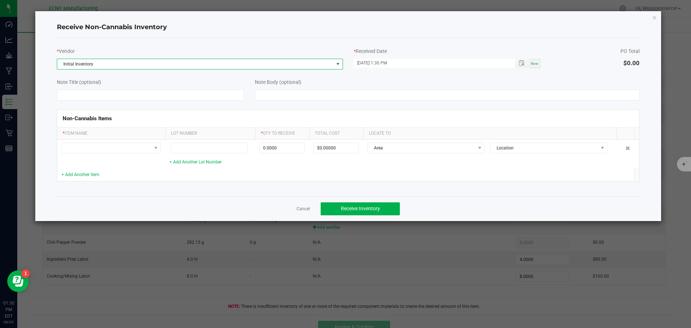
click at [529, 54] on div "* Received Date" at bounding box center [447, 52] width 187 height 8
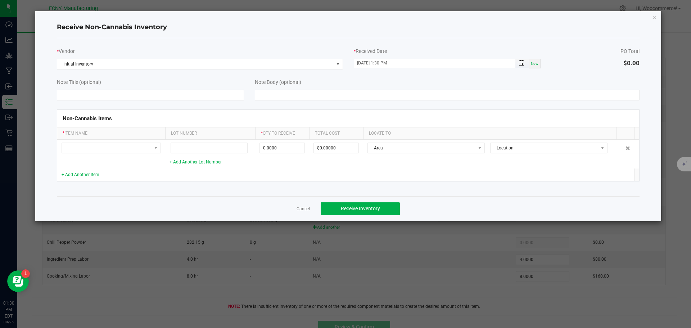
click at [523, 60] on span "Toggle popup" at bounding box center [522, 63] width 6 height 6
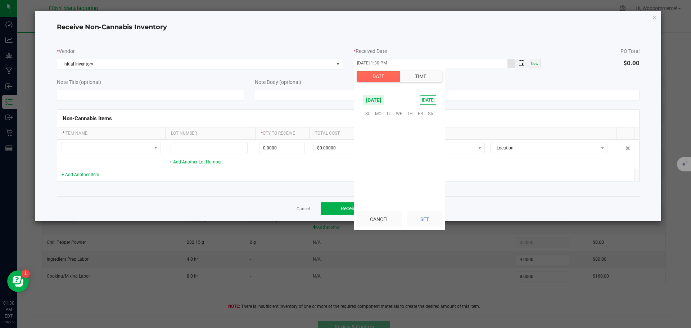
scroll to position [10, 0]
click at [396, 138] on span "6" at bounding box center [399, 135] width 10 height 11
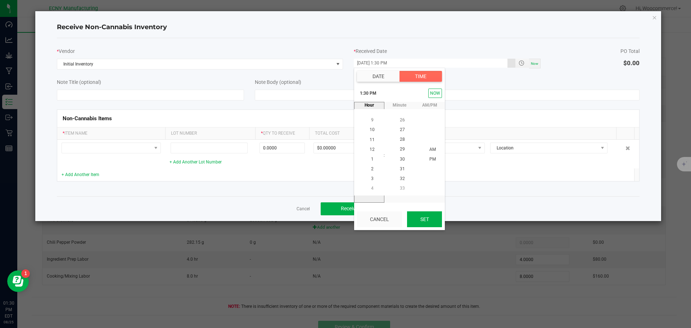
click at [416, 223] on button "Set" at bounding box center [424, 219] width 35 height 16
type input "08/06/2025 1:30 PM"
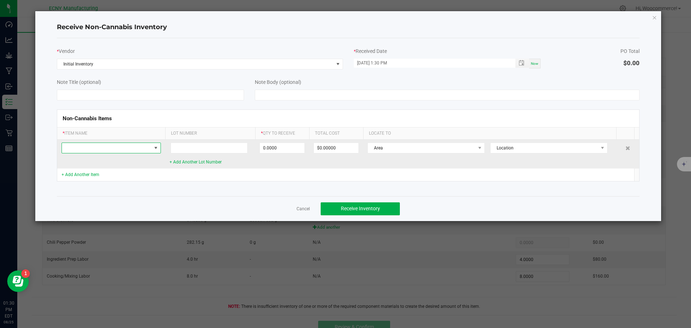
click at [116, 151] on span at bounding box center [107, 148] width 90 height 10
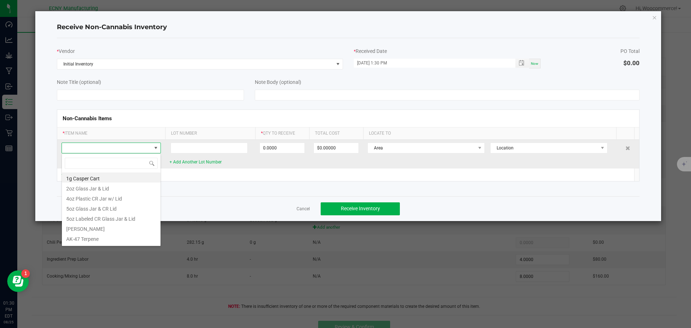
scroll to position [11, 99]
type input "dark choc"
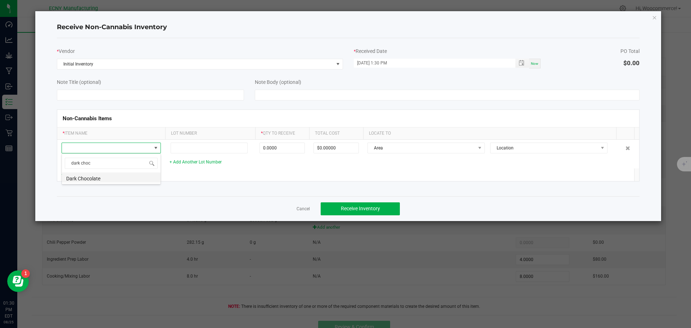
click at [88, 179] on li "Dark Chocolate" at bounding box center [111, 177] width 99 height 10
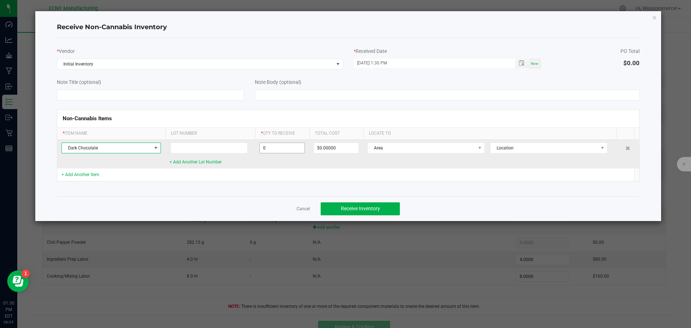
click at [270, 147] on input "0" at bounding box center [282, 148] width 45 height 10
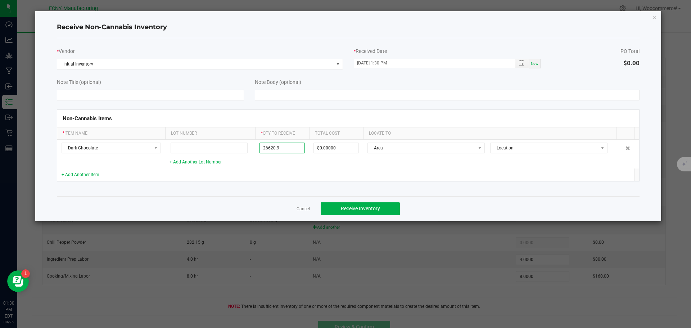
type input "26620.9000 g"
type input "$282.98017"
click at [238, 198] on div "Cancel Receive Inventory" at bounding box center [348, 208] width 583 height 25
click at [90, 173] on link "+ Add Another Item" at bounding box center [81, 174] width 38 height 5
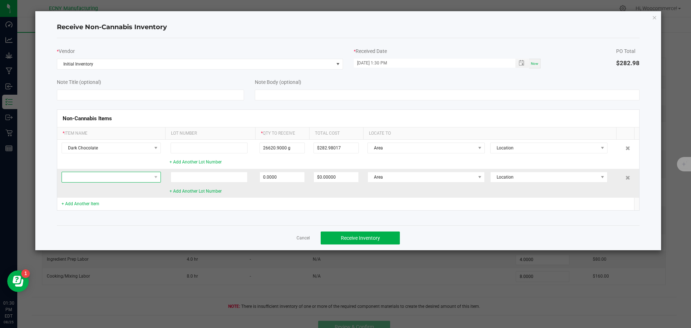
click at [82, 175] on span at bounding box center [107, 177] width 90 height 10
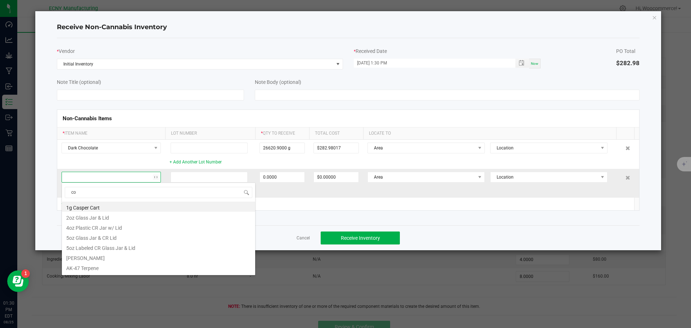
type input "coc"
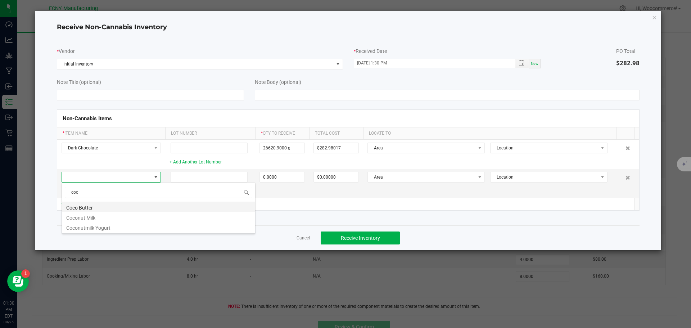
click at [72, 209] on li "Coco Butter" at bounding box center [159, 207] width 194 height 10
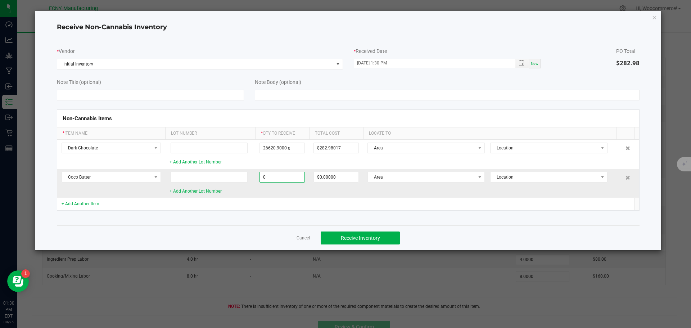
click at [278, 180] on input "0" at bounding box center [282, 177] width 45 height 10
type input "885.9510 g"
click at [248, 209] on td at bounding box center [210, 204] width 90 height 13
click at [82, 206] on link "+ Add Another Item" at bounding box center [81, 203] width 38 height 5
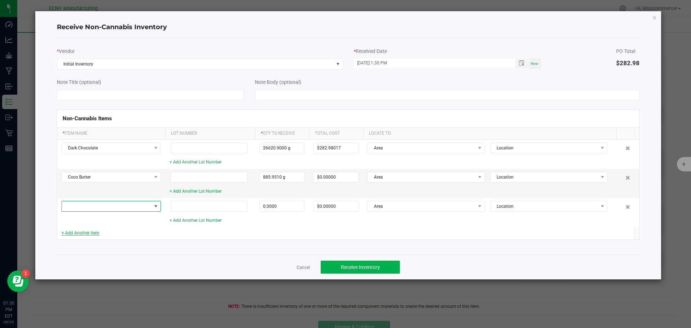
click at [82, 206] on span at bounding box center [107, 206] width 90 height 10
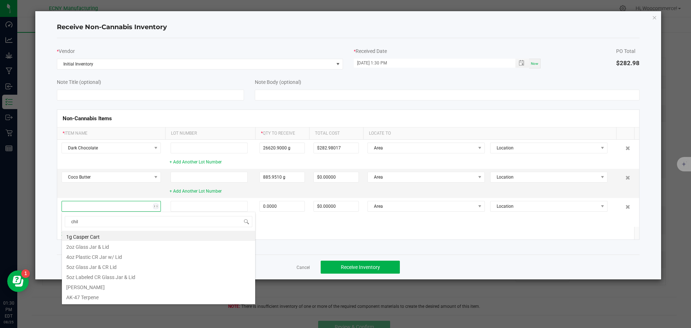
type input "chili"
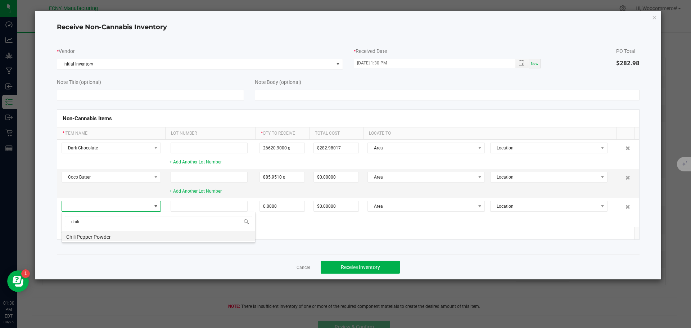
click at [66, 239] on li "Chili Pepper Powder" at bounding box center [159, 236] width 194 height 10
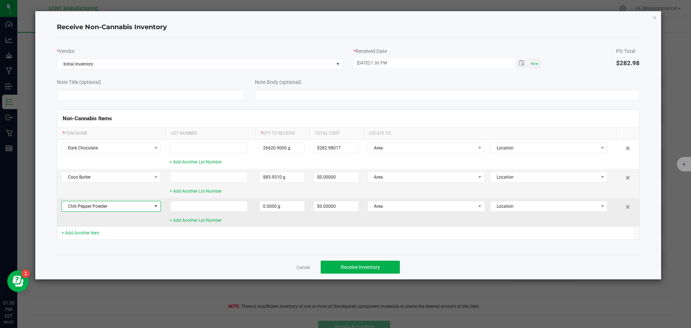
click at [305, 207] on td "0.0000 g" at bounding box center [282, 212] width 54 height 29
click at [303, 207] on input "0" at bounding box center [282, 206] width 45 height 10
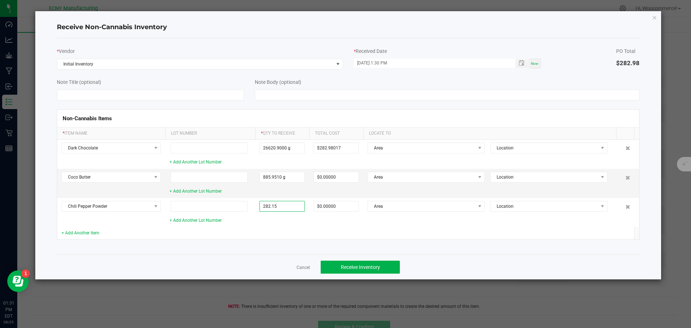
type input "282.1500 g"
click at [297, 235] on td at bounding box center [282, 233] width 54 height 13
click at [358, 263] on button "Receive Inventory" at bounding box center [360, 267] width 79 height 13
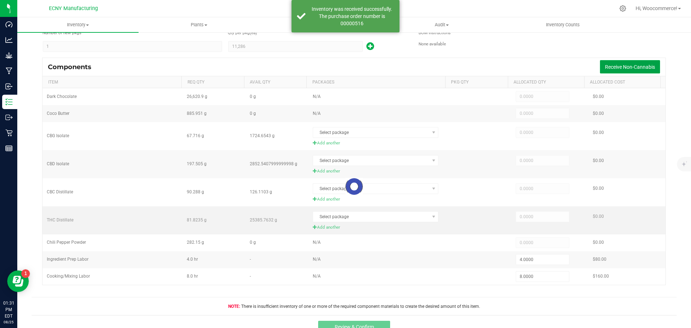
type input "26,620.9000"
type input "885.9510"
type input "282.1500"
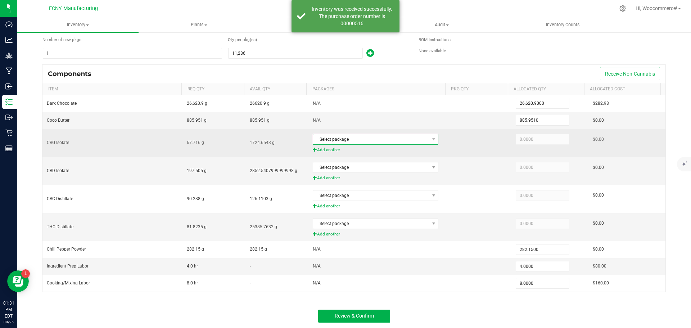
click at [346, 142] on span "Select package" at bounding box center [371, 139] width 116 height 10
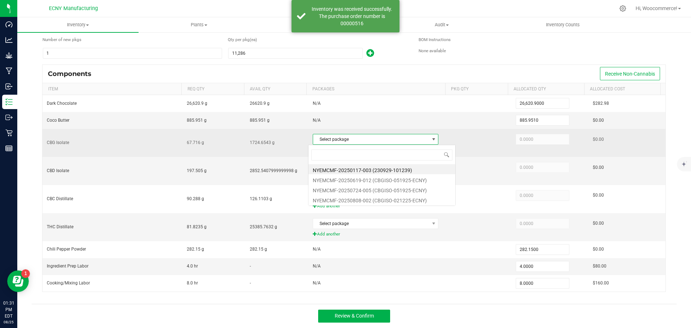
scroll to position [11, 123]
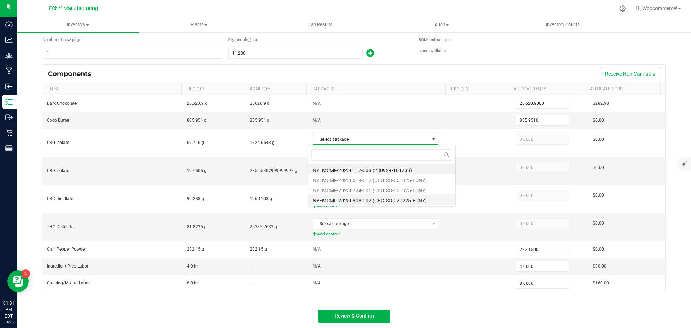
click at [351, 199] on li "NYEMCMF-20250808-002 (CBGISO-021225-ECNY)" at bounding box center [381, 199] width 147 height 10
type input "67.7160"
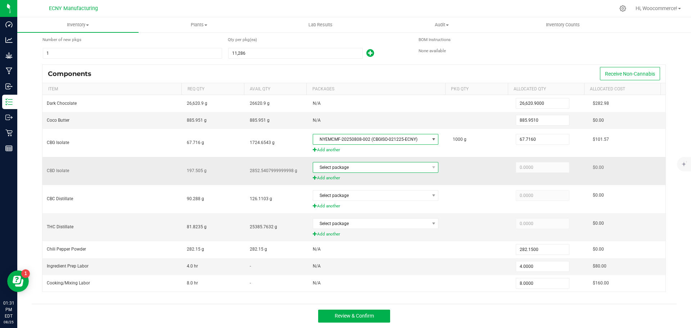
click at [352, 170] on span "Select package" at bounding box center [371, 167] width 116 height 10
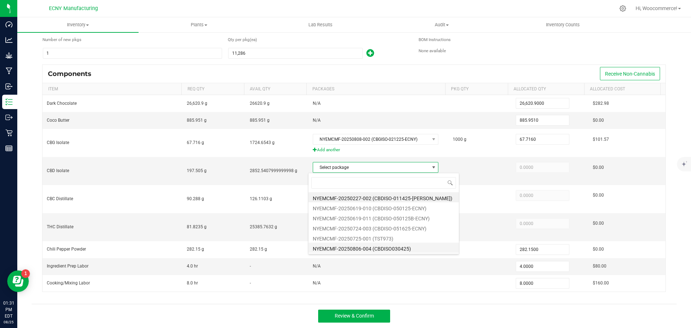
click at [348, 249] on li "NYEMCMF-20250806-004 (CBDISO030425)" at bounding box center [383, 248] width 150 height 10
type input "197.5050"
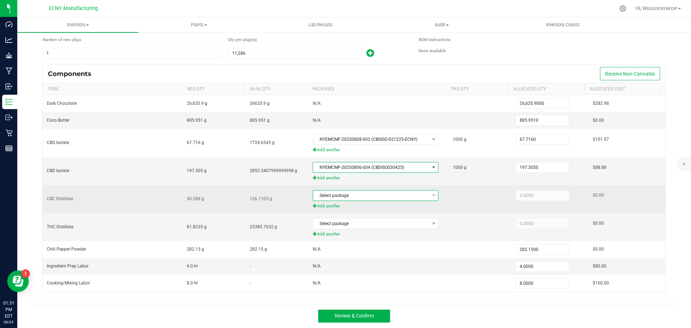
click at [350, 191] on span "Select package" at bounding box center [371, 195] width 116 height 10
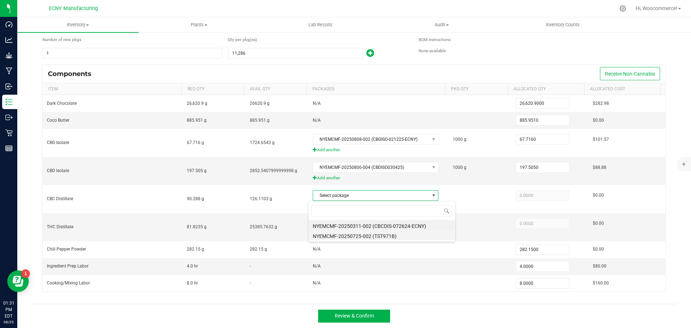
click at [338, 237] on li "NYEMCMF-20250725-002 (TST971B)" at bounding box center [381, 235] width 147 height 10
type input "90.2880"
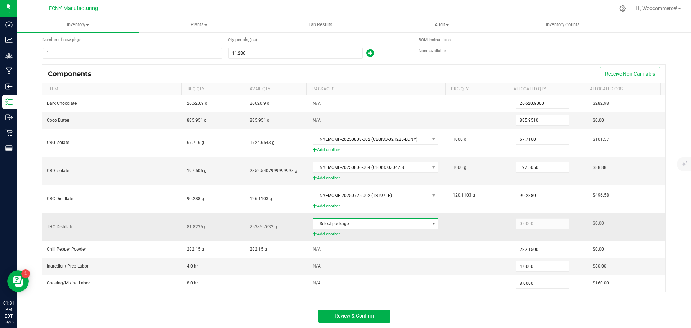
click at [343, 220] on span "Select package" at bounding box center [371, 223] width 116 height 10
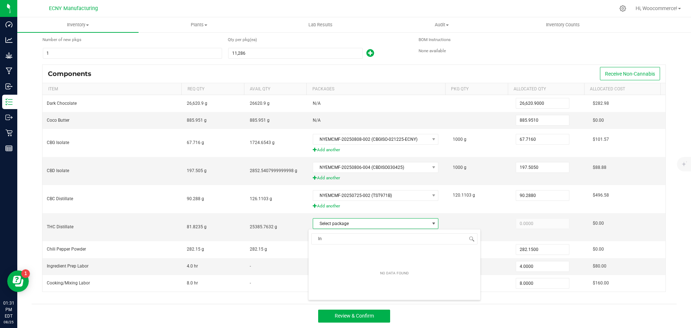
type input "l"
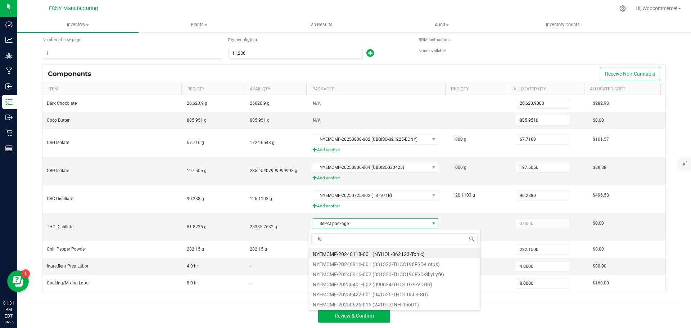
type input "lgn"
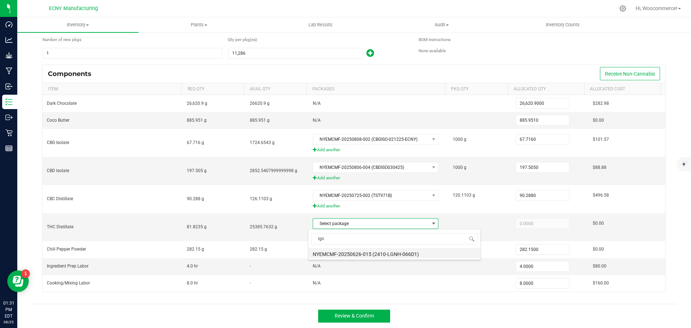
click at [359, 251] on li "NYEMCMF-20250626-015 (2410-LGNH-066D1)" at bounding box center [394, 253] width 172 height 10
type input "81.8235"
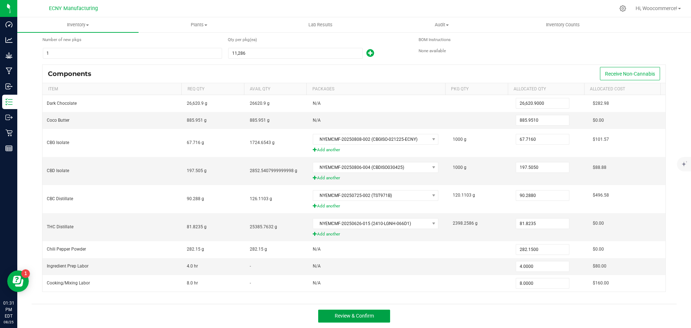
click at [333, 311] on button "Review & Confirm" at bounding box center [354, 316] width 72 height 13
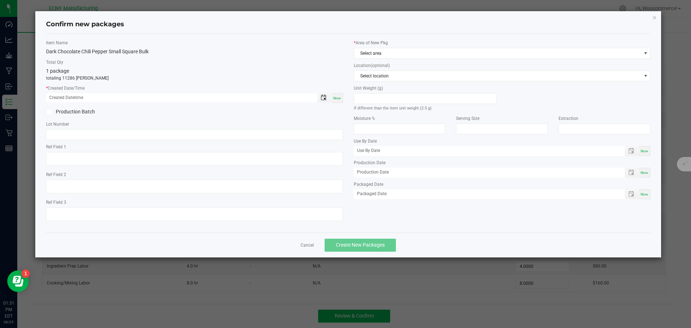
click at [324, 95] on span "Toggle popup" at bounding box center [324, 98] width 6 height 6
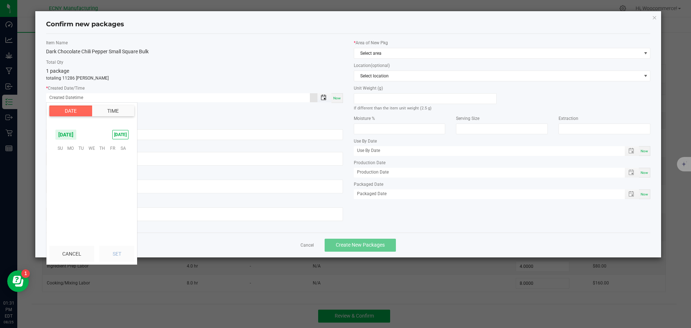
scroll to position [116659, 0]
click at [72, 192] on span "18" at bounding box center [71, 192] width 10 height 11
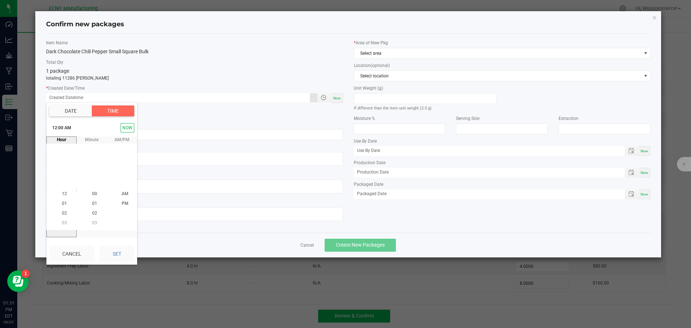
click at [74, 114] on button "Date" at bounding box center [70, 110] width 43 height 11
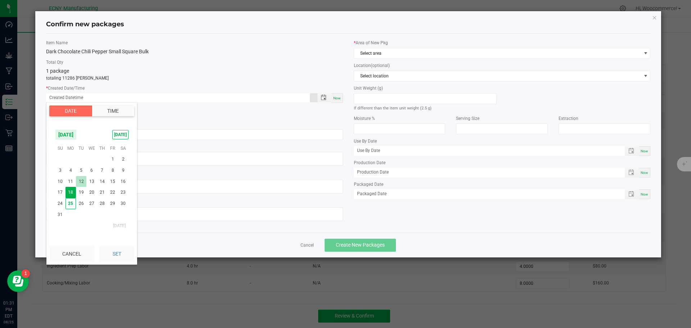
click at [80, 182] on span "12" at bounding box center [81, 181] width 10 height 11
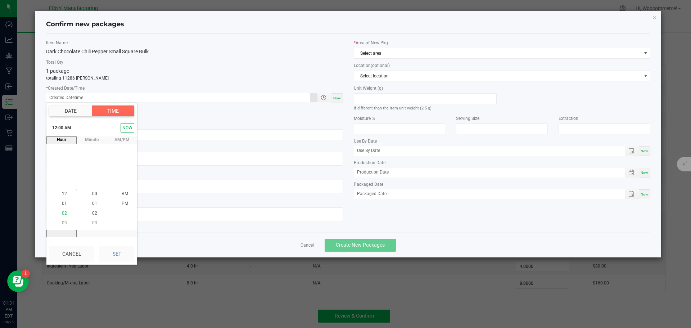
click at [64, 216] on span "02" at bounding box center [64, 213] width 5 height 5
click at [123, 201] on span "PM" at bounding box center [125, 203] width 6 height 5
click at [109, 256] on button "Set" at bounding box center [116, 254] width 35 height 16
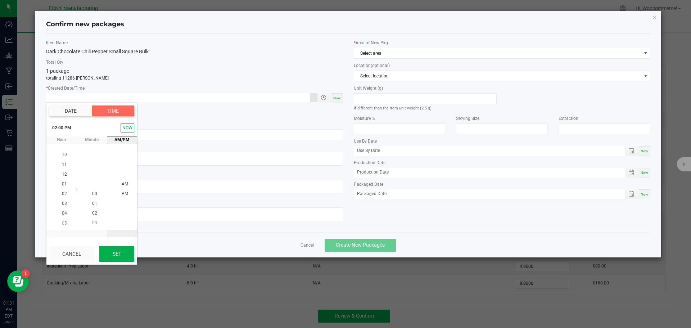
type input "08/12/2025 02:00 PM"
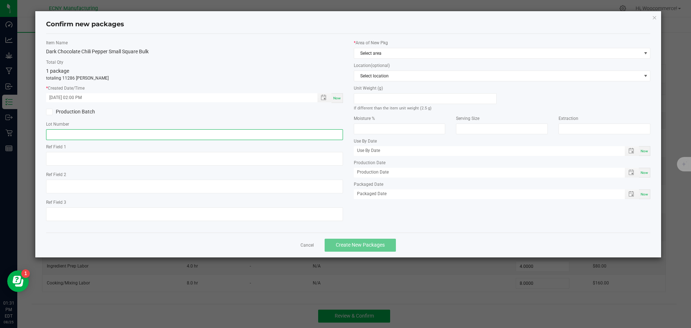
click at [131, 138] on input "text" at bounding box center [194, 134] width 297 height 11
type input "LDCP100"
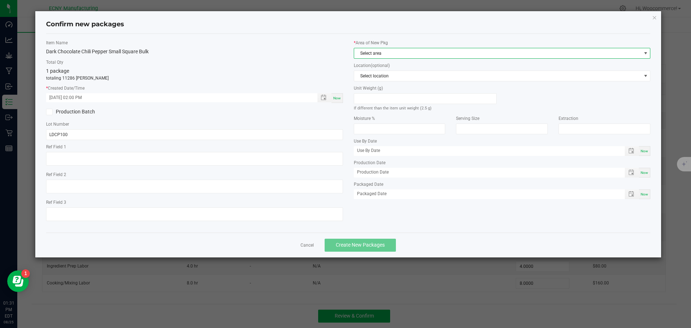
click at [373, 48] on span "Select area" at bounding box center [497, 53] width 287 height 10
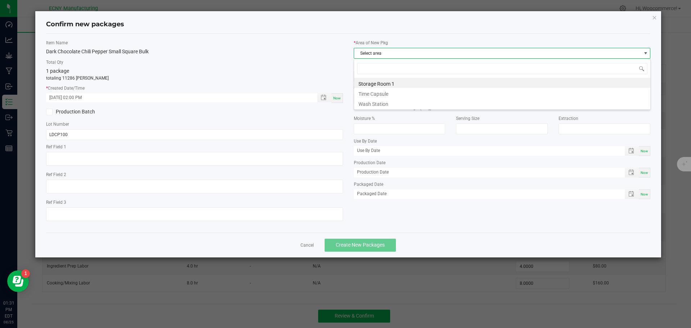
scroll to position [11, 297]
click at [359, 83] on li "Storage Room 1" at bounding box center [502, 83] width 296 height 10
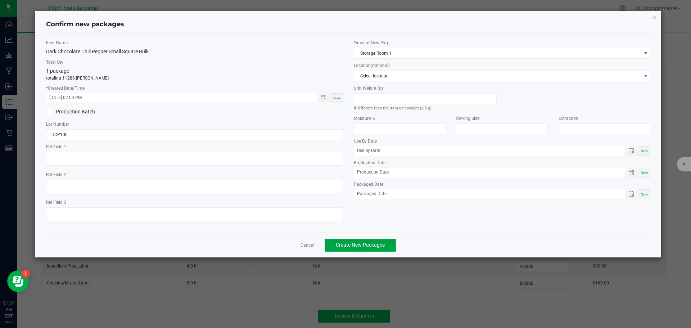
click at [343, 251] on button "Create New Packages" at bounding box center [360, 245] width 71 height 13
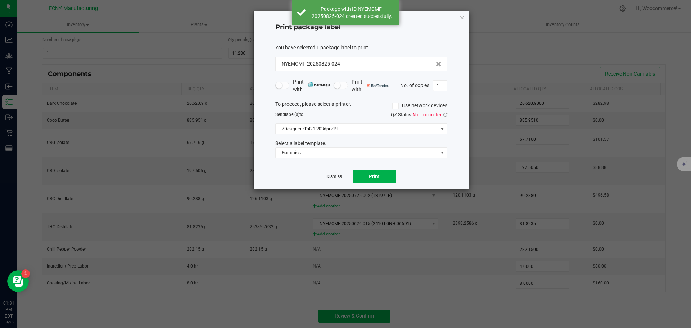
click at [330, 177] on link "Dismiss" at bounding box center [333, 176] width 15 height 6
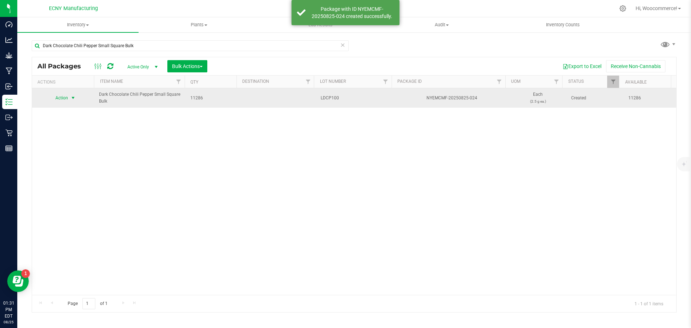
click at [67, 100] on span "Action" at bounding box center [58, 98] width 19 height 10
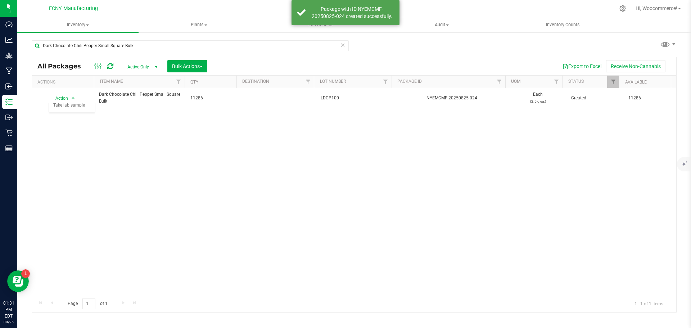
click at [74, 35] on div "Dark Chocolate Chili Pepper Small Square Bulk" at bounding box center [193, 45] width 323 height 23
click at [75, 26] on span "Inventory" at bounding box center [77, 25] width 121 height 6
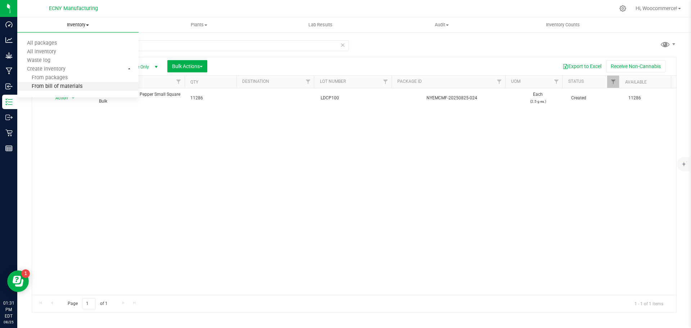
click at [66, 88] on span "From bill of materials" at bounding box center [49, 87] width 65 height 6
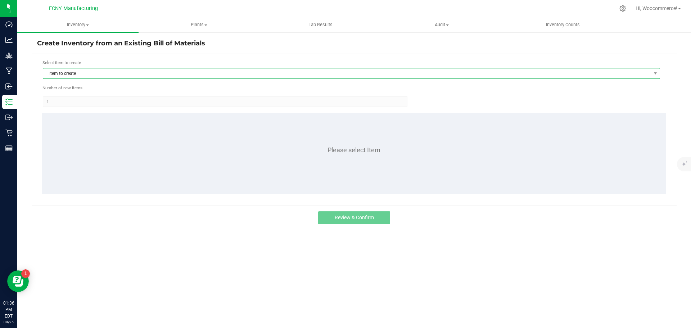
click at [63, 70] on span "Item to create" at bounding box center [347, 73] width 608 height 10
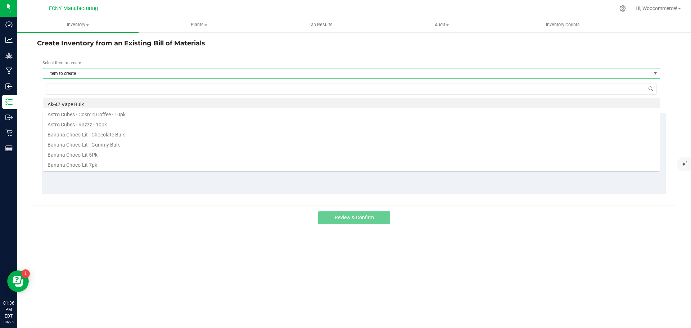
scroll to position [11, 617]
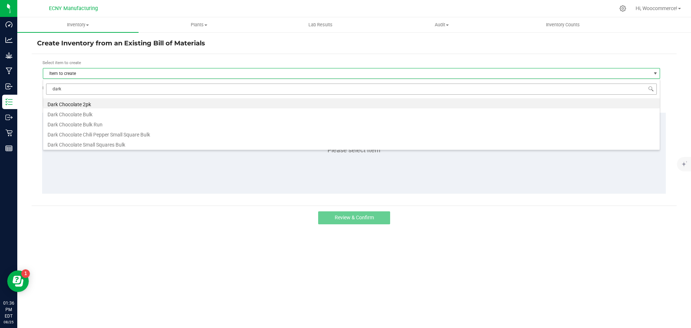
type input "dark"
drag, startPoint x: 100, startPoint y: 90, endPoint x: 48, endPoint y: 87, distance: 52.3
click at [48, 87] on input "dark" at bounding box center [351, 89] width 611 height 11
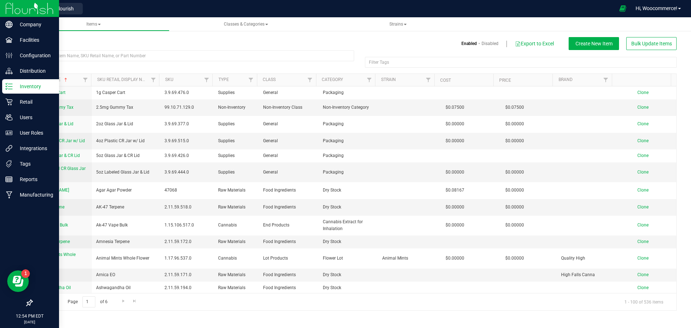
click at [10, 86] on line at bounding box center [10, 86] width 4 height 0
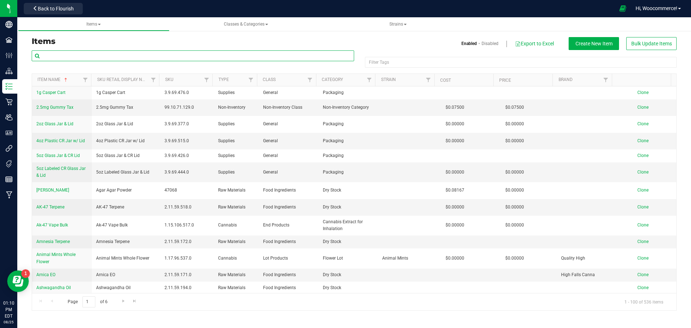
click at [104, 52] on input "text" at bounding box center [193, 55] width 323 height 11
type input "chili"
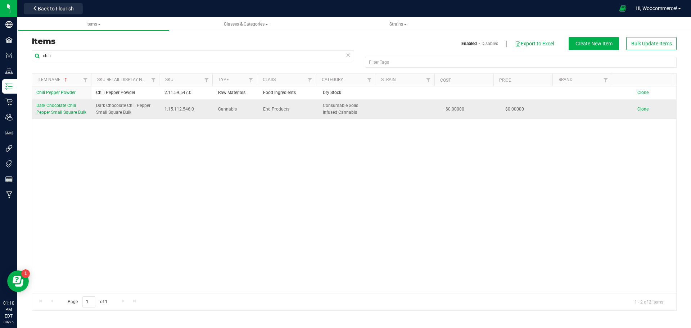
click at [61, 114] on span "Dark Chocolate Chili Pepper Small Square Bulk" at bounding box center [61, 109] width 50 height 12
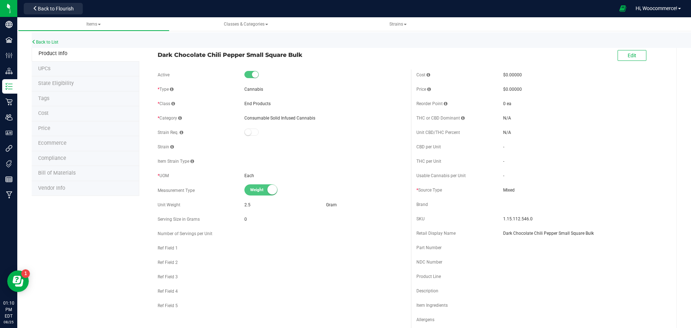
click at [53, 173] on span "Bill of Materials" at bounding box center [56, 173] width 37 height 6
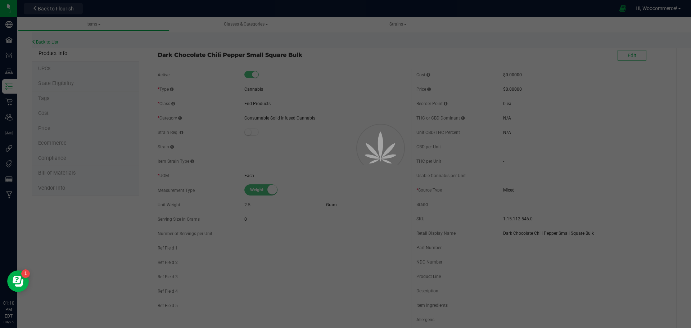
select select "234"
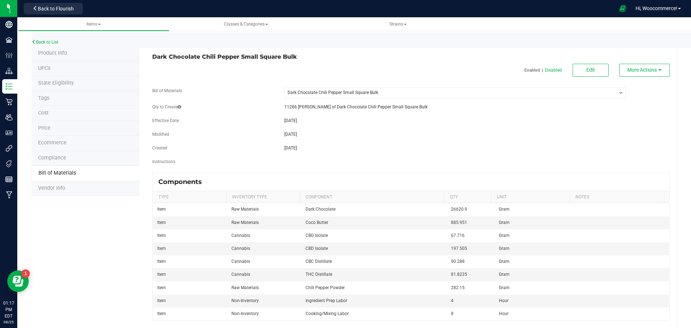
scroll to position [15, 0]
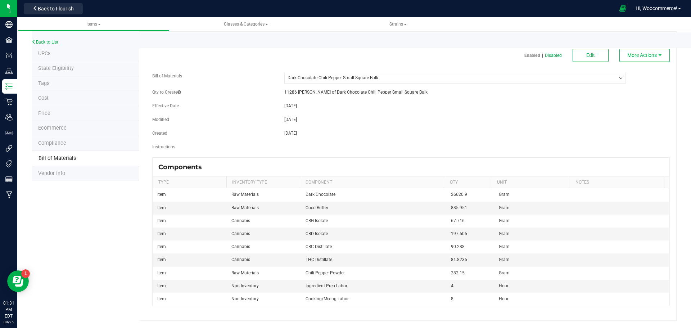
click at [32, 41] on icon at bounding box center [34, 42] width 4 height 4
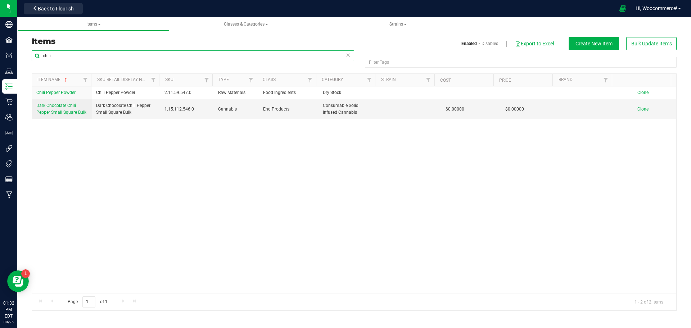
click at [171, 54] on input "chili" at bounding box center [193, 55] width 323 height 11
click at [588, 41] on span "Create New Item" at bounding box center [594, 44] width 37 height 6
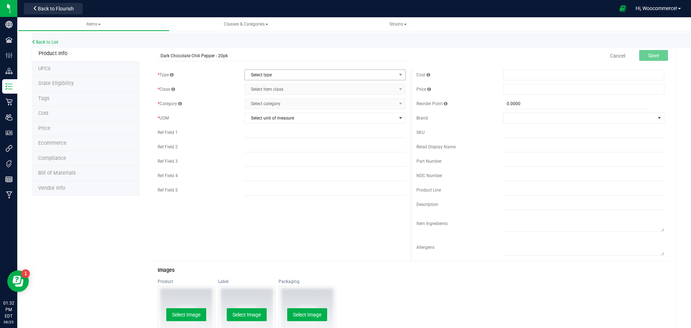
type input "Dark Chocolate Chili Pepper - 20pk"
click at [282, 78] on span "Select type" at bounding box center [321, 75] width 152 height 10
click at [258, 88] on li "Cannabis" at bounding box center [322, 87] width 159 height 11
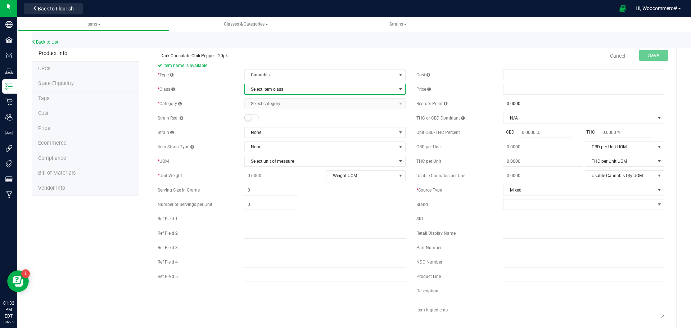
click at [258, 88] on span "Select item class" at bounding box center [321, 89] width 152 height 10
click at [255, 115] on li "End Products" at bounding box center [322, 112] width 159 height 11
click at [254, 105] on span "Select category" at bounding box center [321, 104] width 152 height 10
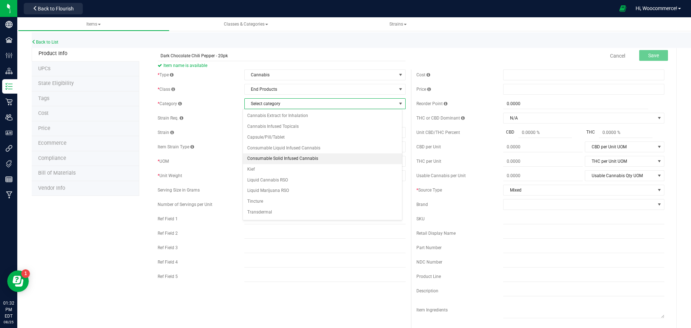
click at [261, 157] on li "Consumable Solid Infused Cannabis" at bounding box center [322, 158] width 159 height 11
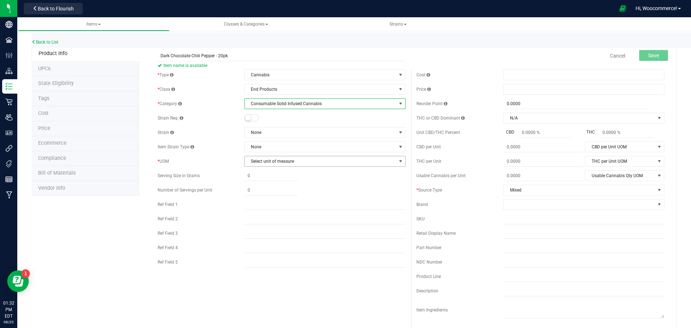
click at [260, 161] on span "Select unit of measure" at bounding box center [321, 161] width 152 height 10
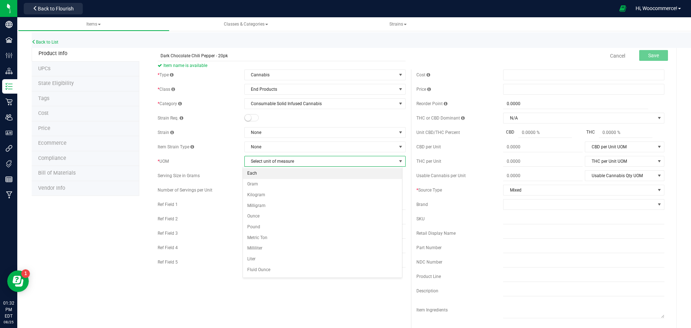
click at [252, 176] on li "Each" at bounding box center [322, 173] width 159 height 11
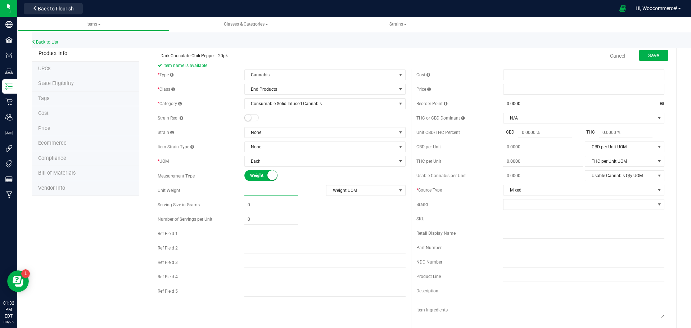
click at [260, 191] on span at bounding box center [271, 190] width 54 height 10
type input "50"
type input "50.0000"
click at [251, 200] on span at bounding box center [271, 205] width 54 height 10
type input "2.5"
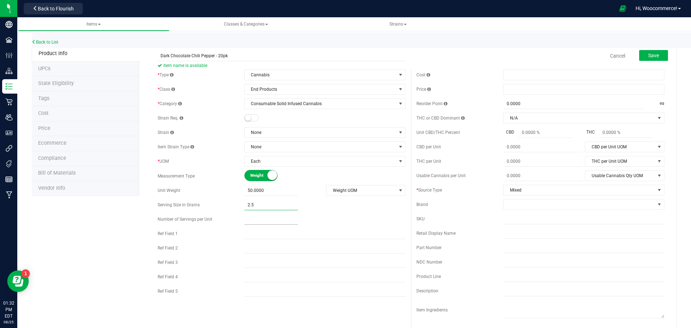
type input "2.5000"
click at [247, 216] on span at bounding box center [271, 219] width 54 height 10
type input "20"
type input "20.00"
click at [353, 212] on div "* Type Cannabis Select type Cannabis Non-Inventory Raw Materials Supplies * Cla…" at bounding box center [281, 184] width 259 height 231
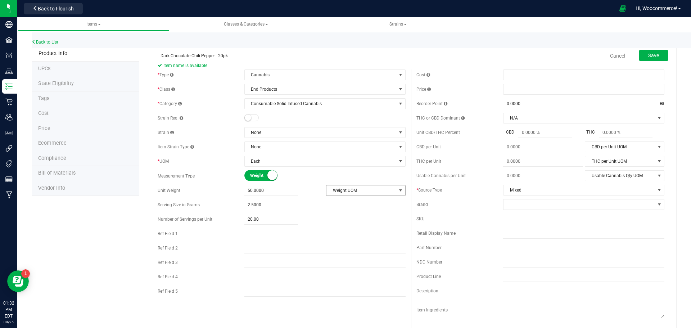
click at [350, 194] on span "Weight UOM" at bounding box center [361, 190] width 70 height 10
click at [343, 203] on li "Gram" at bounding box center [363, 202] width 78 height 11
click at [504, 206] on span at bounding box center [580, 204] width 152 height 10
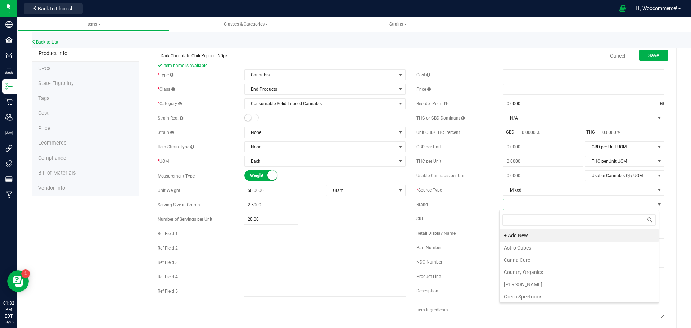
scroll to position [11, 160]
type input "lofty"
click at [504, 248] on li "Lofty" at bounding box center [579, 248] width 159 height 12
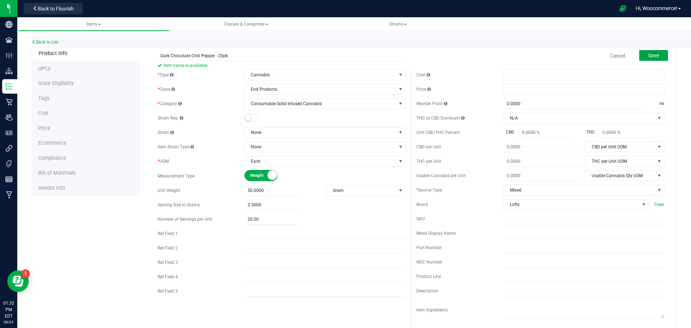
click at [639, 56] on button "Save" at bounding box center [653, 55] width 29 height 11
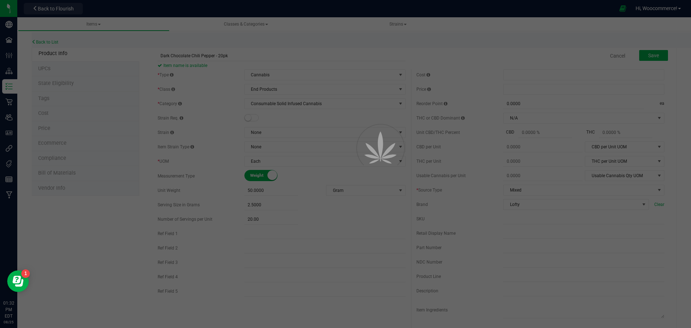
click at [158, 142] on div at bounding box center [345, 164] width 691 height 328
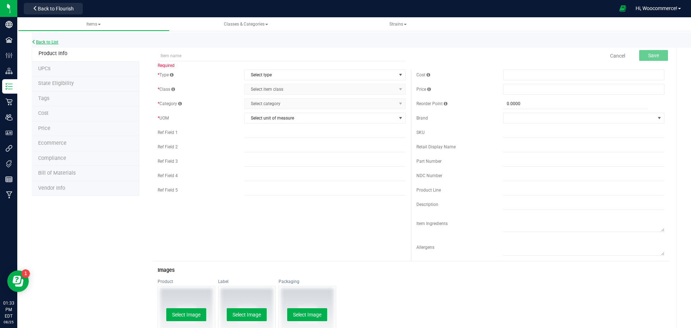
click at [57, 42] on link "Back to List" at bounding box center [45, 42] width 27 height 5
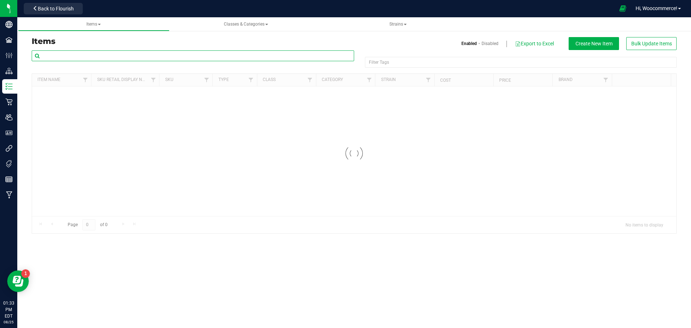
click at [133, 52] on input "text" at bounding box center [193, 55] width 323 height 11
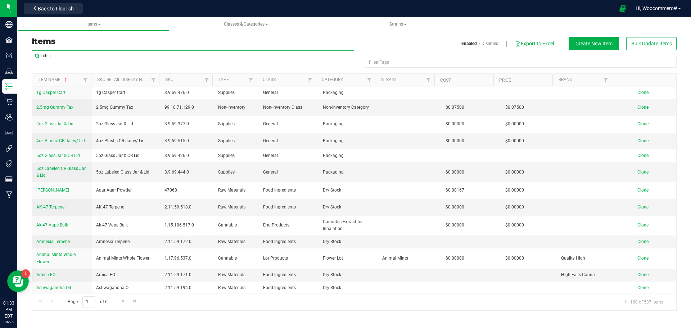
type input "chili"
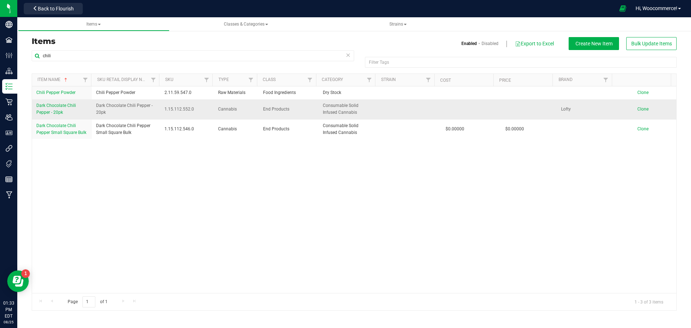
click at [53, 105] on span "Dark Chocolate Chili Pepper - 20pk" at bounding box center [56, 109] width 40 height 12
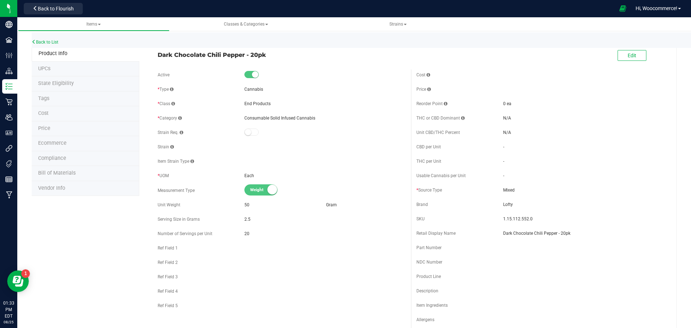
click at [62, 174] on span "Bill of Materials" at bounding box center [56, 173] width 37 height 6
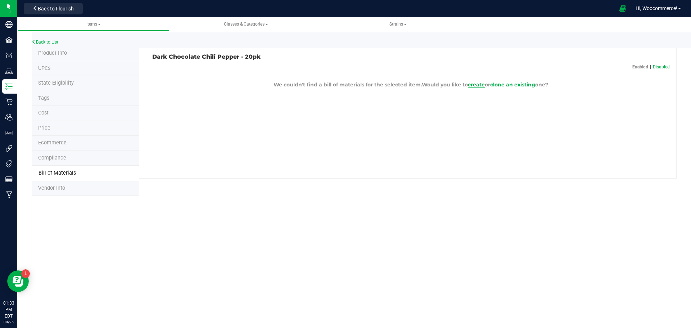
click at [471, 85] on span "create" at bounding box center [476, 84] width 17 height 6
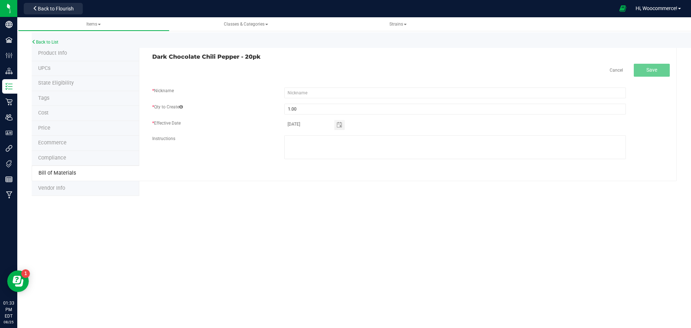
click at [297, 87] on div "Cancel Save * Nickname * Qty to Create 1.00 * Effective Date 08/25/2025 Instruc…" at bounding box center [411, 115] width 518 height 103
click at [294, 90] on input "text" at bounding box center [455, 92] width 342 height 11
drag, startPoint x: 290, startPoint y: 58, endPoint x: 152, endPoint y: 58, distance: 138.2
click at [152, 58] on h3 "Dark Chocolate Chili Pepper - 20pk" at bounding box center [278, 57] width 253 height 6
copy h3 "Dark Chocolate Chili Pepper - 20pk"
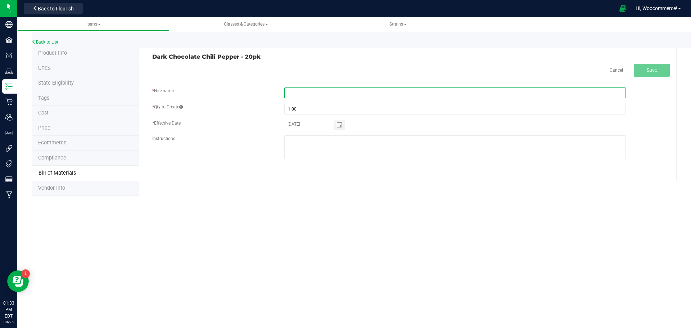
click at [298, 97] on input "text" at bounding box center [455, 92] width 342 height 11
paste input "Dark Chocolate Chili Pepper - 20pk"
type input "Dark Chocolate Chili Pepper - 20pk"
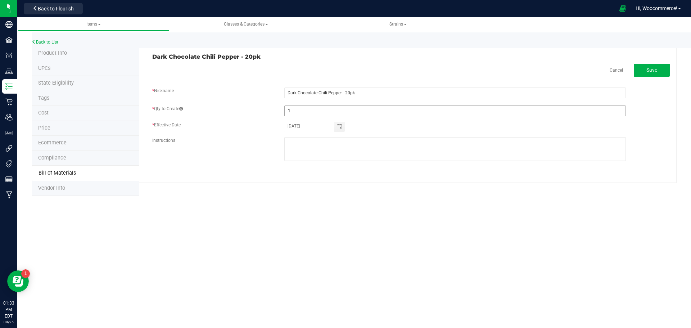
click at [299, 111] on fieldset "* Nickname Dark Chocolate Chili Pepper - 20pk * Qty to Create 1 * Effective Dat…" at bounding box center [411, 127] width 518 height 81
type input "555.00"
click at [358, 198] on div "Back to List Product Info UPCs State Eligibility Tags Cost Price Ecommerce Comp…" at bounding box center [354, 112] width 674 height 182
click at [670, 60] on div "Dark Chocolate Chili Pepper - 20pk Cancel Save * Nickname Dark Chocolate Chili …" at bounding box center [407, 114] width 537 height 137
click at [659, 66] on button "Save" at bounding box center [652, 70] width 36 height 13
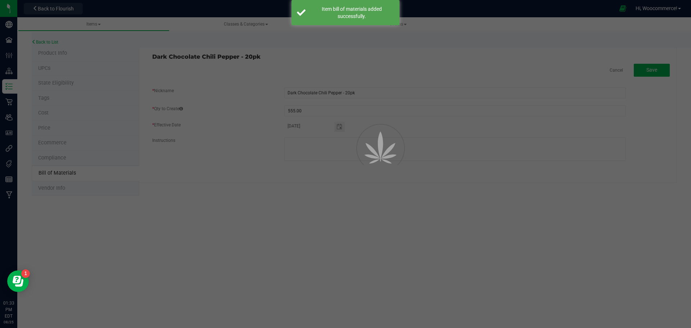
select select "236"
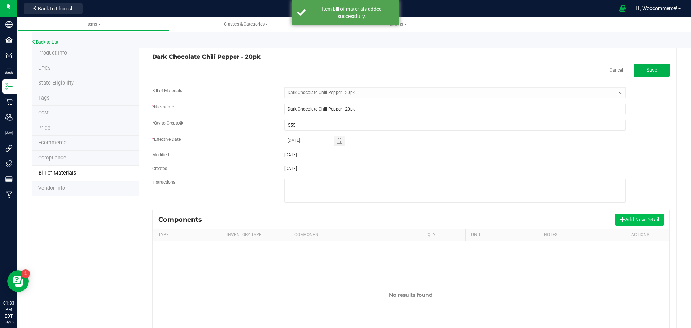
click at [630, 218] on button "Add New Detail" at bounding box center [640, 219] width 48 height 12
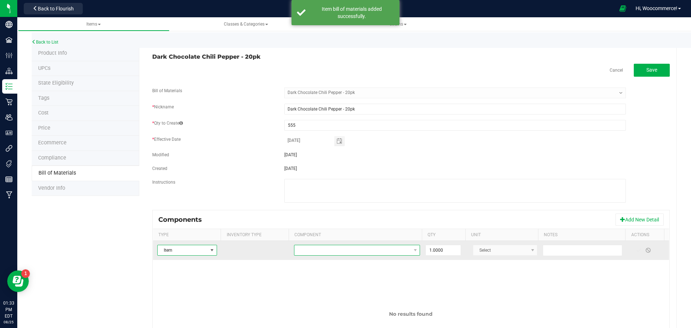
click at [382, 249] on span "NO DATA FOUND" at bounding box center [352, 250] width 116 height 10
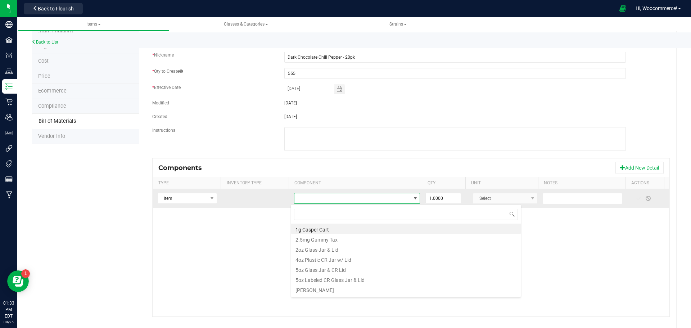
scroll to position [51, 0]
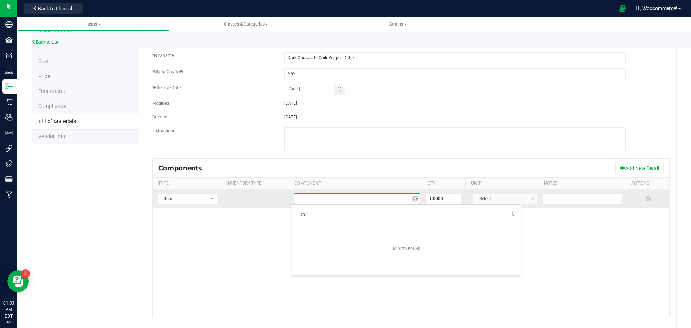
type input "chili"
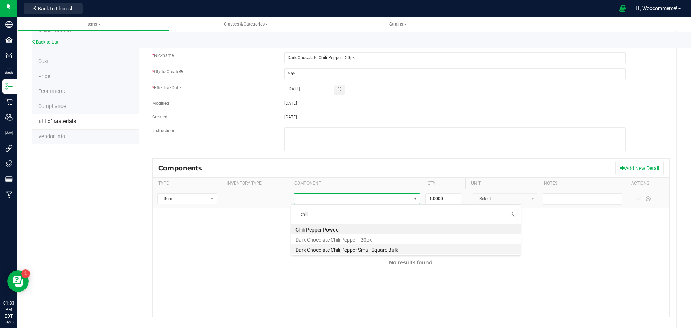
click at [323, 248] on li "Dark Chocolate Chili Pepper Small Square Bulk" at bounding box center [406, 249] width 230 height 10
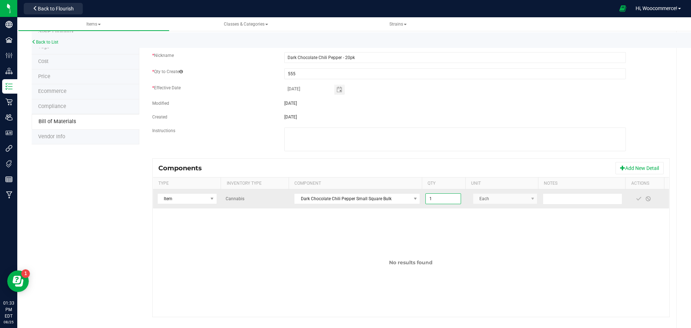
click at [429, 199] on input "1" at bounding box center [443, 199] width 35 height 10
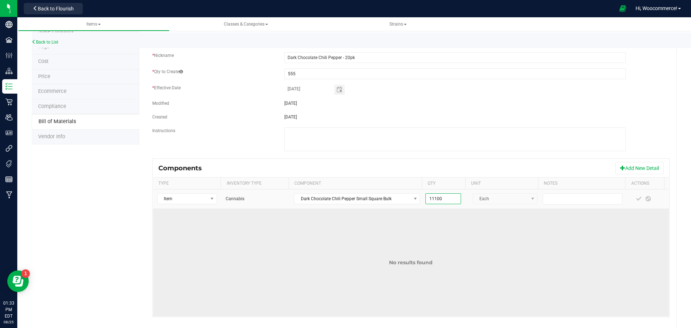
type input "11,100.0000"
click at [474, 249] on td "No results found" at bounding box center [411, 262] width 516 height 108
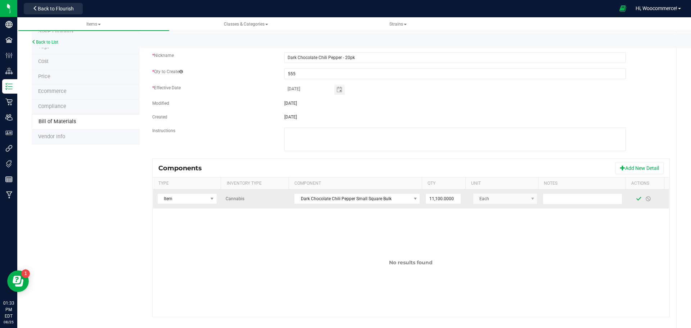
click at [636, 198] on span at bounding box center [639, 199] width 6 height 6
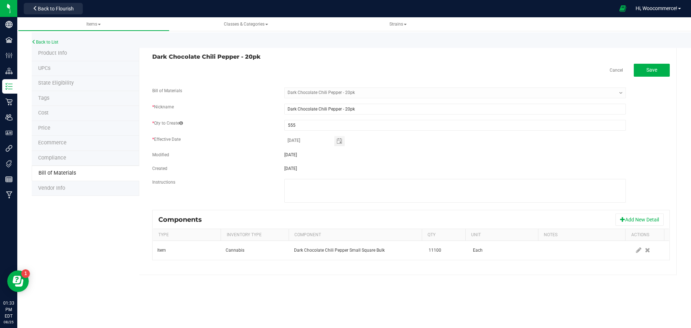
scroll to position [0, 0]
click at [629, 213] on button "Add New Detail" at bounding box center [640, 219] width 48 height 12
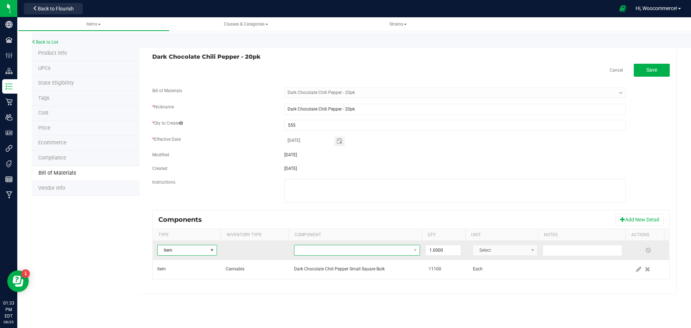
click at [403, 248] on span "NO DATA FOUND" at bounding box center [352, 250] width 116 height 10
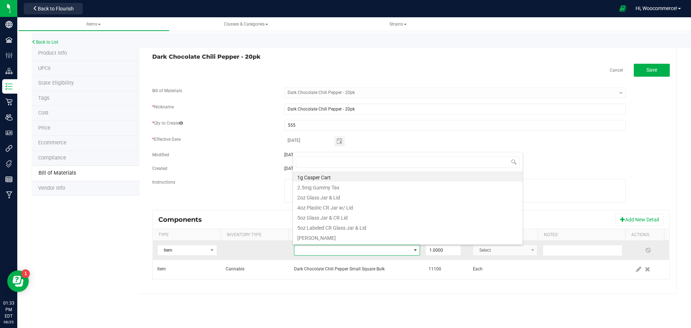
scroll to position [11, 123]
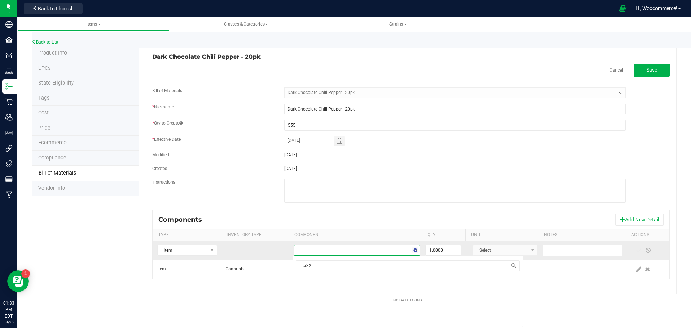
type input "cr3"
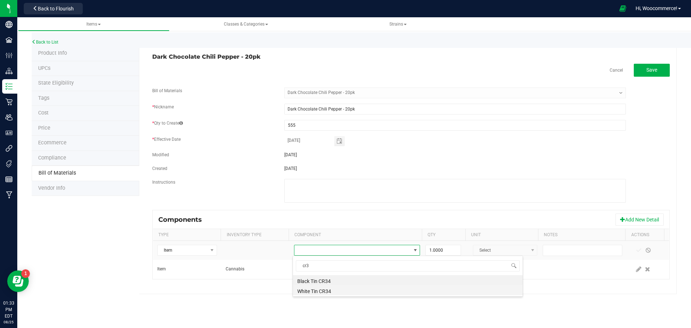
click at [321, 290] on li "White Tin CR34" at bounding box center [408, 290] width 230 height 10
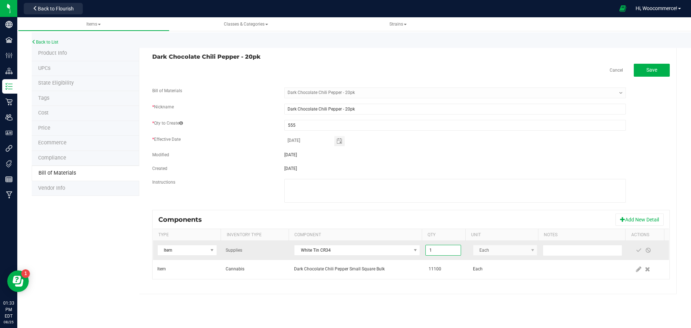
click at [440, 253] on input "1" at bounding box center [443, 250] width 35 height 10
type input "555.0000"
click at [634, 253] on span at bounding box center [638, 250] width 9 height 13
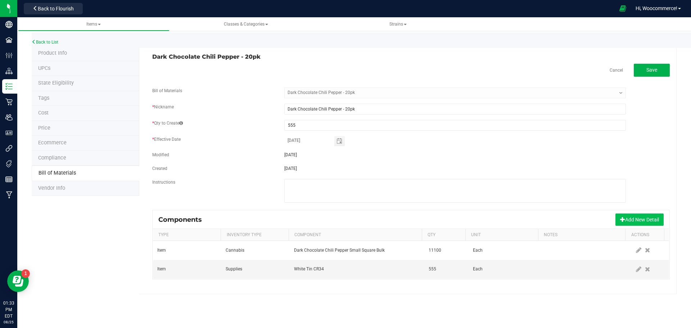
click at [629, 221] on button "Add New Detail" at bounding box center [640, 219] width 48 height 12
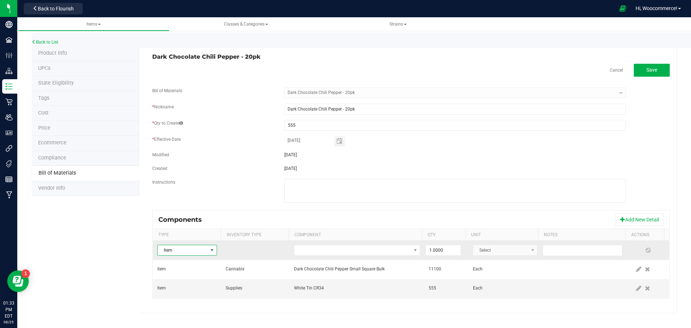
click at [367, 256] on td at bounding box center [357, 250] width 135 height 19
click at [364, 245] on span "NO DATA FOUND" at bounding box center [357, 250] width 126 height 11
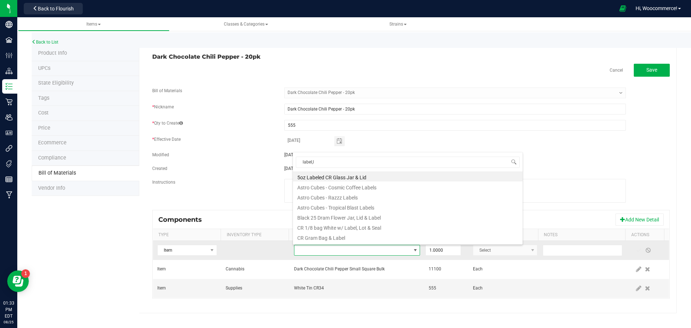
type input "label,"
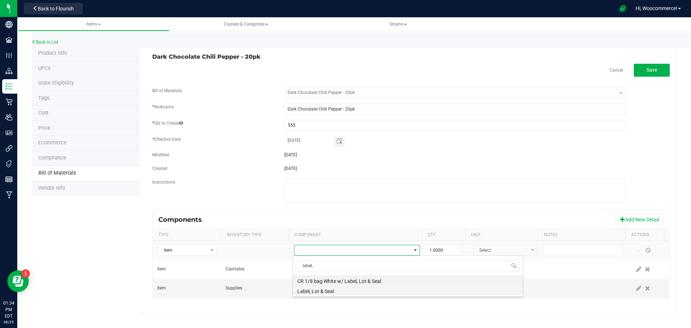
click at [327, 289] on li "Label, Lot & Seal" at bounding box center [408, 290] width 230 height 10
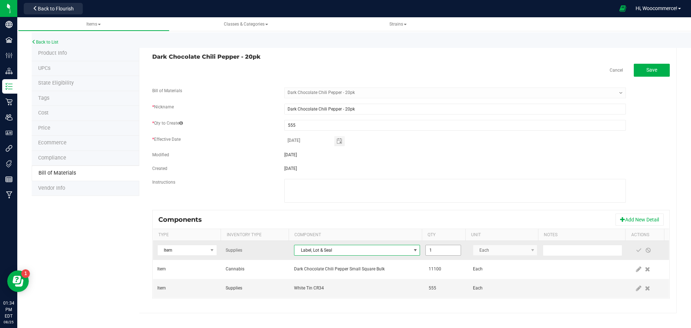
click at [439, 247] on input "1" at bounding box center [443, 250] width 35 height 10
type input "555.0000"
click at [636, 253] on span at bounding box center [639, 250] width 6 height 6
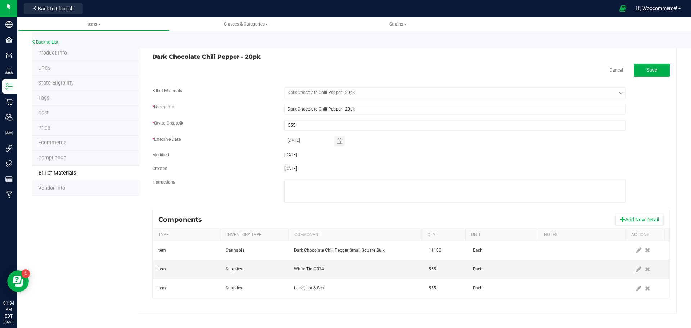
click at [633, 226] on div "Components Add New Detail" at bounding box center [411, 220] width 516 height 18
click at [628, 221] on button "Add New Detail" at bounding box center [640, 219] width 48 height 12
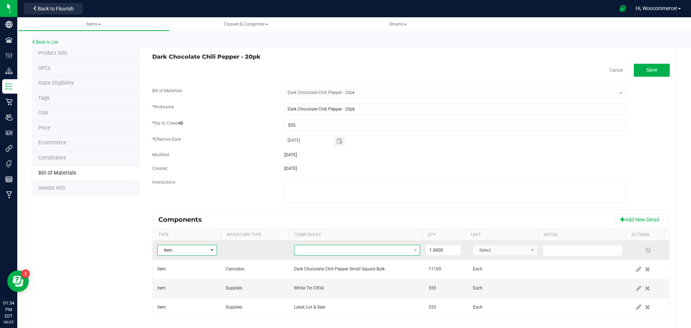
click at [348, 248] on span "NO DATA FOUND" at bounding box center [352, 250] width 116 height 10
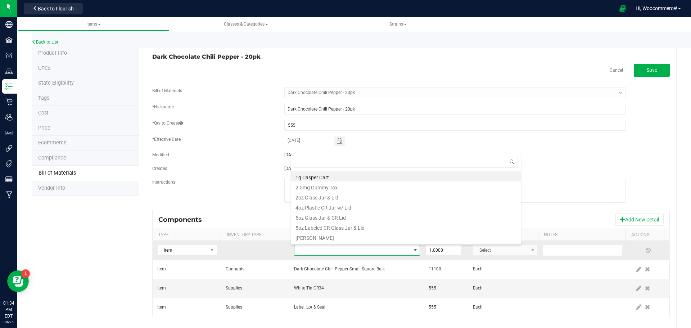
scroll to position [11, 122]
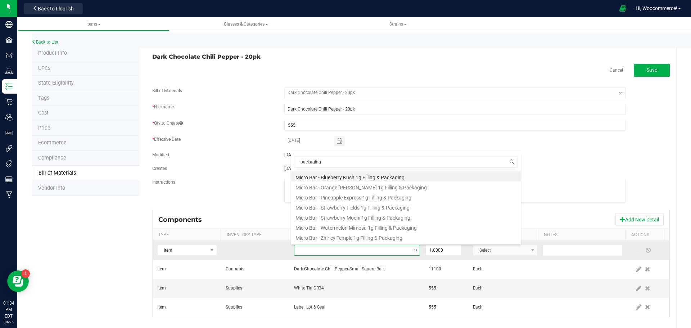
type input "packaging l"
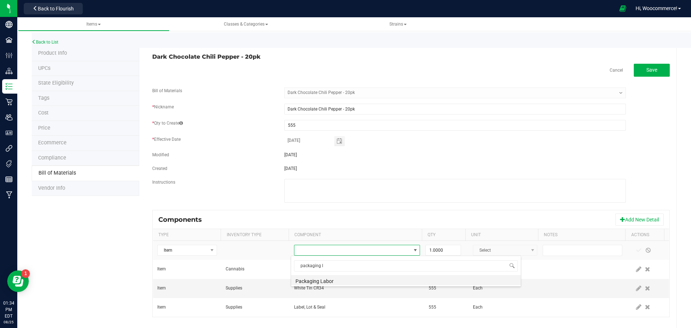
click at [319, 282] on li "Packaging Labor" at bounding box center [406, 280] width 230 height 10
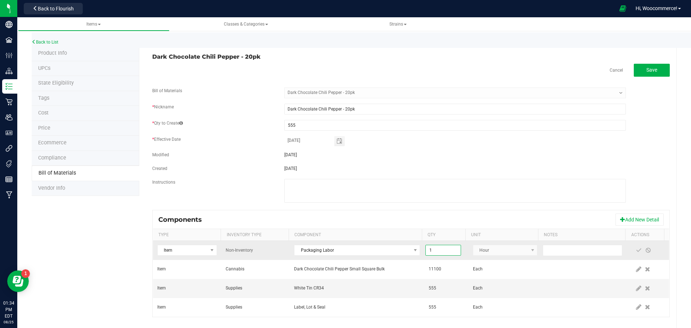
click at [438, 245] on input "1" at bounding box center [443, 250] width 35 height 10
type input "6.0000"
click at [634, 254] on span at bounding box center [638, 250] width 9 height 13
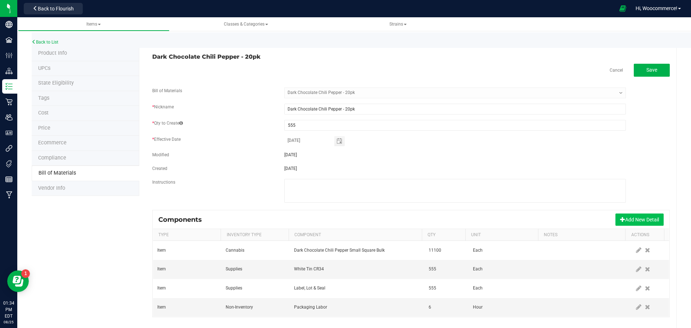
click at [619, 222] on button "Add New Detail" at bounding box center [640, 219] width 48 height 12
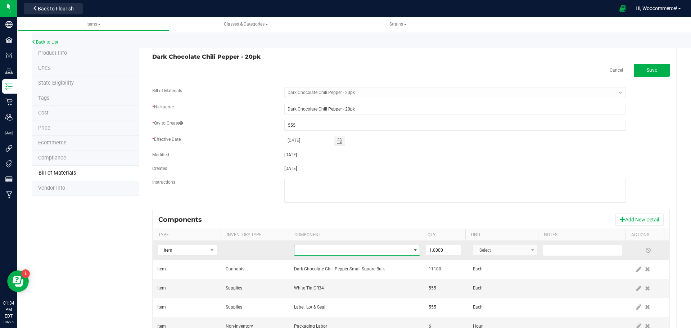
click at [376, 247] on span "NO DATA FOUND" at bounding box center [352, 250] width 116 height 10
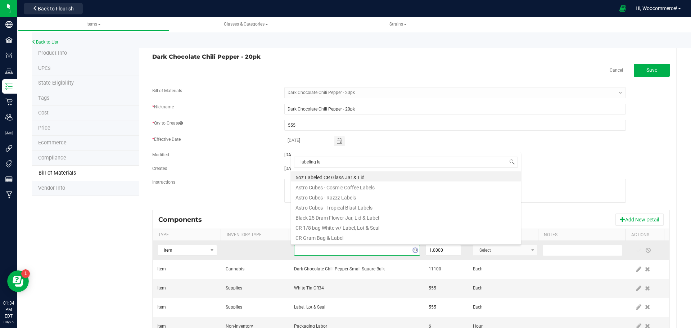
type input "labeling lab"
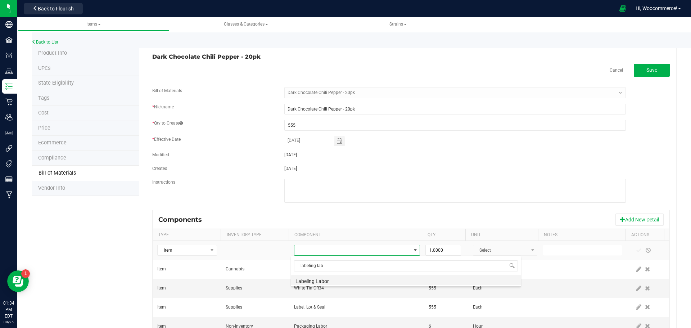
click at [356, 276] on li "Labeling Labor" at bounding box center [406, 280] width 230 height 10
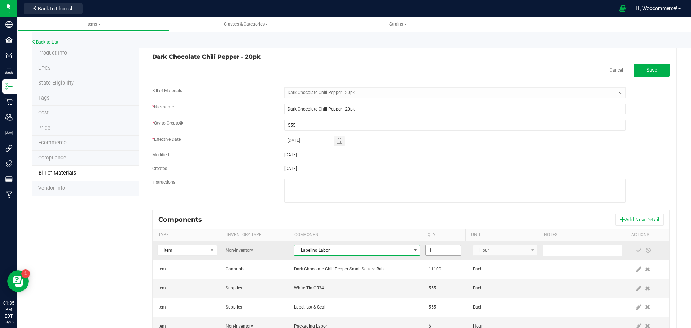
click at [431, 250] on input "1" at bounding box center [443, 250] width 35 height 10
type input "8.0000"
click at [636, 251] on span at bounding box center [639, 250] width 6 height 6
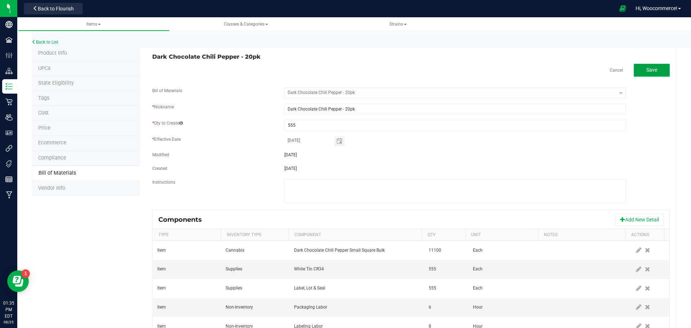
click at [652, 68] on button "Save" at bounding box center [652, 70] width 36 height 13
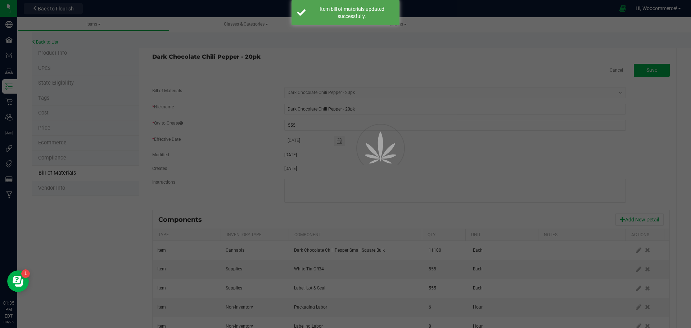
select select "236"
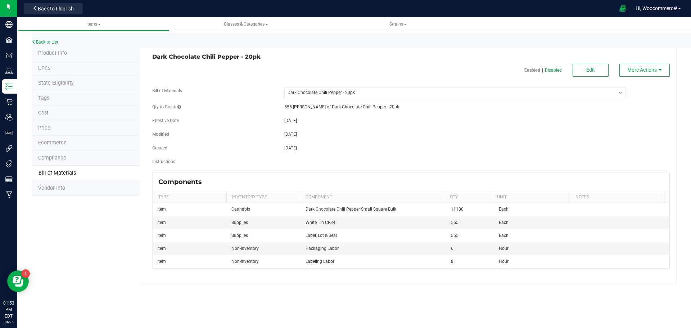
click at [37, 39] on div "Back to List" at bounding box center [377, 39] width 691 height 15
click at [39, 41] on link "Back to List" at bounding box center [45, 42] width 27 height 5
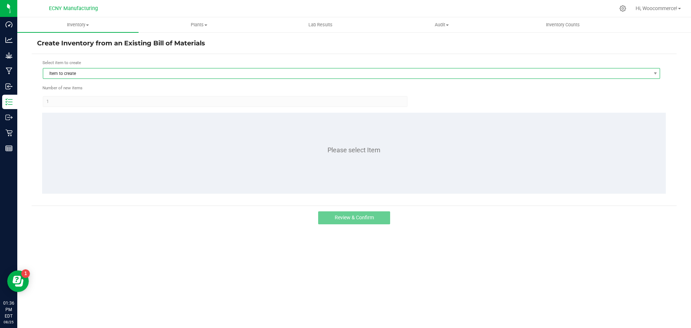
click at [87, 74] on span "Item to create" at bounding box center [347, 73] width 608 height 10
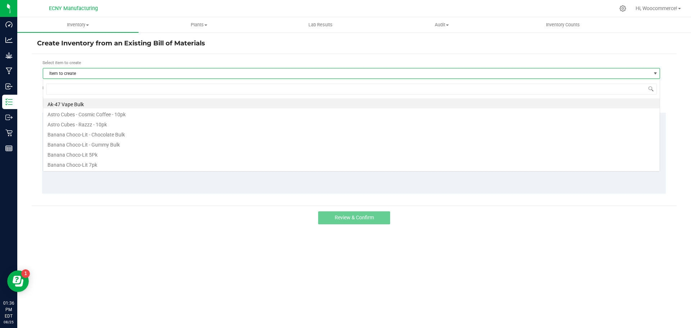
scroll to position [11, 617]
type input "chili"
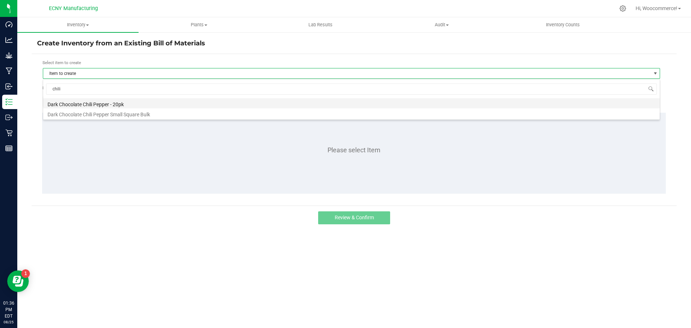
click at [75, 104] on li "Dark Chocolate Chili Pepper - 20pk" at bounding box center [351, 103] width 617 height 10
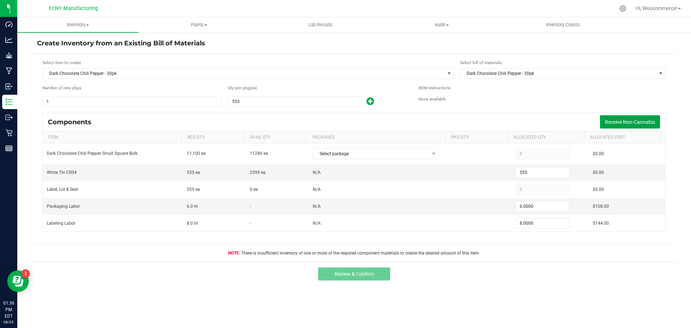
click at [614, 128] on button "Receive Non-Cannabis" at bounding box center [630, 121] width 60 height 13
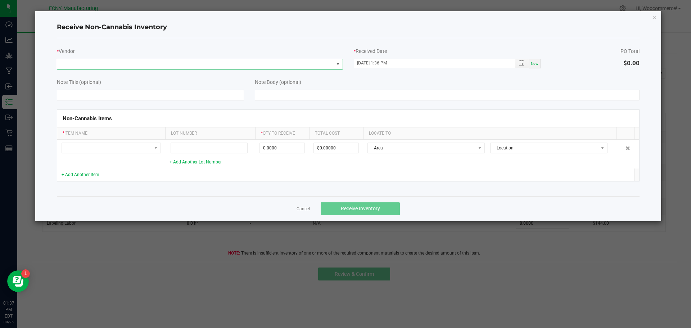
click at [294, 62] on span at bounding box center [195, 64] width 276 height 10
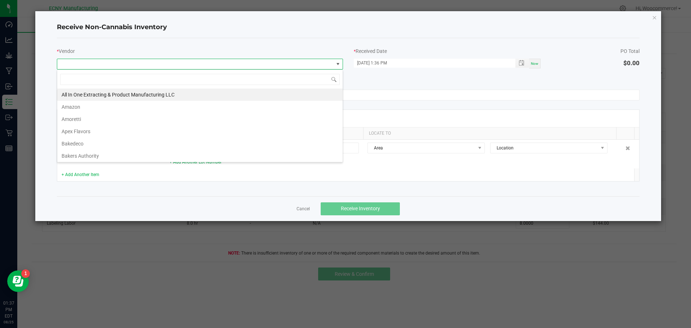
scroll to position [11, 286]
type input "ini"
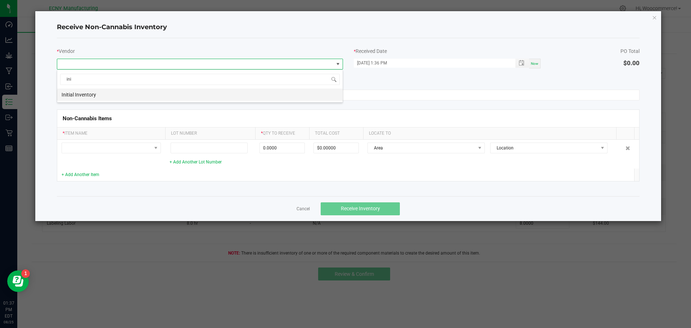
click at [187, 96] on li "Initial Inventory" at bounding box center [199, 95] width 285 height 12
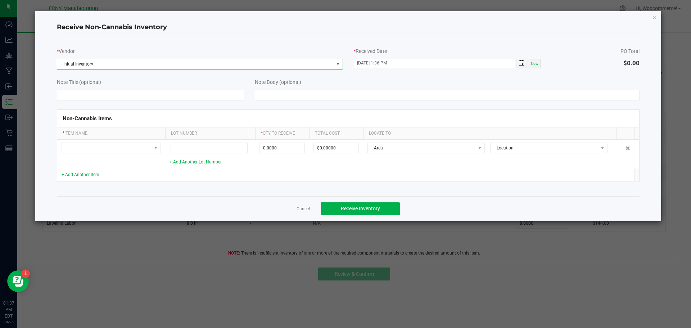
click at [524, 63] on span "Toggle popup" at bounding box center [522, 63] width 6 height 6
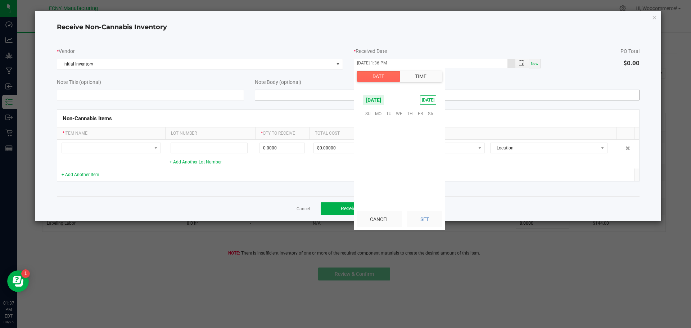
scroll to position [10, 0]
click at [391, 136] on span "5" at bounding box center [389, 135] width 10 height 11
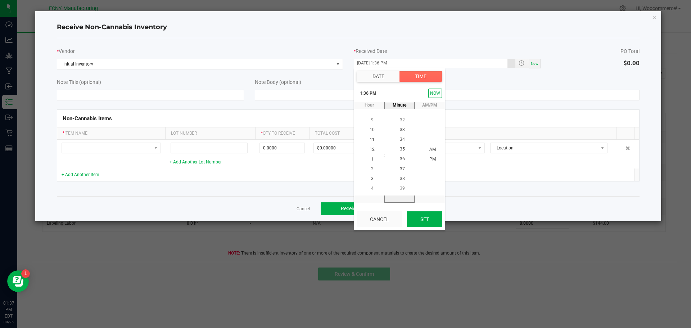
click at [424, 218] on button "Set" at bounding box center [424, 219] width 35 height 16
type input "[DATE] 1:36 PM"
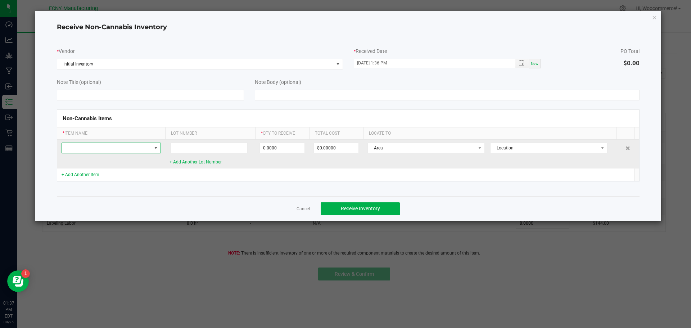
click at [150, 148] on span at bounding box center [107, 148] width 90 height 10
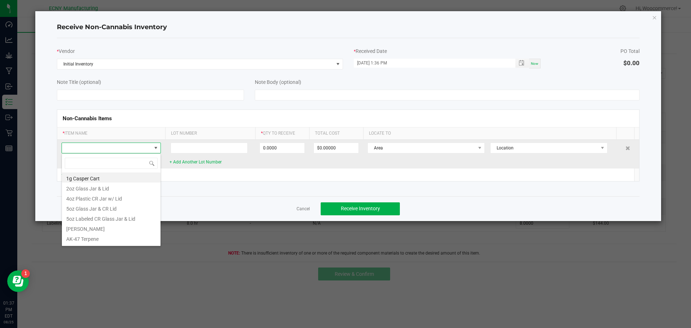
scroll to position [11, 99]
type input "label, l"
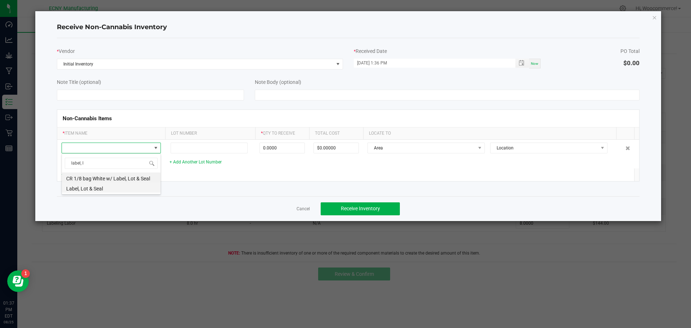
click at [101, 187] on li "Label, Lot & Seal" at bounding box center [111, 187] width 99 height 10
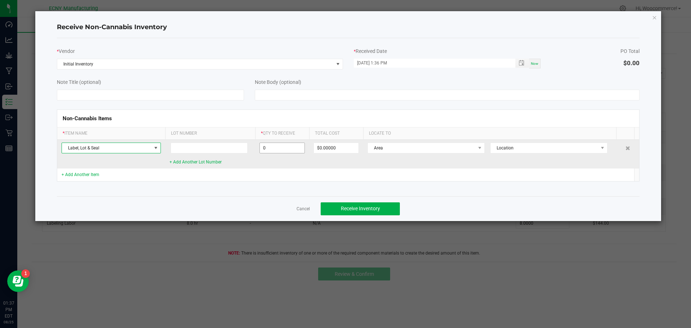
click at [274, 149] on input "0" at bounding box center [282, 148] width 45 height 10
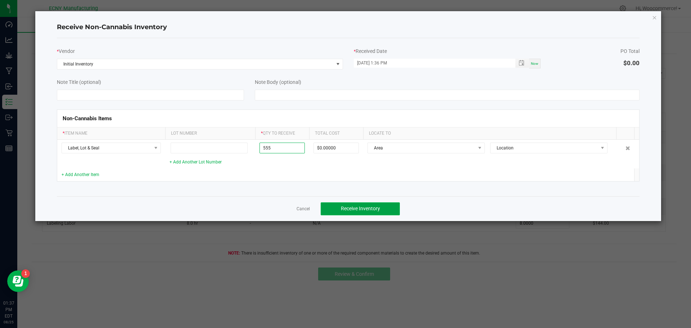
type input "555 ea"
click at [335, 208] on button "Receive Inventory" at bounding box center [360, 208] width 79 height 13
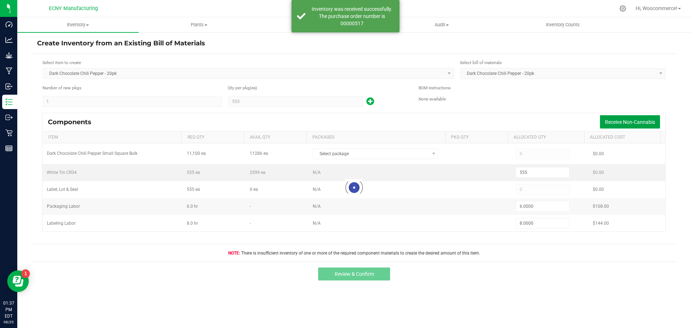
type input "555"
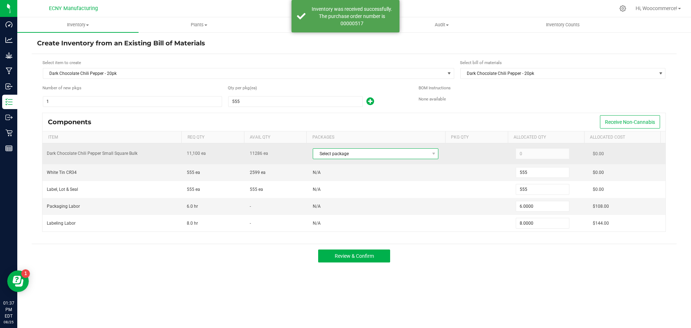
click at [332, 154] on span "Select package" at bounding box center [371, 154] width 116 height 10
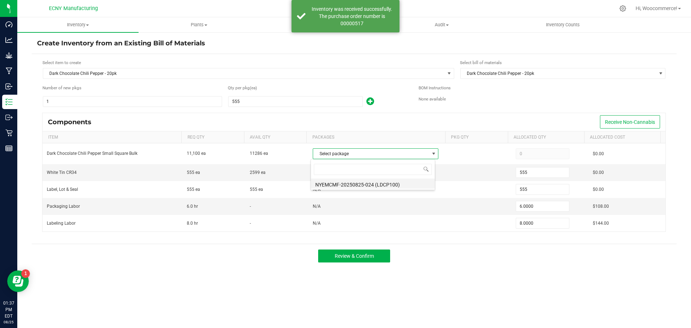
click at [329, 185] on li "NYEMCMF-20250825-024 (LDCP100)" at bounding box center [373, 184] width 124 height 10
type input "11,100"
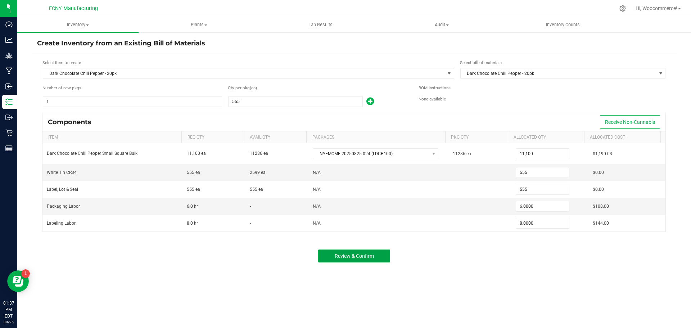
click at [373, 253] on span "Review & Confirm" at bounding box center [354, 256] width 39 height 6
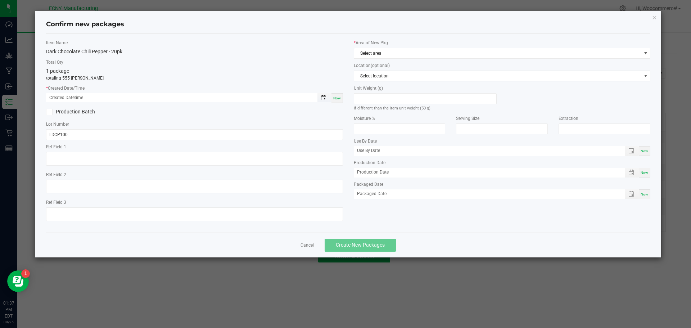
click at [325, 98] on span "Toggle popup" at bounding box center [324, 98] width 6 height 6
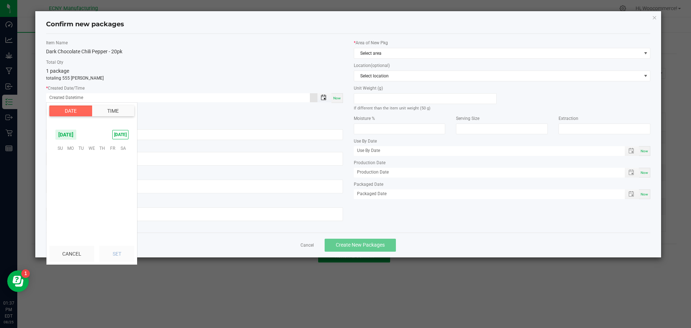
scroll to position [116659, 0]
click at [93, 181] on span "13" at bounding box center [91, 181] width 10 height 11
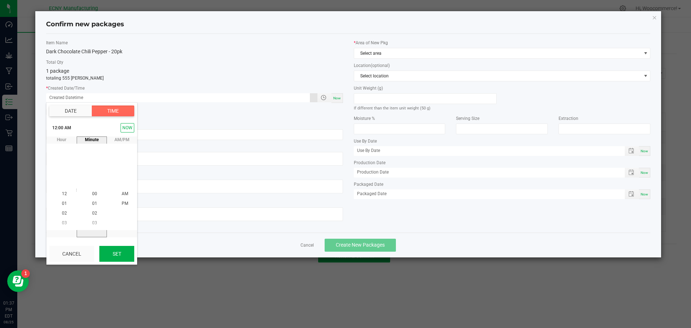
click at [115, 252] on button "Set" at bounding box center [116, 254] width 35 height 16
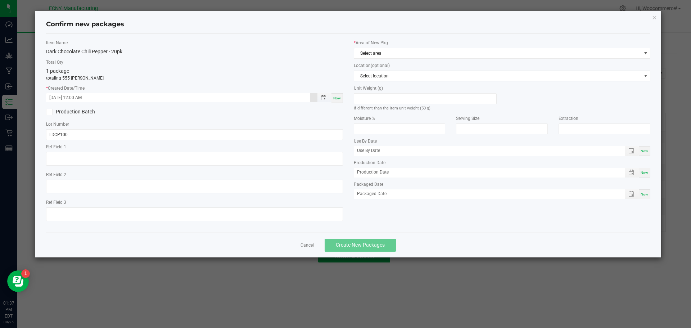
click at [93, 98] on input "[DATE] 12:00 AM" at bounding box center [178, 97] width 264 height 9
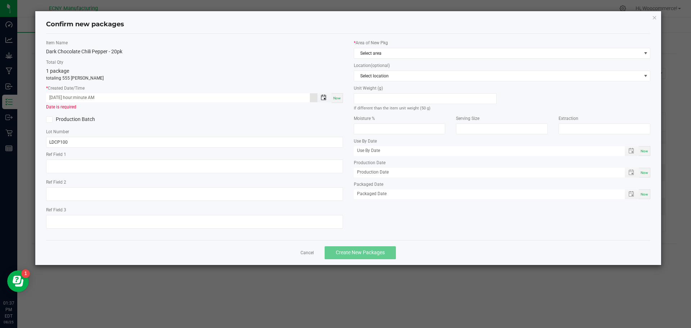
click at [324, 100] on span "Toggle popup" at bounding box center [324, 98] width 6 height 6
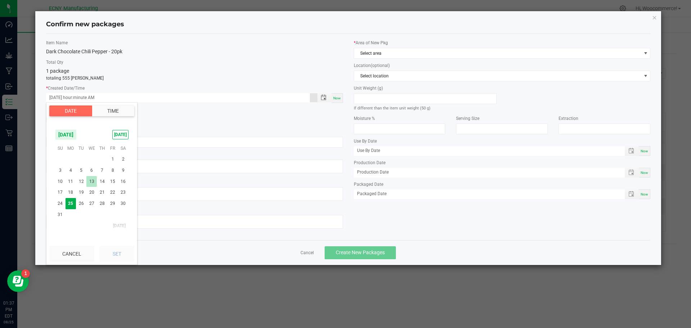
click at [92, 183] on span "13" at bounding box center [91, 181] width 10 height 11
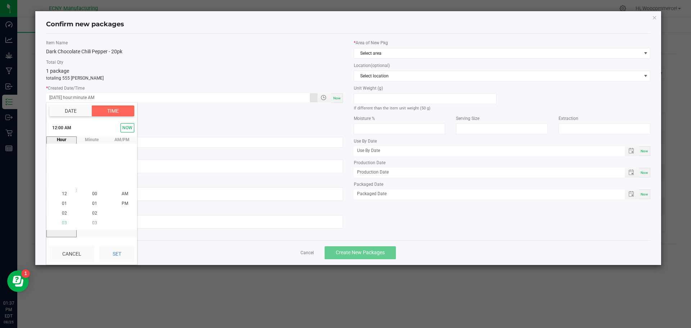
click at [62, 221] on span "03" at bounding box center [64, 223] width 5 height 5
click at [122, 203] on span "PM" at bounding box center [125, 203] width 6 height 5
click at [112, 251] on button "Set" at bounding box center [116, 254] width 35 height 16
type input "[DATE] 03:00 PM"
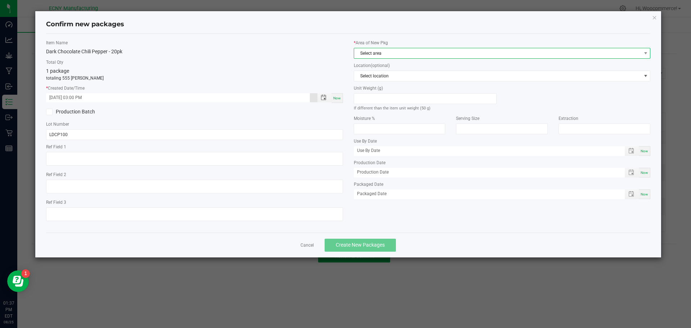
click at [376, 49] on span "Select area" at bounding box center [497, 53] width 287 height 10
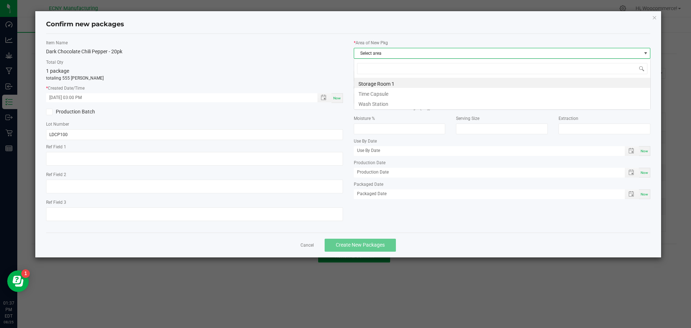
scroll to position [11, 297]
click at [369, 80] on li "Storage Room 1" at bounding box center [502, 83] width 296 height 10
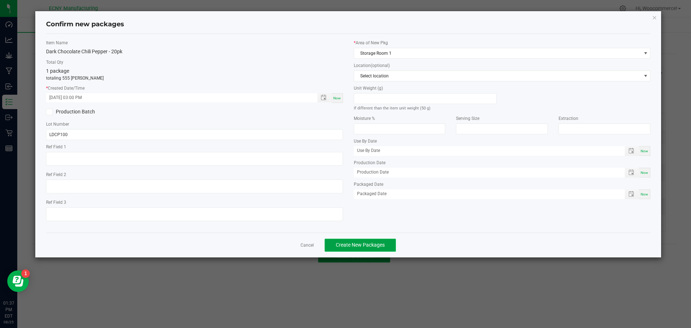
click at [346, 242] on span "Create New Packages" at bounding box center [360, 245] width 49 height 6
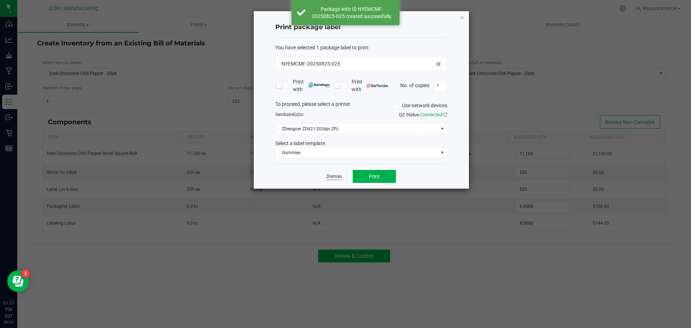
click at [330, 176] on link "Dismiss" at bounding box center [333, 176] width 15 height 6
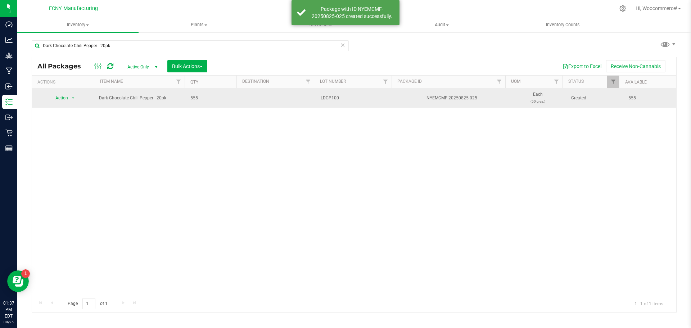
click at [78, 98] on div "Action Action Adjust qty Create package Edit attributes Global inventory Locate…" at bounding box center [63, 98] width 54 height 10
click at [55, 102] on span "Action" at bounding box center [58, 98] width 19 height 10
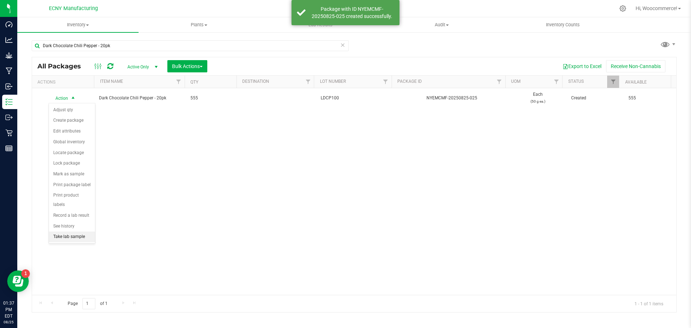
click at [58, 231] on li "Take lab sample" at bounding box center [72, 236] width 46 height 11
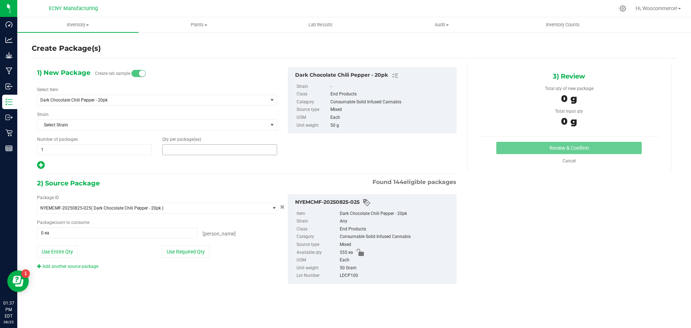
click at [208, 147] on span at bounding box center [219, 149] width 114 height 11
type input "3"
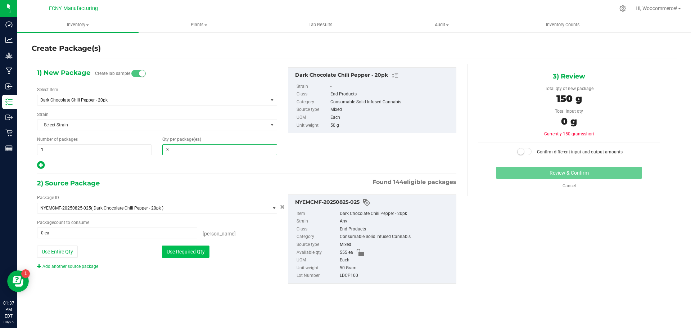
type input "3"
click at [182, 256] on button "Use Required Qty" at bounding box center [186, 251] width 48 height 12
type input "3 ea"
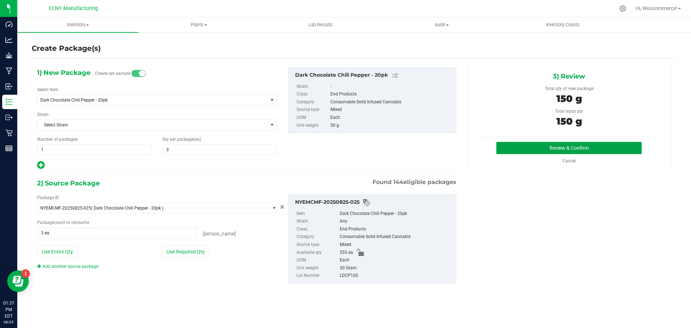
click at [512, 148] on button "Review & Confirm" at bounding box center [568, 148] width 145 height 12
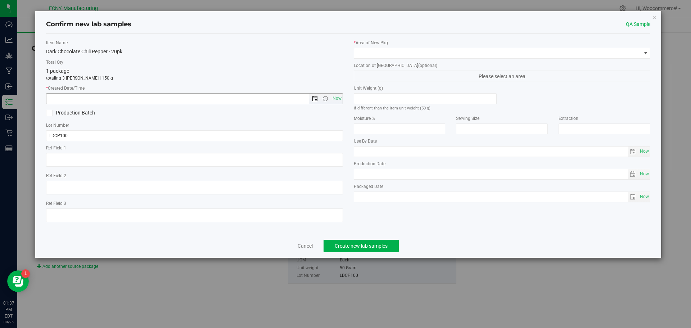
click at [317, 101] on span "Open the date view" at bounding box center [315, 99] width 6 height 6
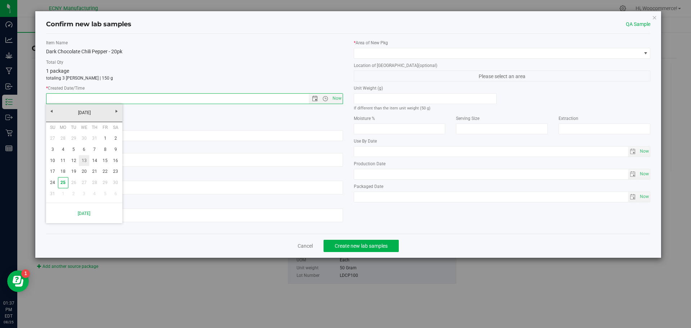
click at [86, 159] on link "13" at bounding box center [84, 160] width 10 height 11
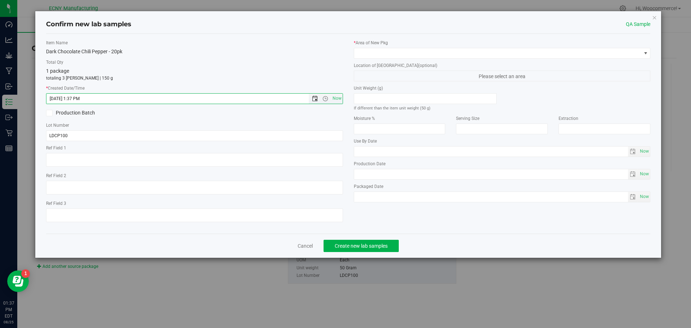
click at [314, 98] on span "Open the date view" at bounding box center [315, 99] width 6 height 6
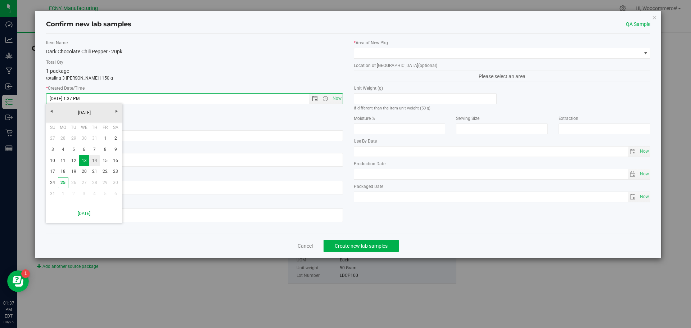
click at [93, 163] on link "14" at bounding box center [94, 160] width 10 height 11
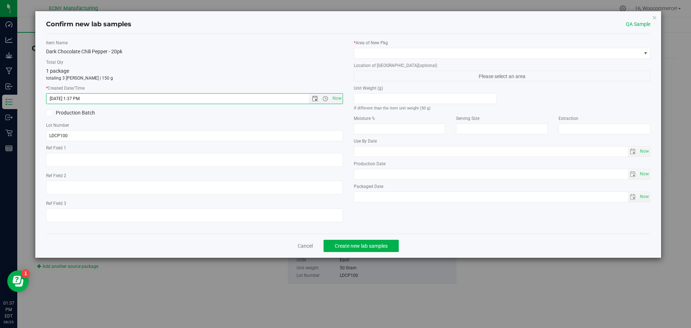
click at [95, 100] on input "[DATE] 1:37 PM" at bounding box center [183, 99] width 275 height 10
type input "[DATE] 11:00 AM"
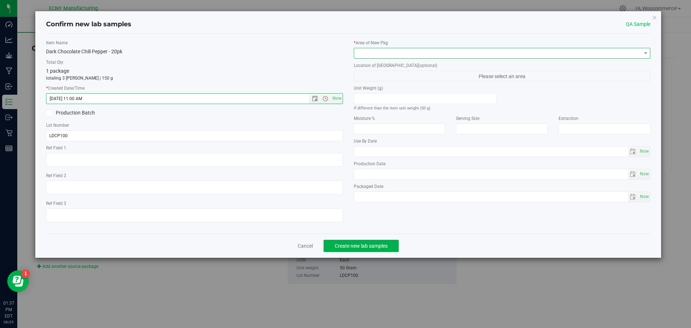
click at [400, 49] on span at bounding box center [497, 53] width 287 height 10
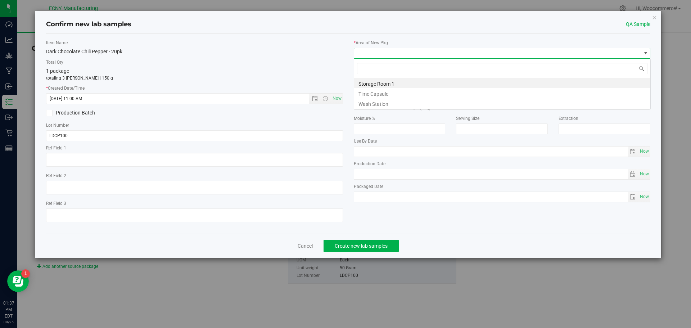
scroll to position [11, 297]
click at [364, 85] on li "Storage Room 1" at bounding box center [502, 83] width 296 height 10
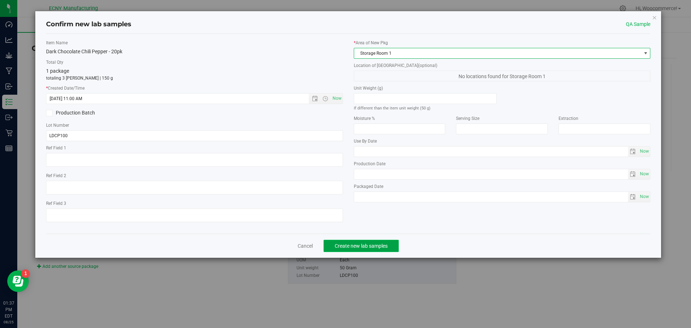
click at [339, 241] on button "Create new lab samples" at bounding box center [361, 246] width 75 height 12
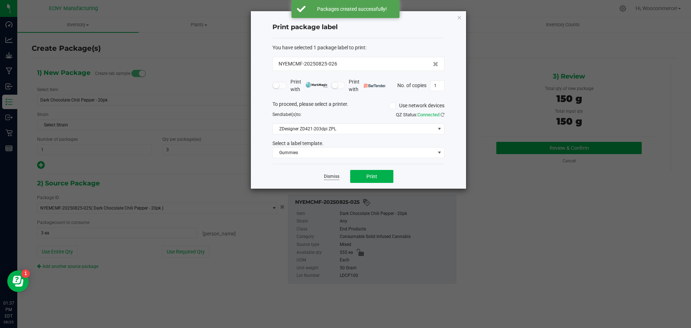
click at [333, 175] on link "Dismiss" at bounding box center [331, 176] width 15 height 6
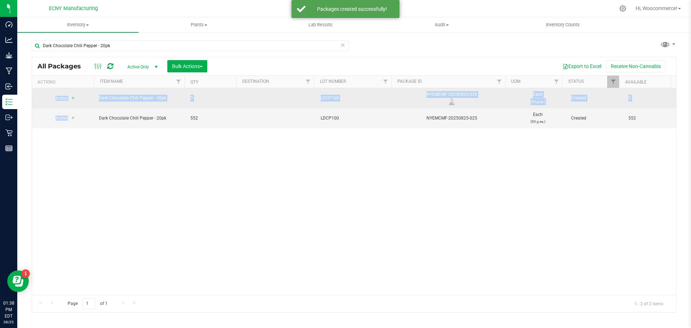
drag, startPoint x: 90, startPoint y: 154, endPoint x: 84, endPoint y: 107, distance: 48.3
click at [84, 107] on div "Action Action Adjust qty Create package Edit attributes Global inventory Locate…" at bounding box center [354, 191] width 644 height 207
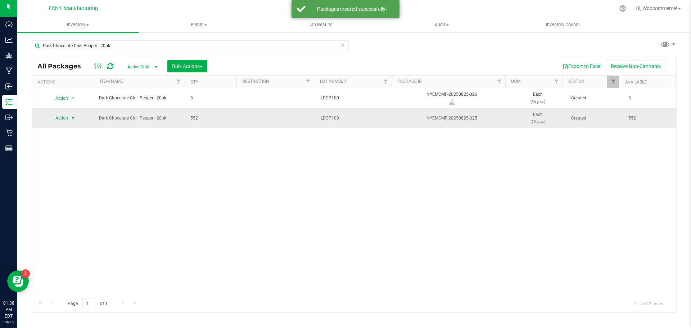
click at [67, 117] on span "Action" at bounding box center [58, 118] width 19 height 10
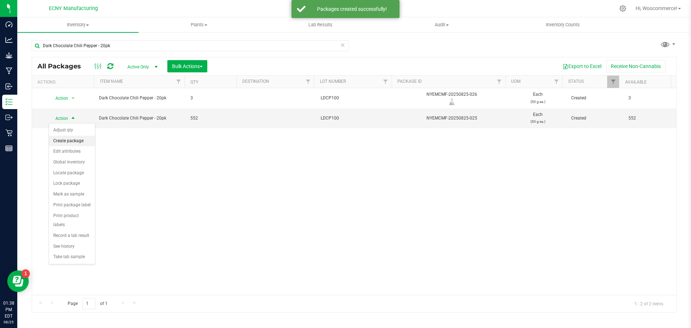
click at [55, 141] on li "Create package" at bounding box center [72, 141] width 46 height 11
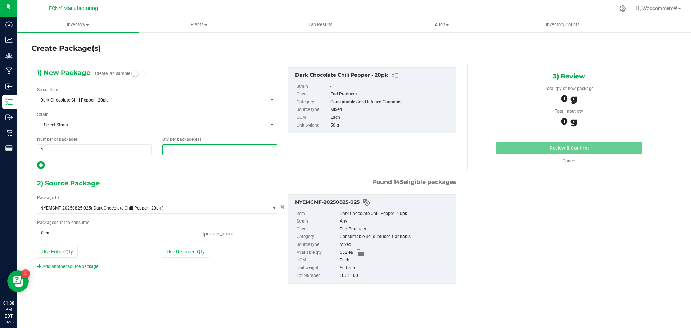
click at [180, 150] on span at bounding box center [219, 149] width 114 height 11
type input "2"
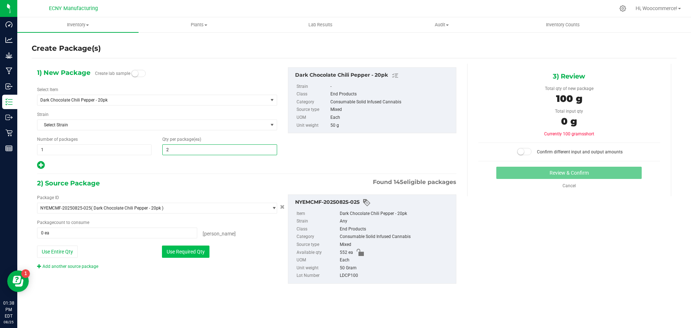
type input "2"
click at [188, 251] on button "Use Required Qty" at bounding box center [186, 251] width 48 height 12
type input "2 ea"
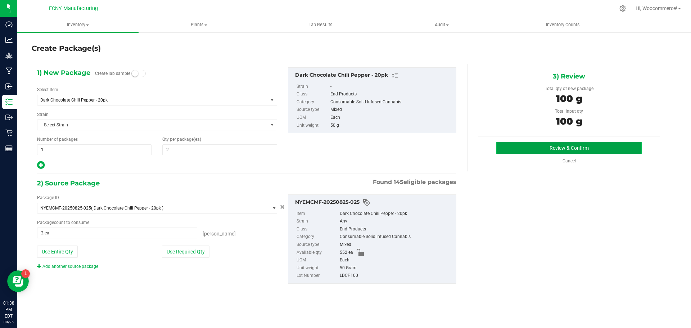
click at [522, 145] on button "Review & Confirm" at bounding box center [568, 148] width 145 height 12
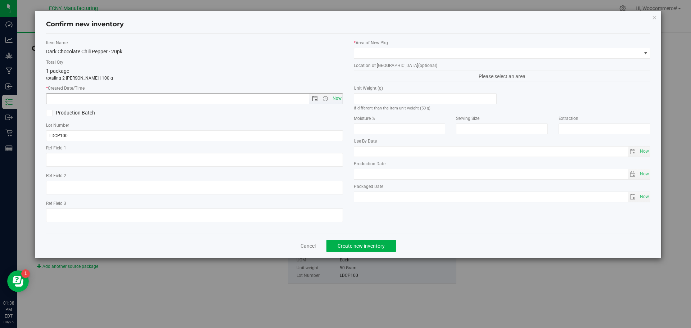
click at [337, 96] on span "Now" at bounding box center [337, 98] width 12 height 10
type input "[DATE] 1:38 PM"
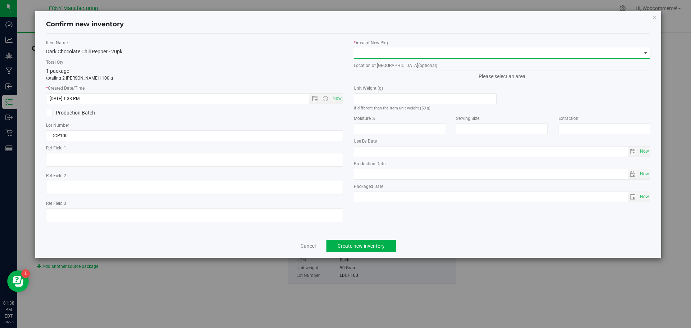
click at [360, 56] on span at bounding box center [497, 53] width 287 height 10
click at [358, 81] on li "Storage Room 1" at bounding box center [502, 83] width 296 height 10
click at [358, 81] on div "* Area of [GEOGRAPHIC_DATA] Storage Room 1 Location of [GEOGRAPHIC_DATA] (optio…" at bounding box center [502, 123] width 308 height 166
click at [365, 54] on span "Storage Room 1" at bounding box center [497, 53] width 287 height 10
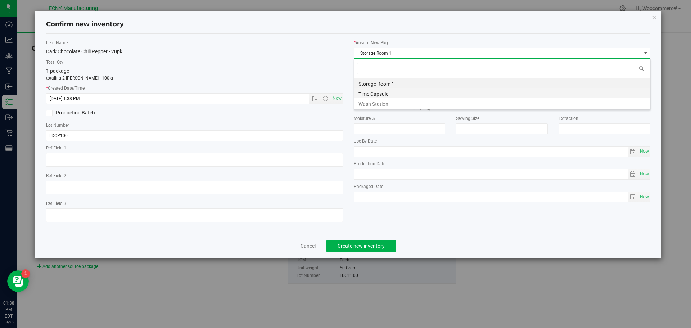
click at [359, 93] on li "Time Capsule" at bounding box center [502, 93] width 296 height 10
click at [335, 245] on button "Create new inventory" at bounding box center [360, 246] width 69 height 12
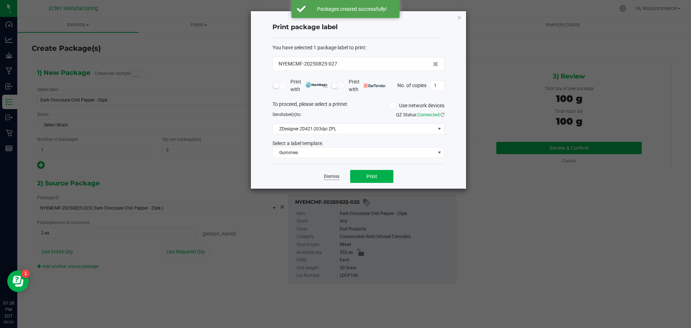
click at [339, 179] on link "Dismiss" at bounding box center [331, 176] width 15 height 6
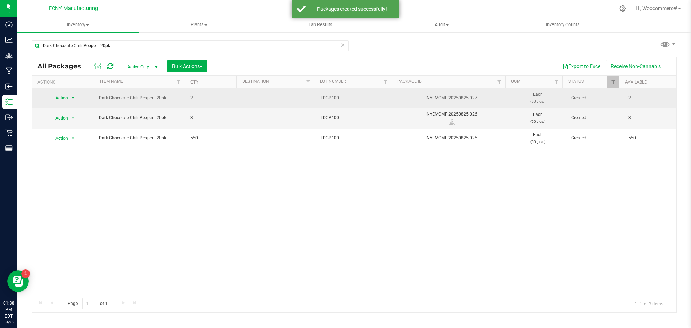
click at [54, 99] on span "Action" at bounding box center [58, 98] width 19 height 10
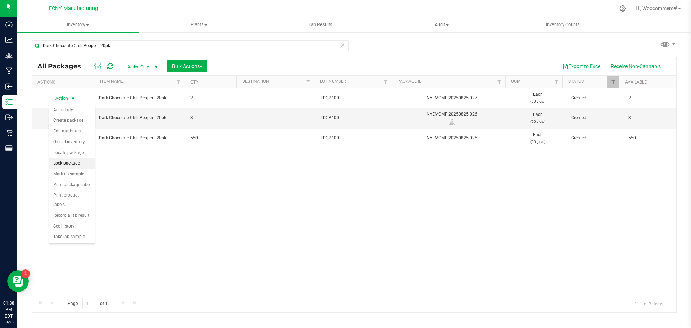
click at [72, 166] on li "Lock package" at bounding box center [72, 163] width 46 height 11
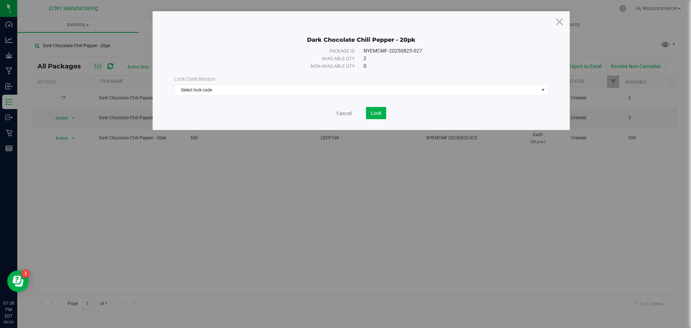
click at [354, 96] on div "Lock Code Reason Select lock code Select lock code Newly Received Quarantine Lo…" at bounding box center [361, 85] width 385 height 31
click at [319, 93] on span "Select lock code" at bounding box center [357, 90] width 364 height 10
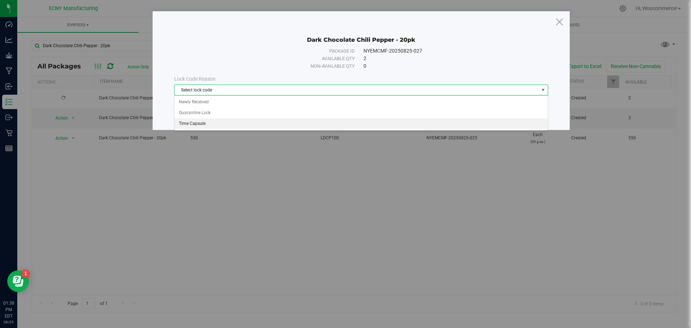
click at [249, 121] on li "Time Capsule" at bounding box center [361, 123] width 373 height 11
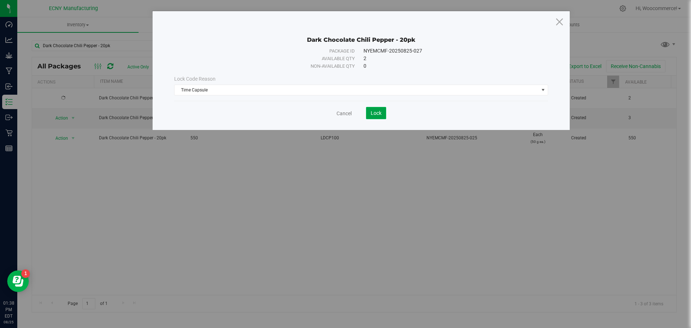
click at [371, 115] on span "Lock" at bounding box center [376, 113] width 11 height 6
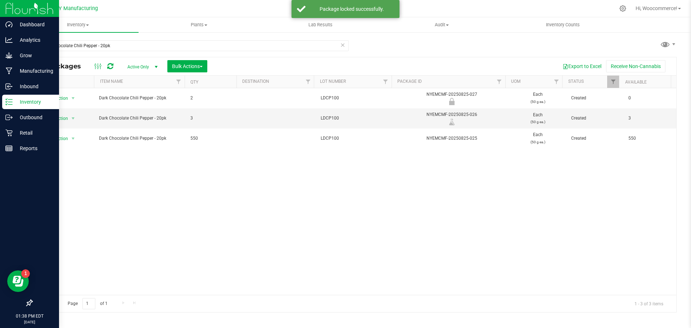
click at [19, 107] on div "Inventory" at bounding box center [30, 102] width 57 height 14
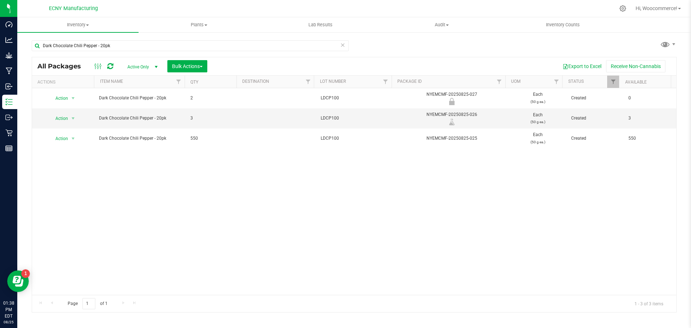
click at [245, 164] on div "Action Action Edit attributes Global inventory Locate package Mark as sample Pr…" at bounding box center [354, 191] width 644 height 207
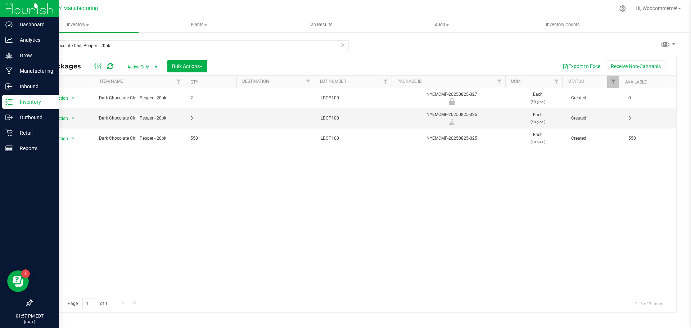
click at [37, 100] on p "Inventory" at bounding box center [34, 102] width 43 height 9
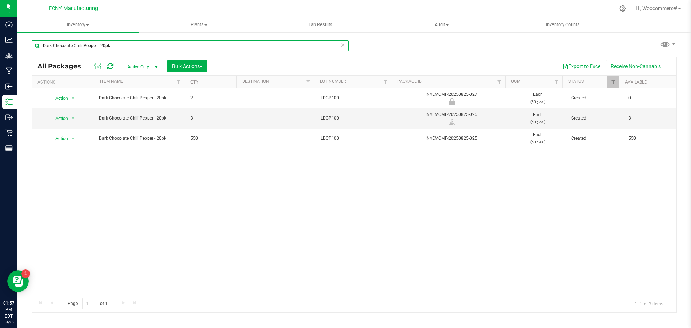
click at [347, 44] on input "Dark Chocolate Chili Pepper - 20pk" at bounding box center [190, 45] width 317 height 11
click at [342, 45] on icon at bounding box center [342, 44] width 5 height 9
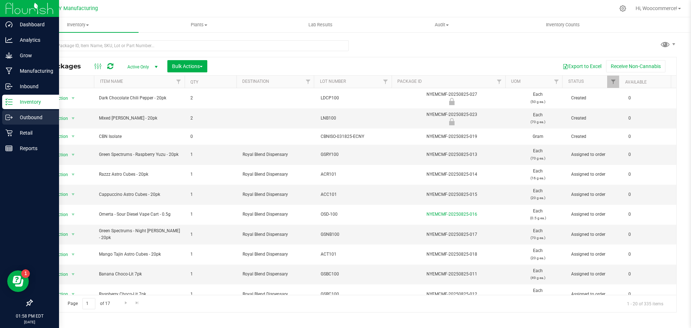
click at [13, 116] on p "Outbound" at bounding box center [34, 117] width 43 height 9
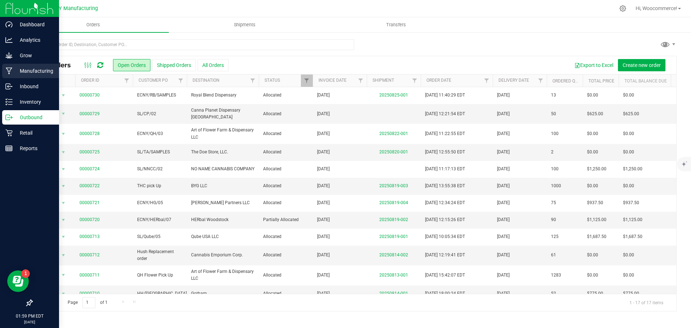
click at [15, 70] on p "Manufacturing" at bounding box center [34, 71] width 43 height 9
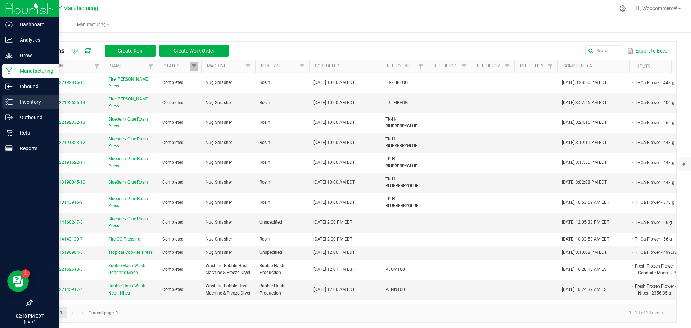
click at [19, 106] on p "Inventory" at bounding box center [34, 102] width 43 height 9
